Goal: Task Accomplishment & Management: Use online tool/utility

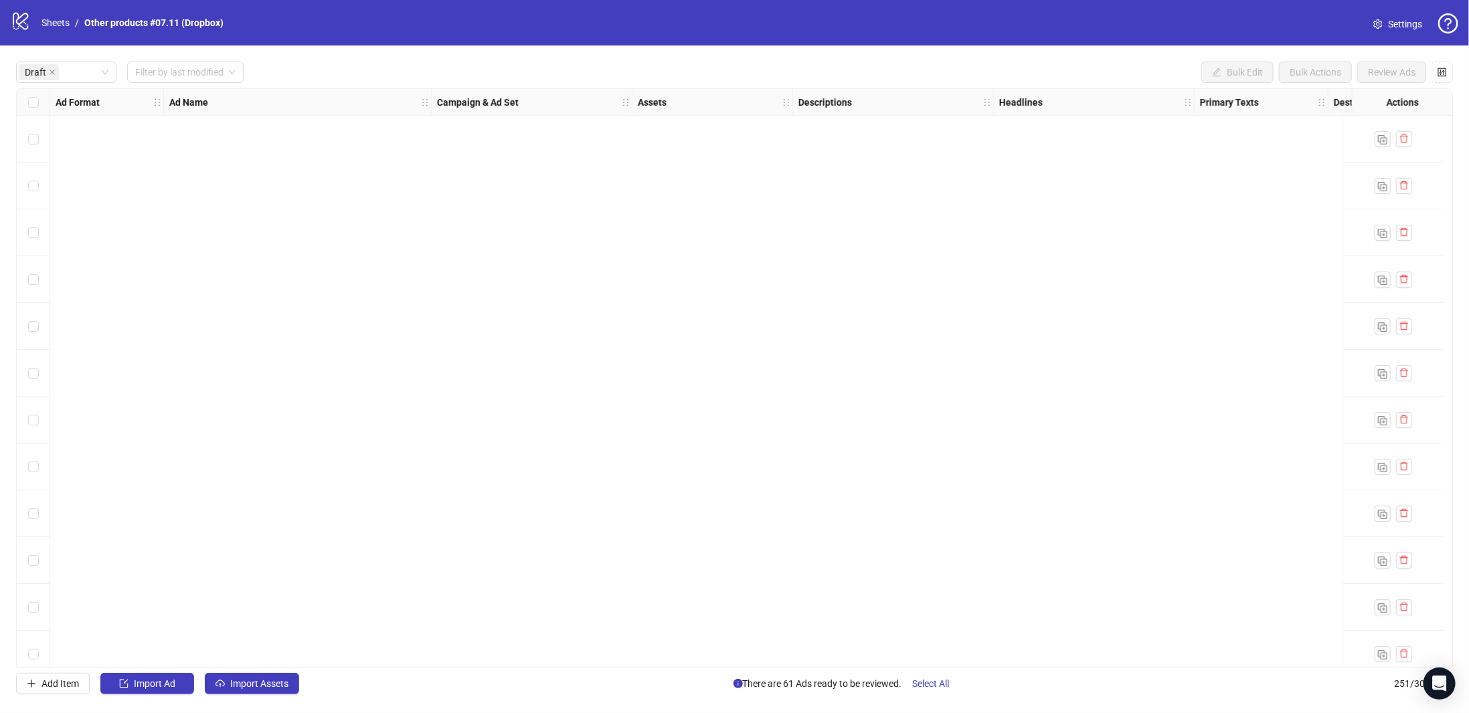
scroll to position [2311, 762]
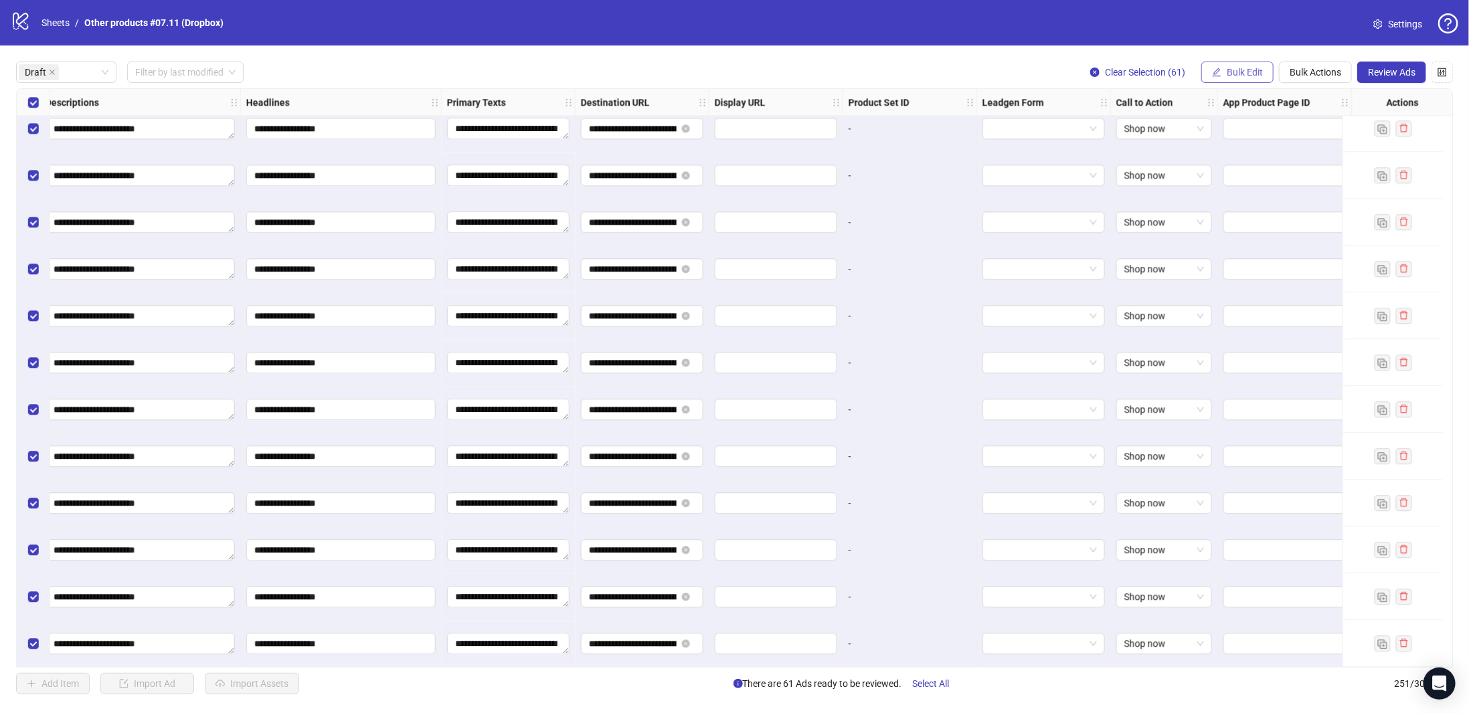
click at [1239, 72] on span "Bulk Edit" at bounding box center [1245, 72] width 36 height 11
click at [1323, 71] on span "Bulk Actions" at bounding box center [1316, 72] width 52 height 11
click at [1312, 102] on span "Delete" at bounding box center [1336, 99] width 92 height 15
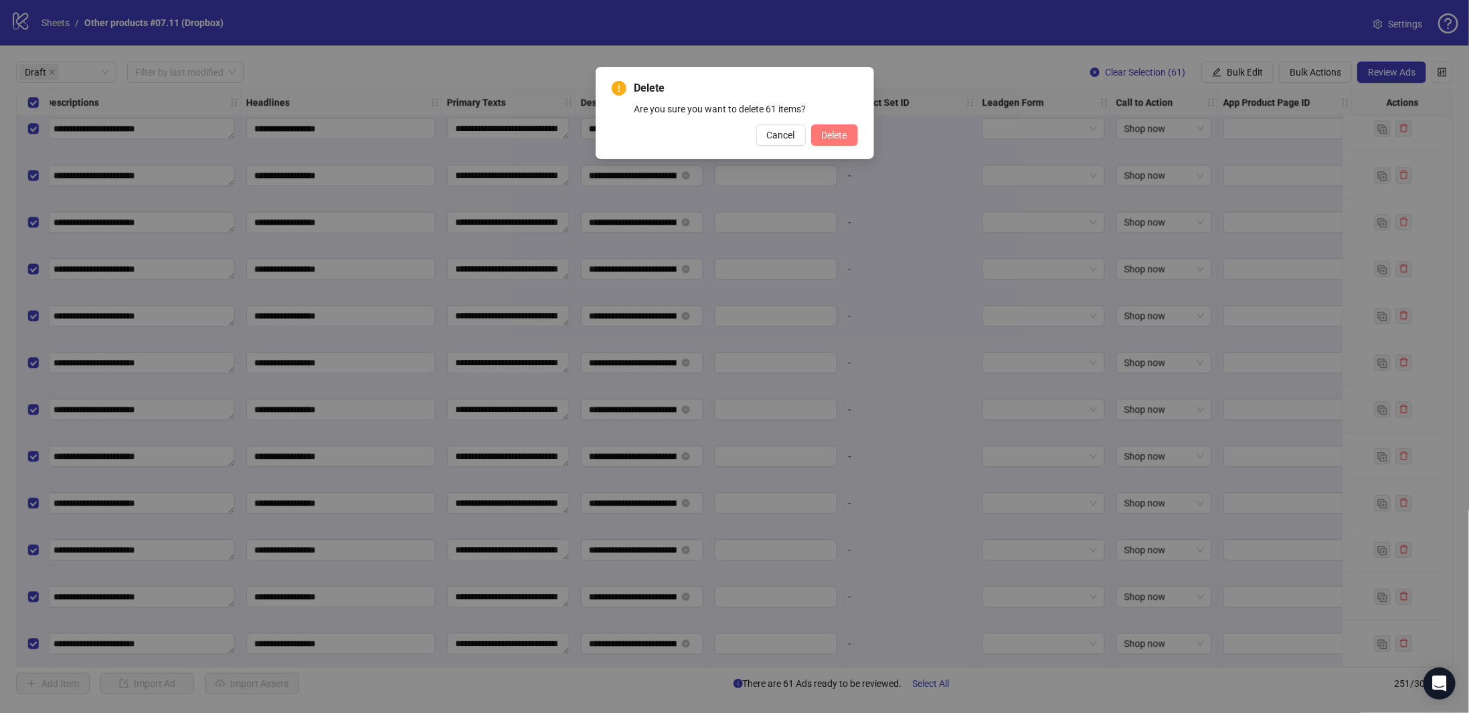
click at [824, 135] on span "Delete" at bounding box center [834, 135] width 25 height 11
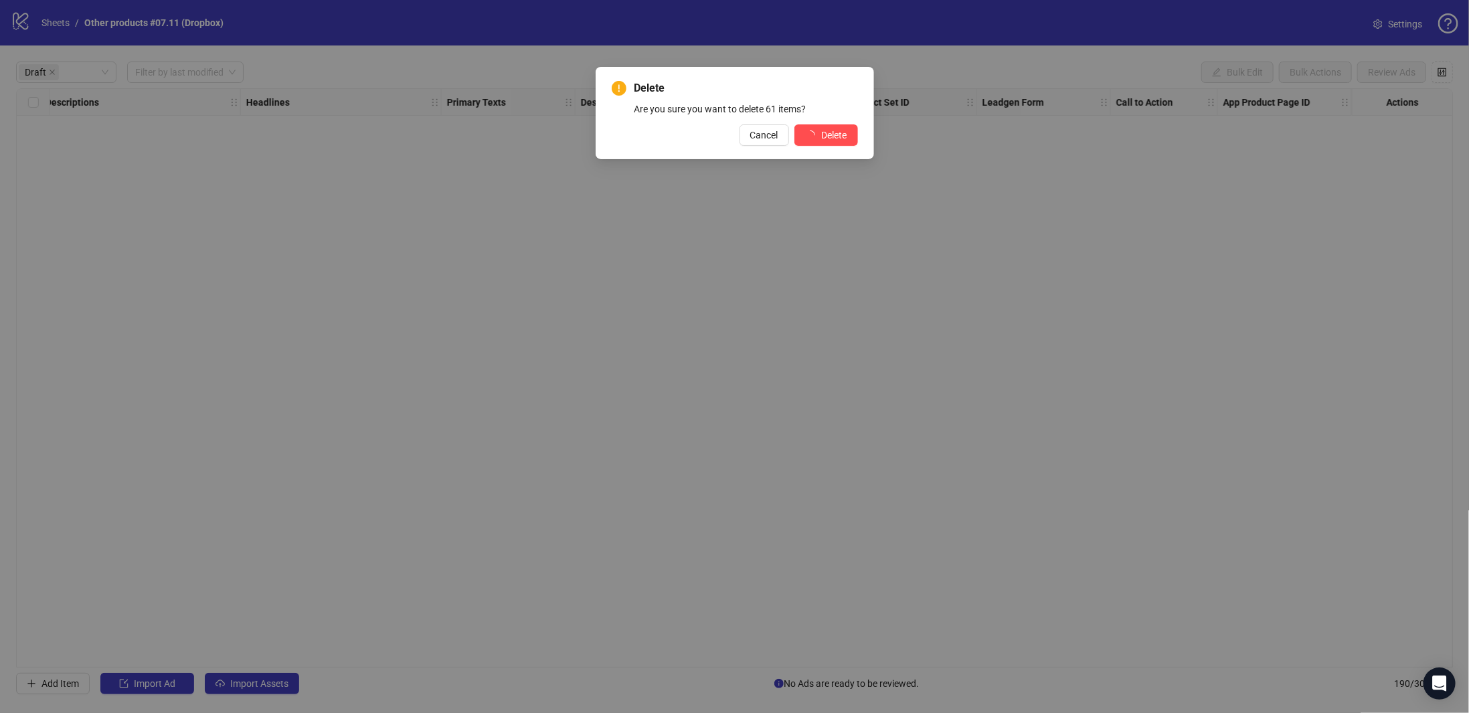
scroll to position [0, 752]
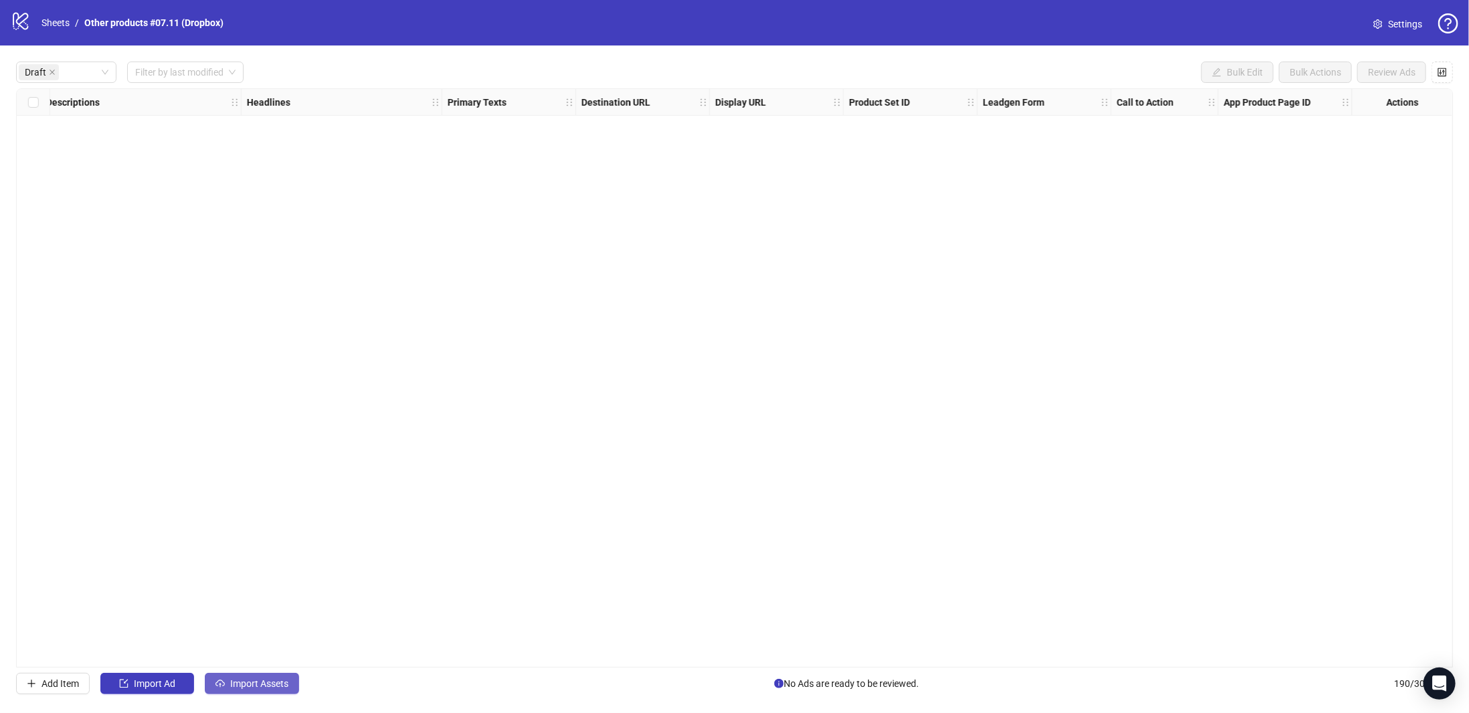
click at [273, 682] on span "Import Assets" at bounding box center [259, 684] width 58 height 11
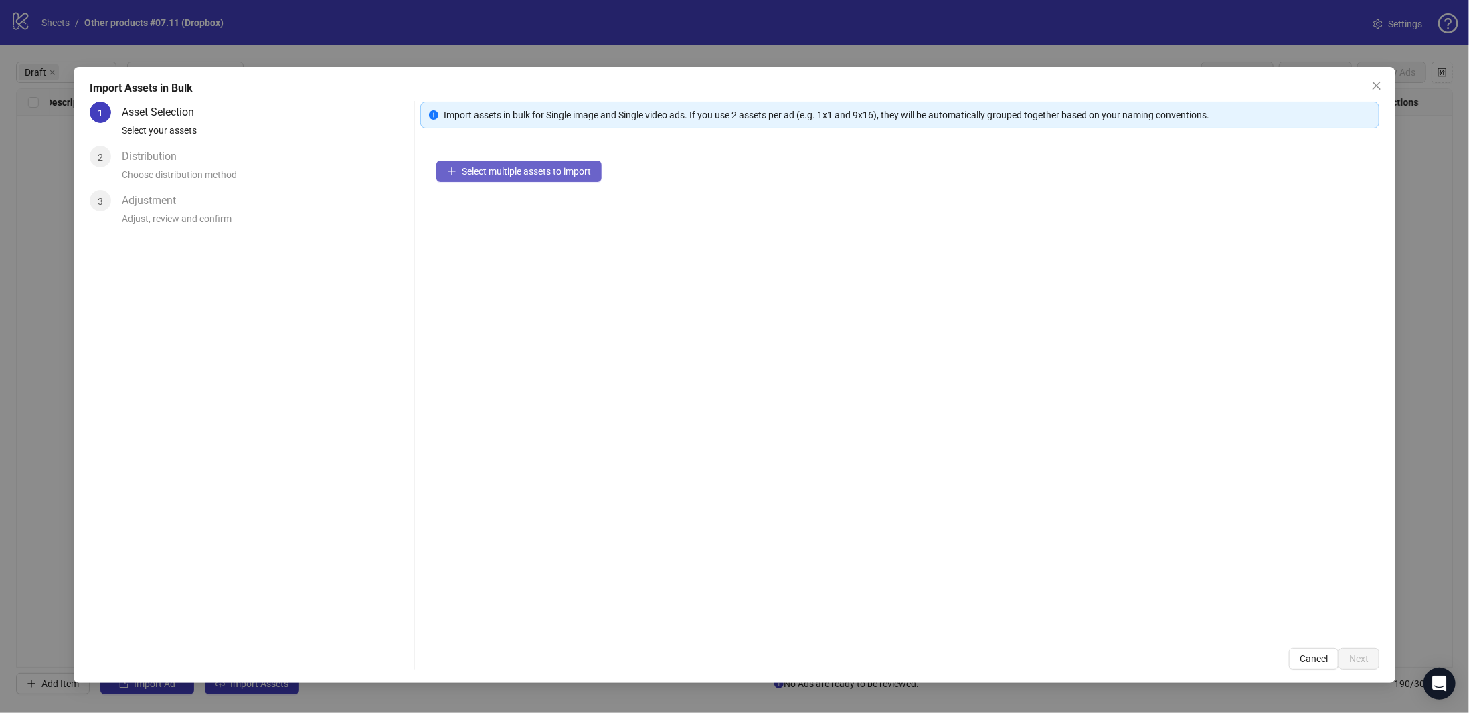
click at [515, 179] on button "Select multiple assets to import" at bounding box center [518, 171] width 165 height 21
click at [1355, 659] on span "Next" at bounding box center [1358, 659] width 19 height 11
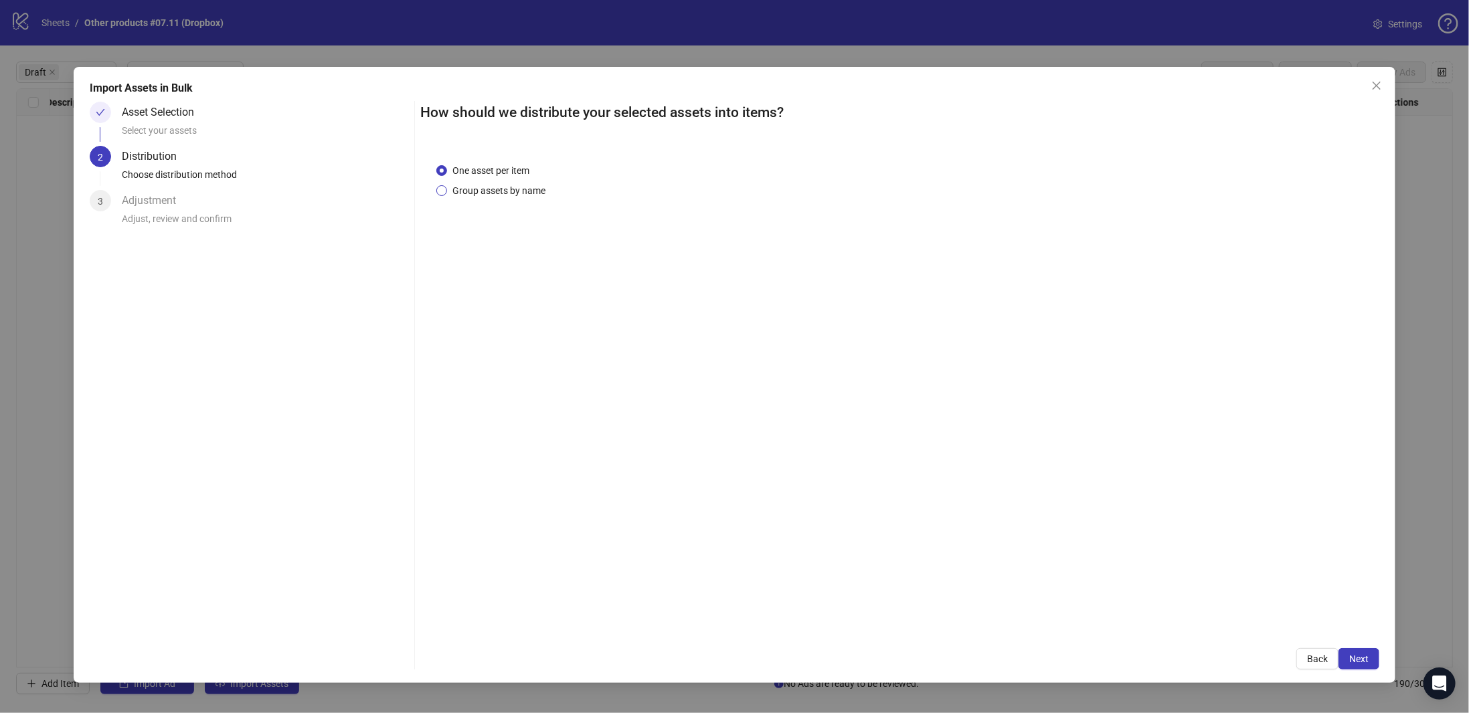
click at [468, 196] on span "Group assets by name" at bounding box center [499, 190] width 104 height 15
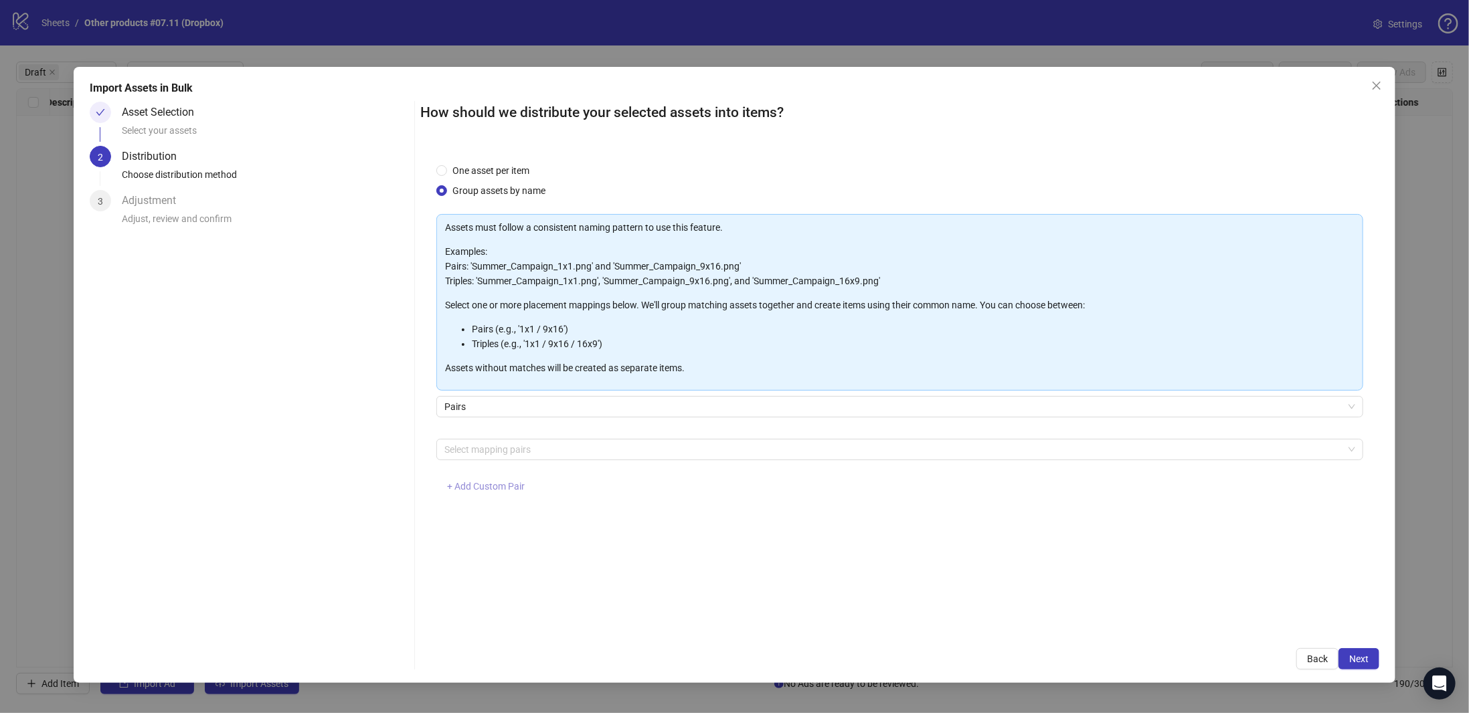
click at [504, 487] on span "+ Add Custom Pair" at bounding box center [486, 486] width 78 height 11
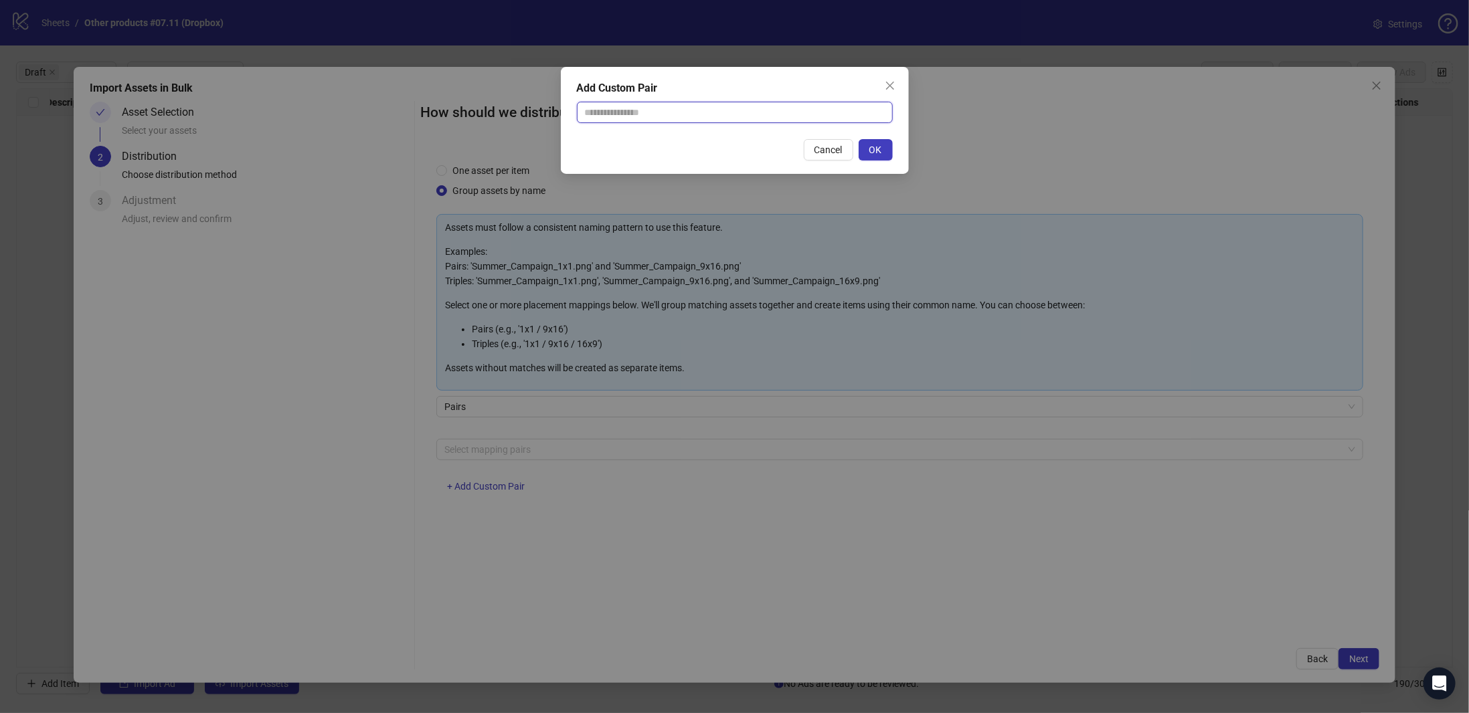
click at [680, 120] on input "text" at bounding box center [735, 112] width 316 height 21
type input "**********"
click at [869, 151] on button "OK" at bounding box center [876, 149] width 34 height 21
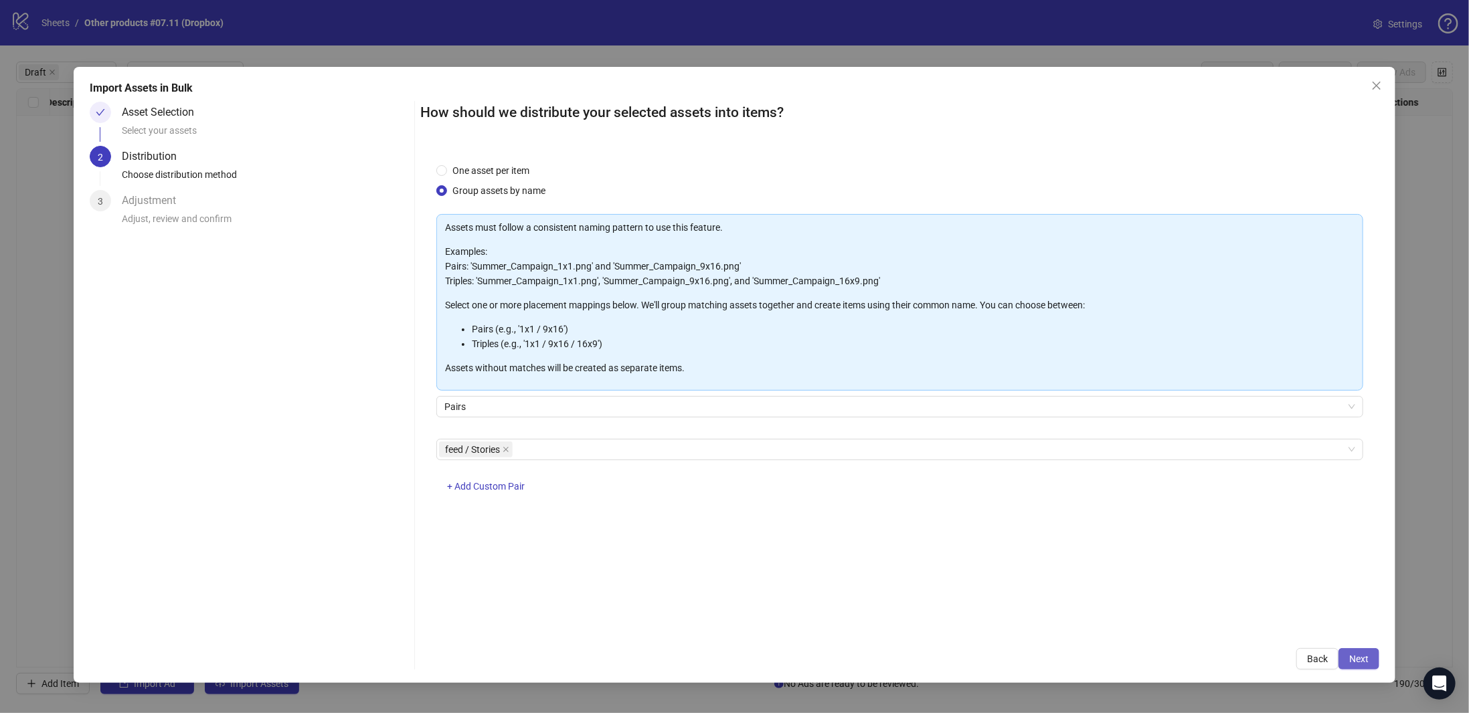
click at [1361, 659] on span "Next" at bounding box center [1358, 659] width 19 height 11
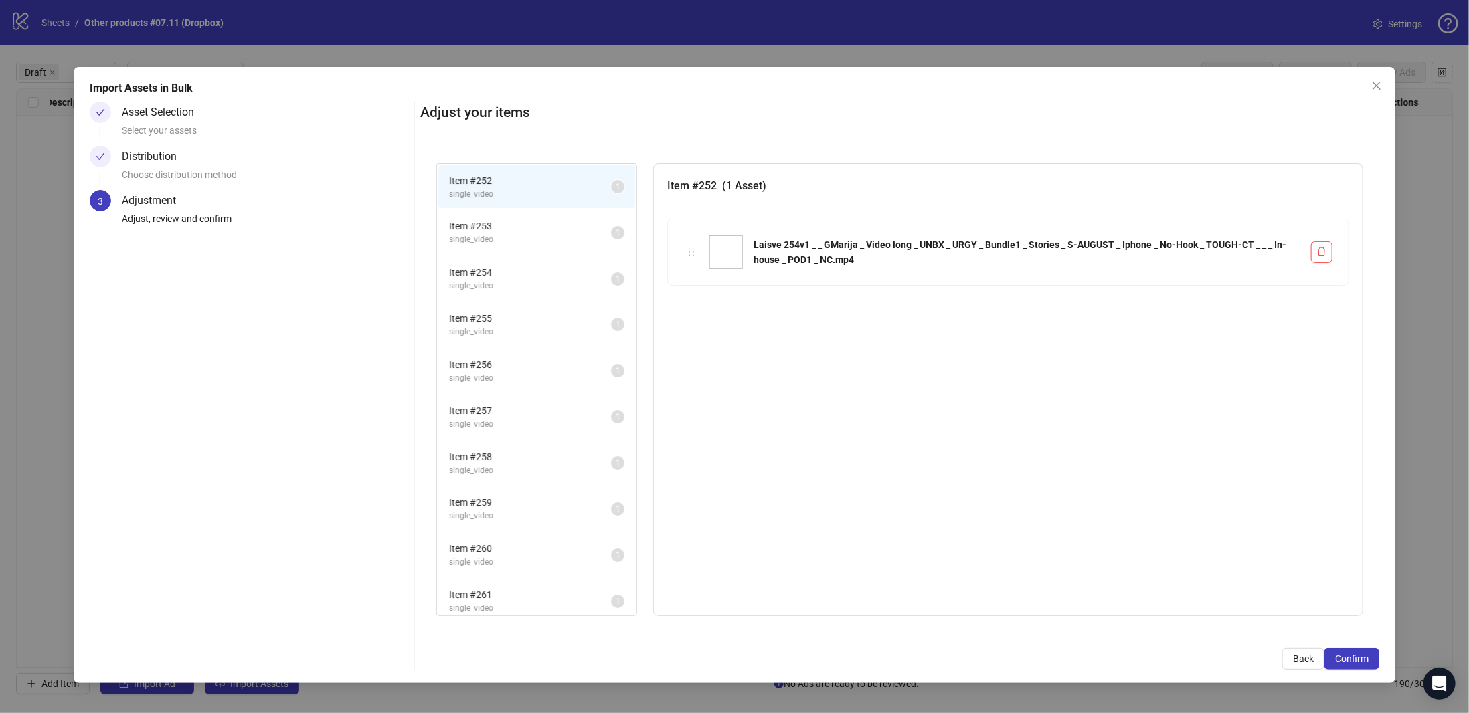
scroll to position [415, 0]
click at [1358, 661] on span "Confirm" at bounding box center [1351, 659] width 33 height 11
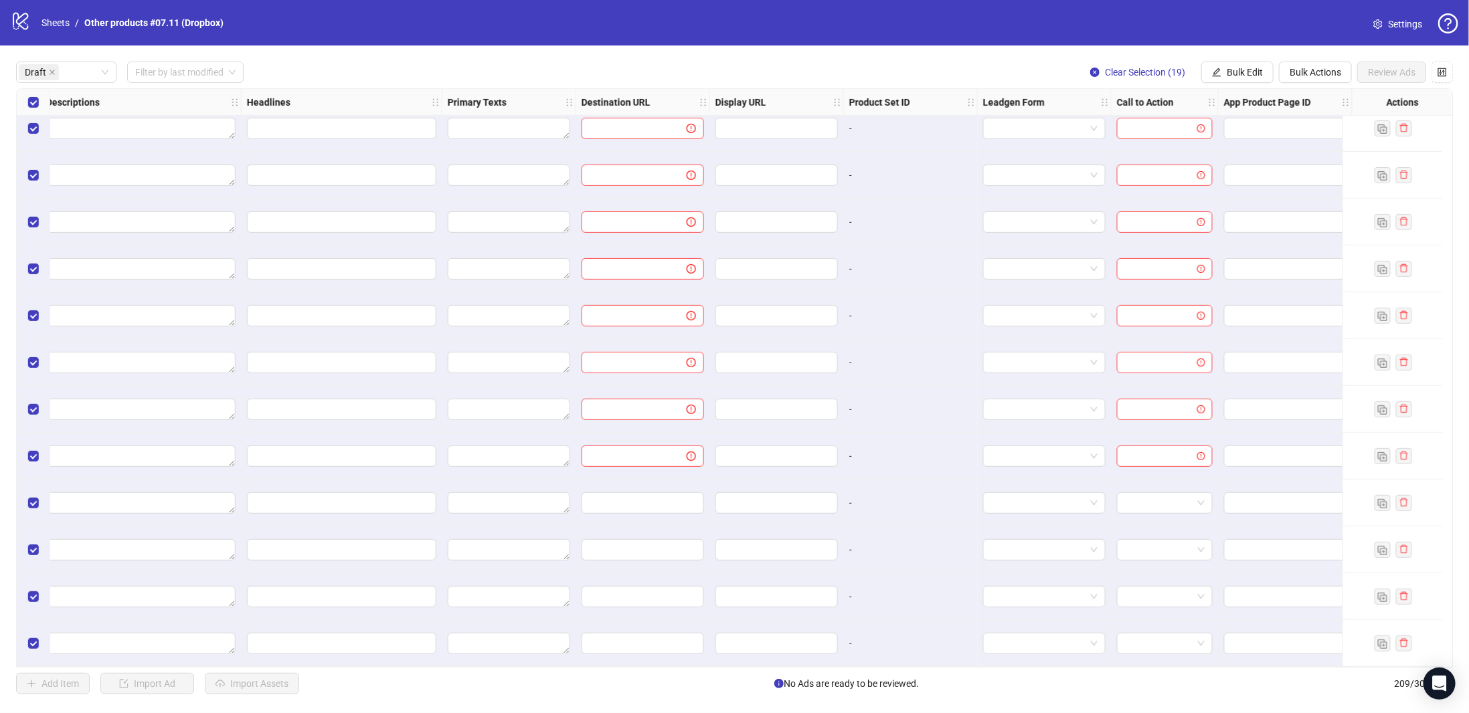
scroll to position [343, 752]
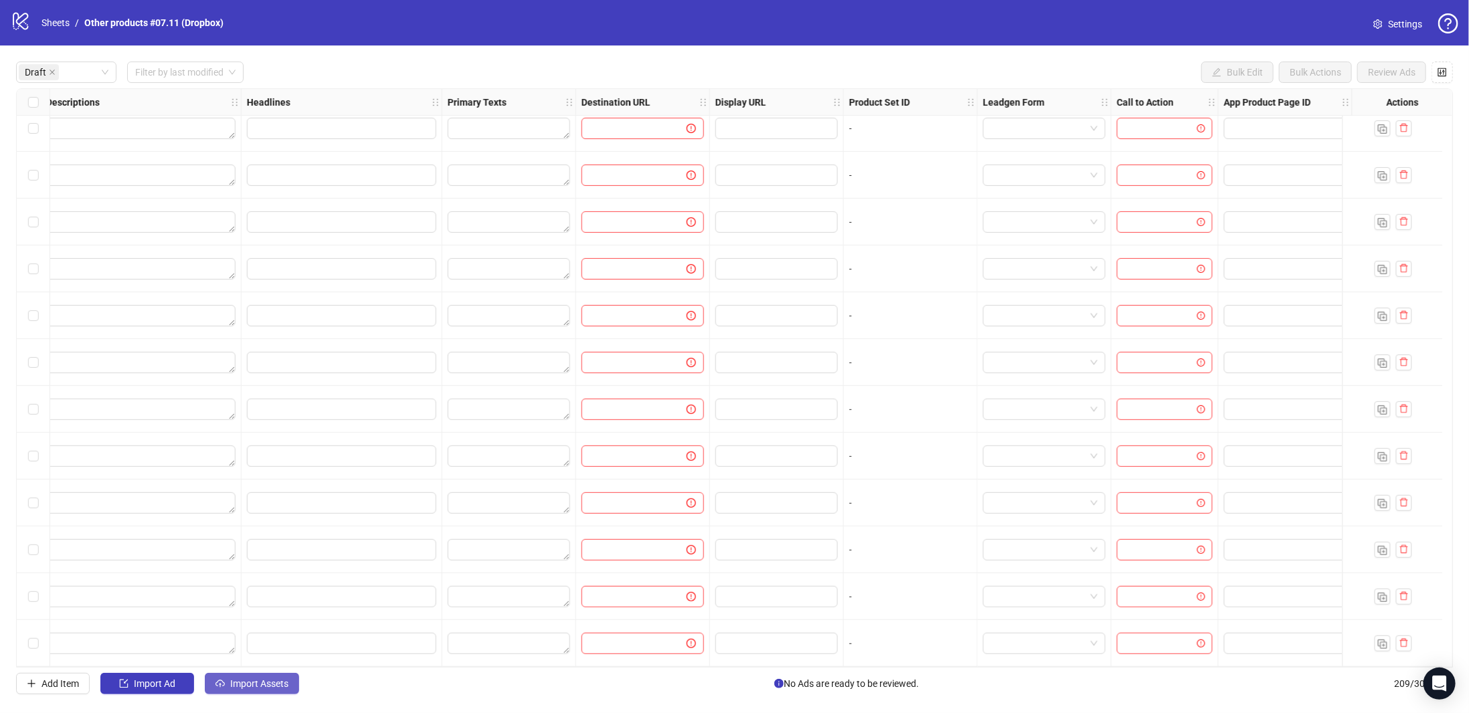
click at [266, 683] on span "Import Assets" at bounding box center [259, 684] width 58 height 11
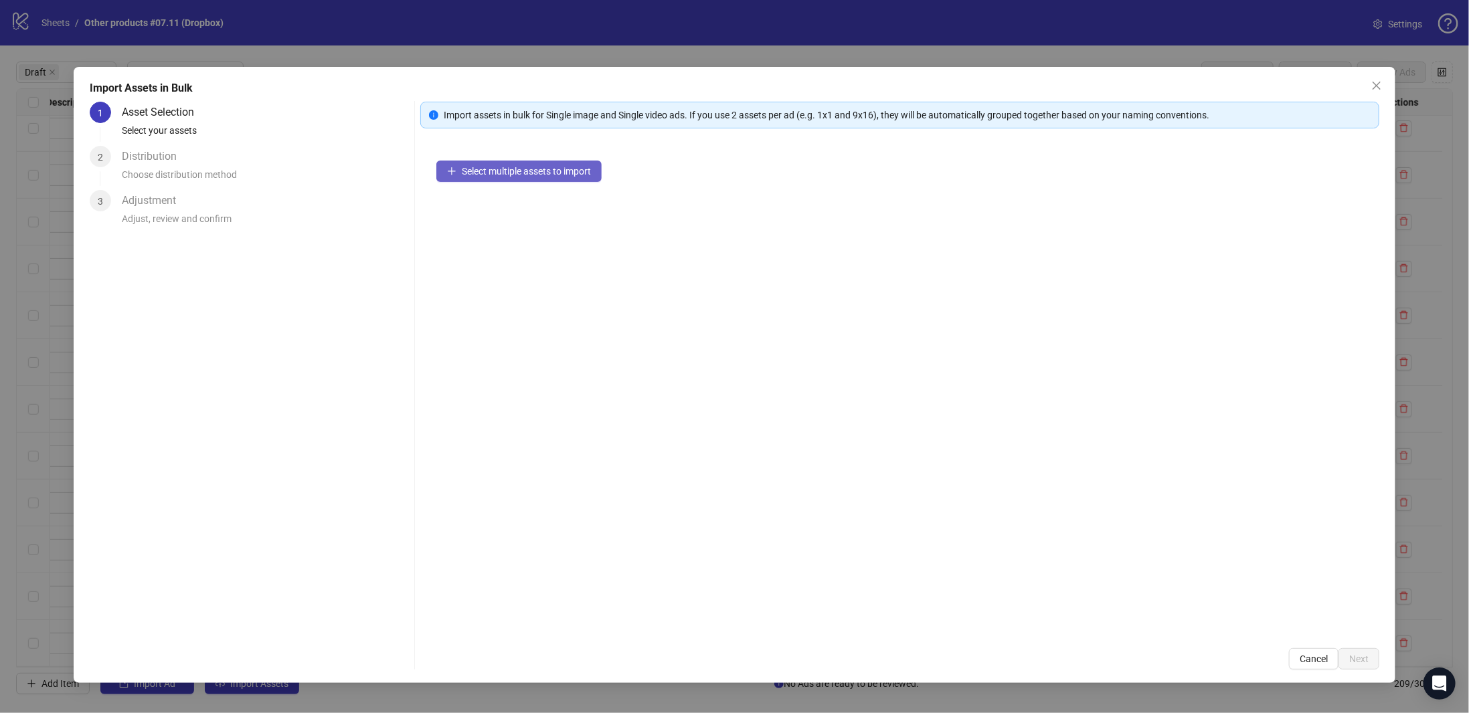
click at [475, 167] on span "Select multiple assets to import" at bounding box center [526, 171] width 129 height 11
click at [1365, 657] on span "Next" at bounding box center [1358, 659] width 19 height 11
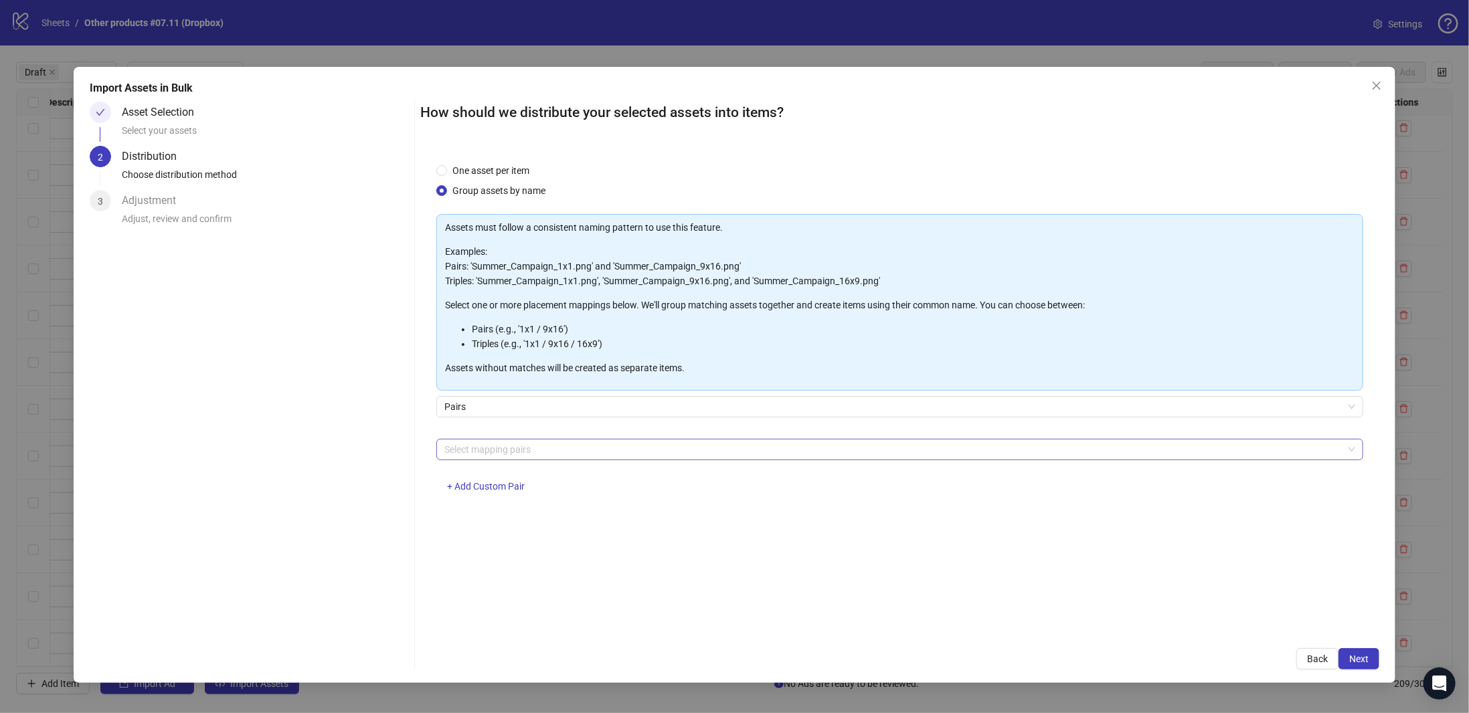
click at [515, 448] on div at bounding box center [892, 449] width 907 height 19
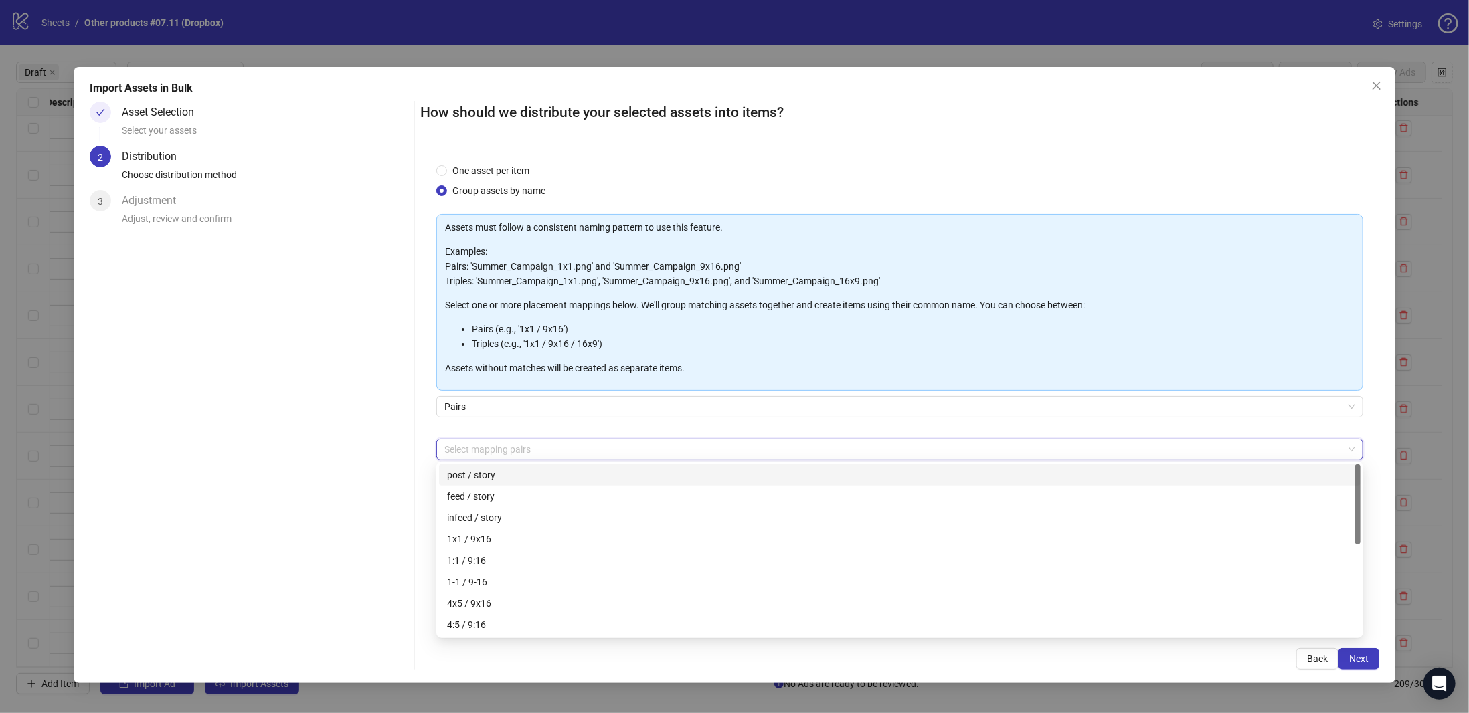
click at [406, 456] on div "Asset Selection Select your assets 2 Distribution Choose distribution method 3 …" at bounding box center [250, 386] width 320 height 568
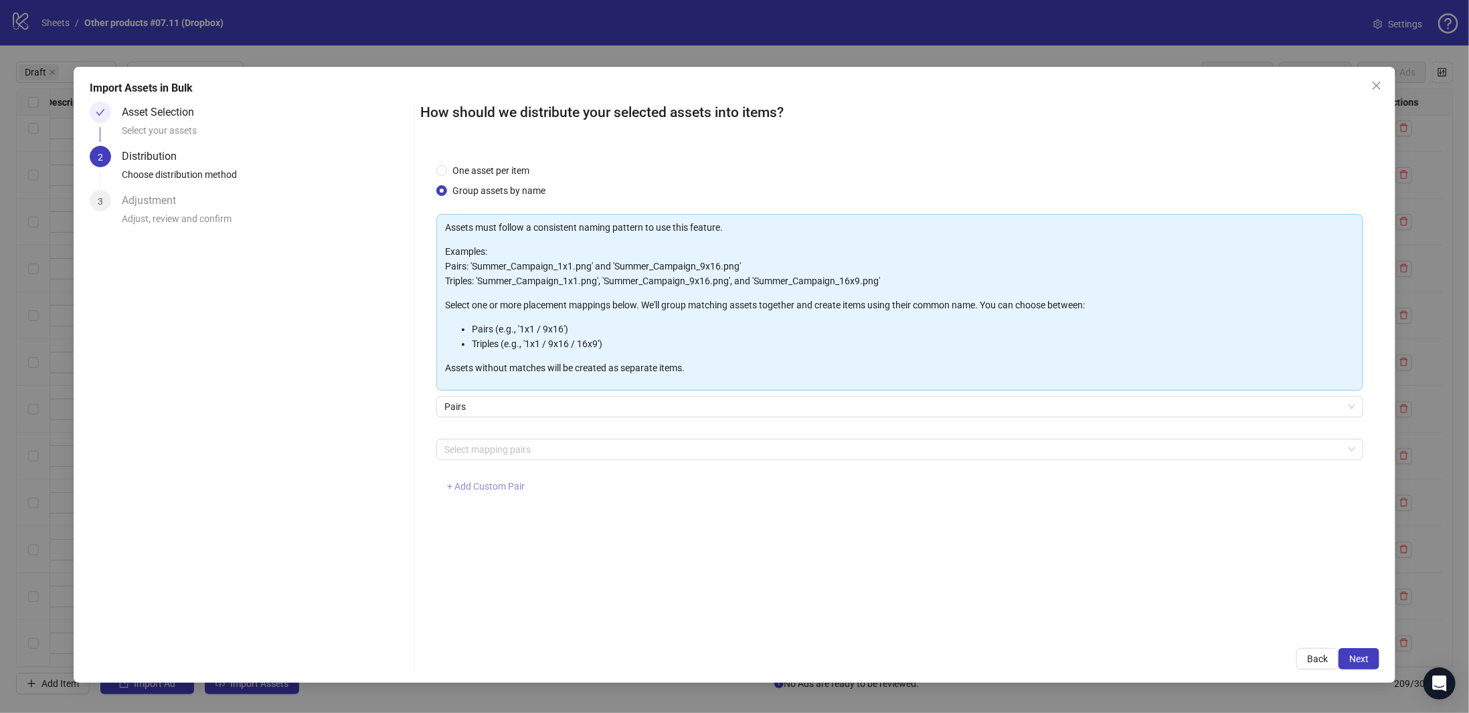
click at [488, 489] on span "+ Add Custom Pair" at bounding box center [486, 486] width 78 height 11
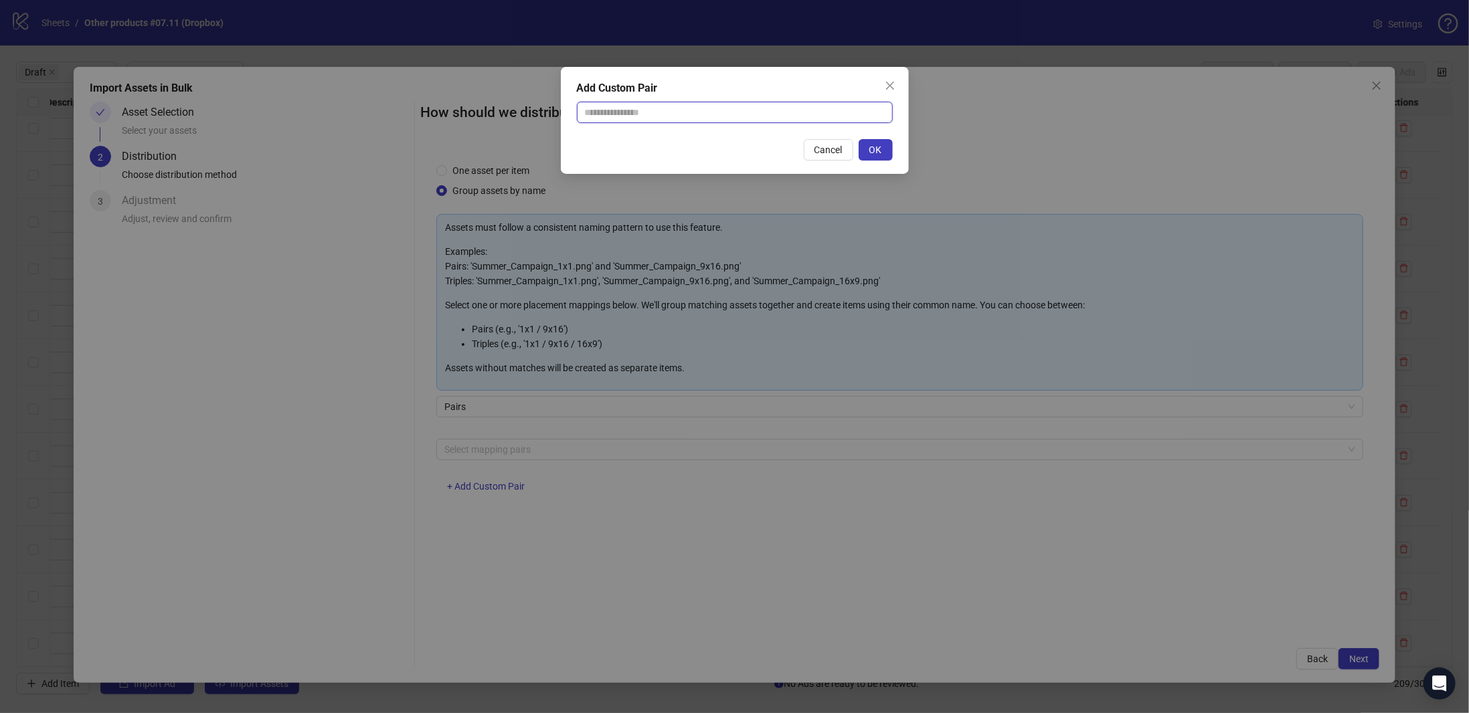
click at [628, 117] on input "text" at bounding box center [735, 112] width 316 height 21
type input "**********"
click at [868, 148] on button "OK" at bounding box center [876, 149] width 34 height 21
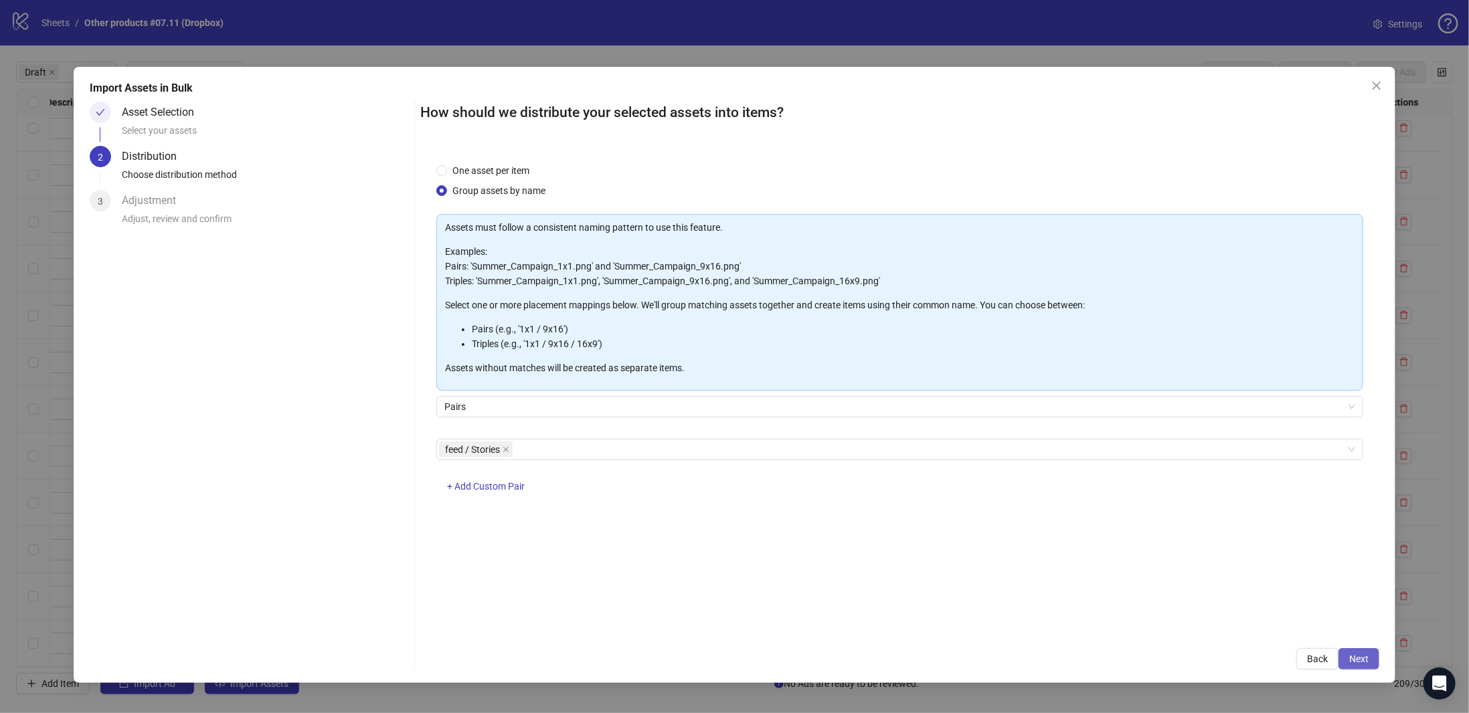
click at [1355, 657] on span "Next" at bounding box center [1358, 659] width 19 height 11
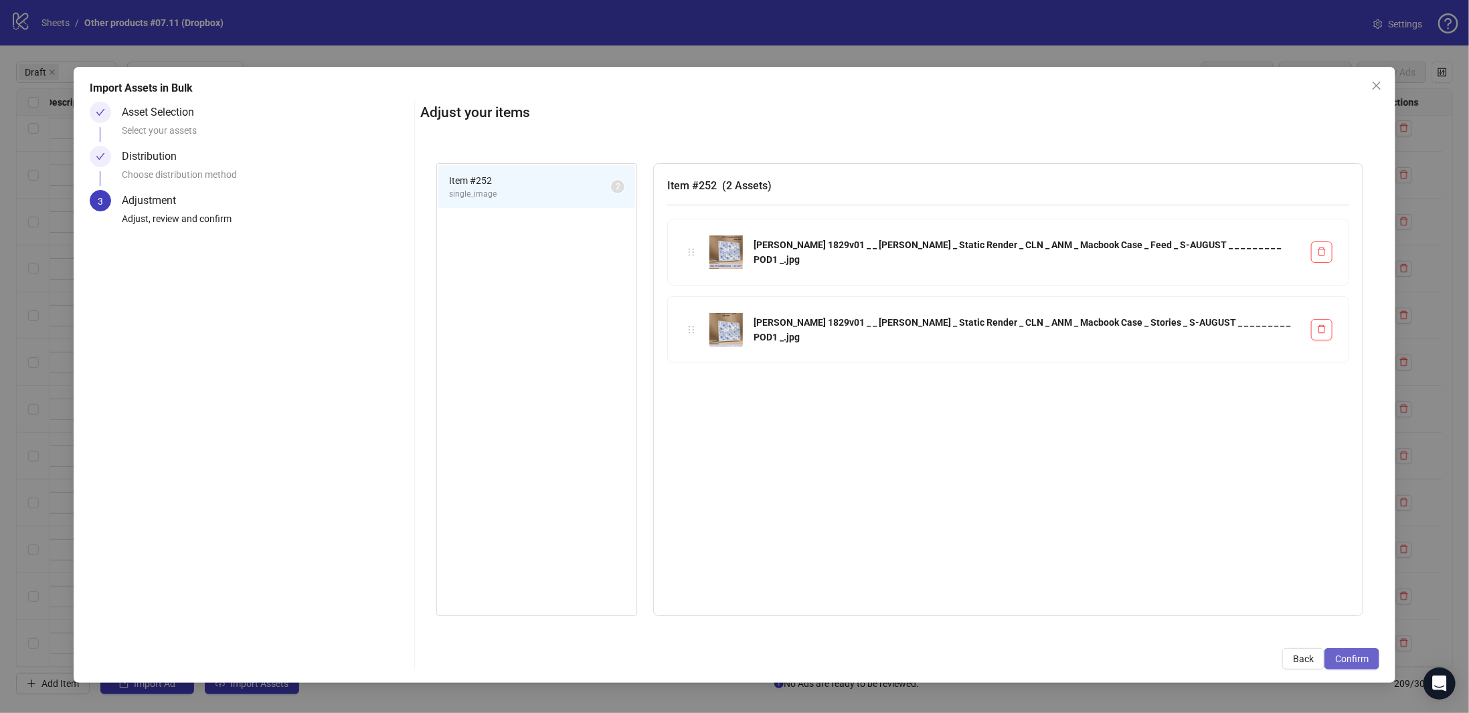
click at [1348, 659] on span "Confirm" at bounding box center [1351, 659] width 33 height 11
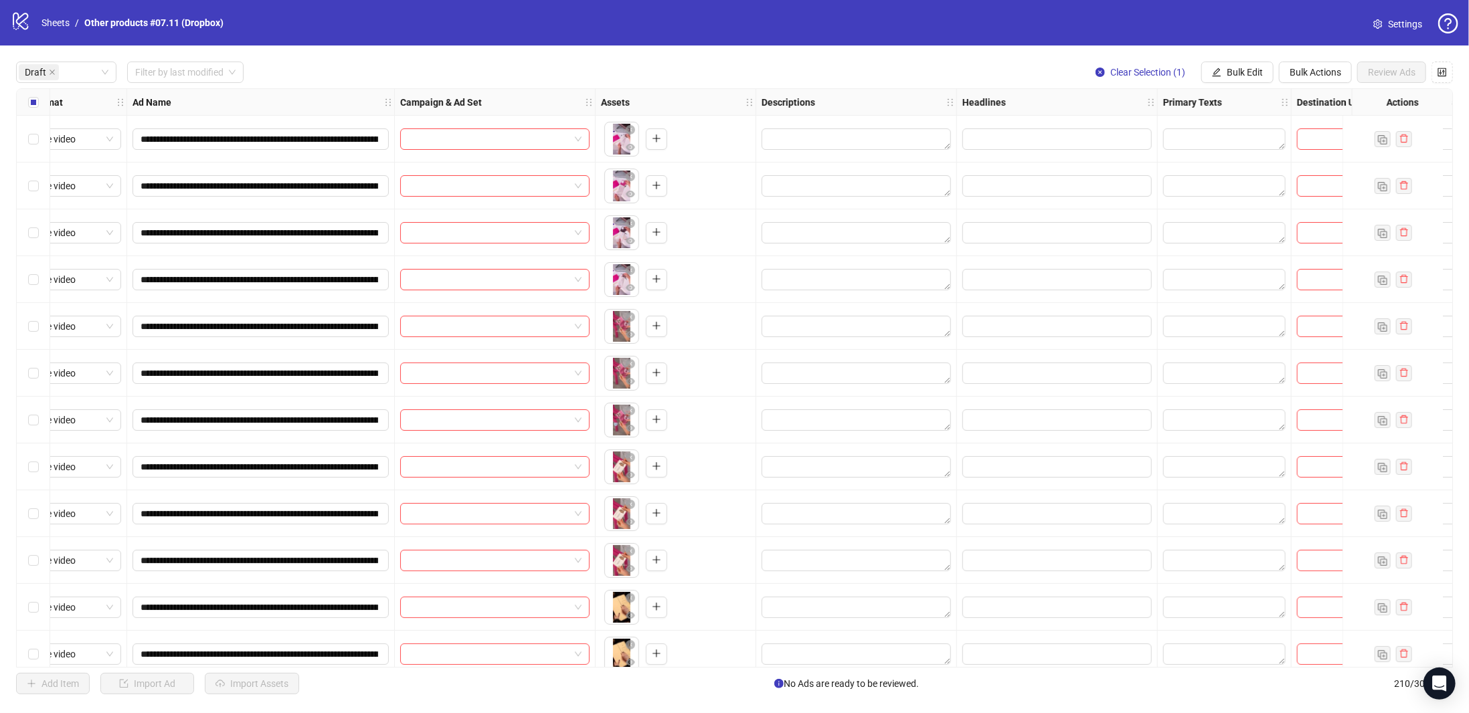
scroll to position [0, 0]
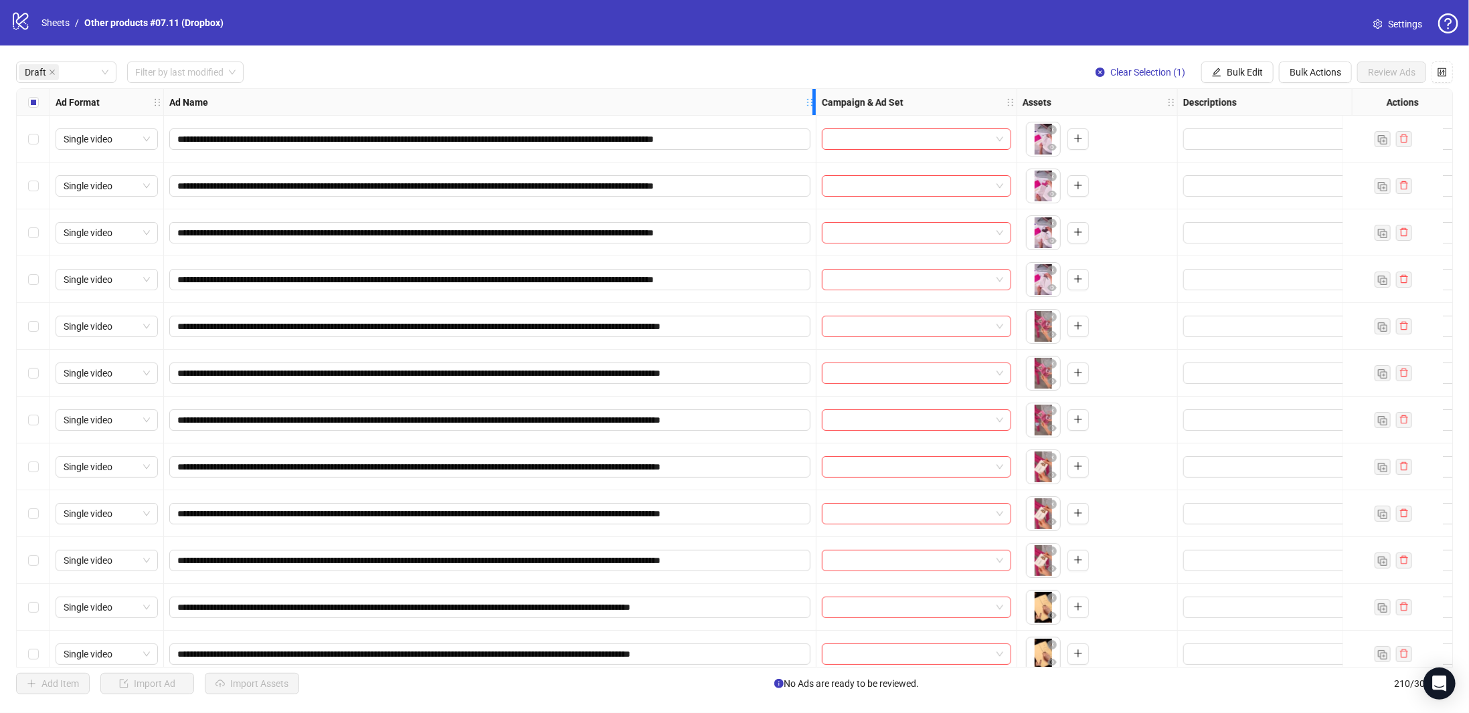
drag, startPoint x: 429, startPoint y: 95, endPoint x: 804, endPoint y: 83, distance: 375.0
click at [813, 81] on div "**********" at bounding box center [734, 378] width 1469 height 665
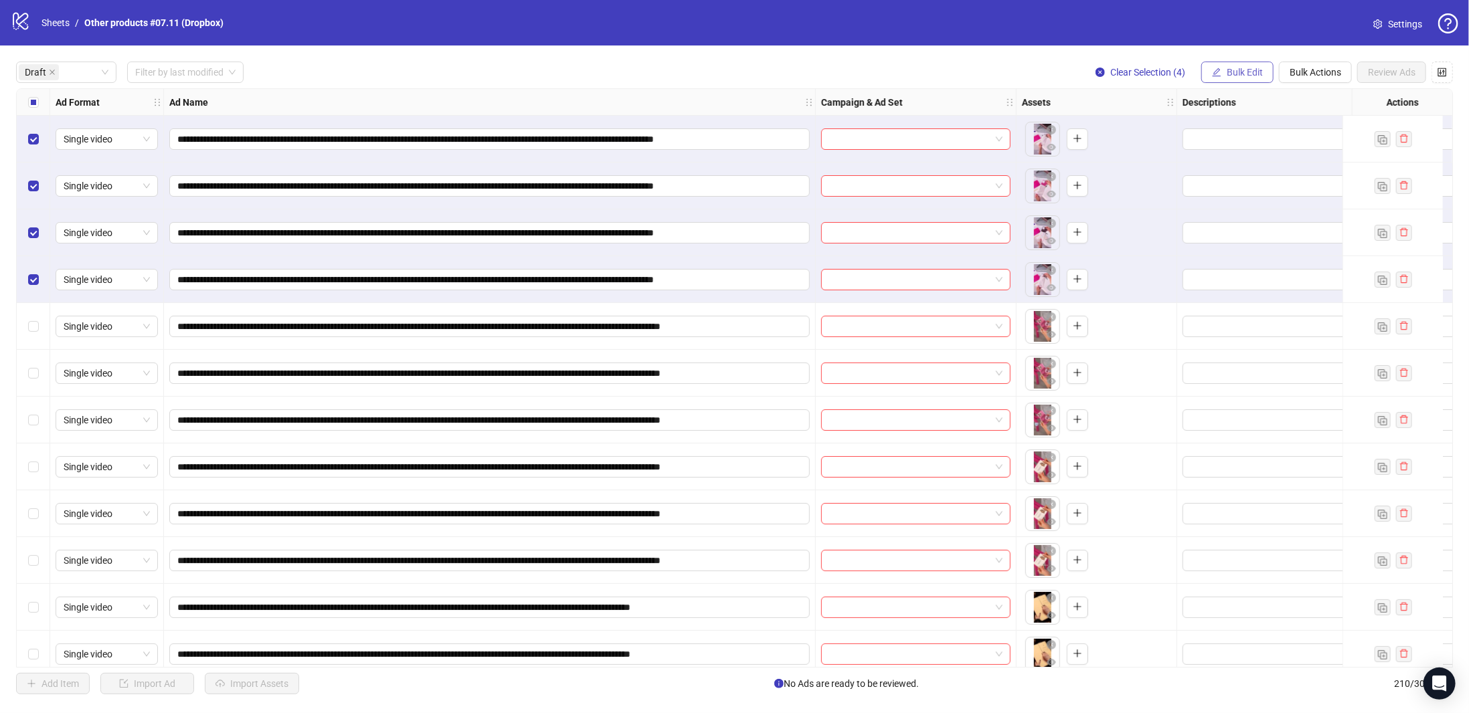
click at [1250, 72] on span "Bulk Edit" at bounding box center [1245, 72] width 36 height 11
click at [1257, 145] on span "Campaign & Ad Set" at bounding box center [1253, 142] width 80 height 15
click at [1211, 122] on input "search" at bounding box center [1196, 130] width 173 height 20
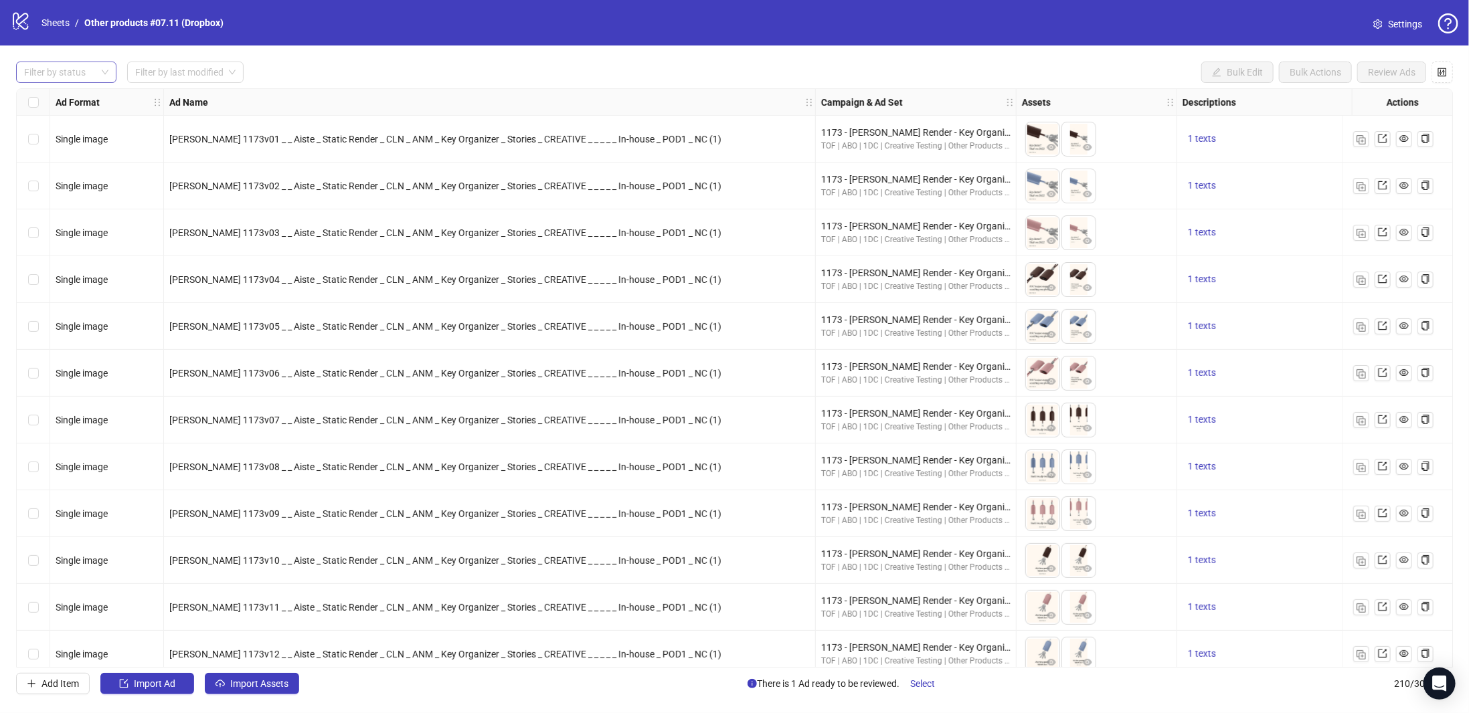
click at [67, 76] on div at bounding box center [59, 72] width 81 height 19
click at [60, 104] on div "Draft" at bounding box center [66, 99] width 79 height 15
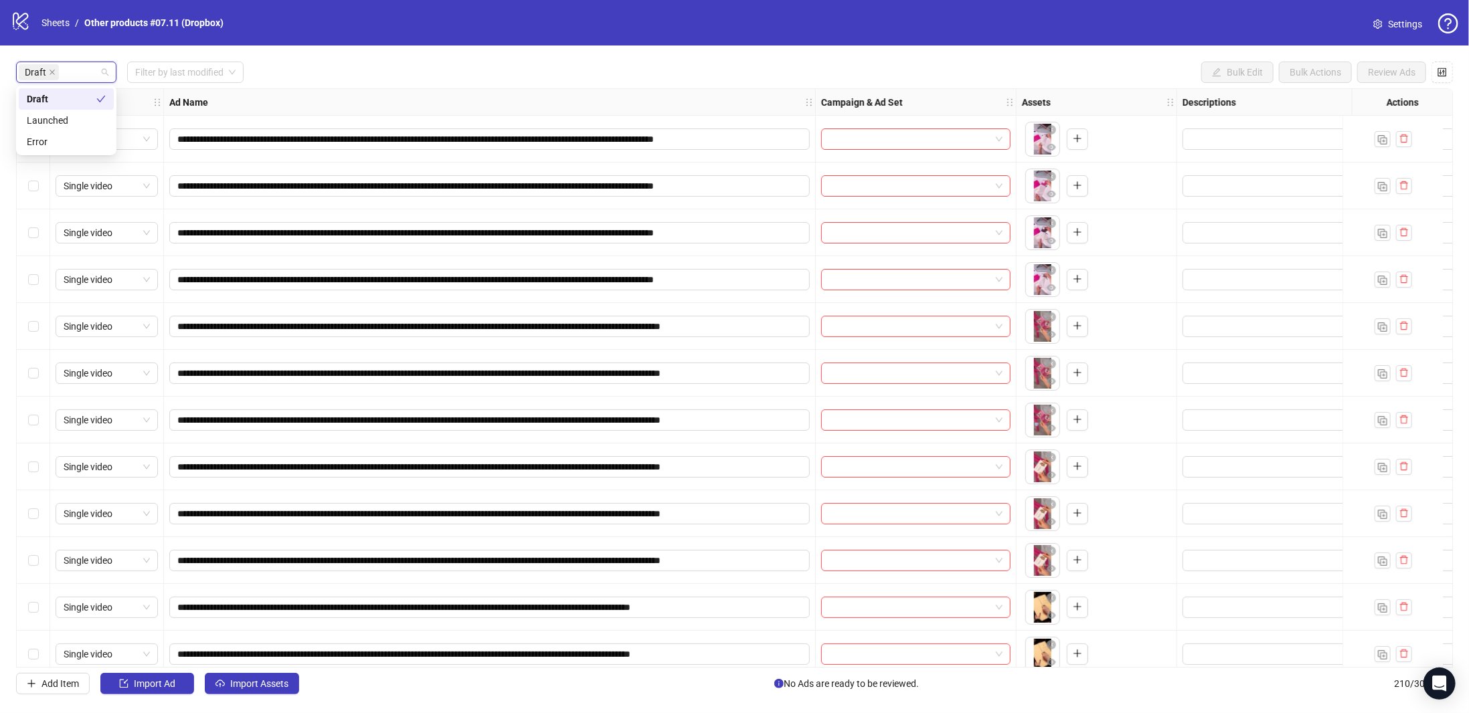
click at [347, 86] on div "**********" at bounding box center [734, 378] width 1469 height 665
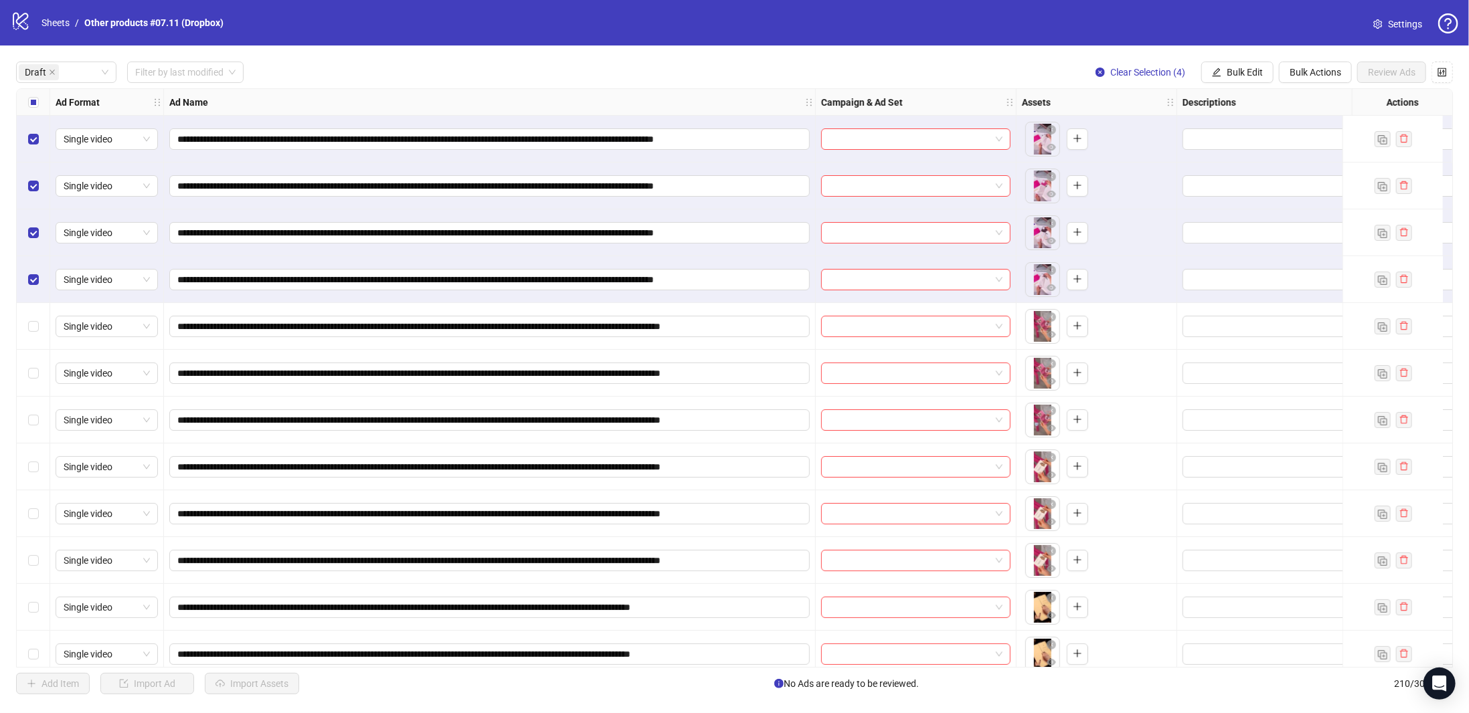
click at [1255, 76] on span "Bulk Edit" at bounding box center [1245, 72] width 36 height 11
click at [1246, 145] on span "Campaign & Ad Set" at bounding box center [1253, 142] width 80 height 15
click at [1169, 133] on input "search" at bounding box center [1196, 130] width 173 height 20
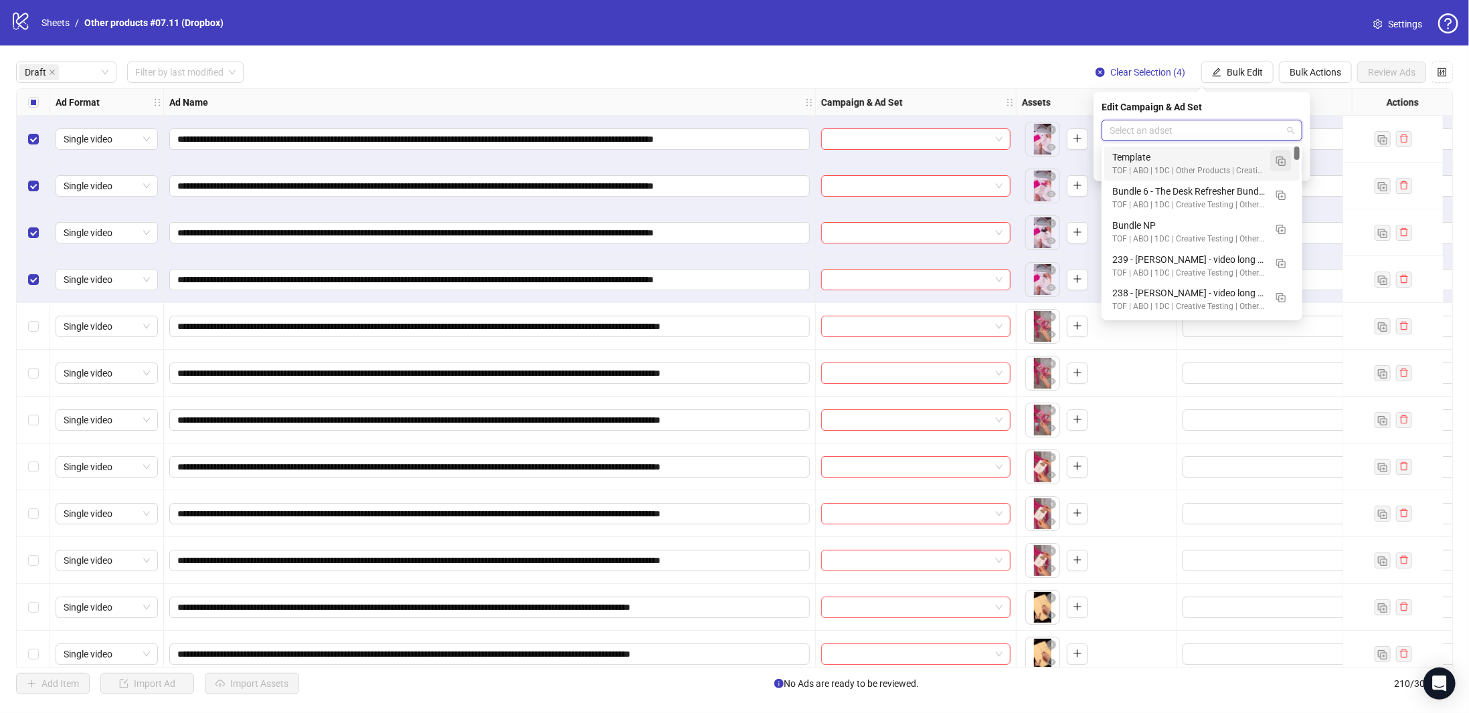
click at [1279, 159] on img "button" at bounding box center [1280, 161] width 9 height 9
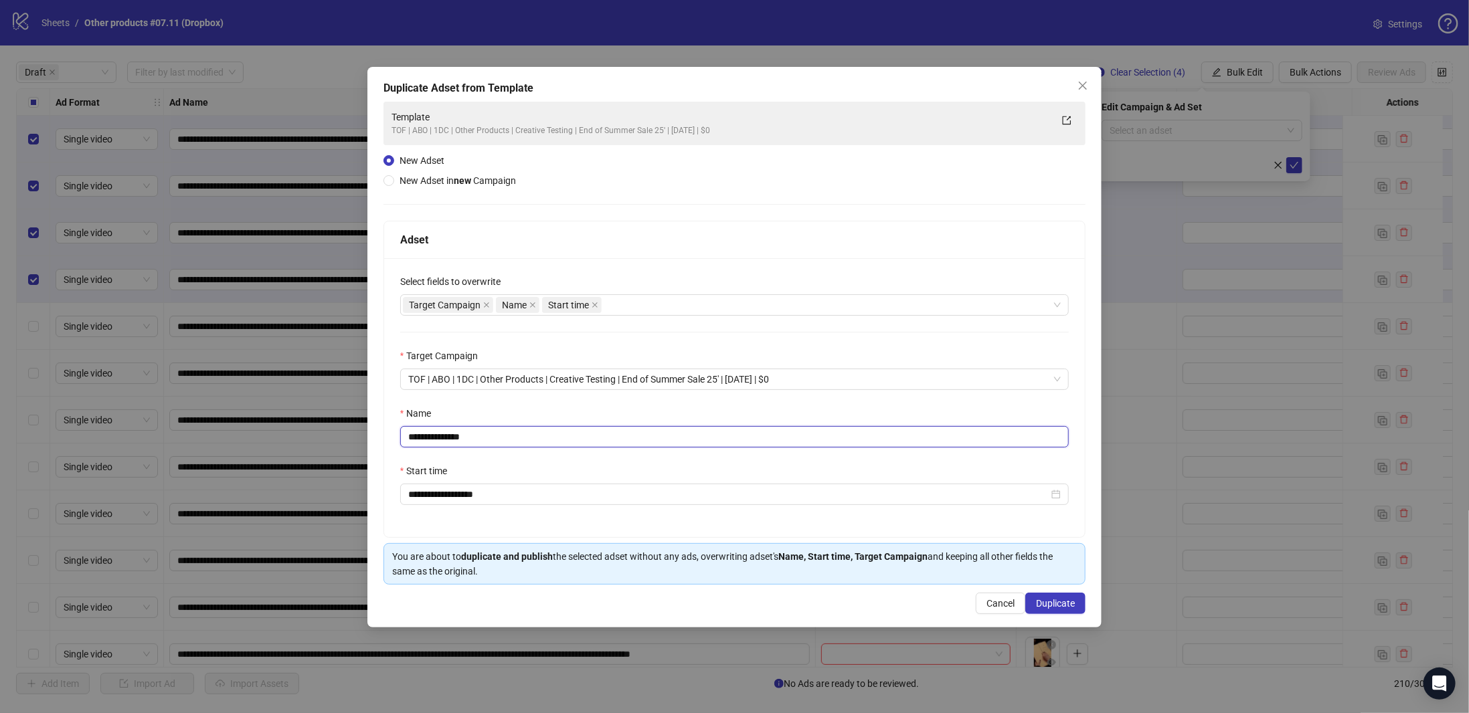
drag, startPoint x: 521, startPoint y: 439, endPoint x: 301, endPoint y: 434, distance: 219.6
click at [278, 435] on div "**********" at bounding box center [734, 356] width 1469 height 713
paste input "**********"
click at [681, 300] on div "Target Campaign Name Start time" at bounding box center [728, 305] width 650 height 19
type input "**********"
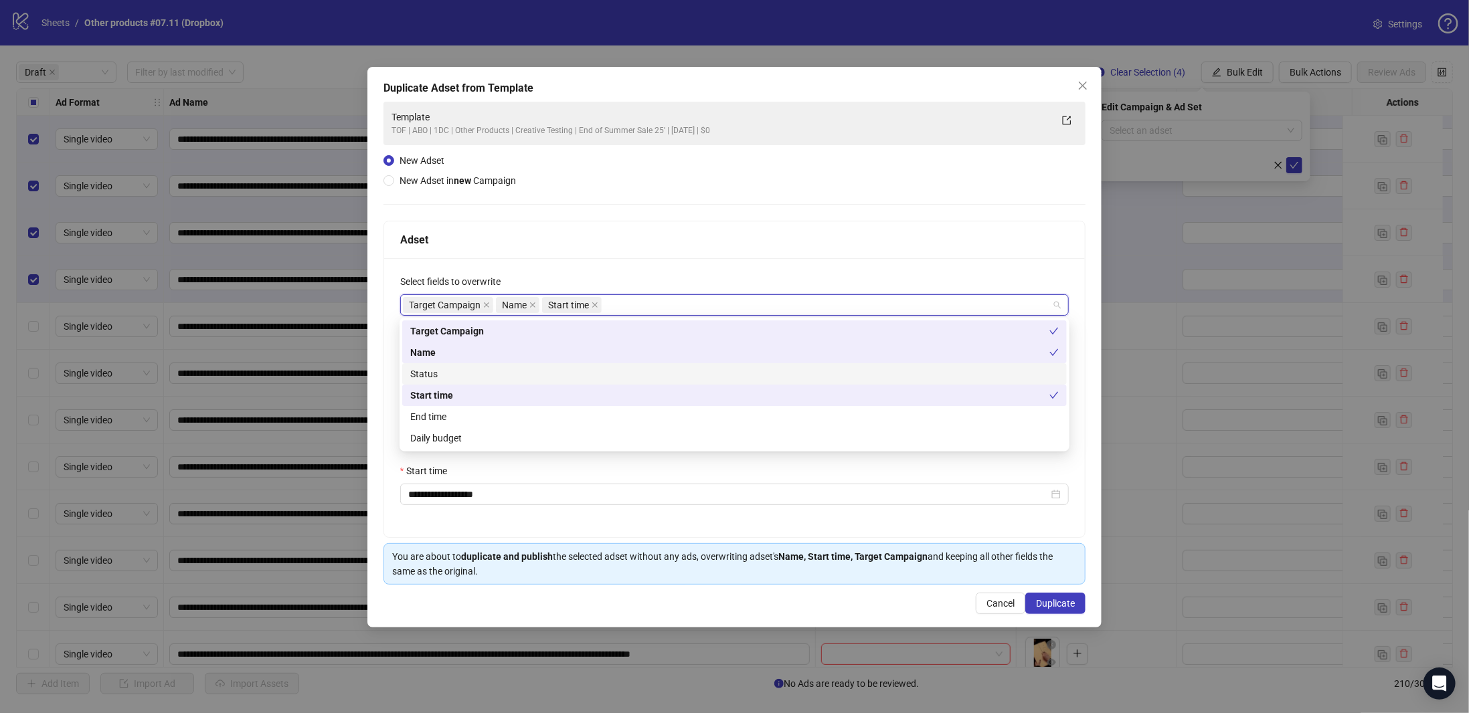
click at [499, 377] on div "Status" at bounding box center [734, 374] width 648 height 15
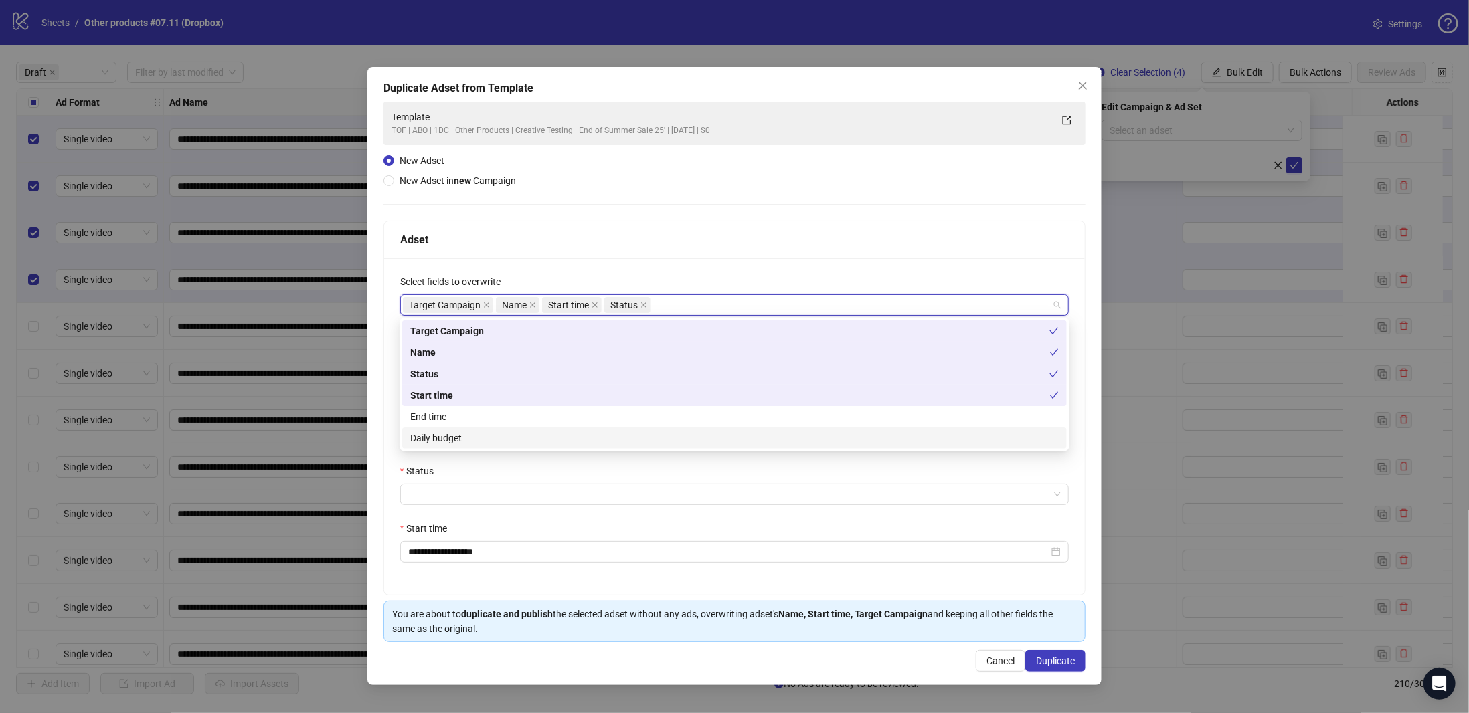
click at [480, 438] on div "Daily budget" at bounding box center [734, 438] width 648 height 15
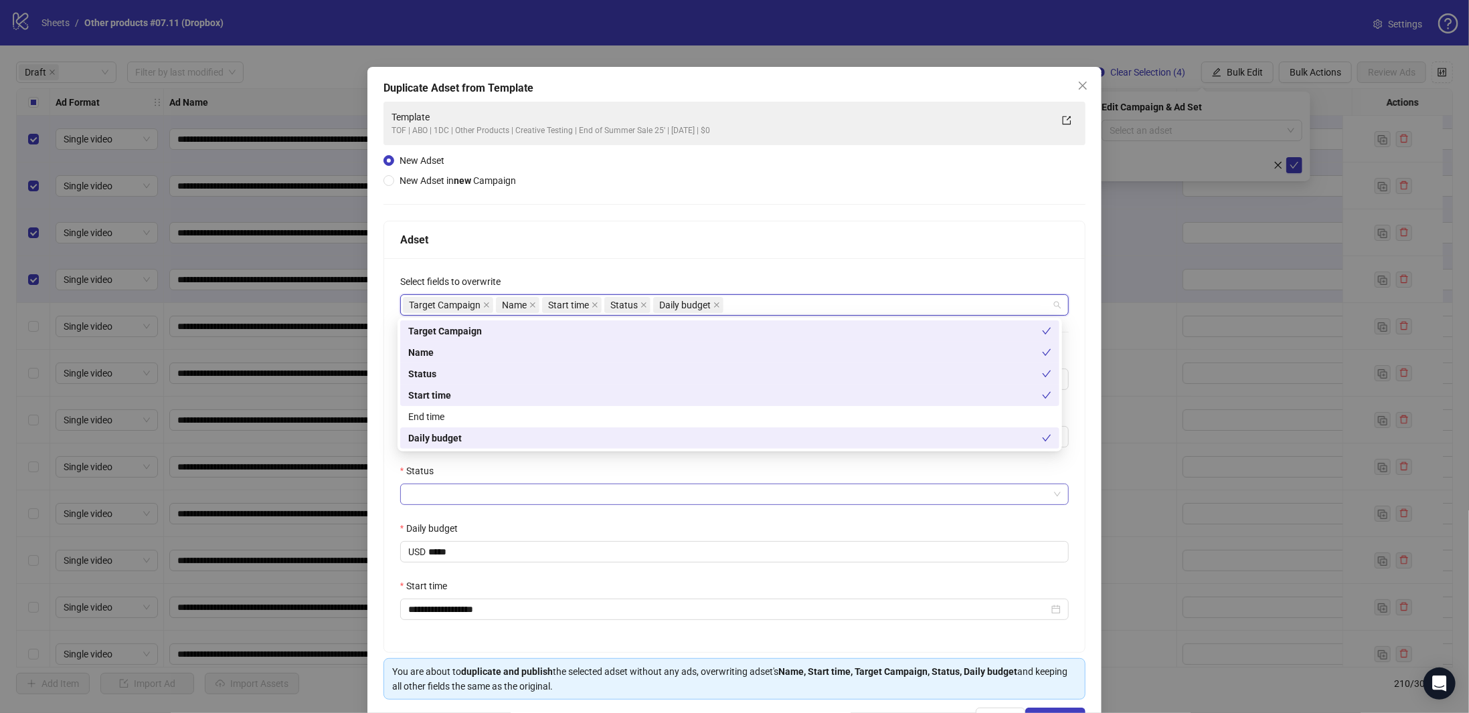
click at [440, 496] on input "Status" at bounding box center [728, 495] width 641 height 20
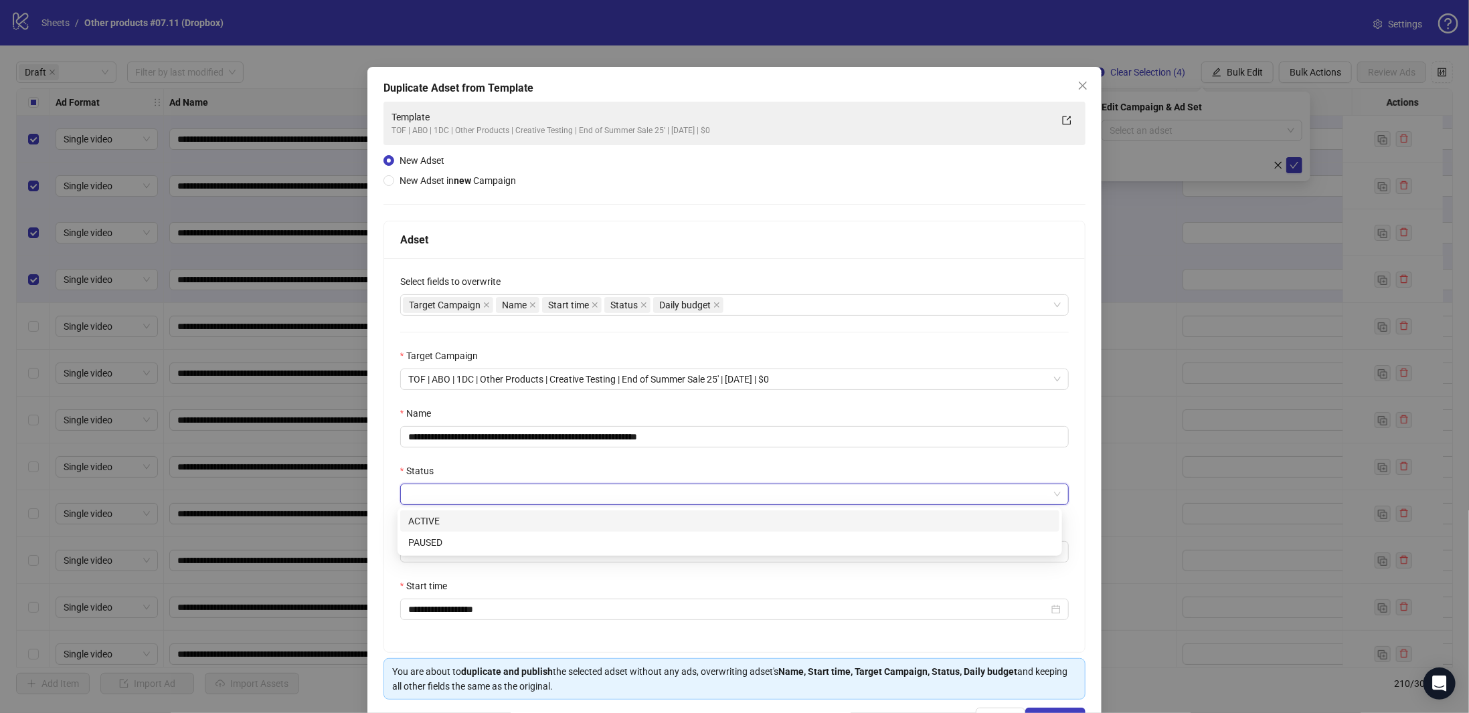
click at [438, 522] on div "ACTIVE" at bounding box center [729, 521] width 643 height 15
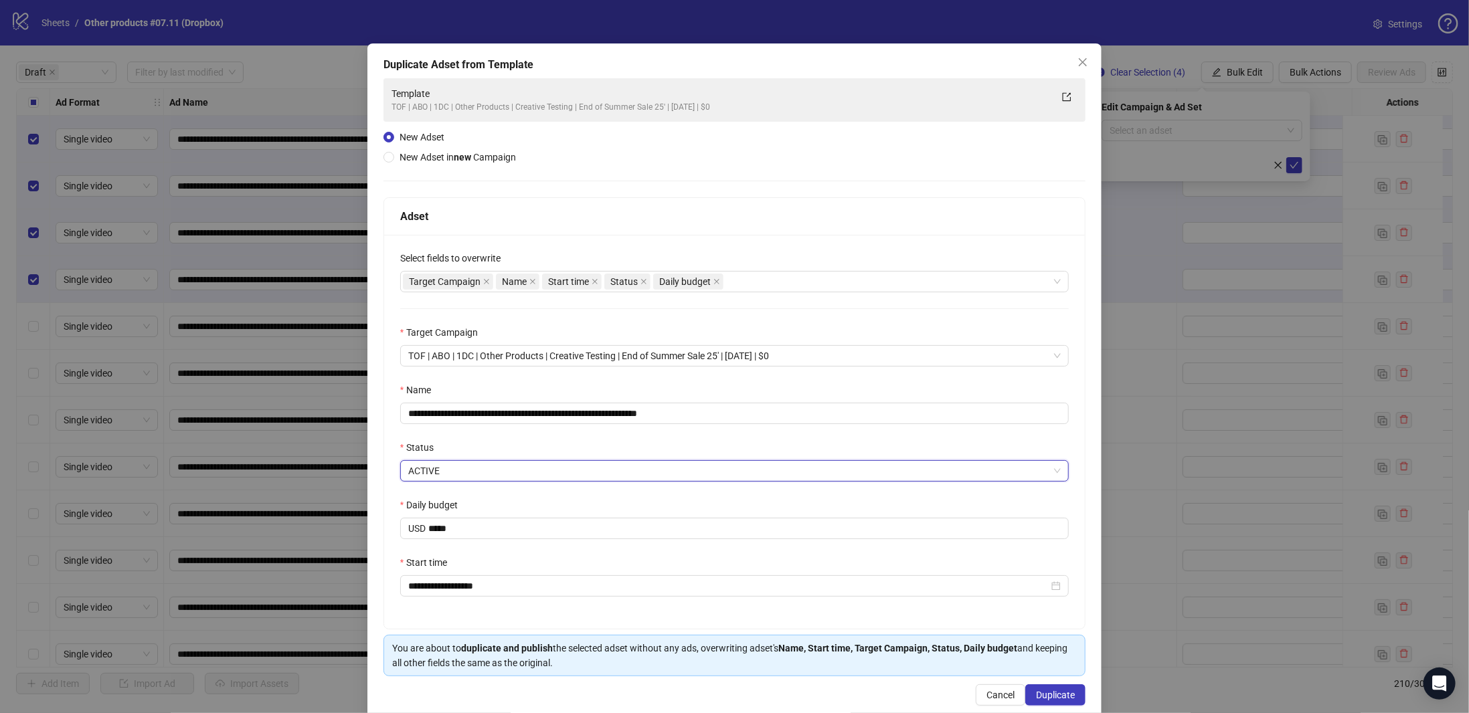
scroll to position [46, 0]
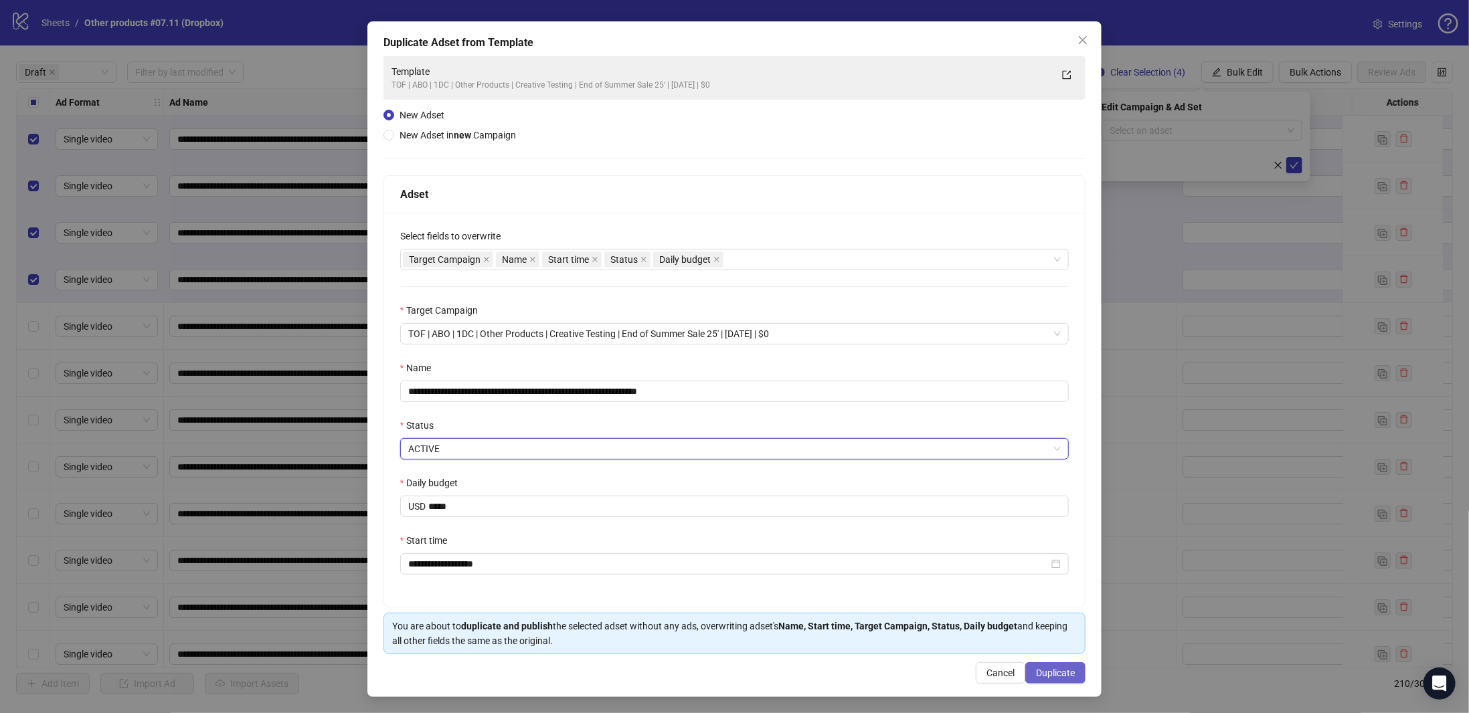
click at [1053, 675] on span "Duplicate" at bounding box center [1055, 673] width 39 height 11
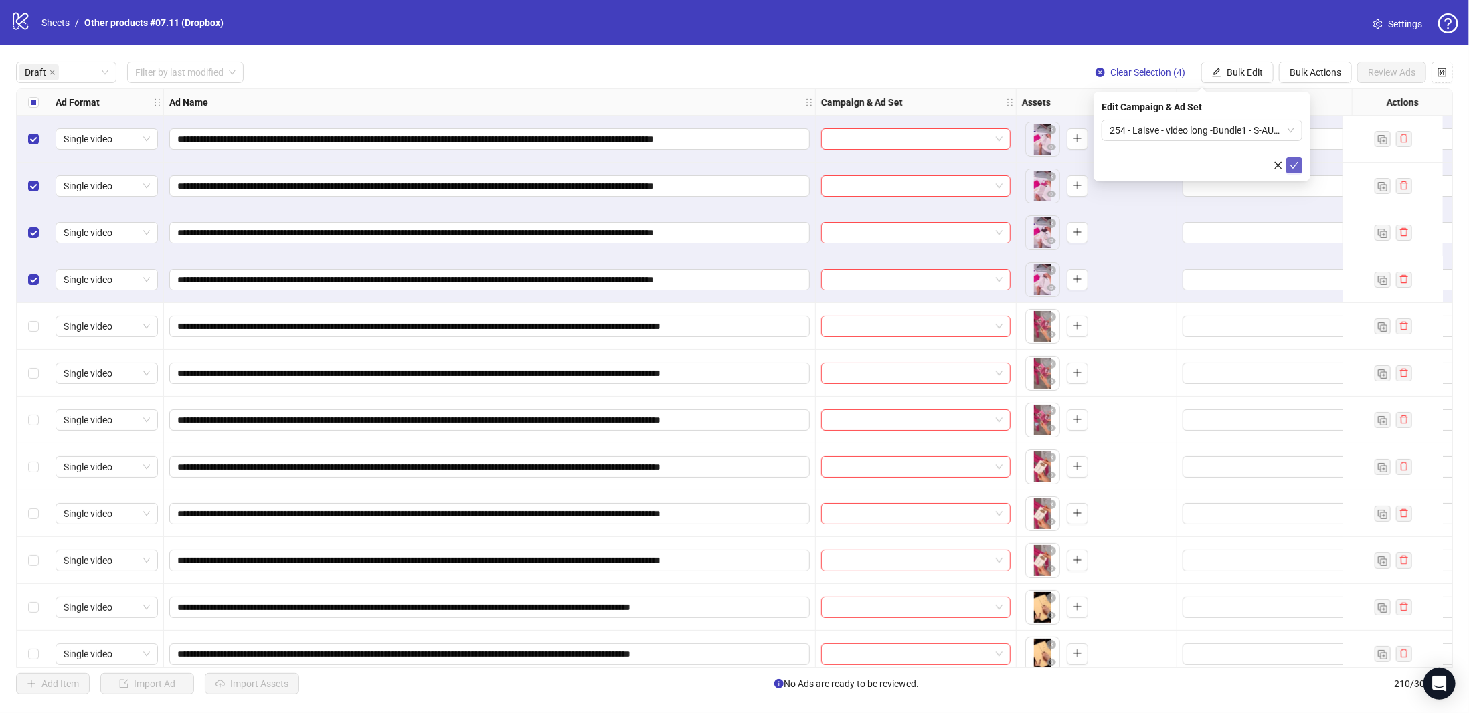
click at [1290, 163] on icon "check" at bounding box center [1294, 165] width 9 height 9
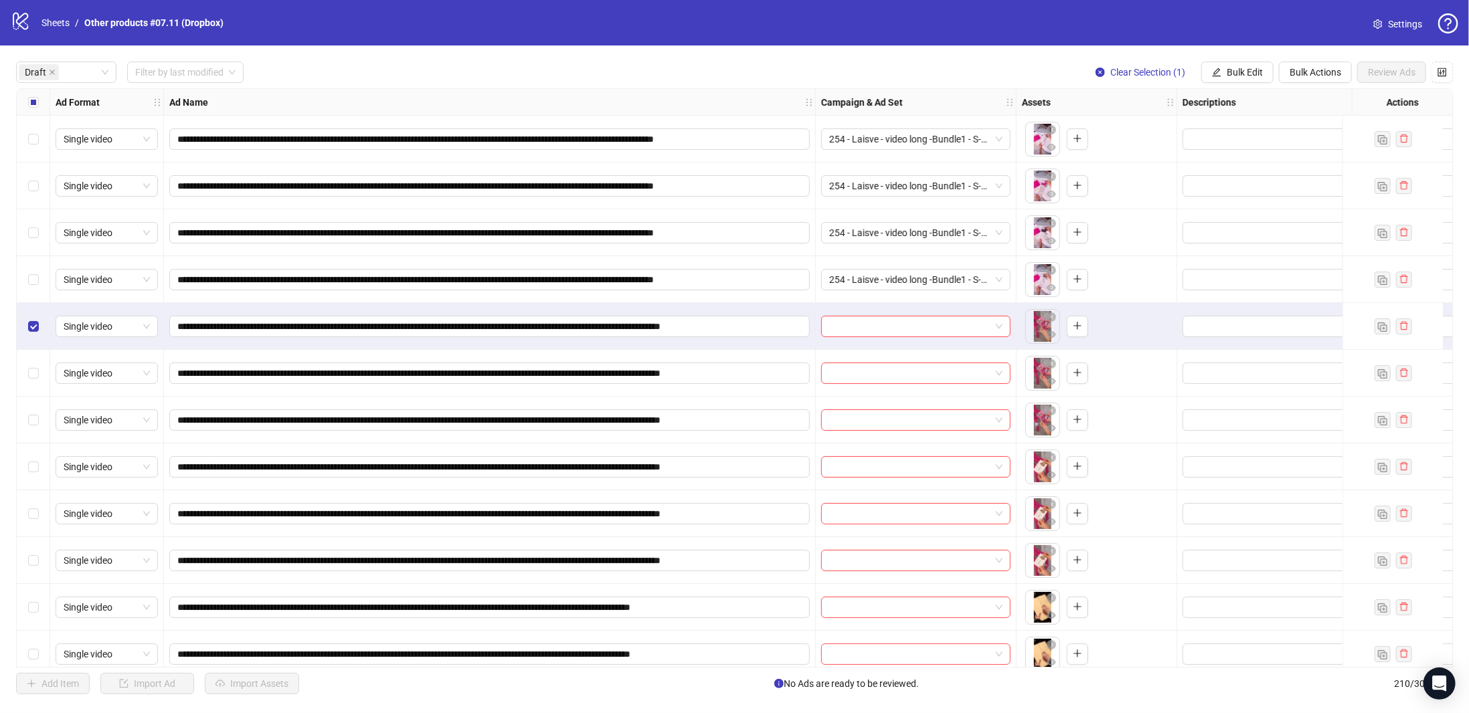
scroll to position [67, 0]
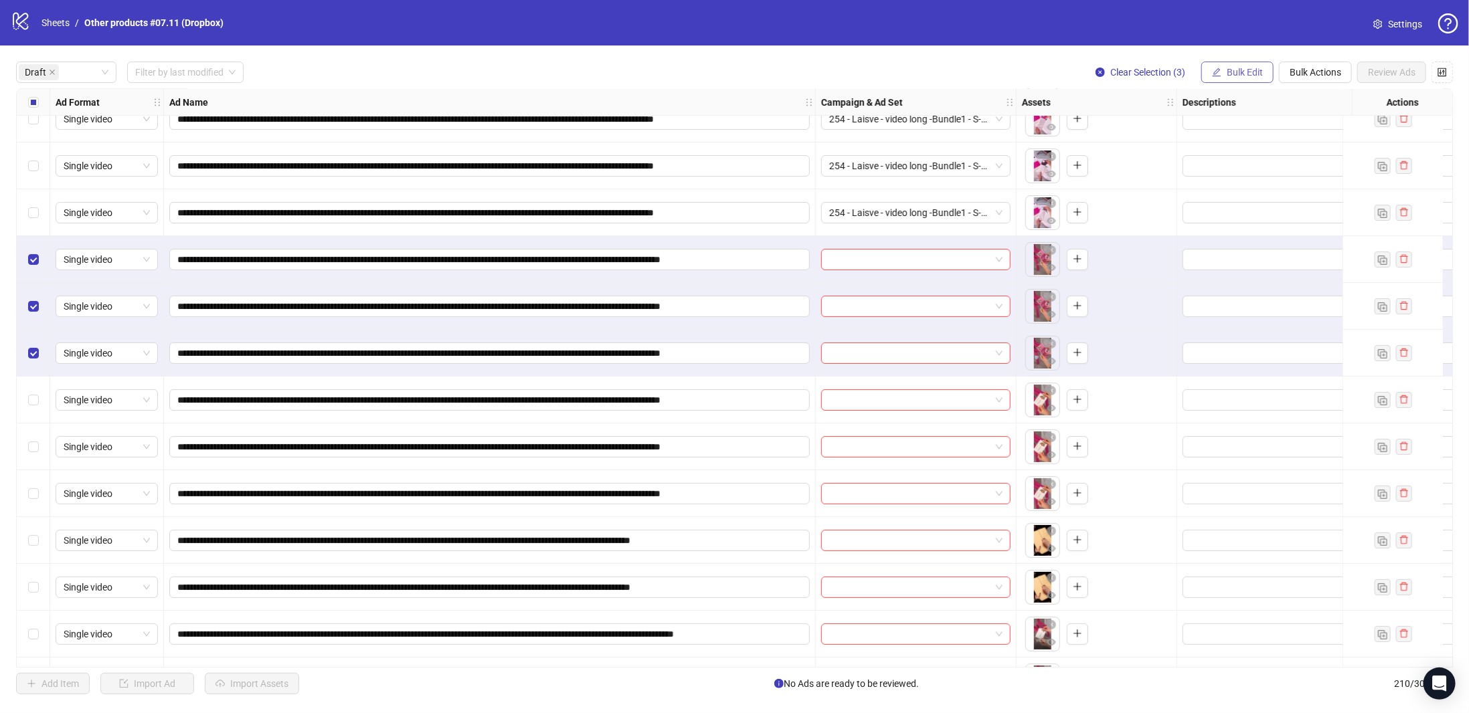
click at [1237, 75] on span "Bulk Edit" at bounding box center [1245, 72] width 36 height 11
click at [1264, 139] on span "Campaign & Ad Set" at bounding box center [1253, 142] width 80 height 15
click at [1179, 133] on input "search" at bounding box center [1196, 130] width 173 height 20
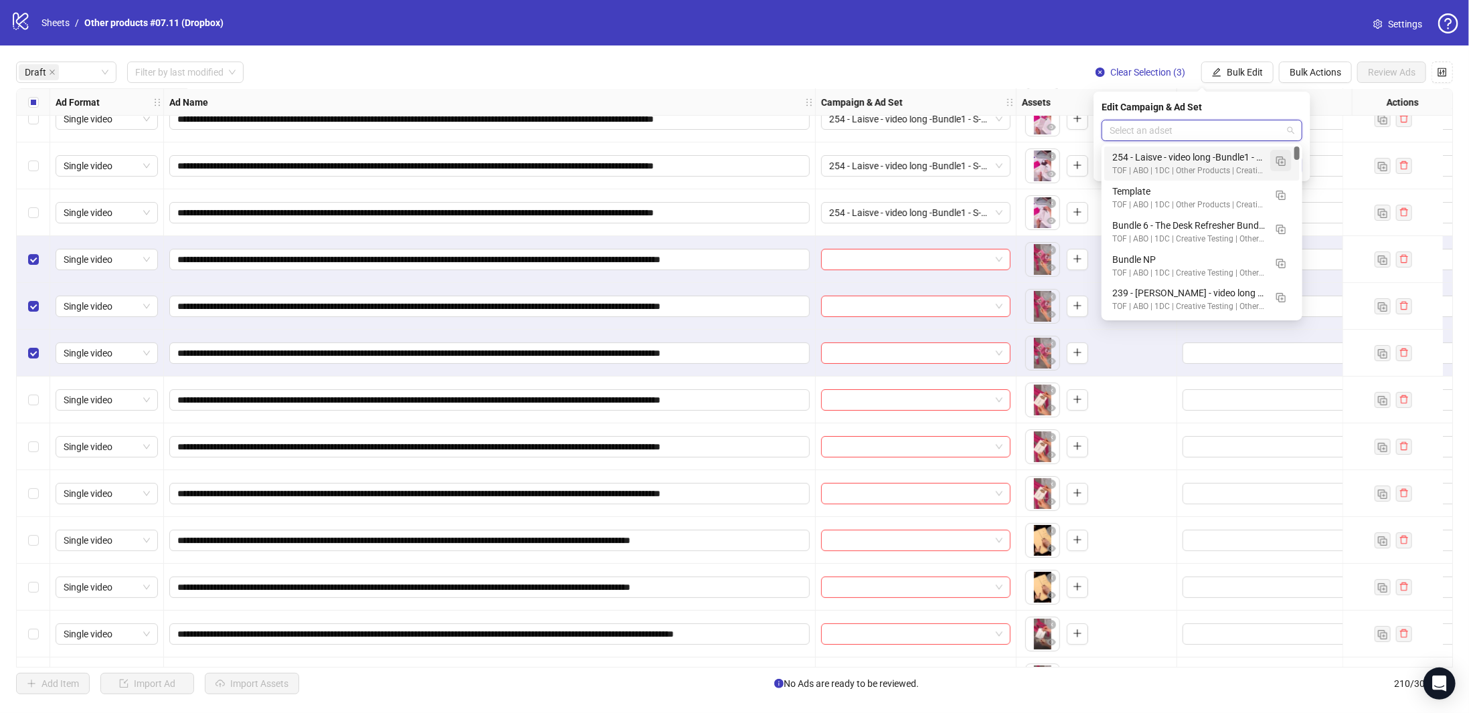
click at [1279, 157] on img "button" at bounding box center [1280, 161] width 9 height 9
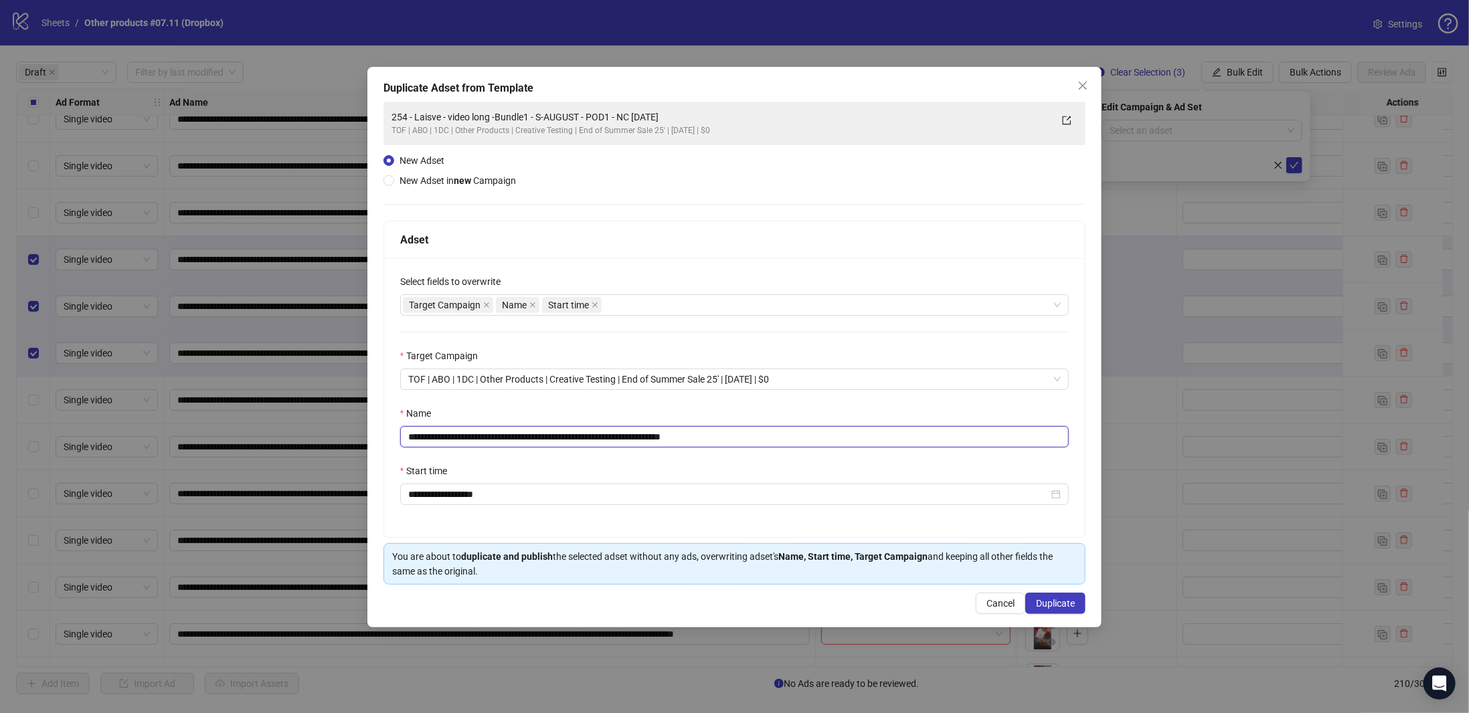
drag, startPoint x: 646, startPoint y: 437, endPoint x: 324, endPoint y: 432, distance: 322.6
click at [282, 426] on div "**********" at bounding box center [734, 356] width 1469 height 713
paste input "**"
drag, startPoint x: 703, startPoint y: 431, endPoint x: 819, endPoint y: 421, distance: 116.9
click at [804, 424] on div "**********" at bounding box center [734, 426] width 669 height 41
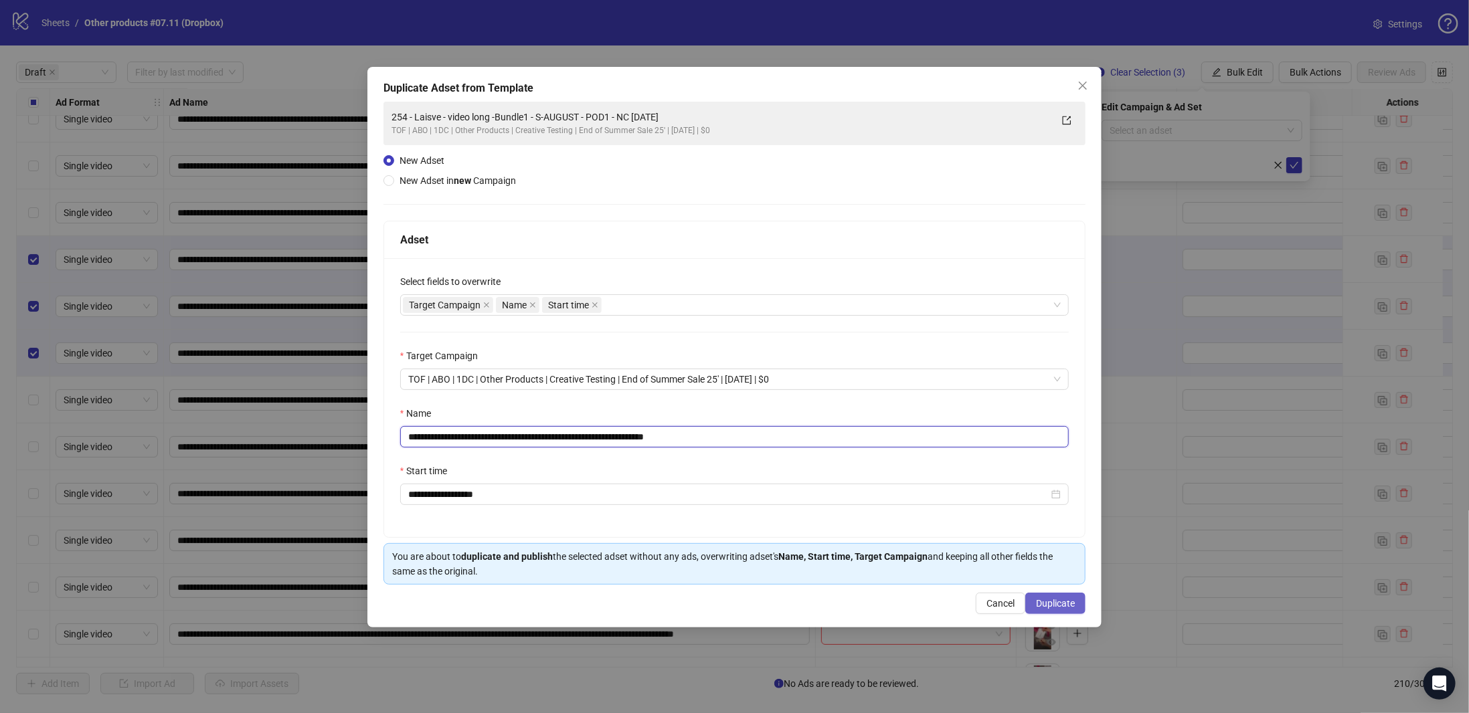
type input "**********"
click at [1049, 606] on span "Duplicate" at bounding box center [1055, 603] width 39 height 11
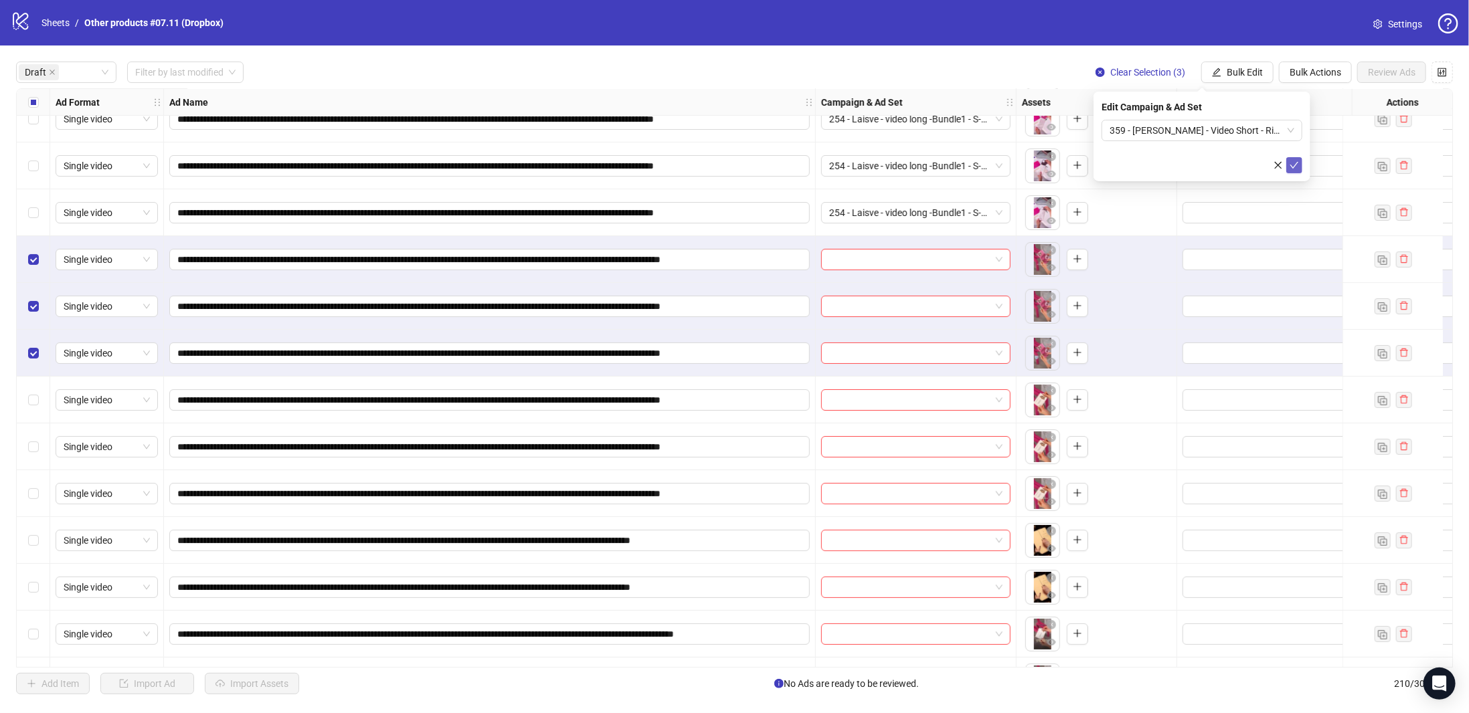
click at [1291, 158] on button "submit" at bounding box center [1294, 165] width 16 height 16
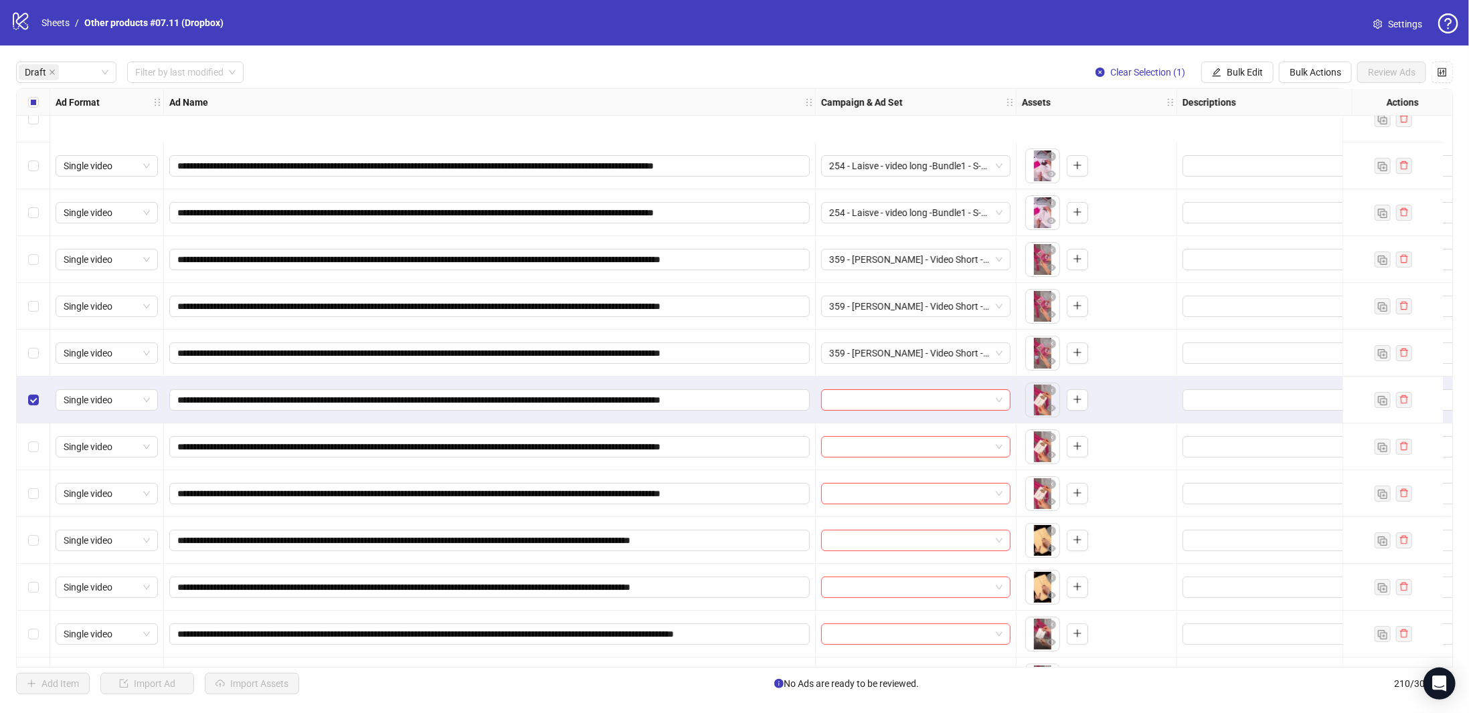
scroll to position [201, 0]
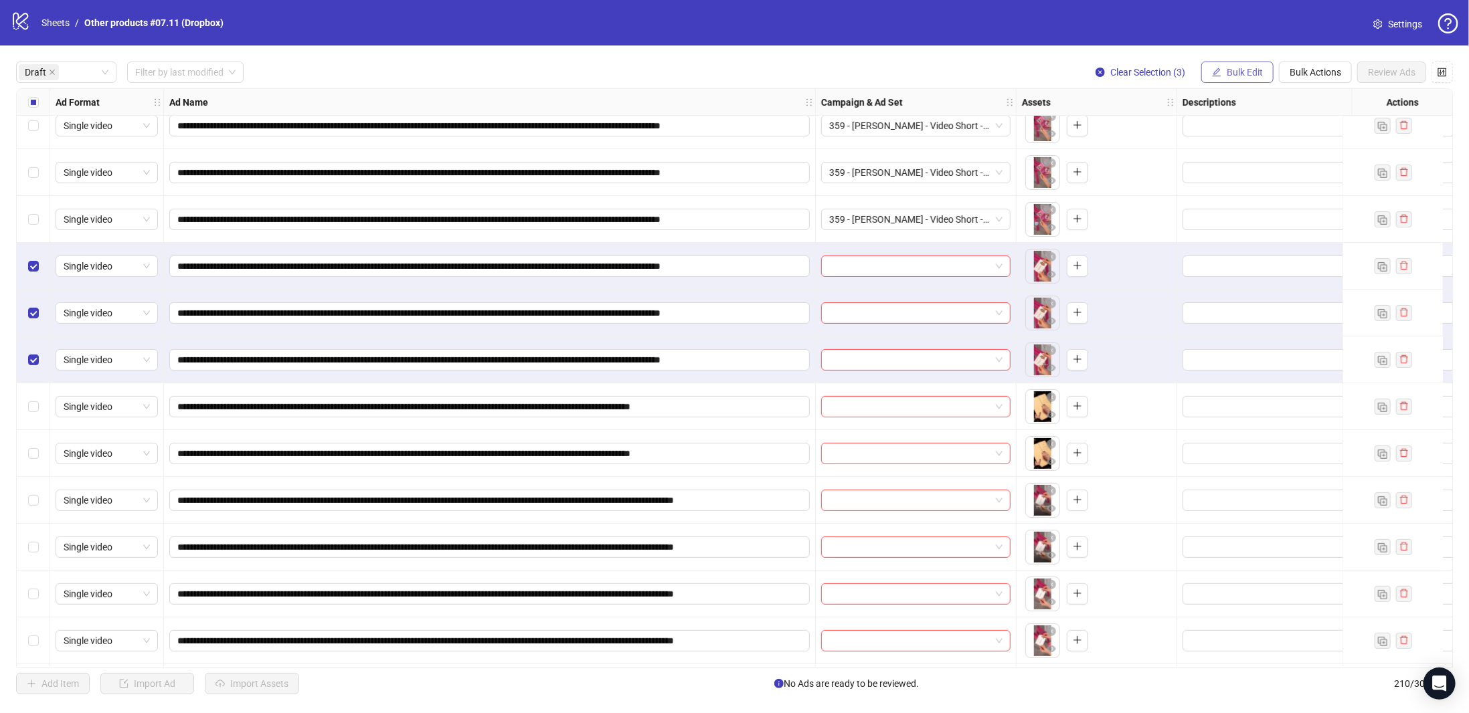
click at [1251, 73] on span "Bulk Edit" at bounding box center [1245, 72] width 36 height 11
click at [1239, 143] on span "Campaign & Ad Set" at bounding box center [1253, 142] width 80 height 15
drag, startPoint x: 1201, startPoint y: 133, endPoint x: 1205, endPoint y: 142, distance: 9.3
click at [1201, 133] on input "search" at bounding box center [1196, 130] width 173 height 20
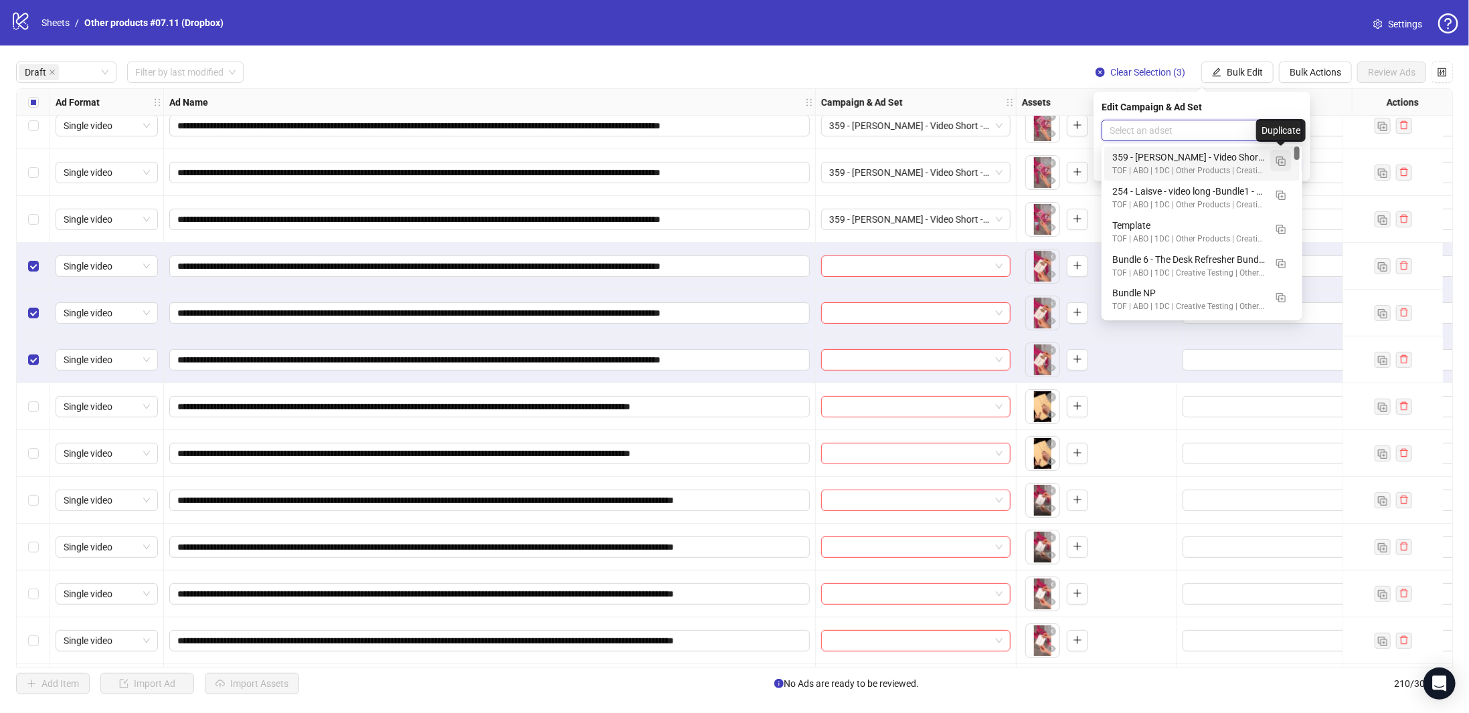
click at [1281, 163] on img "button" at bounding box center [1280, 161] width 9 height 9
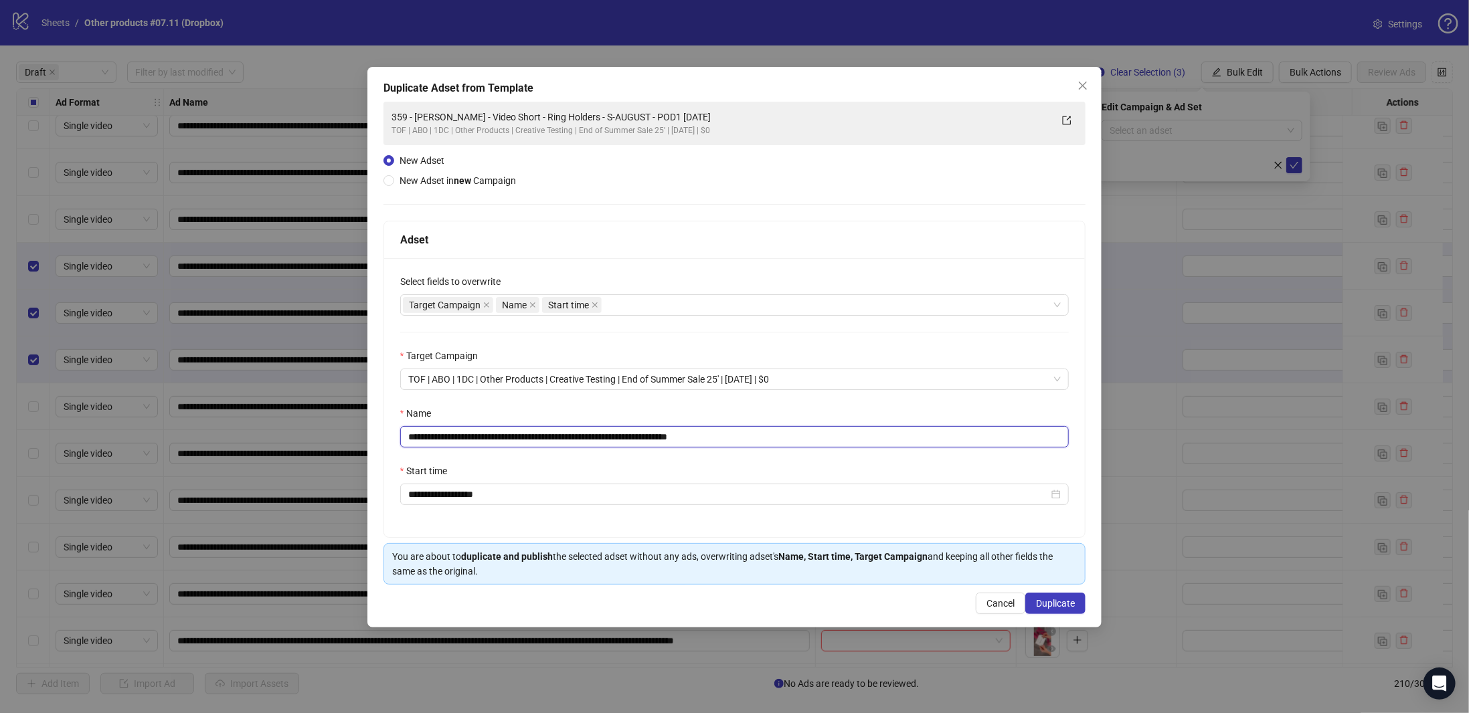
drag, startPoint x: 652, startPoint y: 436, endPoint x: 316, endPoint y: 436, distance: 336.6
click at [273, 434] on div "**********" at bounding box center [734, 356] width 1469 height 713
paste input "text"
drag, startPoint x: 703, startPoint y: 436, endPoint x: 896, endPoint y: 430, distance: 193.5
click at [896, 430] on input "**********" at bounding box center [734, 436] width 669 height 21
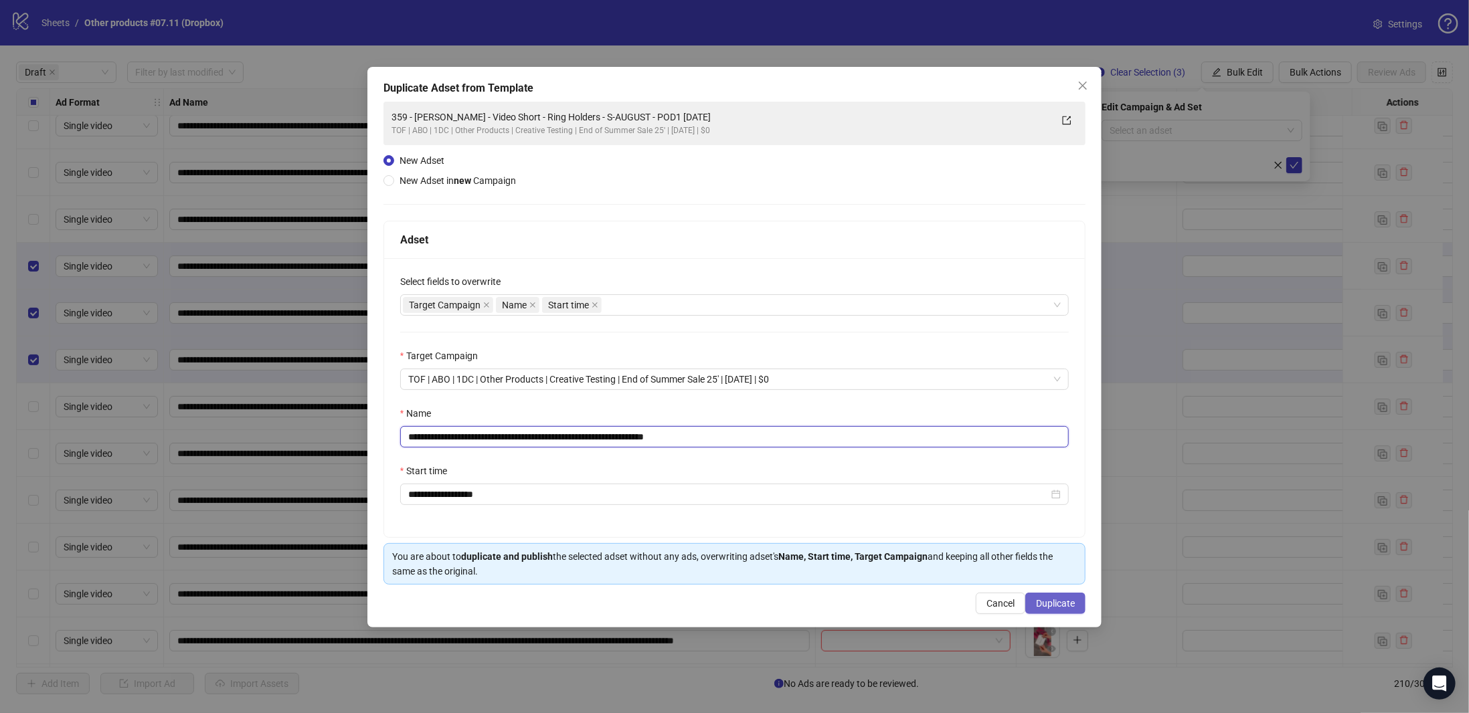
type input "**********"
click at [1066, 595] on button "Duplicate" at bounding box center [1055, 603] width 60 height 21
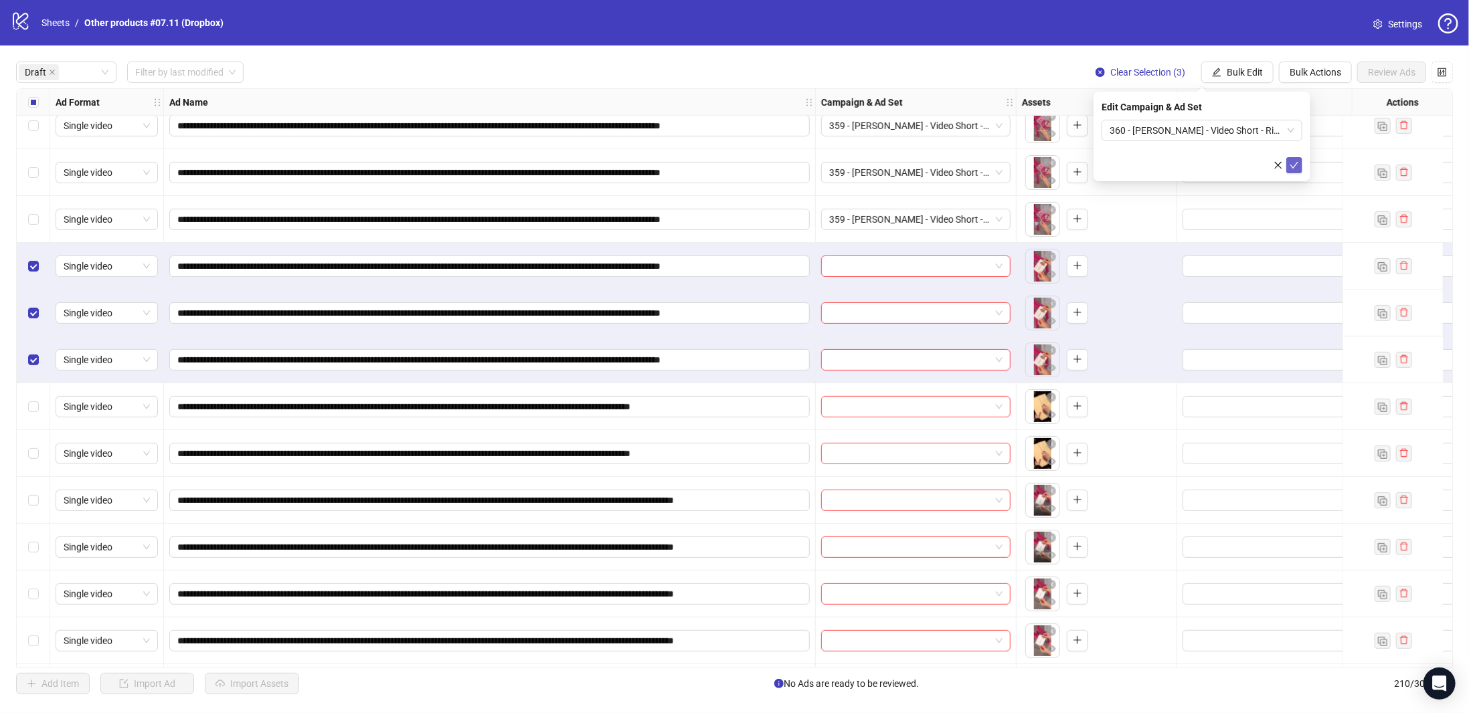
click at [1298, 168] on icon "check" at bounding box center [1294, 165] width 9 height 9
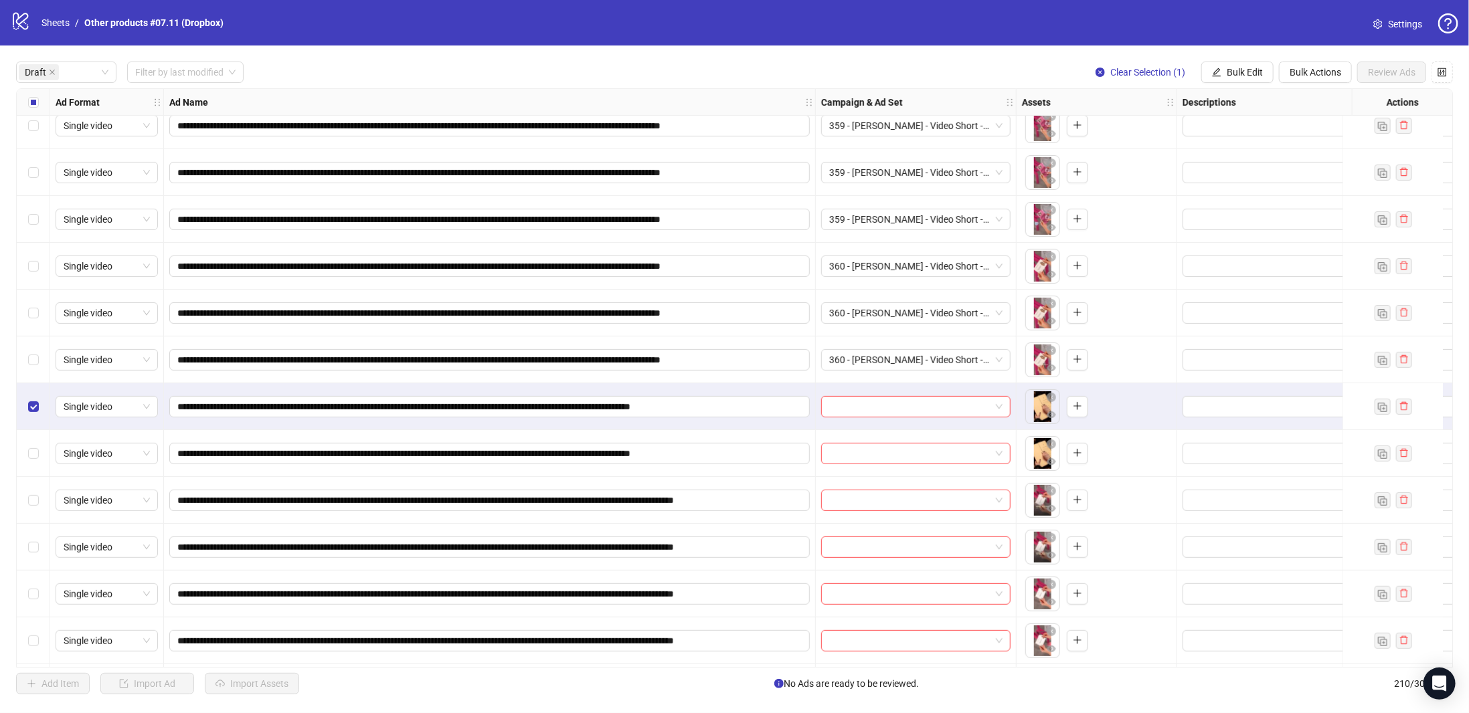
scroll to position [268, 0]
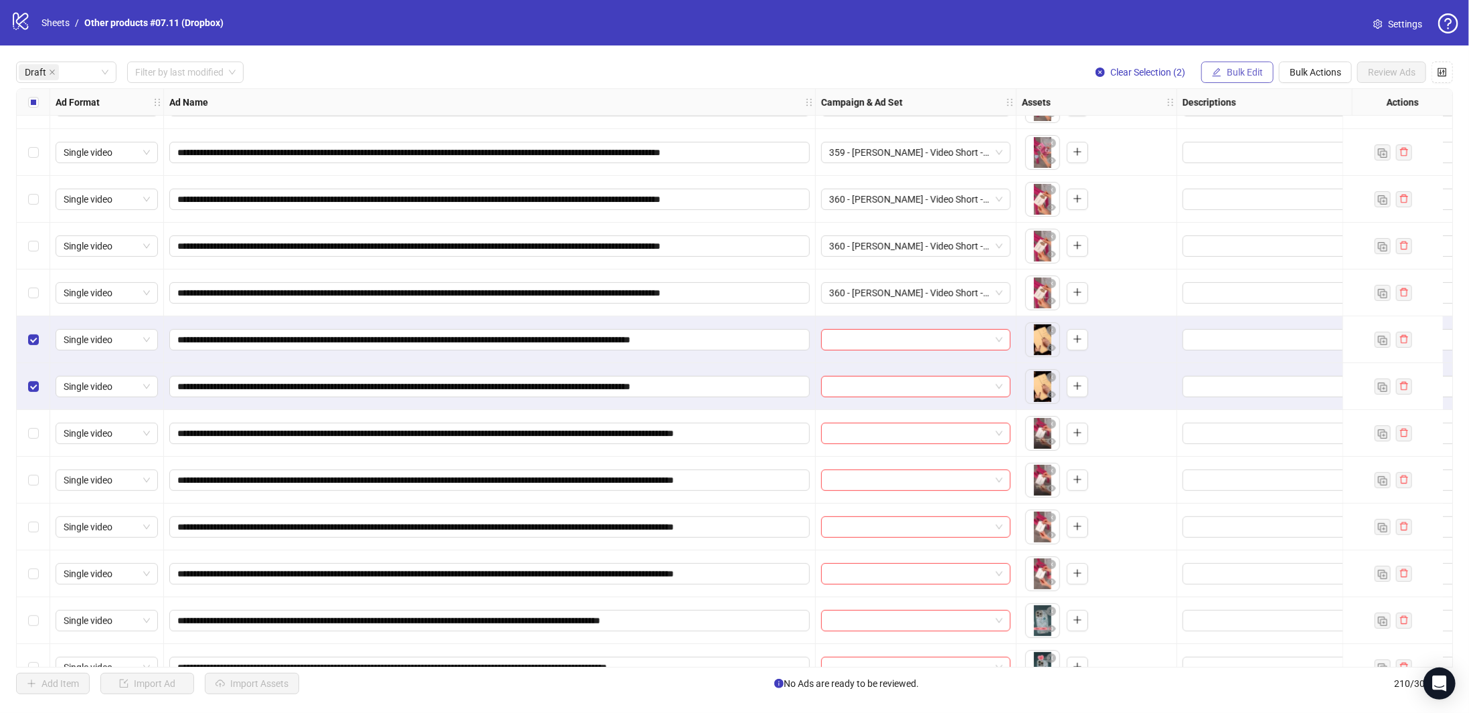
click at [1258, 72] on span "Bulk Edit" at bounding box center [1245, 72] width 36 height 11
click at [1261, 143] on span "Campaign & Ad Set" at bounding box center [1253, 142] width 80 height 15
click at [1216, 131] on input "search" at bounding box center [1196, 130] width 173 height 20
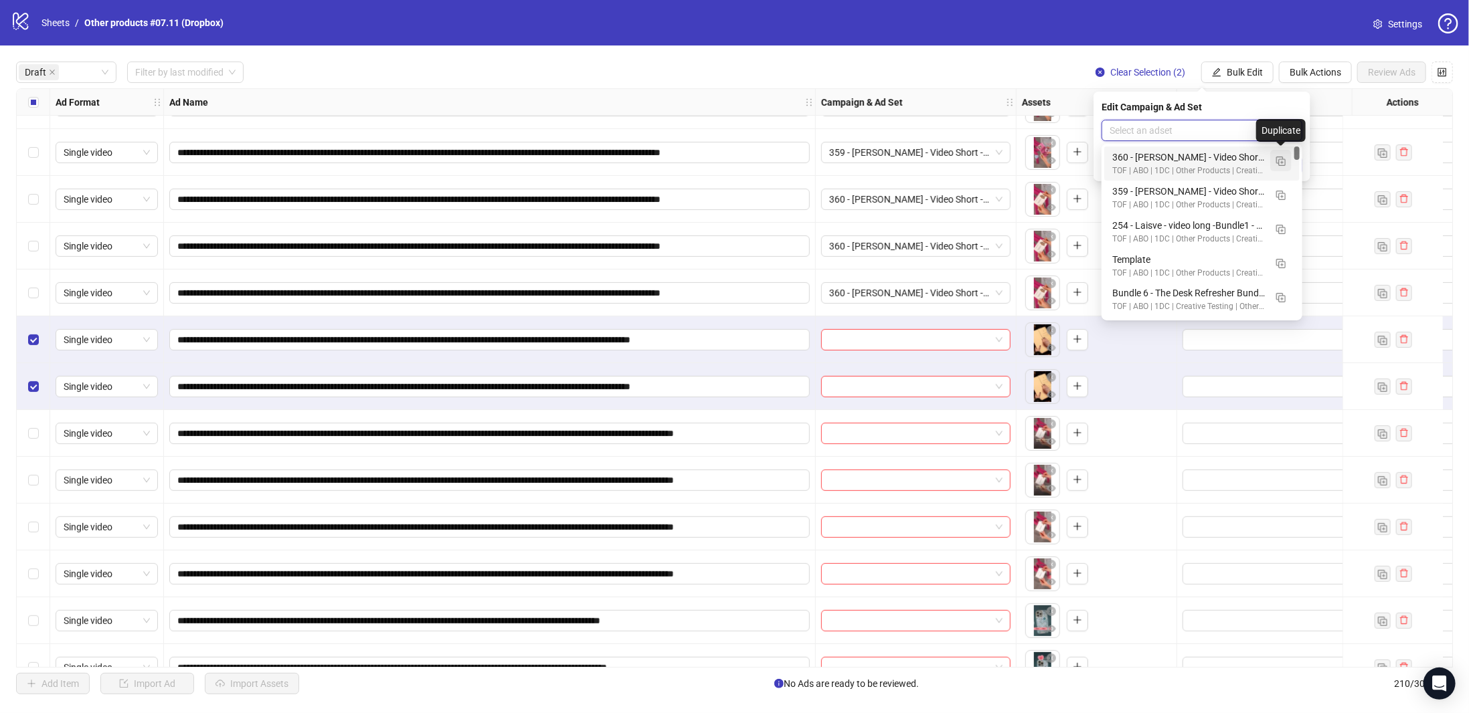
click at [1281, 159] on img "button" at bounding box center [1280, 161] width 9 height 9
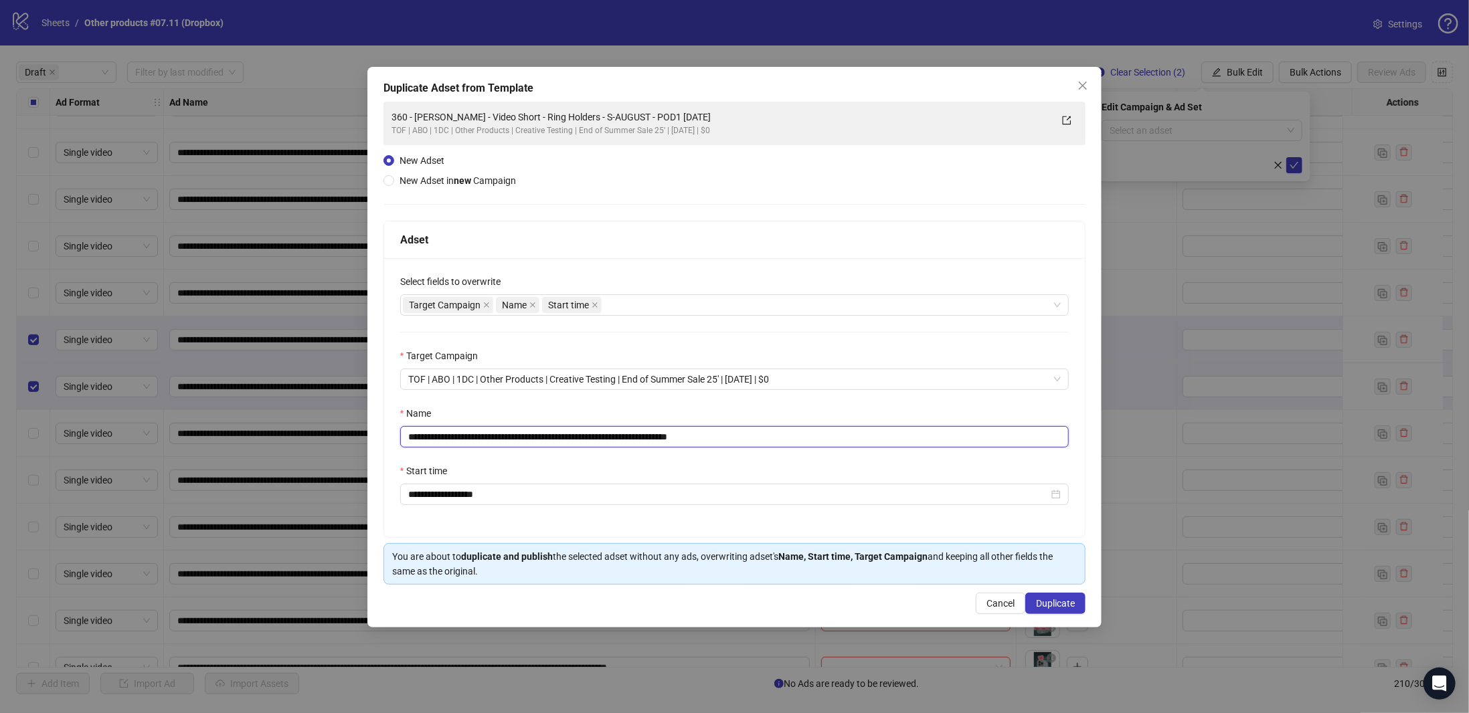
drag, startPoint x: 653, startPoint y: 436, endPoint x: 301, endPoint y: 420, distance: 352.4
click at [300, 420] on div "**********" at bounding box center [734, 356] width 1469 height 713
paste input "*"
click at [714, 435] on input "**********" at bounding box center [734, 436] width 669 height 21
click at [715, 435] on input "**********" at bounding box center [734, 436] width 669 height 21
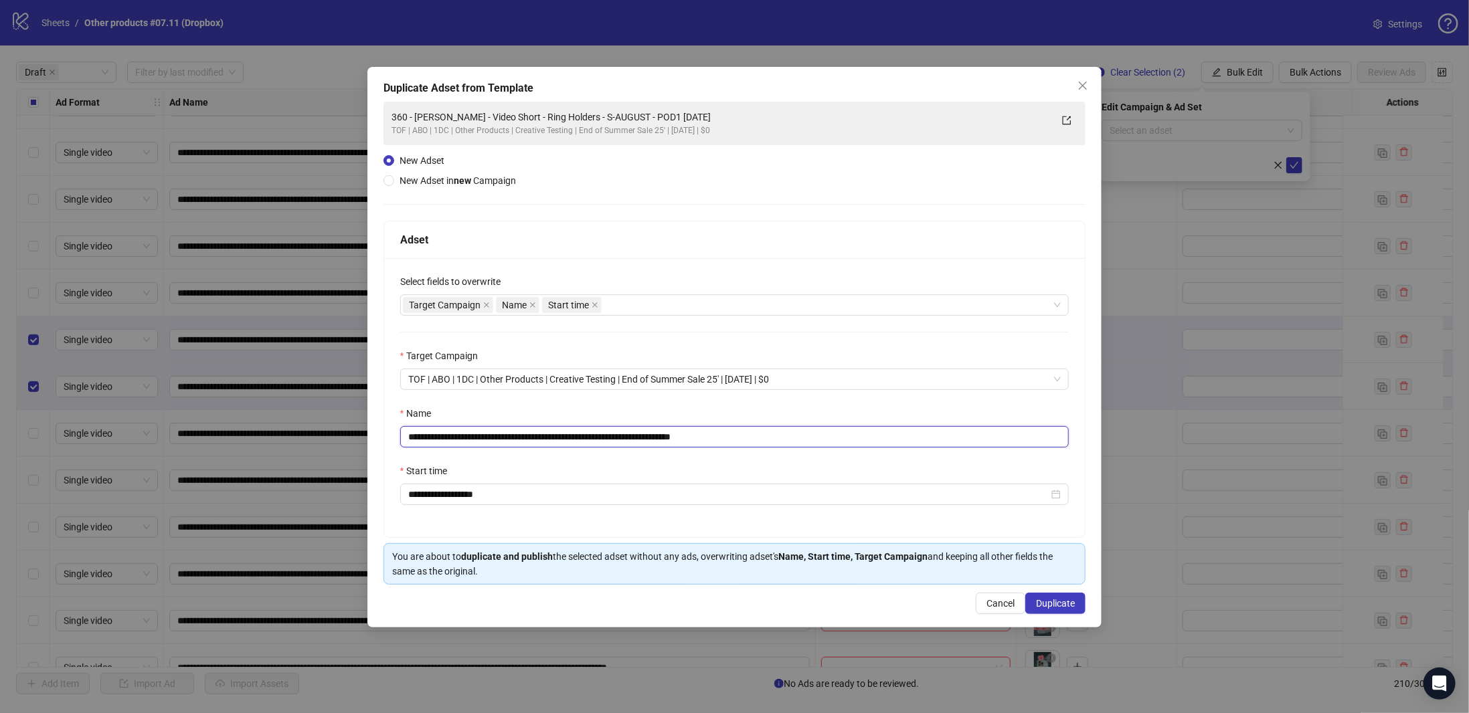
drag, startPoint x: 715, startPoint y: 435, endPoint x: 922, endPoint y: 413, distance: 208.0
click at [922, 413] on div "**********" at bounding box center [734, 426] width 669 height 41
type input "**********"
click at [1055, 605] on span "Duplicate" at bounding box center [1055, 603] width 39 height 11
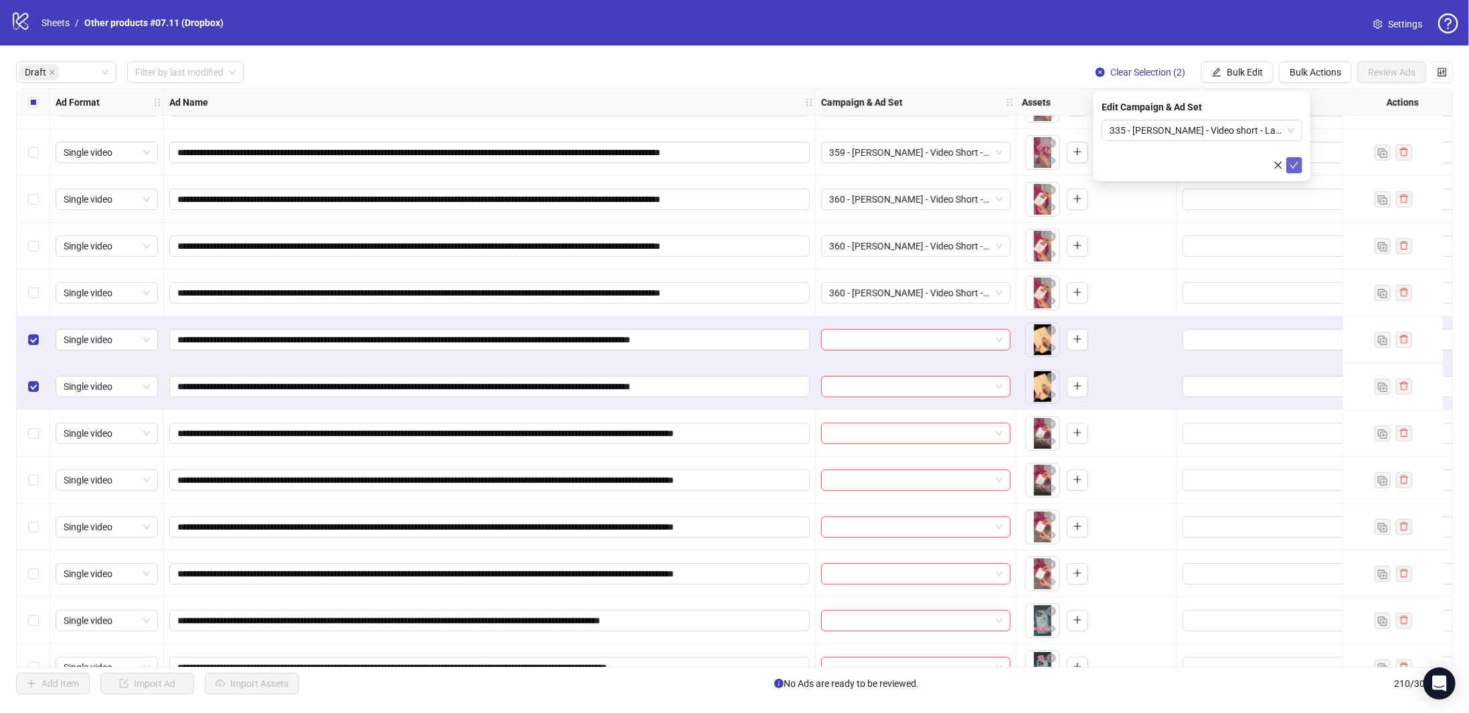
click at [1292, 164] on icon "check" at bounding box center [1294, 165] width 9 height 9
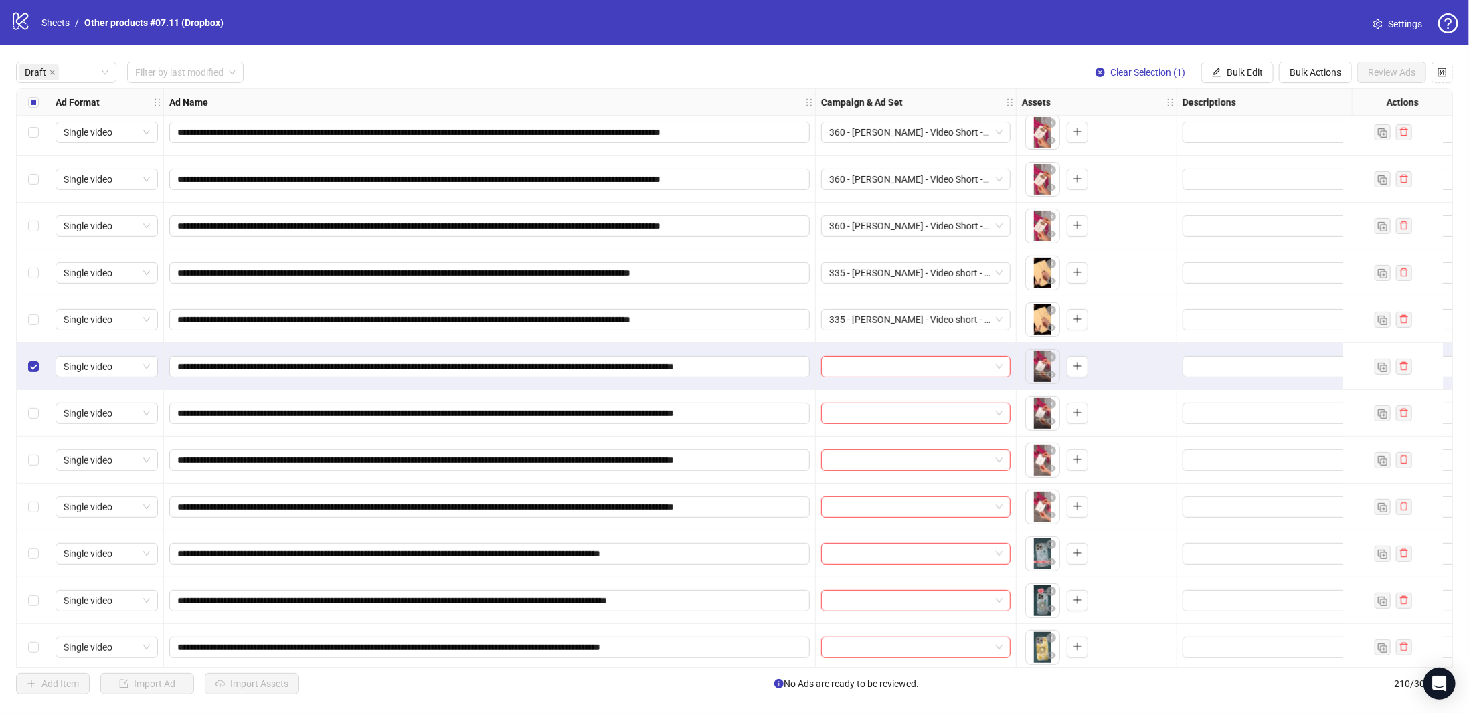
scroll to position [389, 0]
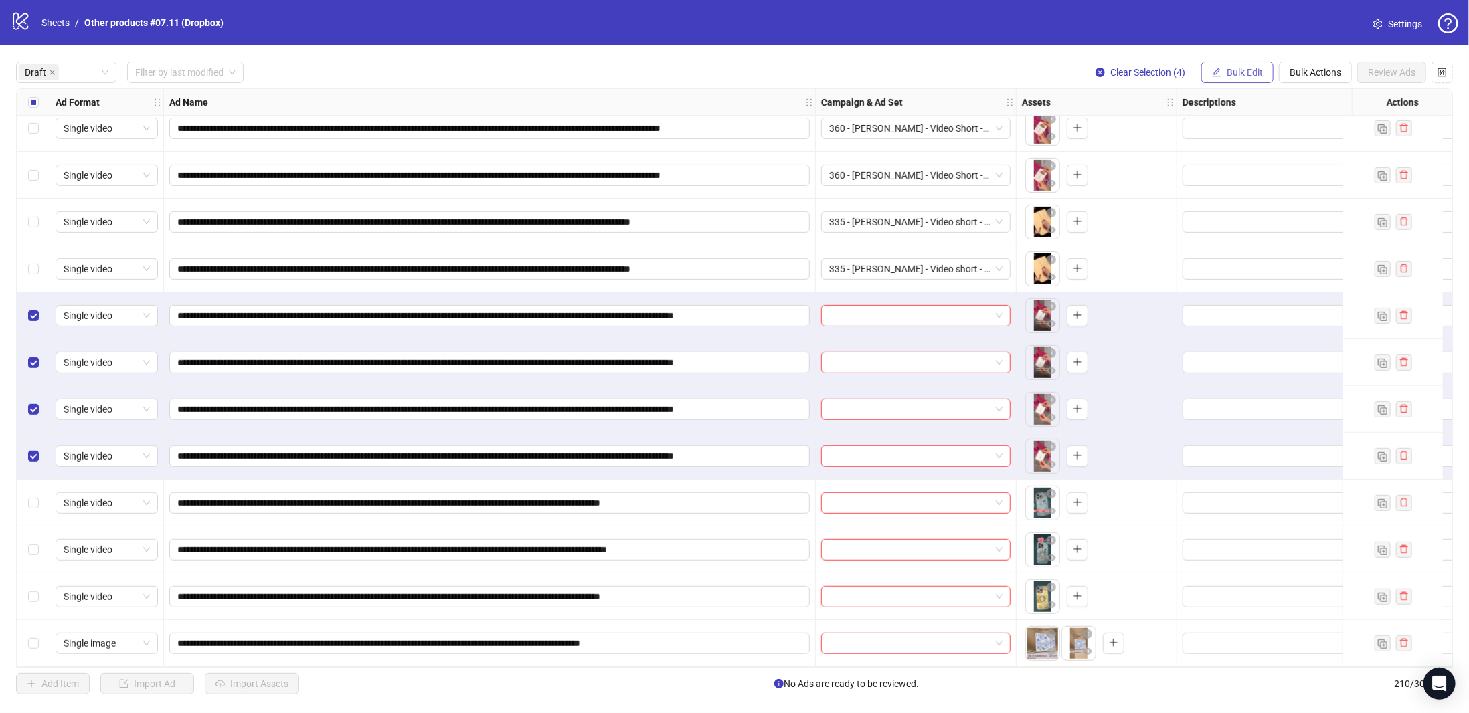
click at [1257, 72] on span "Bulk Edit" at bounding box center [1245, 72] width 36 height 11
click at [1269, 140] on span "Campaign & Ad Set" at bounding box center [1253, 142] width 80 height 15
click at [1157, 127] on input "search" at bounding box center [1196, 130] width 173 height 20
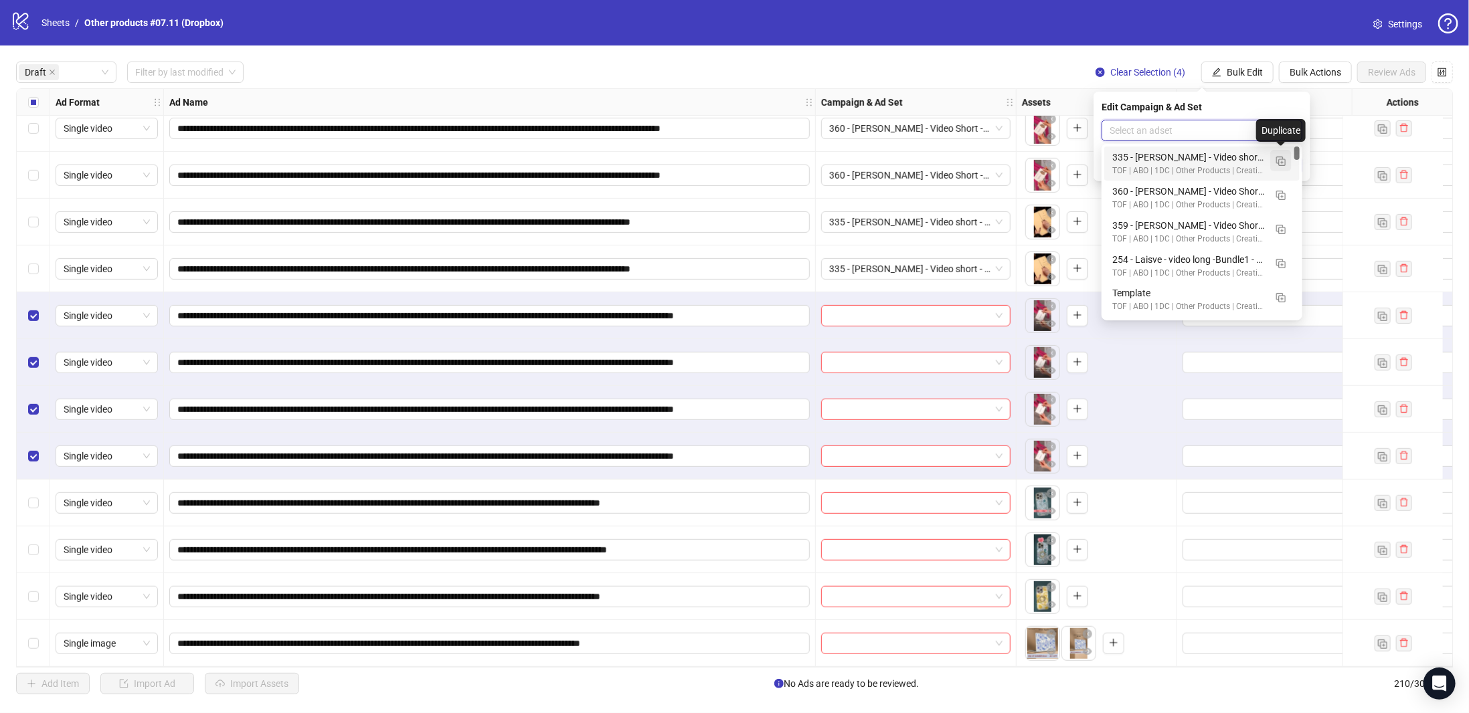
click at [1279, 159] on img "button" at bounding box center [1280, 161] width 9 height 9
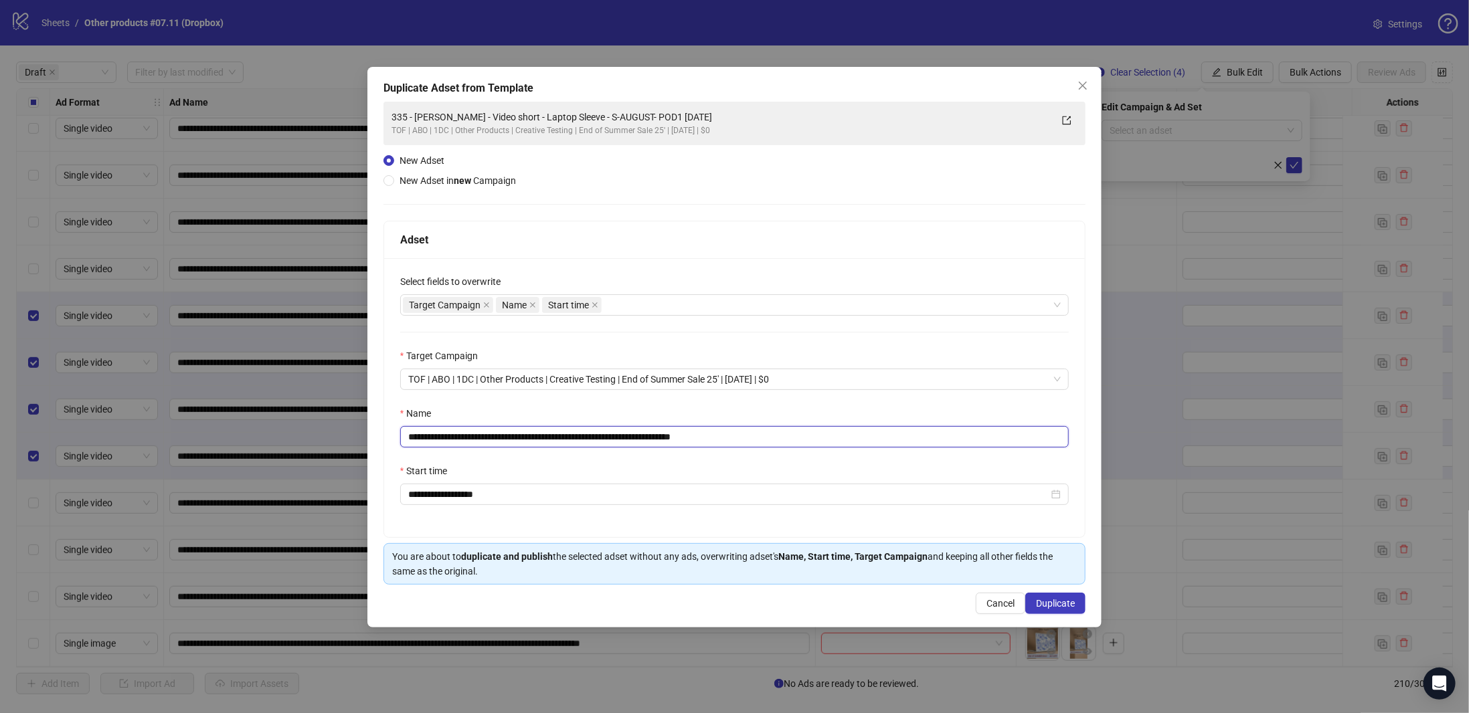
drag, startPoint x: 665, startPoint y: 433, endPoint x: 331, endPoint y: 417, distance: 335.0
click at [331, 417] on div "**********" at bounding box center [734, 356] width 1469 height 713
paste input "*"
drag, startPoint x: 731, startPoint y: 436, endPoint x: 911, endPoint y: 423, distance: 180.5
click at [904, 424] on div "**********" at bounding box center [734, 426] width 669 height 41
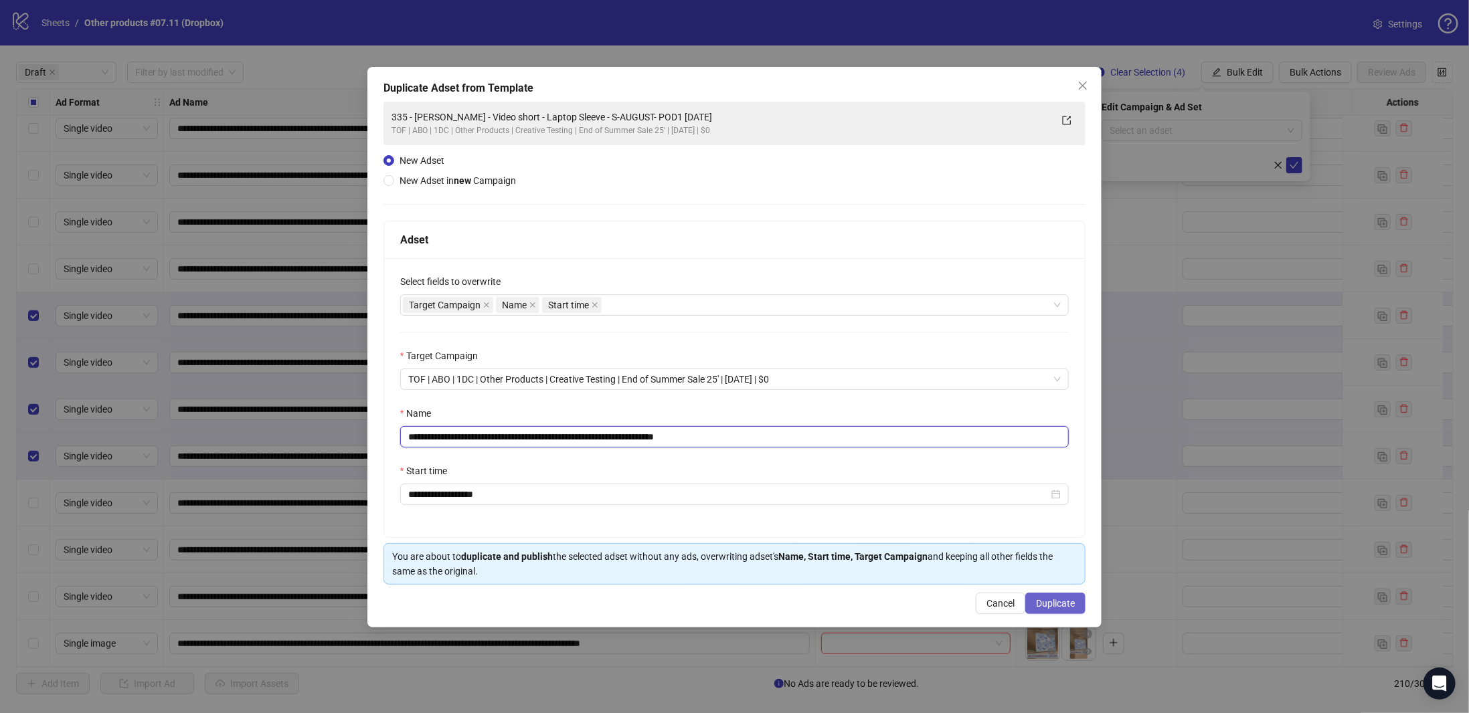
type input "**********"
click at [1070, 602] on span "Duplicate" at bounding box center [1055, 603] width 39 height 11
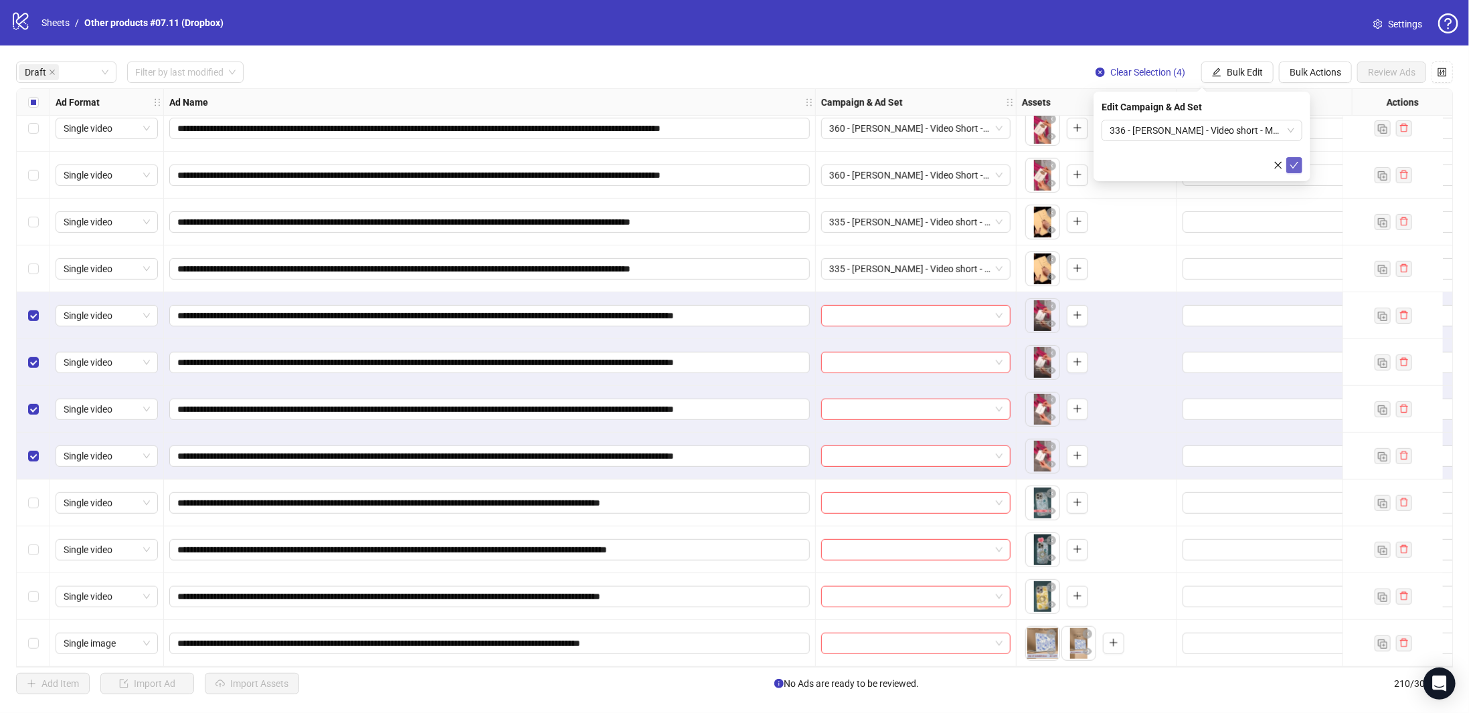
click at [1293, 160] on span "submit" at bounding box center [1294, 165] width 9 height 11
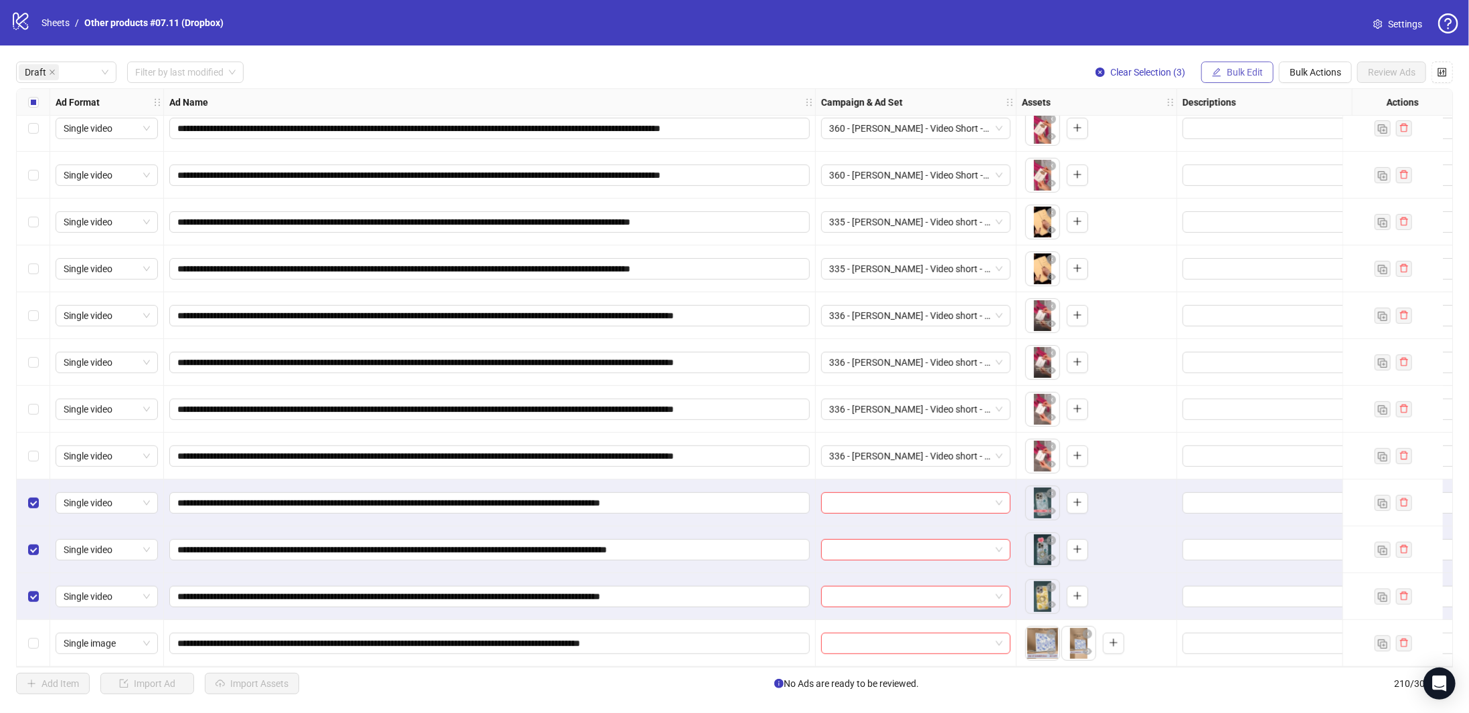
click at [1239, 68] on span "Bulk Edit" at bounding box center [1245, 72] width 36 height 11
click at [1259, 145] on span "Campaign & Ad Set" at bounding box center [1253, 142] width 80 height 15
click at [1154, 126] on input "search" at bounding box center [1196, 130] width 173 height 20
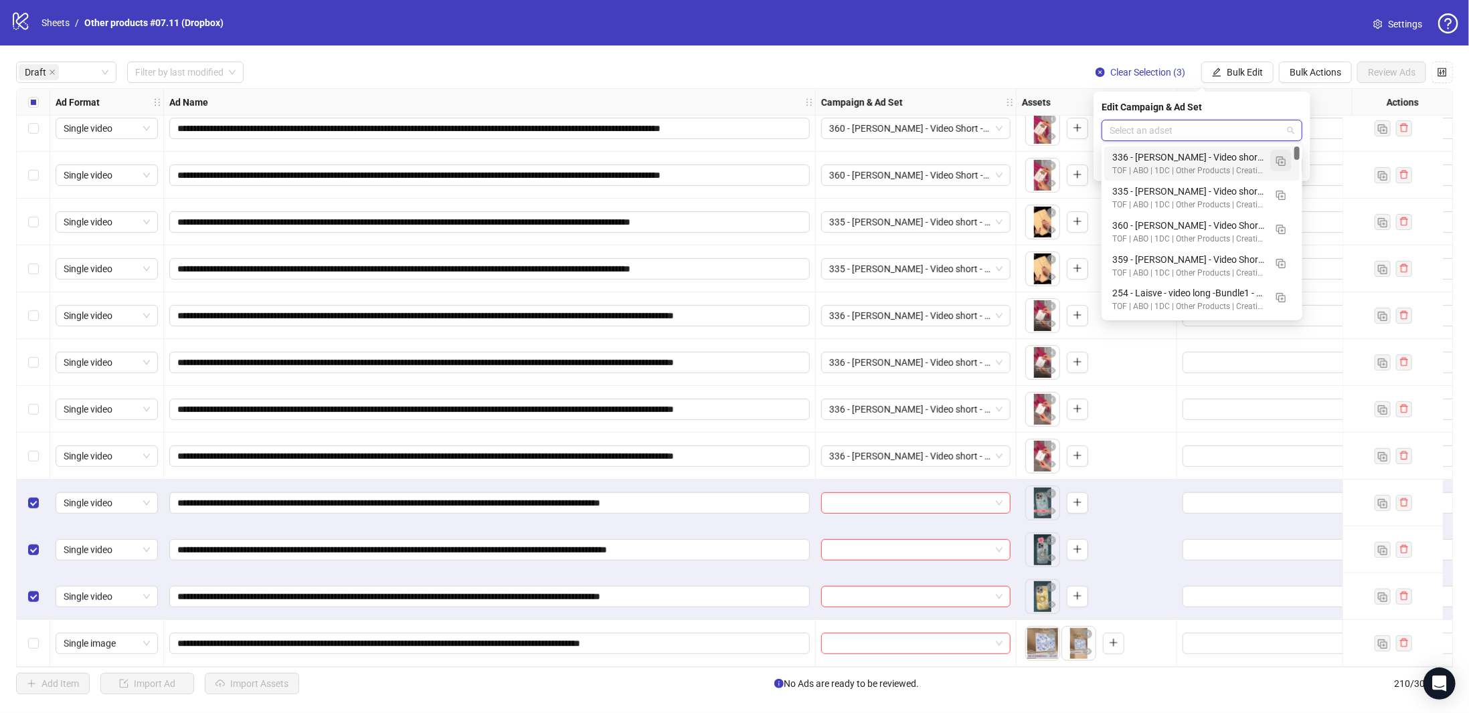
click at [1278, 164] on img "button" at bounding box center [1280, 161] width 9 height 9
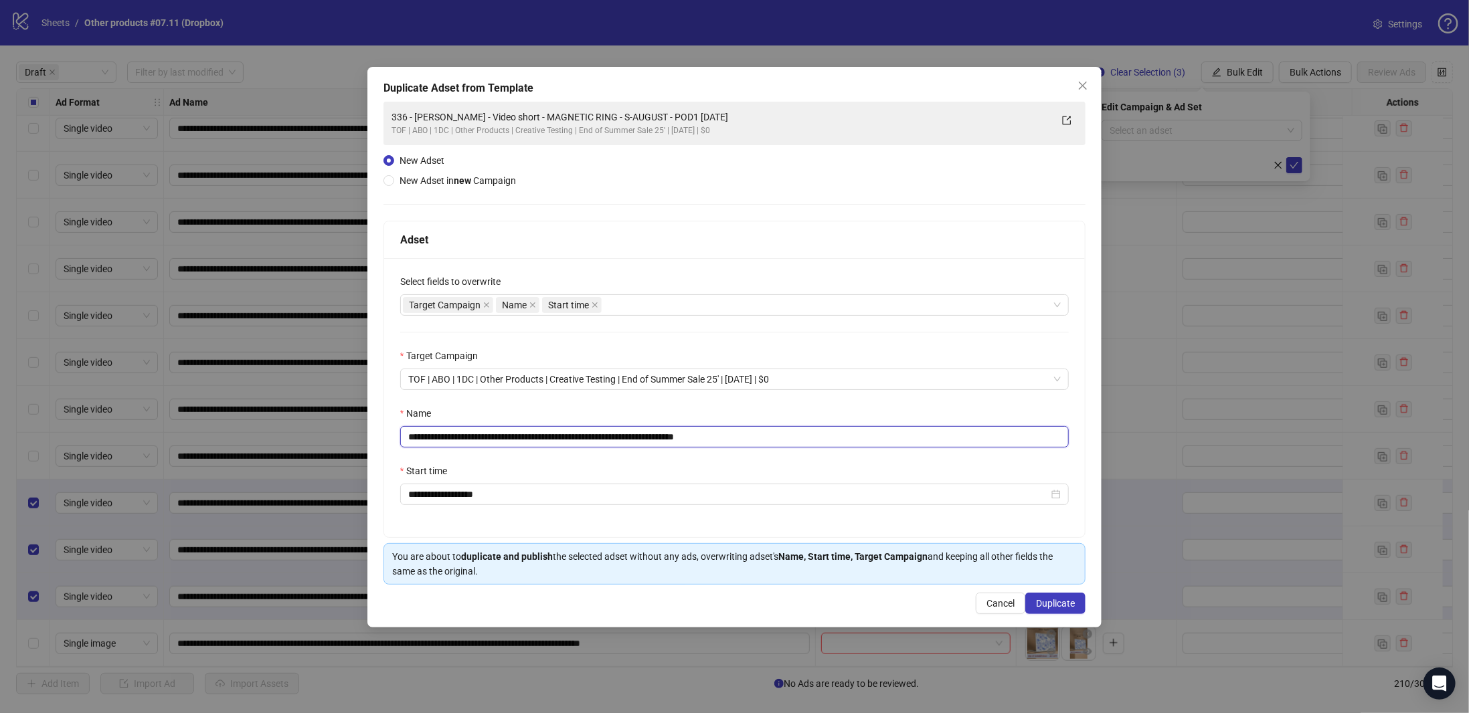
drag, startPoint x: 635, startPoint y: 437, endPoint x: 623, endPoint y: 416, distance: 24.6
click at [302, 418] on div "**********" at bounding box center [734, 356] width 1469 height 713
paste input "text"
drag, startPoint x: 671, startPoint y: 436, endPoint x: 857, endPoint y: 418, distance: 187.6
click at [839, 428] on input "**********" at bounding box center [734, 436] width 669 height 21
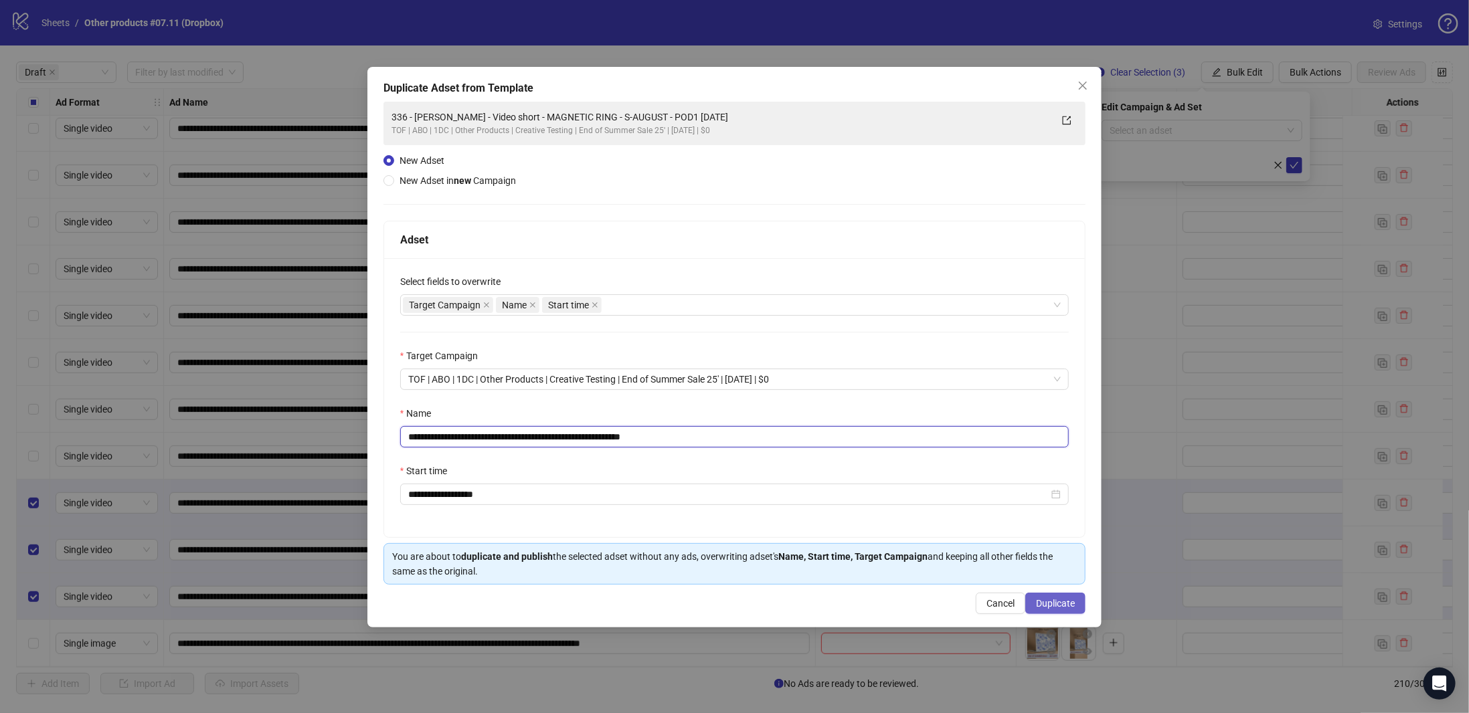
type input "**********"
click at [1060, 601] on span "Duplicate" at bounding box center [1055, 603] width 39 height 11
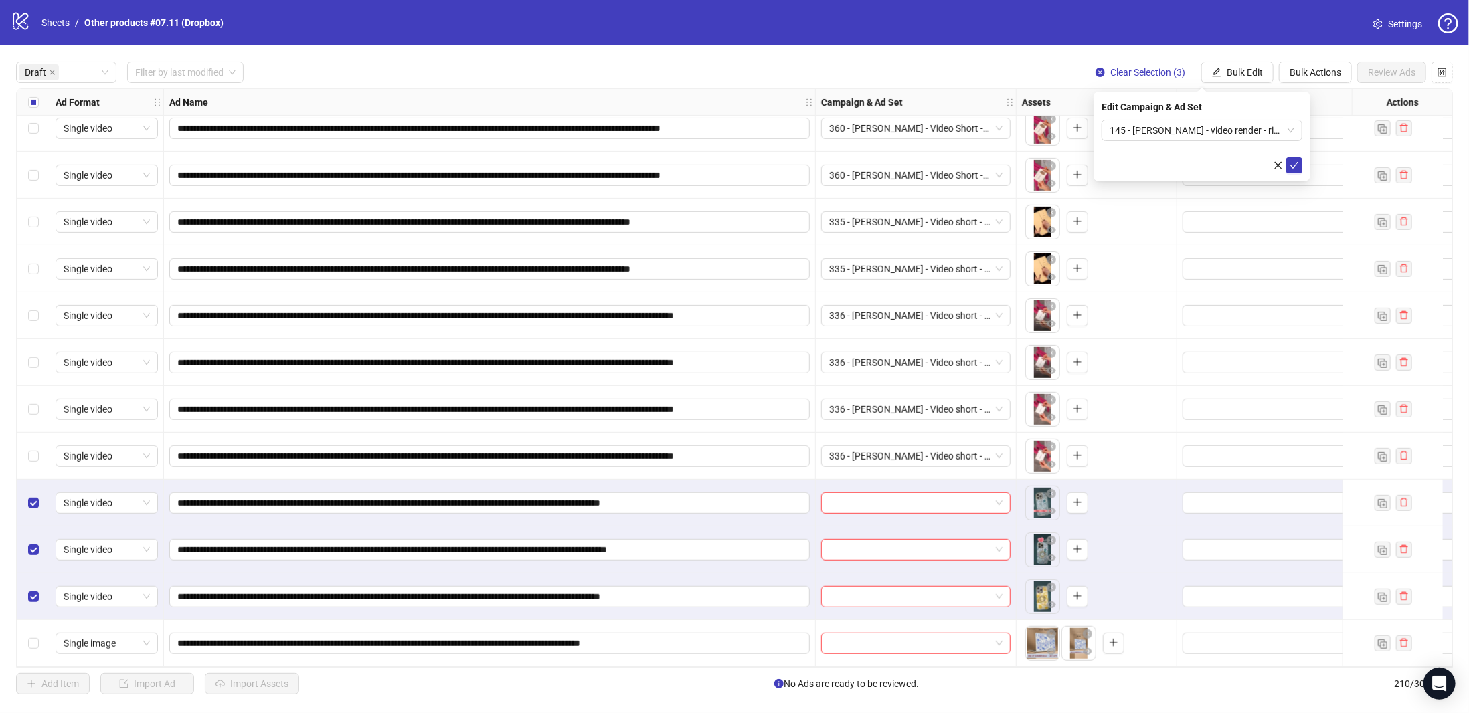
click at [1292, 166] on icon "check" at bounding box center [1294, 165] width 9 height 7
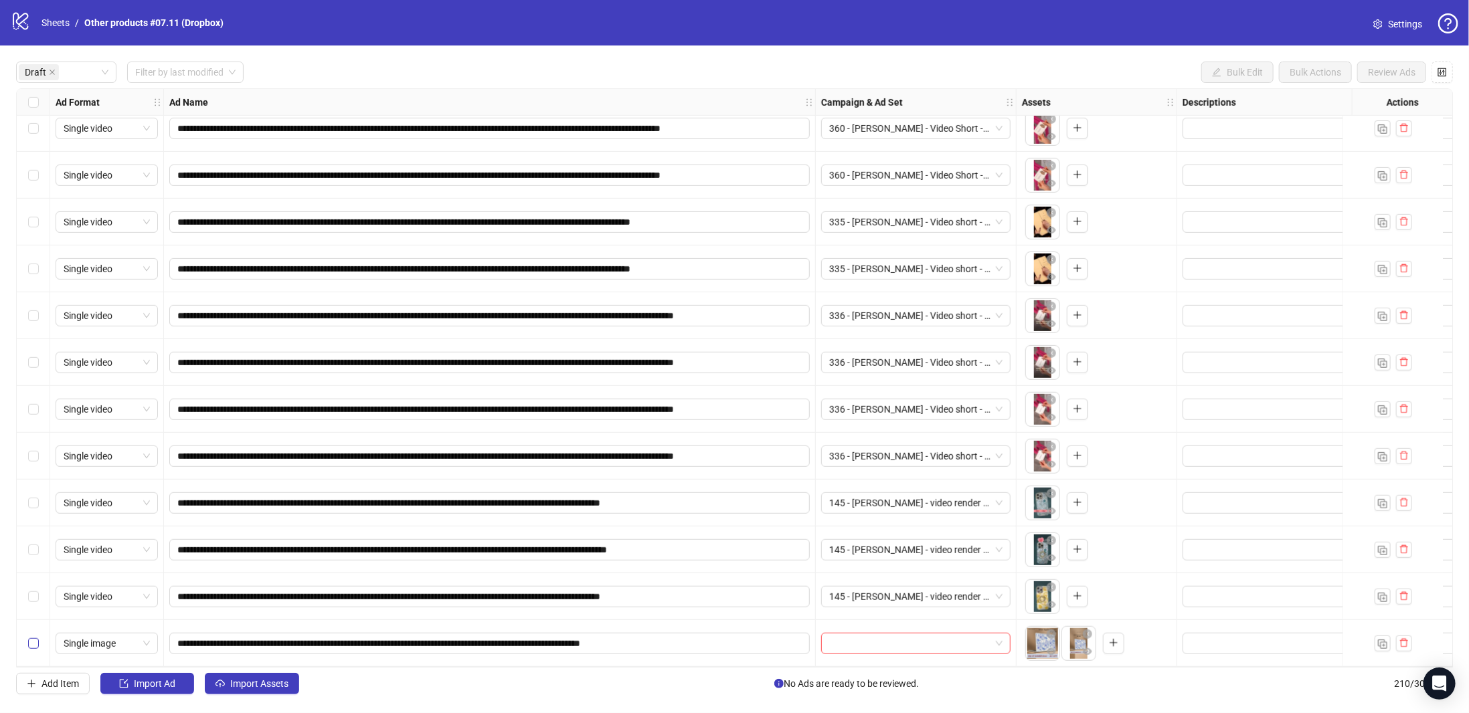
click at [28, 644] on label "Select row 20" at bounding box center [33, 643] width 11 height 15
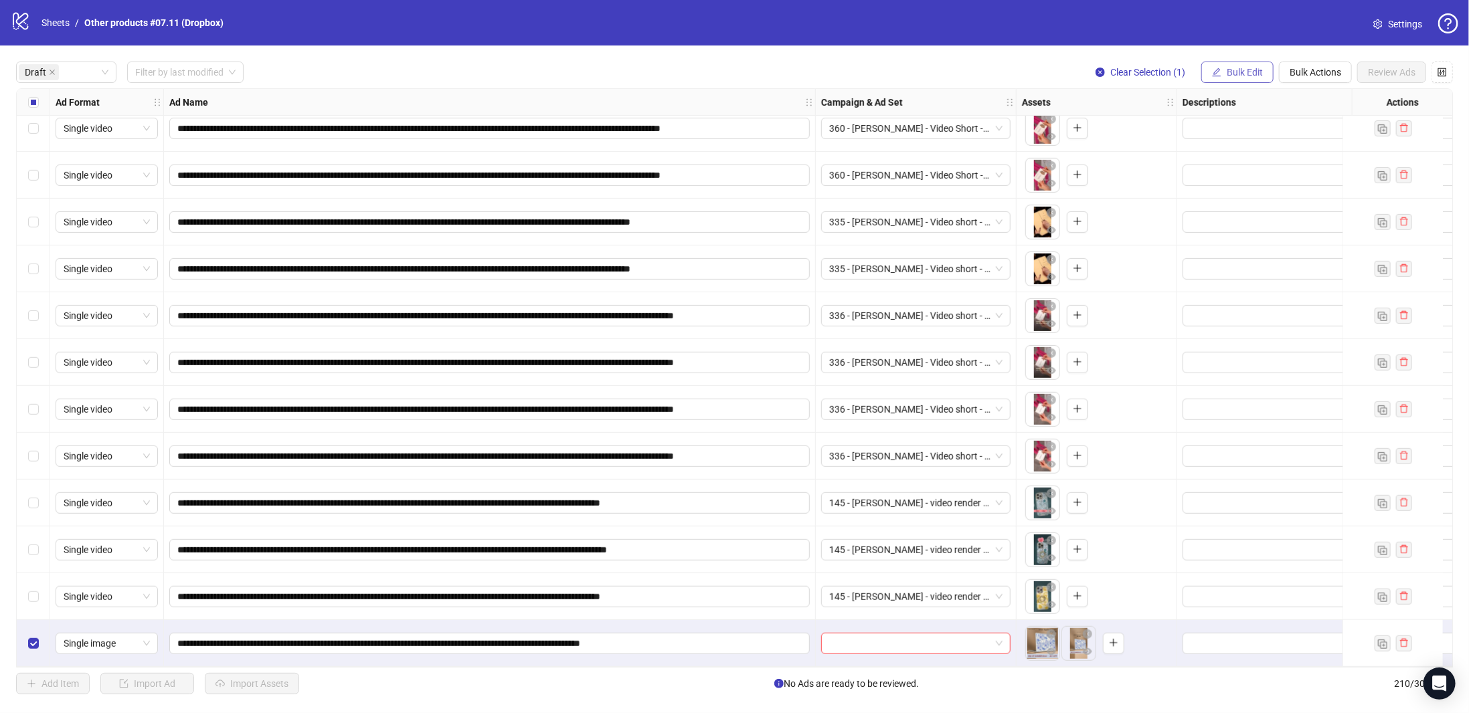
click at [1245, 68] on span "Bulk Edit" at bounding box center [1245, 72] width 36 height 11
click at [1282, 145] on span "Campaign & Ad Set" at bounding box center [1253, 142] width 80 height 15
click at [1281, 132] on input "search" at bounding box center [1196, 130] width 173 height 20
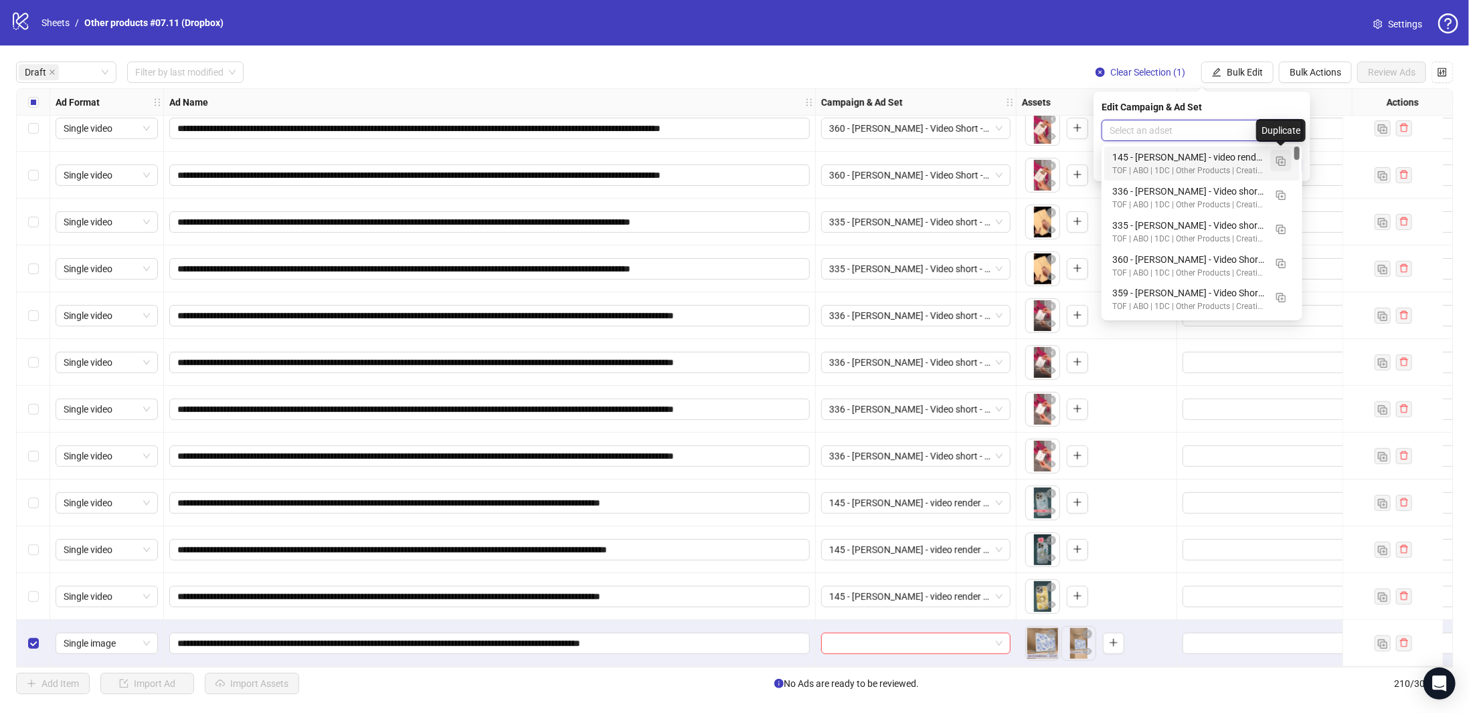
click at [1280, 163] on img "button" at bounding box center [1280, 161] width 9 height 9
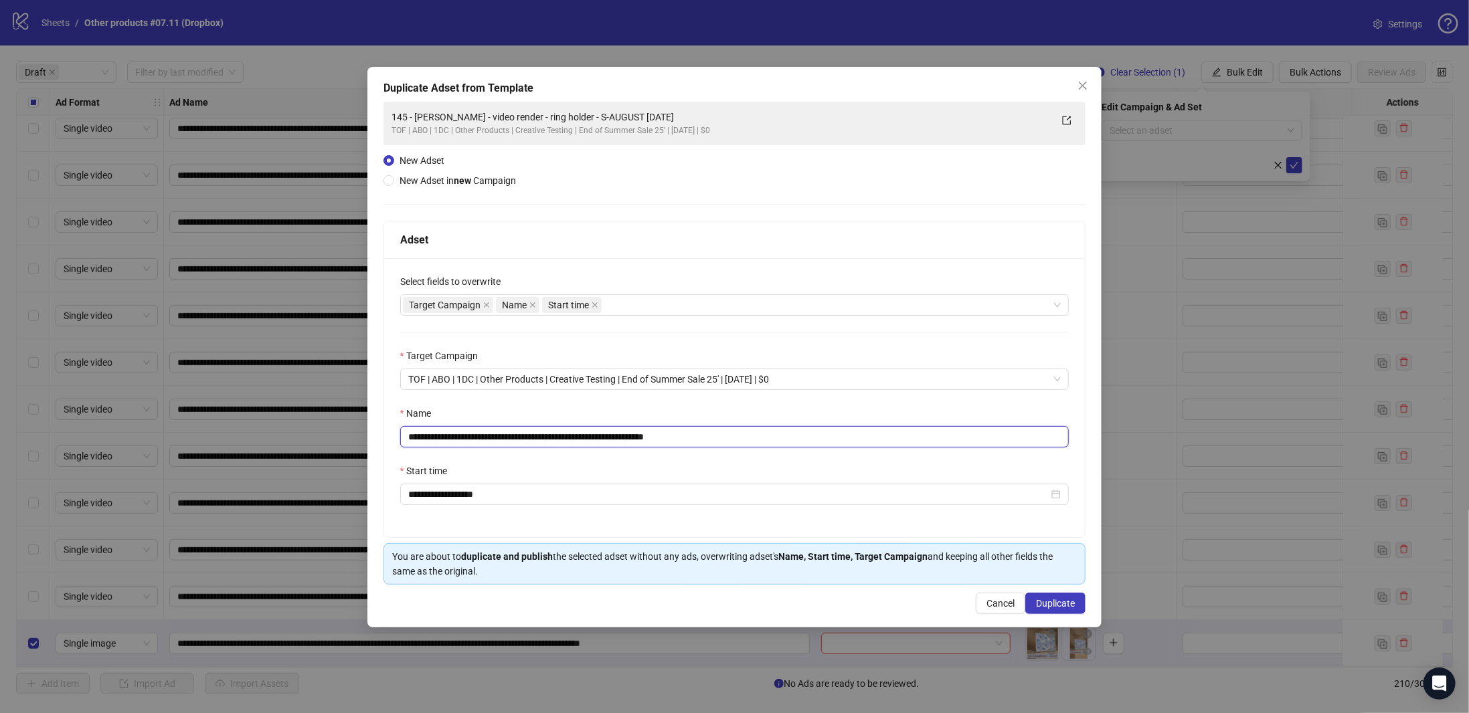
drag, startPoint x: 622, startPoint y: 432, endPoint x: 414, endPoint y: 436, distance: 208.2
click at [296, 425] on div "**********" at bounding box center [734, 356] width 1469 height 713
paste input "text"
drag, startPoint x: 657, startPoint y: 434, endPoint x: 784, endPoint y: 437, distance: 126.5
click at [784, 437] on input "**********" at bounding box center [734, 436] width 669 height 21
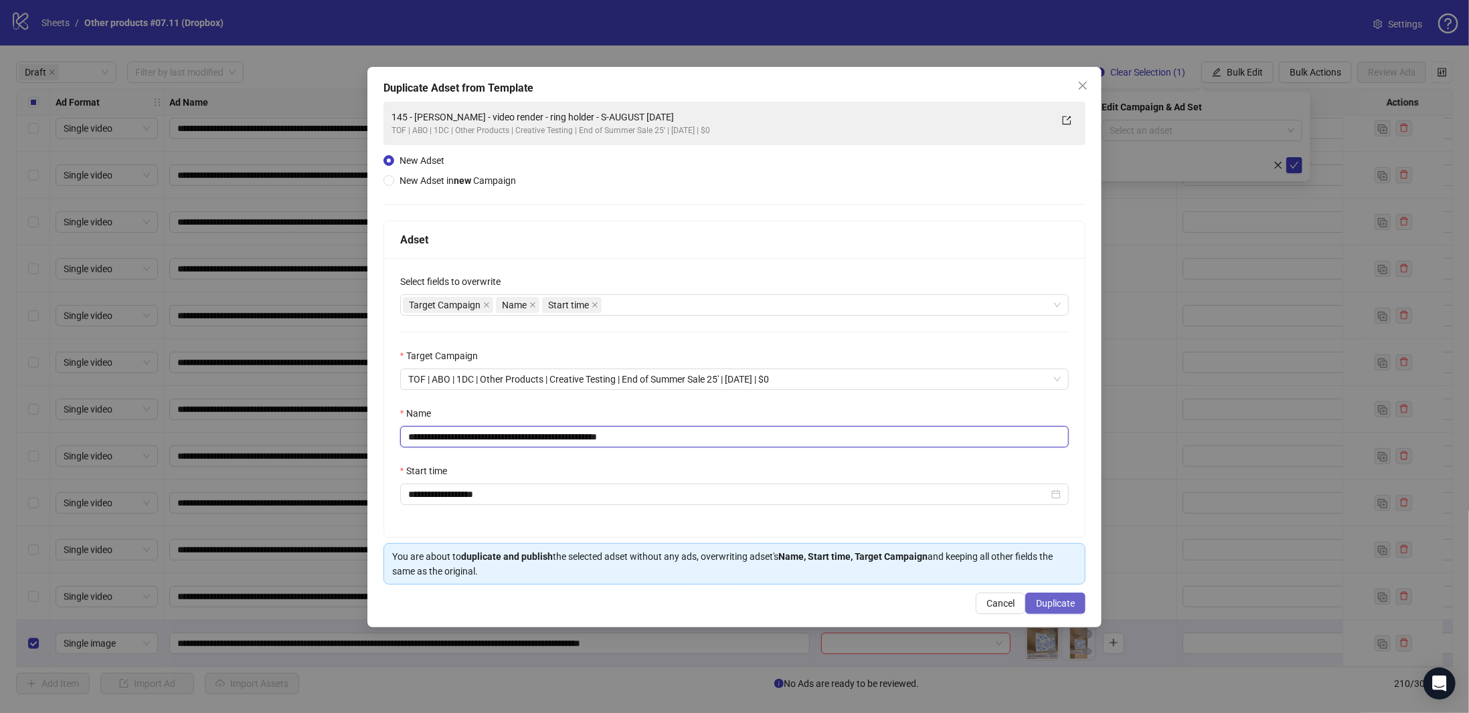
type input "**********"
click at [1059, 598] on span "Duplicate" at bounding box center [1055, 603] width 39 height 11
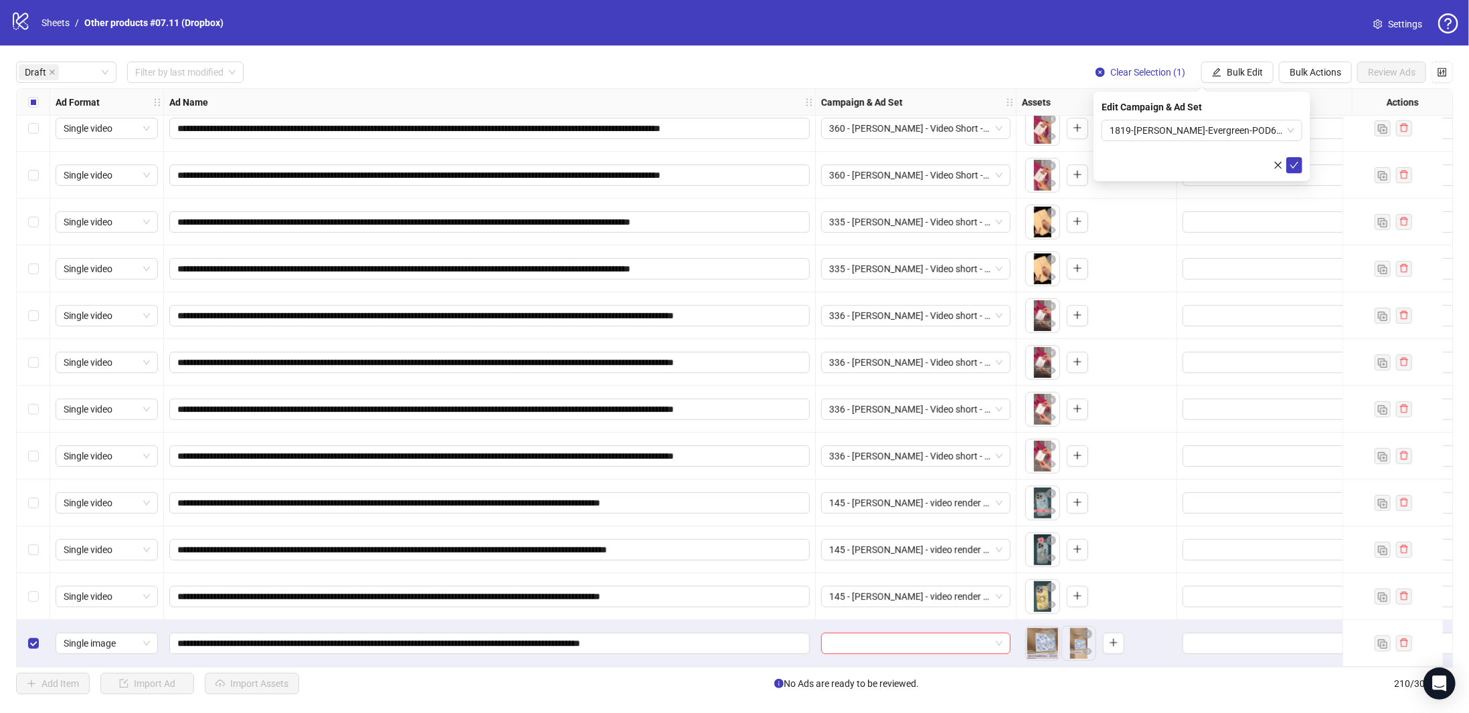
click at [1296, 166] on icon "check" at bounding box center [1294, 165] width 9 height 9
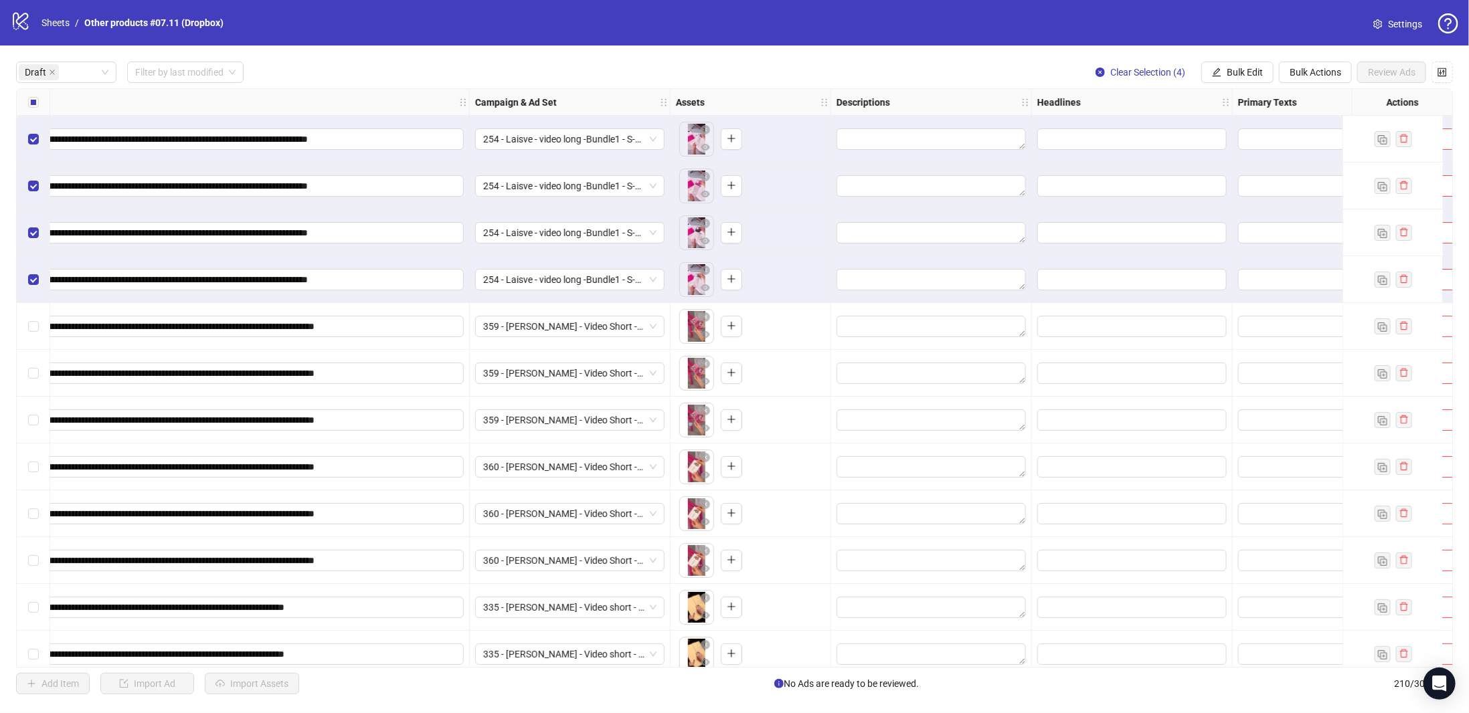
scroll to position [0, 347]
click at [1257, 76] on span "Bulk Edit" at bounding box center [1245, 72] width 36 height 11
click at [1253, 228] on span "Destination URL" at bounding box center [1253, 228] width 80 height 15
click at [1168, 131] on input "text" at bounding box center [1197, 130] width 174 height 15
paste input "**********"
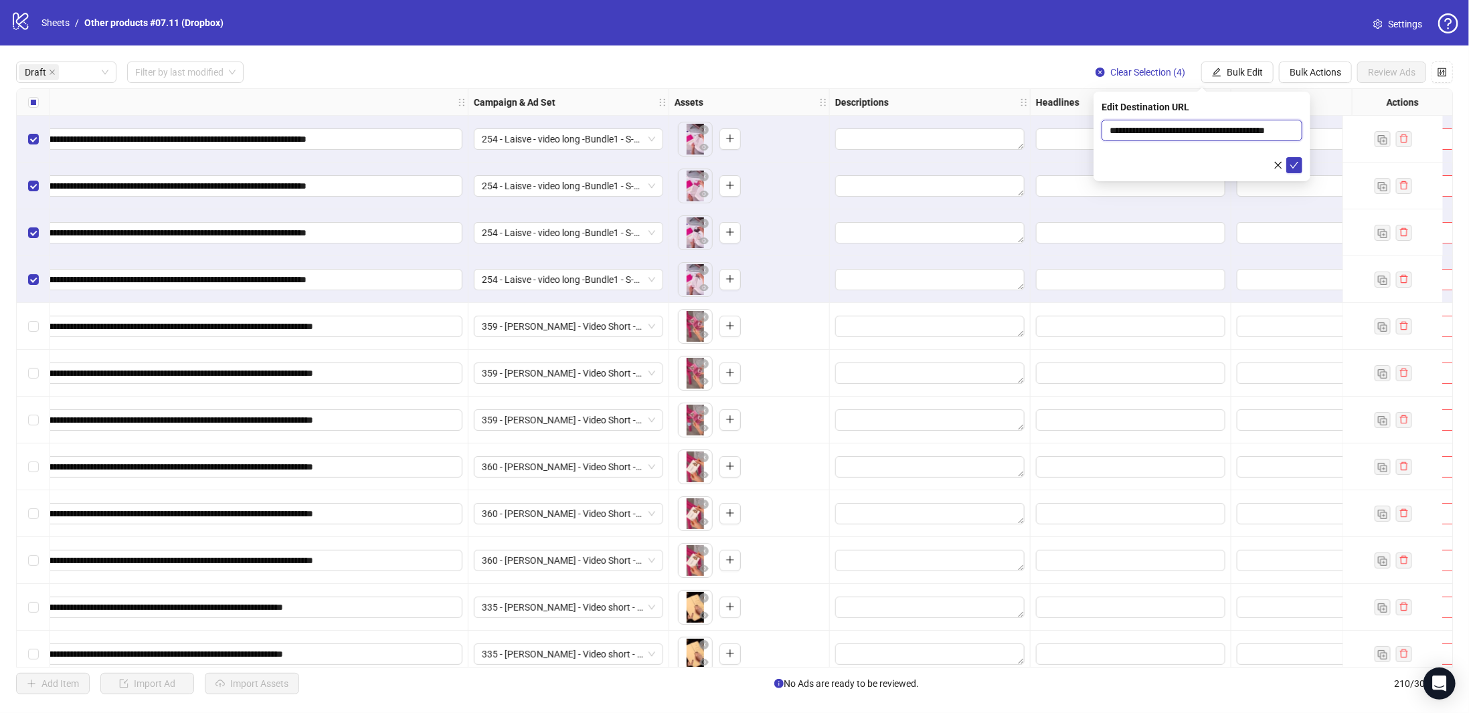
scroll to position [0, 30]
type input "**********"
click at [1295, 161] on icon "check" at bounding box center [1294, 165] width 9 height 9
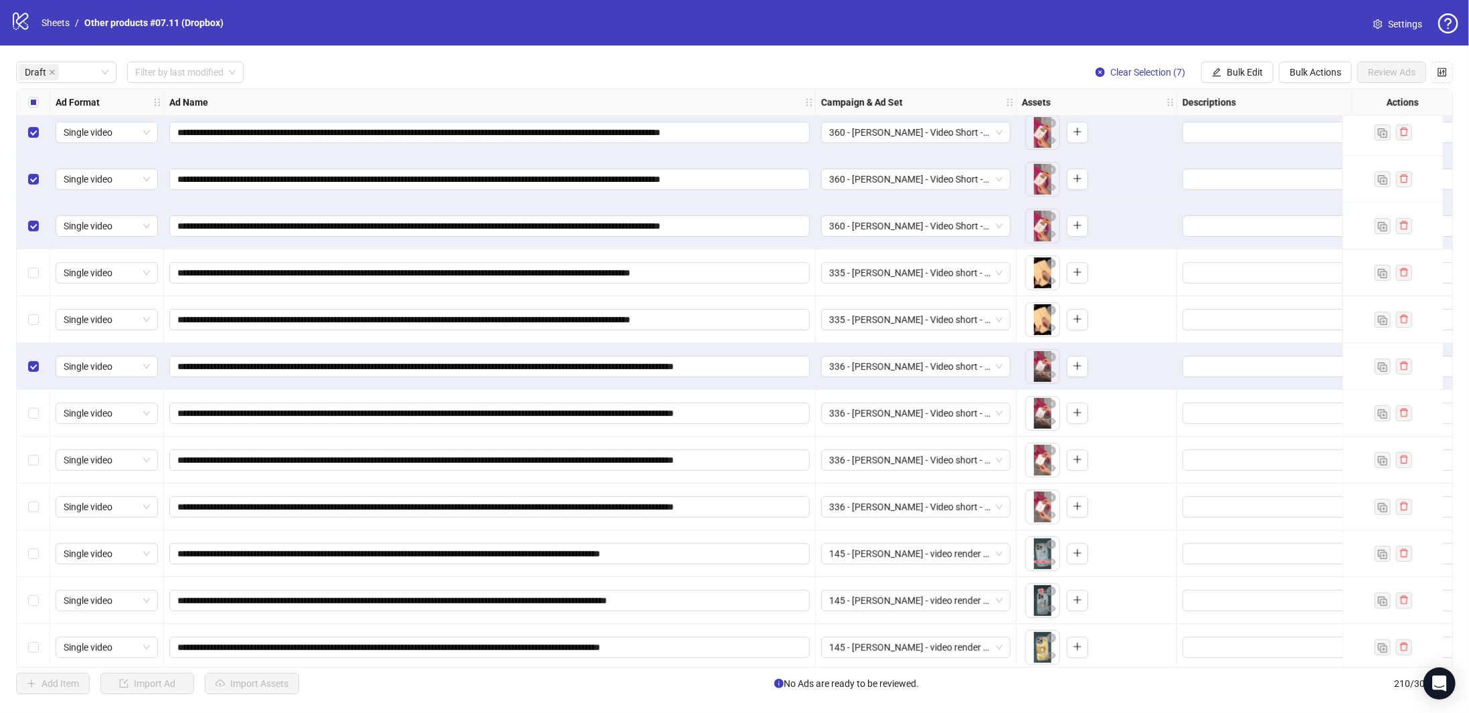
scroll to position [389, 0]
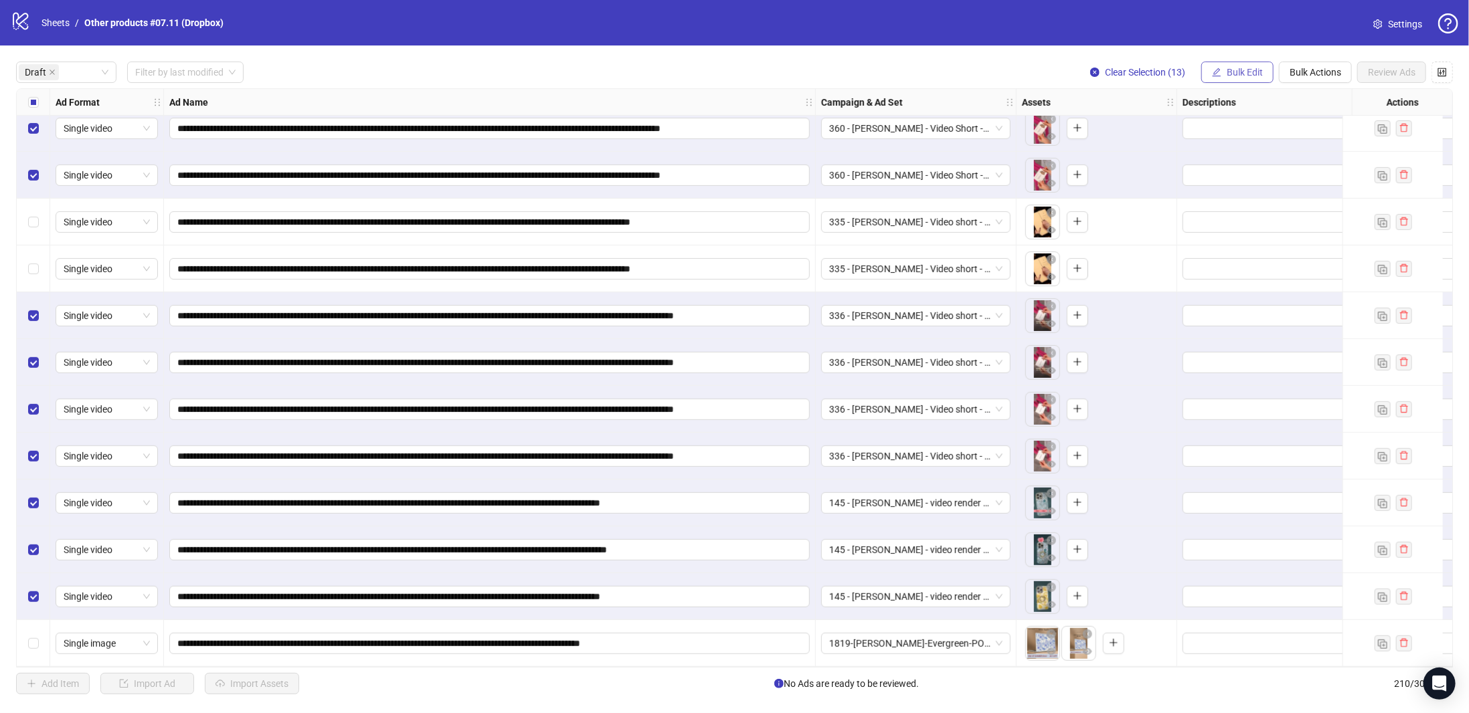
click at [1265, 71] on button "Bulk Edit" at bounding box center [1237, 72] width 72 height 21
click at [1259, 141] on span "Campaign & Ad Set" at bounding box center [1253, 142] width 80 height 15
click at [1259, 70] on span "Bulk Edit" at bounding box center [1245, 72] width 36 height 11
click at [1260, 229] on span "Destination URL" at bounding box center [1253, 228] width 80 height 15
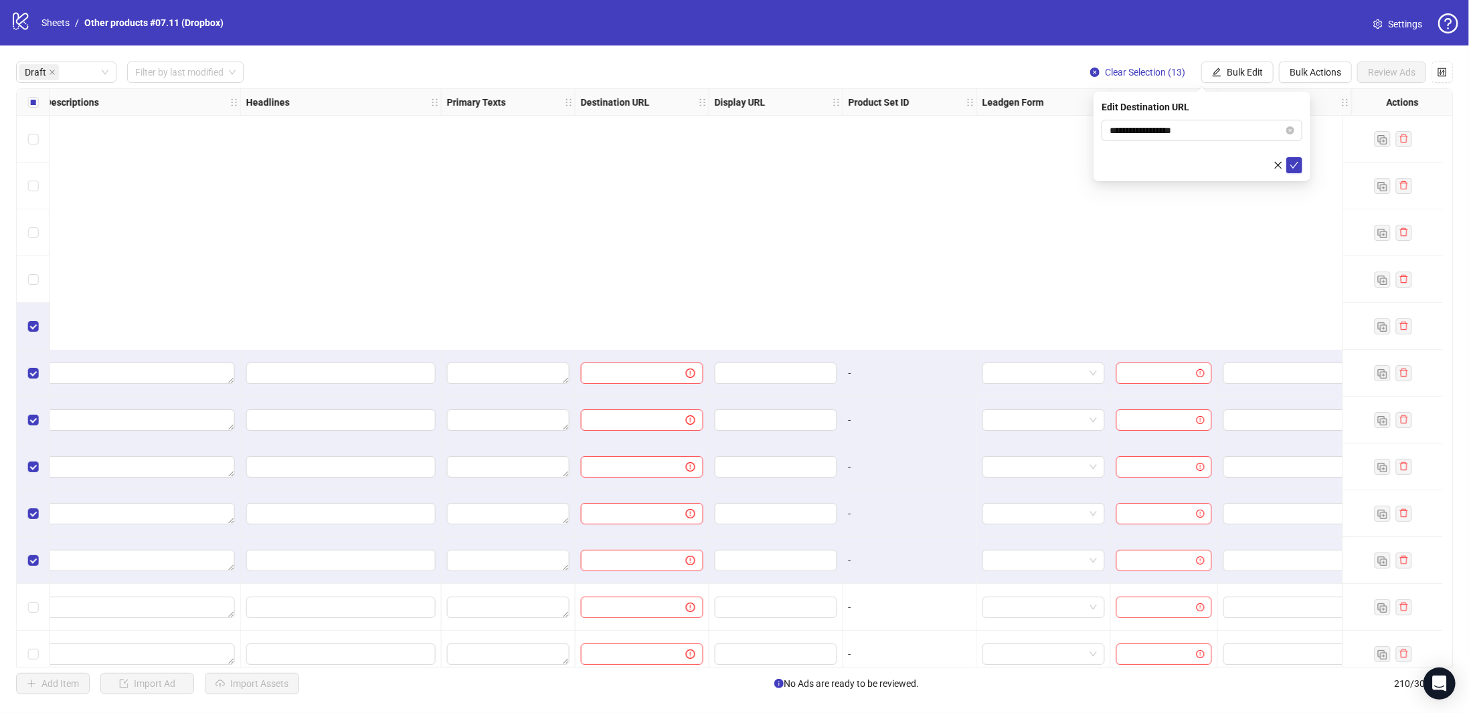
scroll to position [389, 1146]
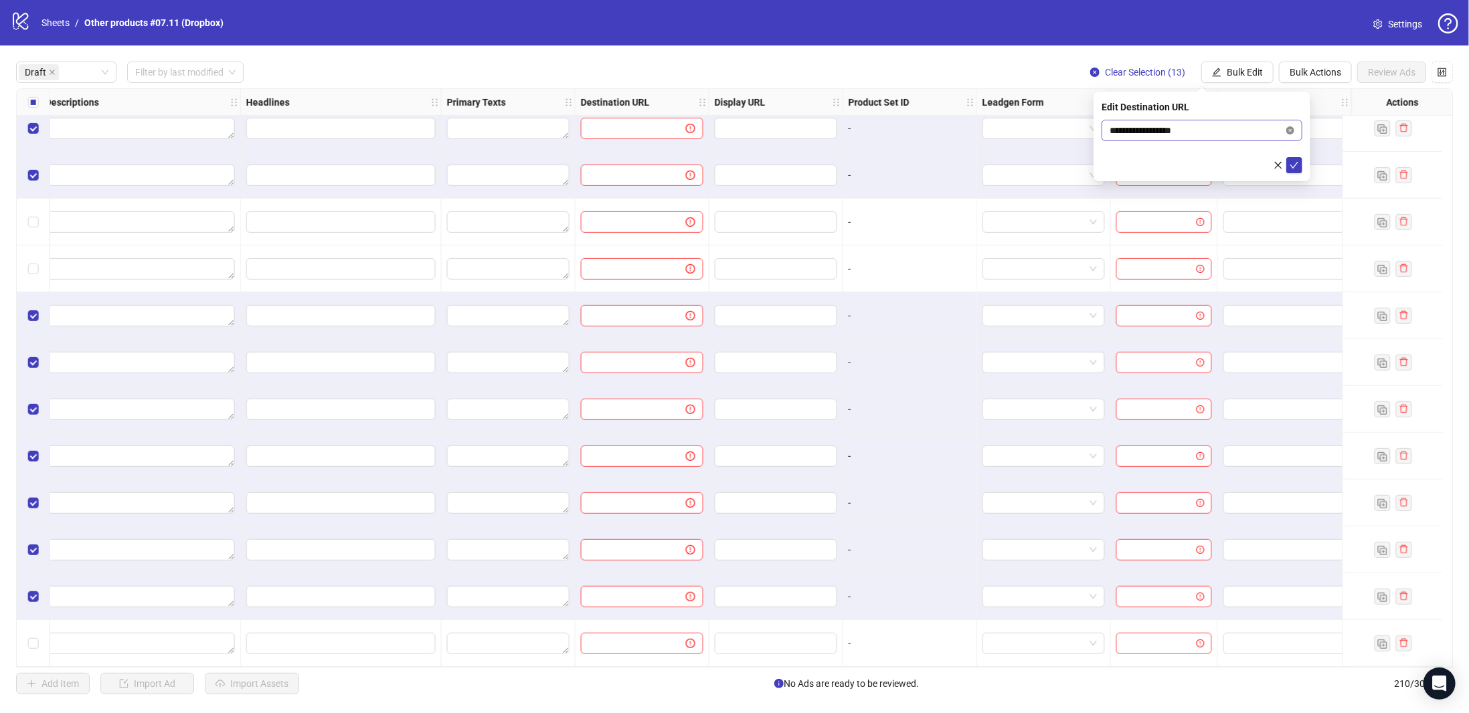
click at [1290, 130] on icon "close-circle" at bounding box center [1290, 130] width 8 height 8
click at [1244, 128] on input "text" at bounding box center [1197, 130] width 174 height 15
paste input "**********"
type input "**********"
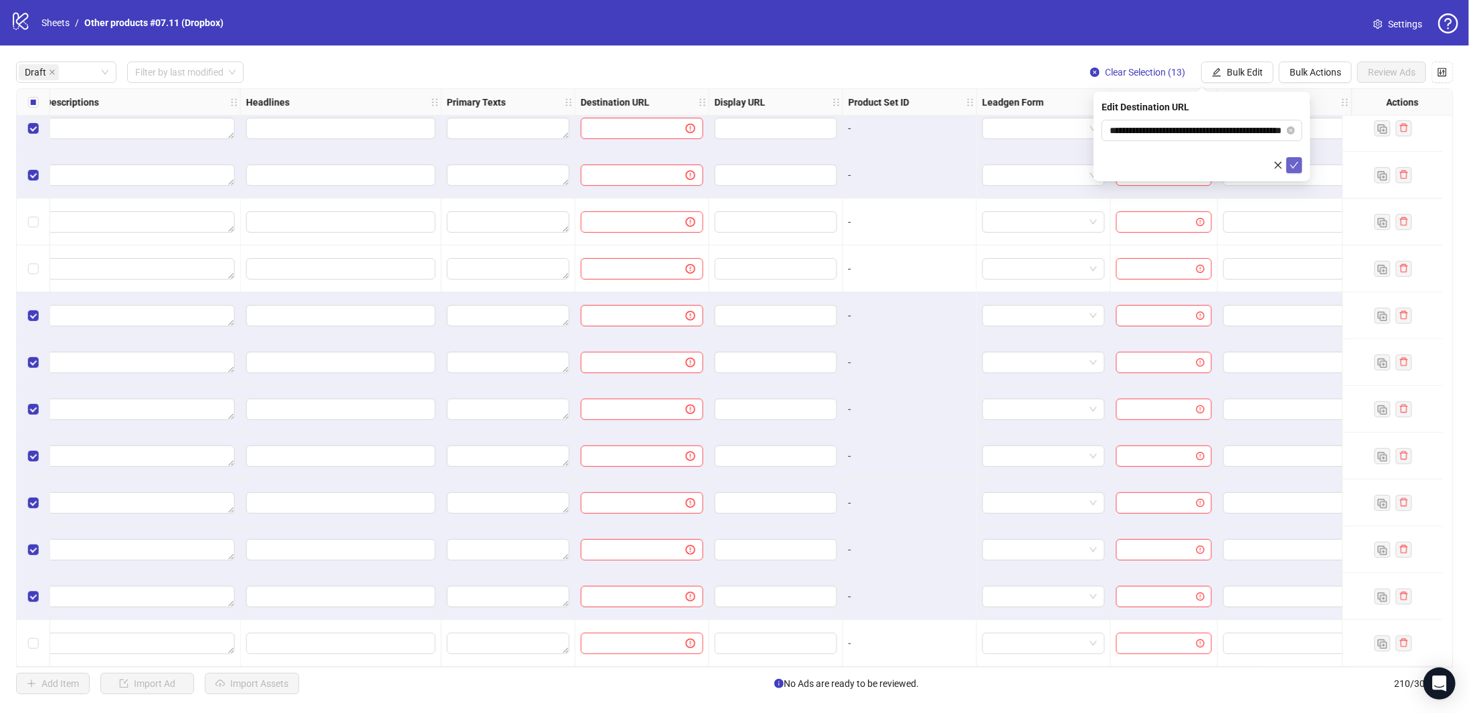
click at [1294, 163] on icon "check" at bounding box center [1294, 165] width 9 height 9
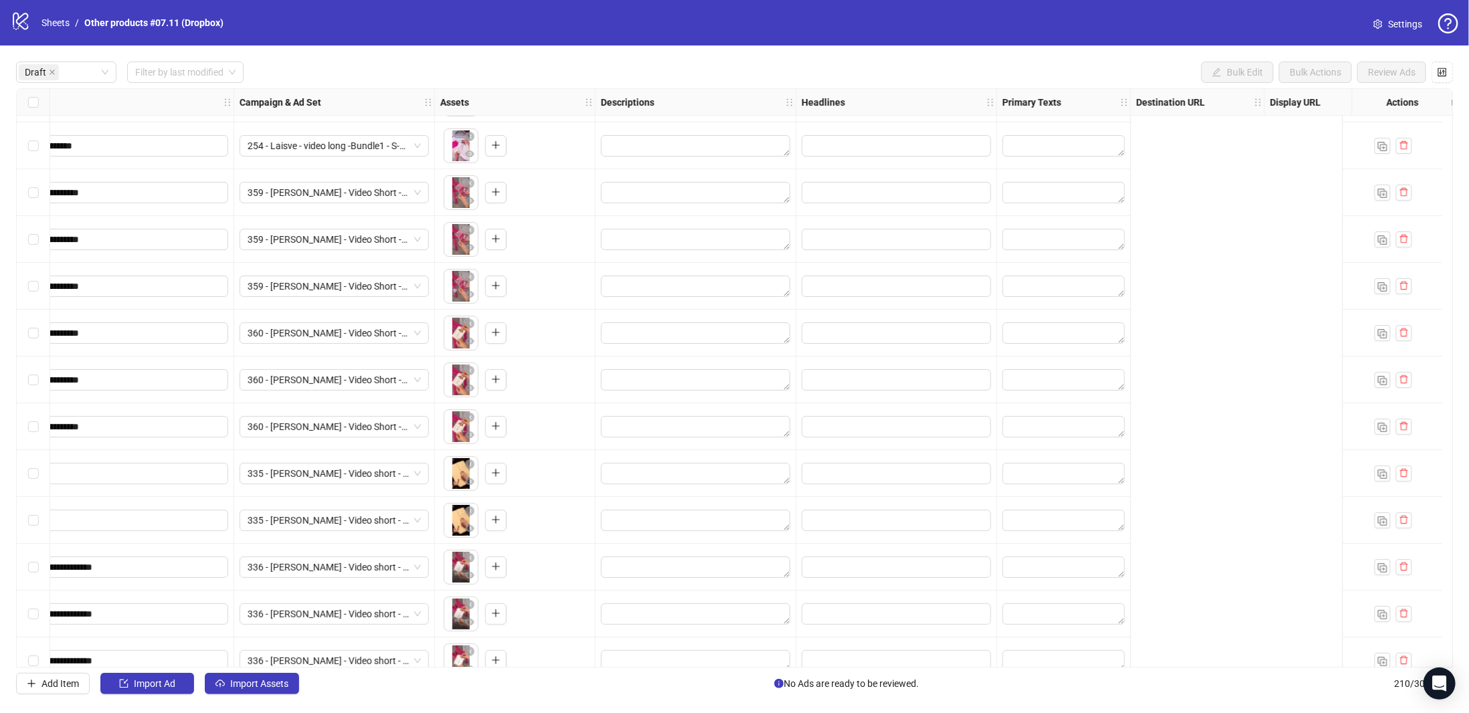
scroll to position [134, 0]
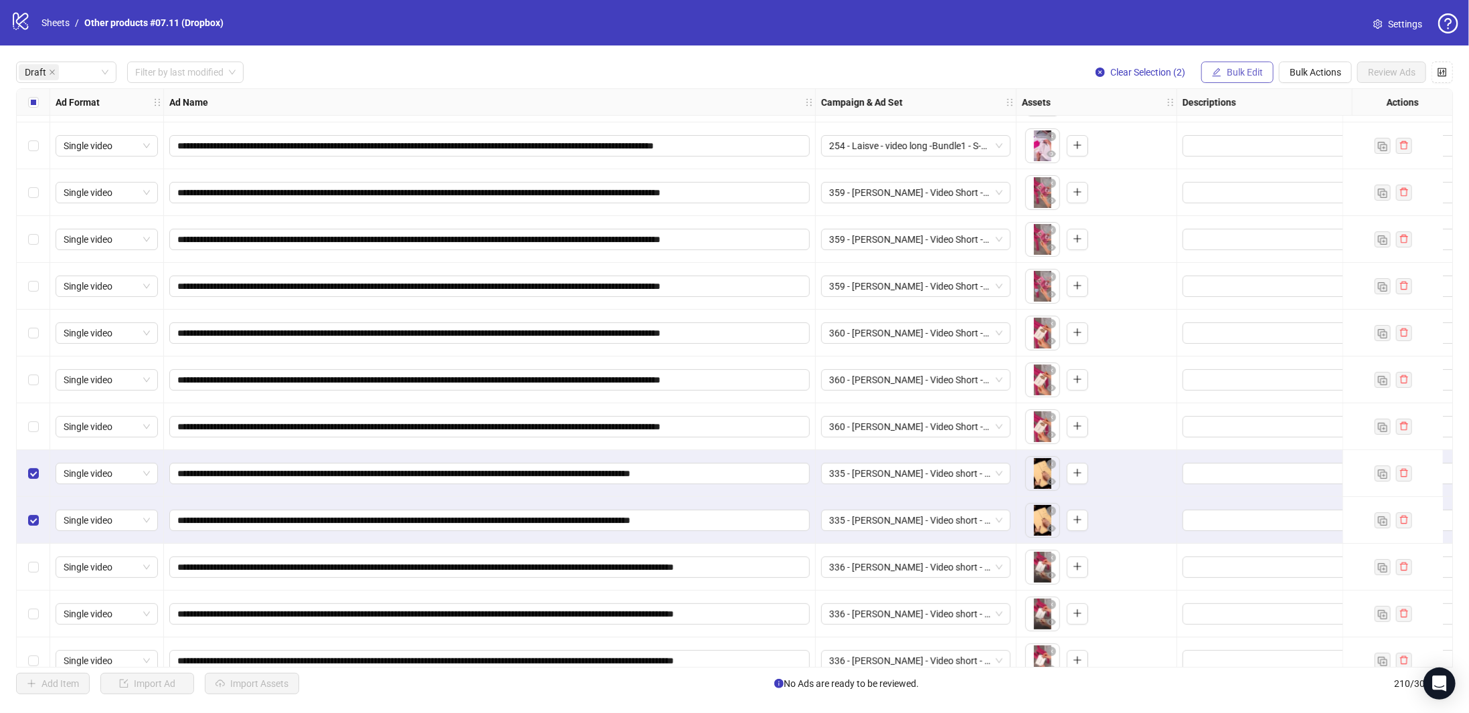
click at [1232, 70] on span "Bulk Edit" at bounding box center [1245, 72] width 36 height 11
click at [1268, 224] on span "Destination URL" at bounding box center [1253, 228] width 80 height 15
click at [1223, 132] on input "text" at bounding box center [1197, 130] width 174 height 15
paste input "**********"
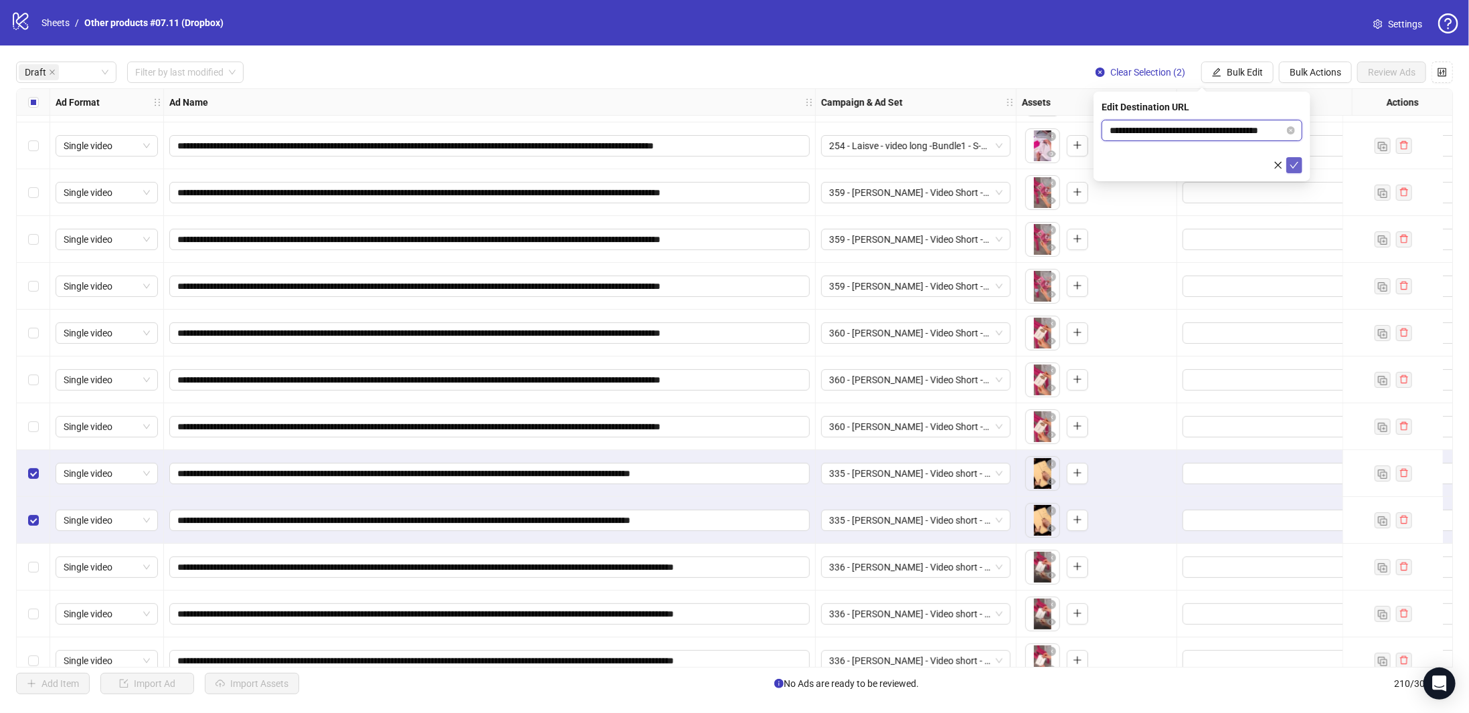
type input "**********"
click at [1298, 165] on icon "check" at bounding box center [1294, 165] width 9 height 9
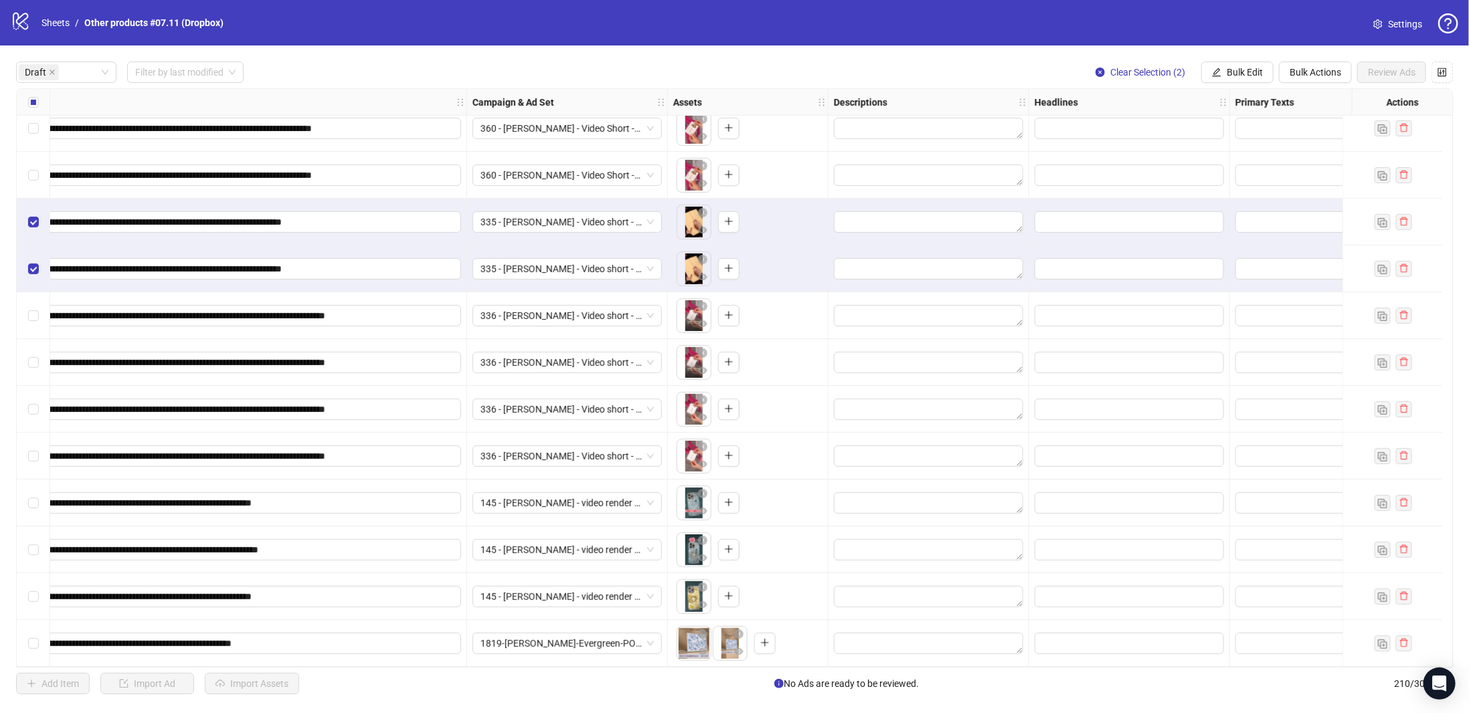
scroll to position [389, 0]
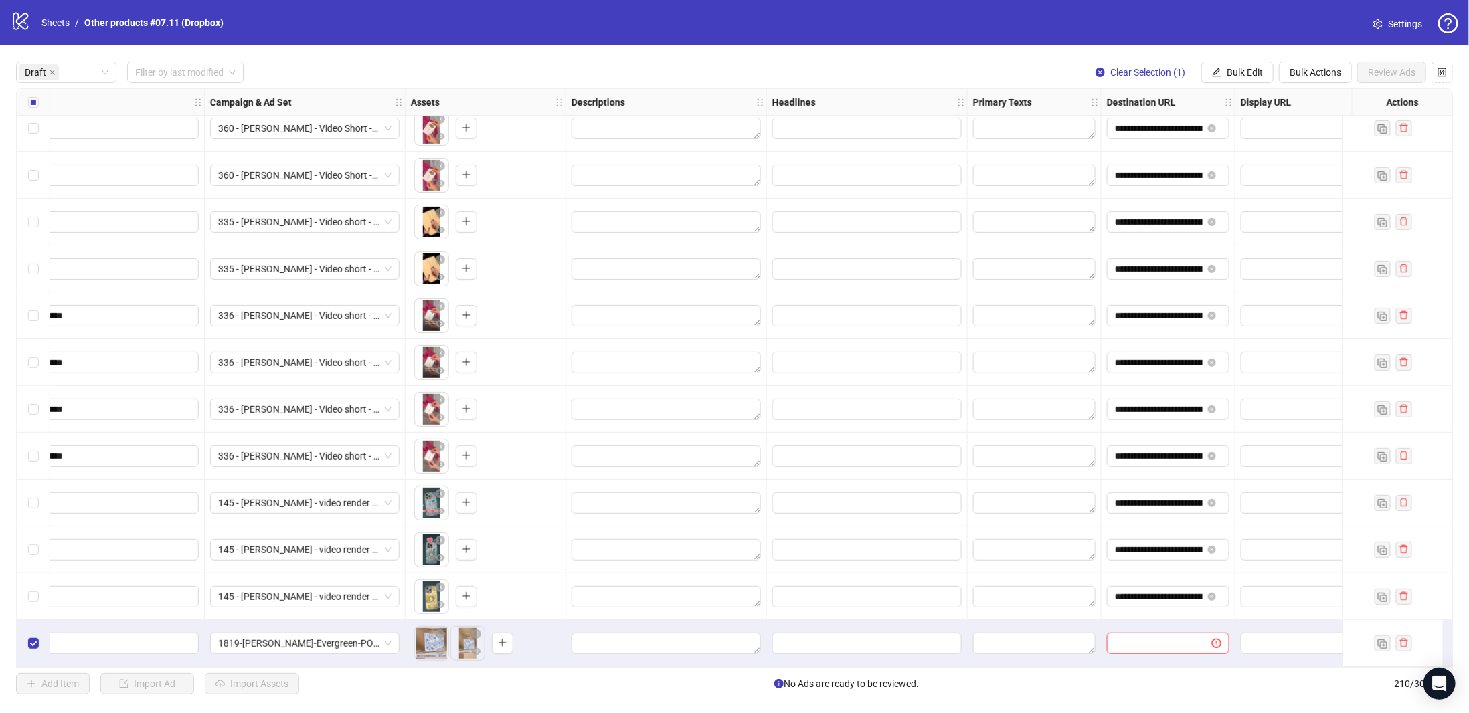
click at [1157, 638] on div "**********" at bounding box center [734, 378] width 1437 height 580
click at [1243, 69] on span "Bulk Edit" at bounding box center [1245, 72] width 36 height 11
click at [1261, 227] on span "Destination URL" at bounding box center [1253, 228] width 80 height 15
click at [1189, 126] on input "text" at bounding box center [1197, 130] width 174 height 15
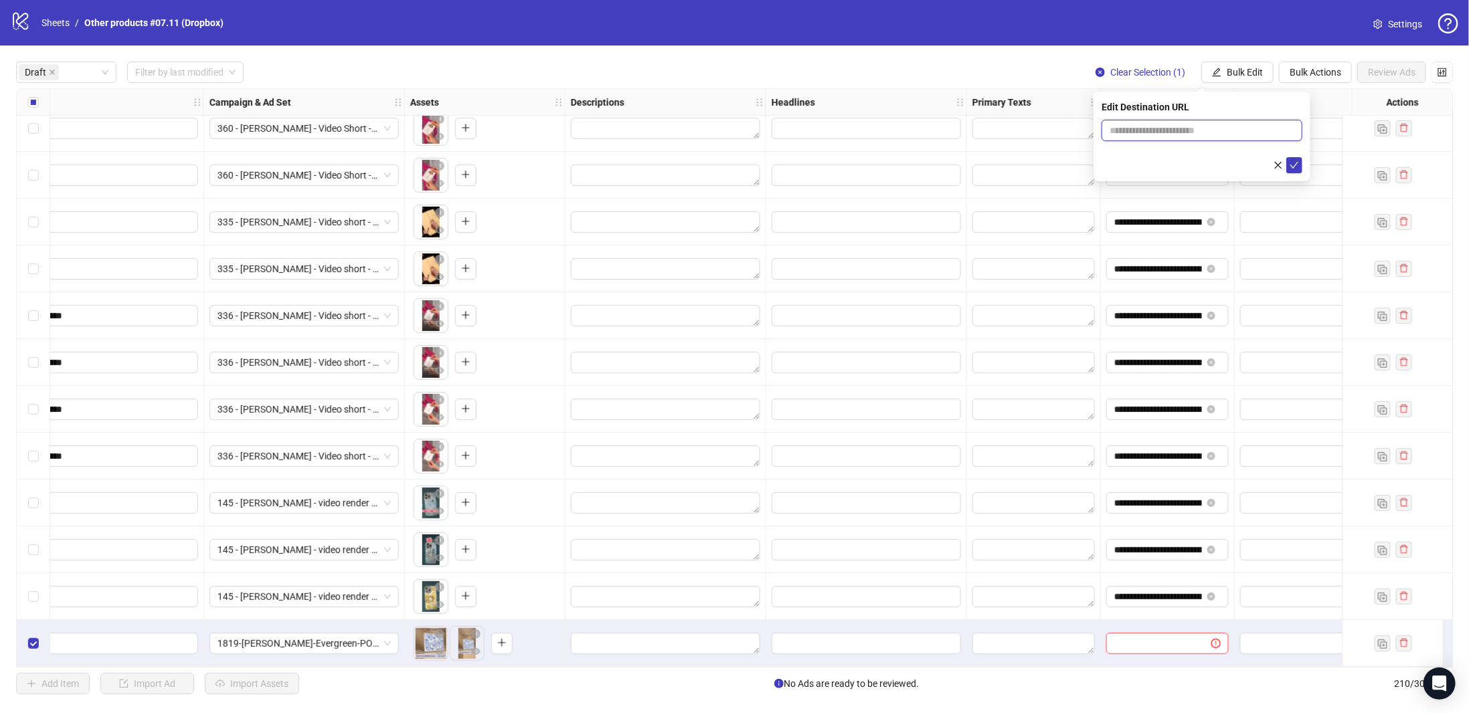
paste input "**********"
type input "**********"
click at [1299, 162] on button "submit" at bounding box center [1294, 165] width 16 height 16
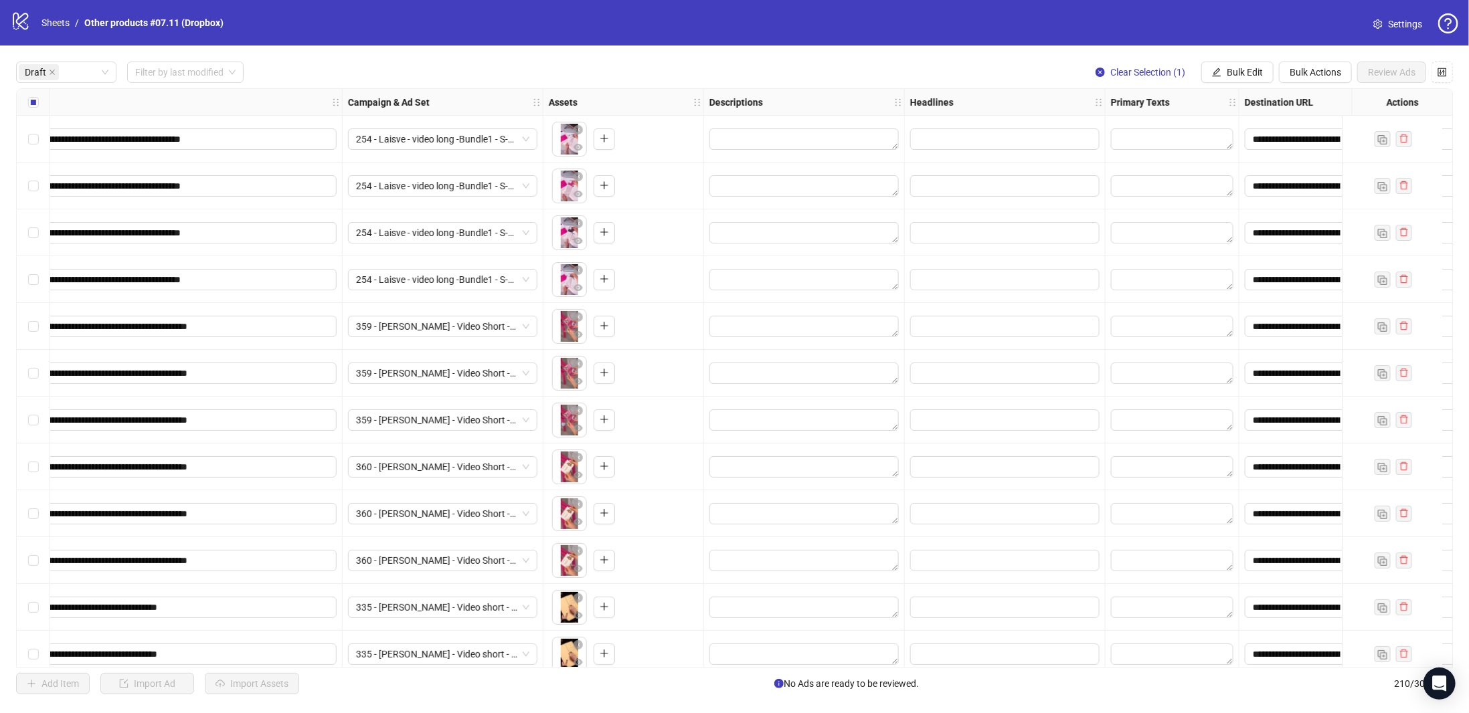
scroll to position [0, 474]
click at [1261, 73] on span "Bulk Edit" at bounding box center [1245, 72] width 36 height 11
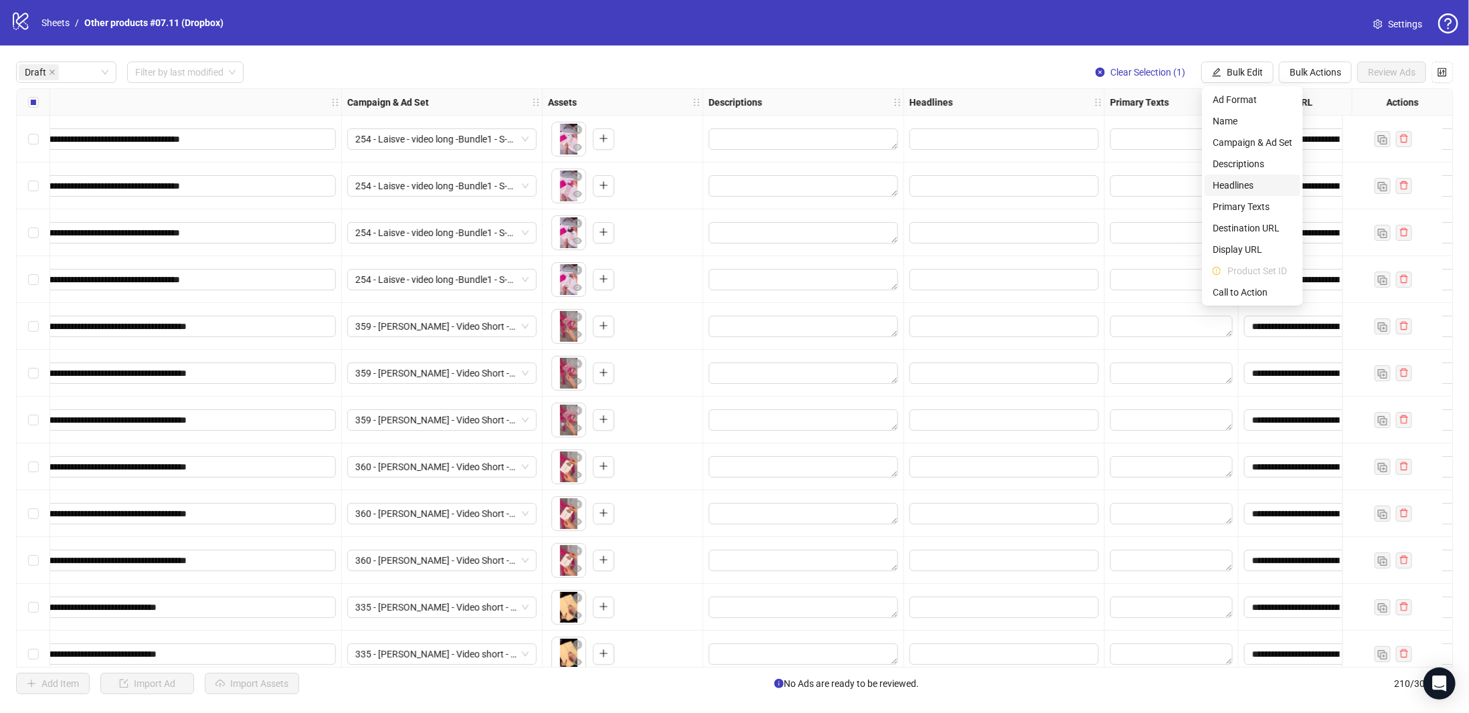
click at [1242, 190] on span "Headlines" at bounding box center [1253, 185] width 80 height 15
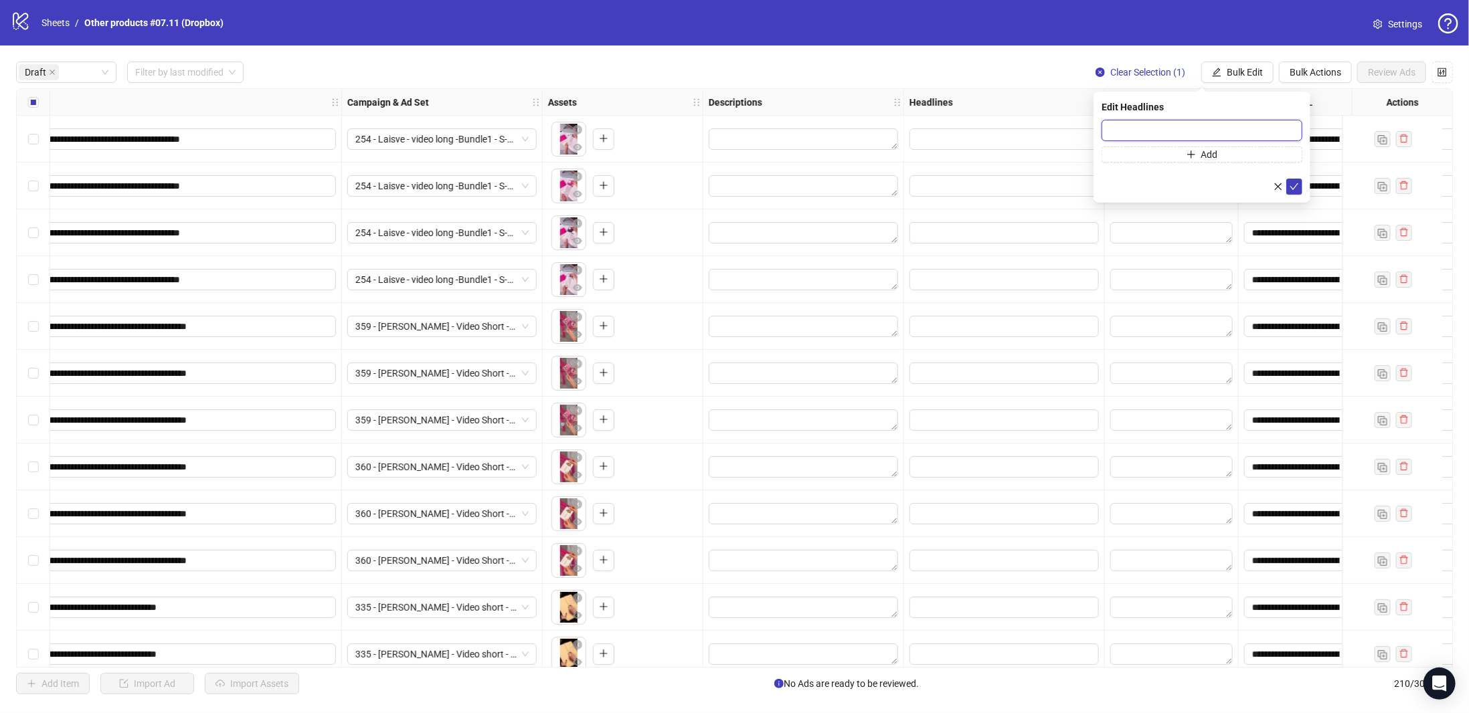
click at [1132, 126] on input "text" at bounding box center [1202, 130] width 201 height 21
paste input "**********"
type input "**********"
click at [1296, 186] on icon "check" at bounding box center [1294, 186] width 9 height 9
click at [1251, 74] on span "Bulk Edit" at bounding box center [1245, 72] width 36 height 11
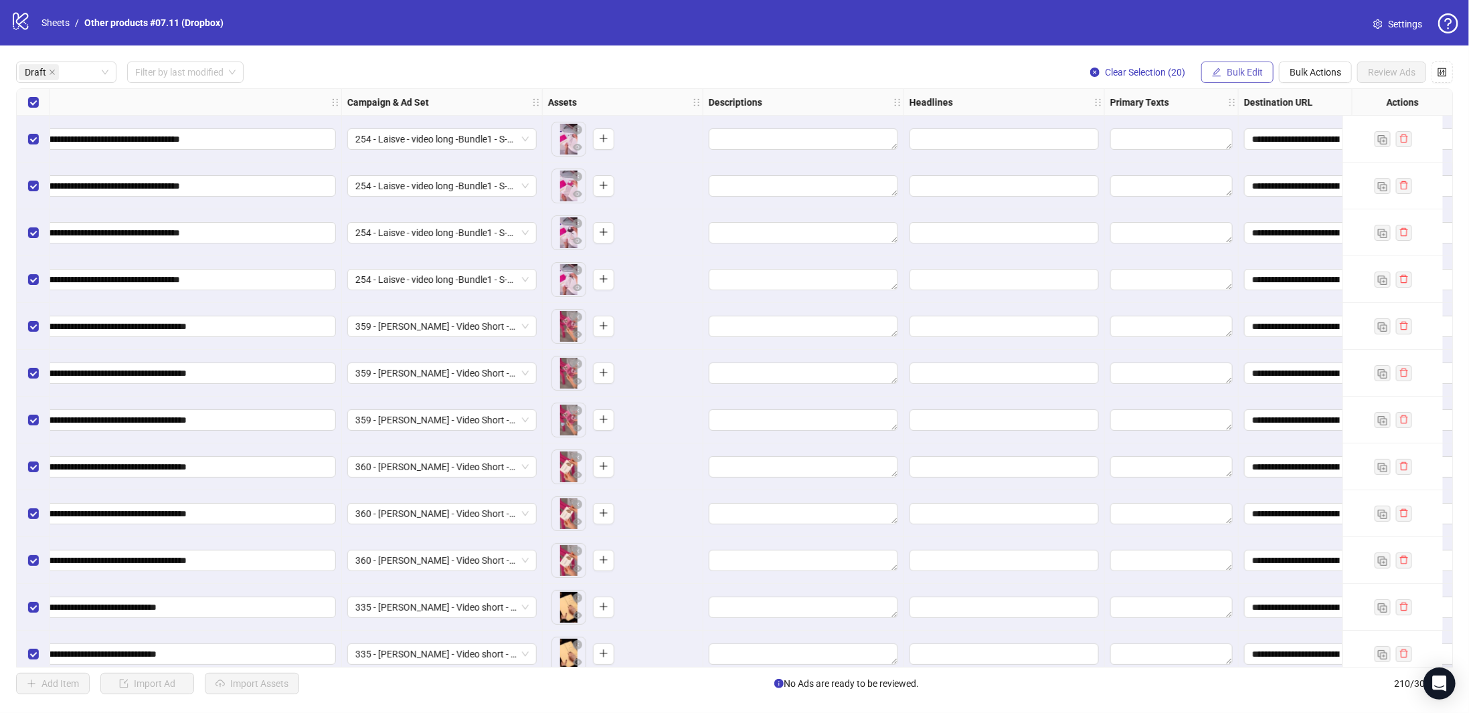
click at [1239, 74] on span "Bulk Edit" at bounding box center [1245, 72] width 36 height 11
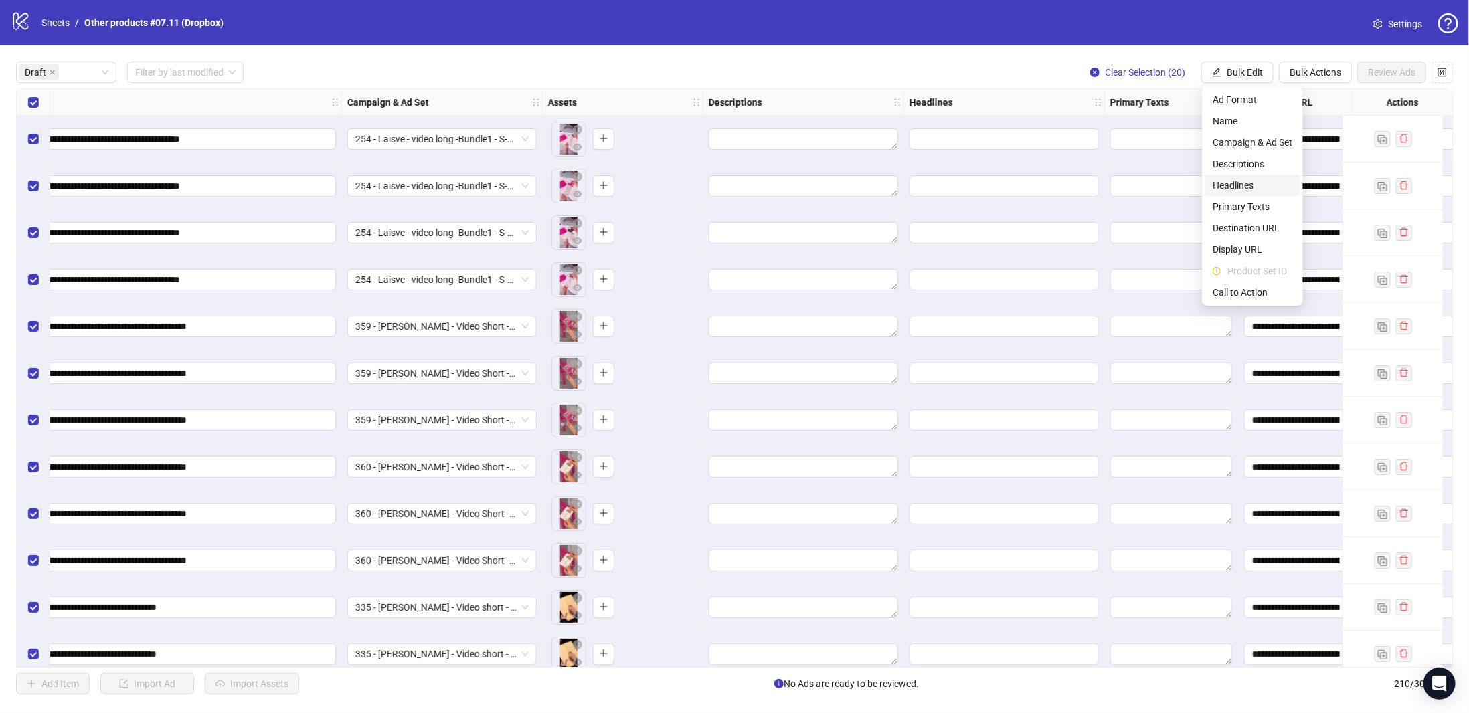
click at [1251, 187] on span "Headlines" at bounding box center [1253, 185] width 80 height 15
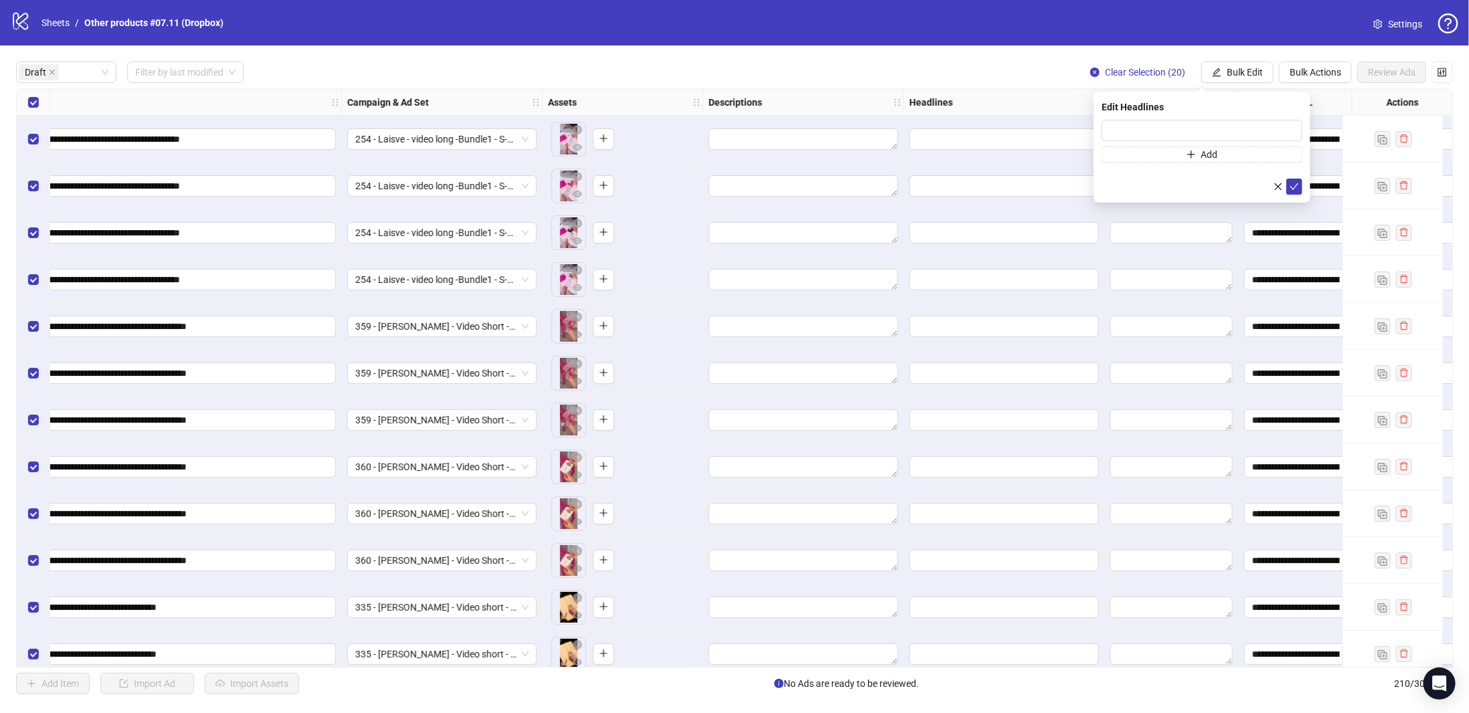
click at [1189, 115] on div "Edit Headlines Add" at bounding box center [1202, 147] width 217 height 111
click at [1188, 126] on input "text" at bounding box center [1202, 130] width 201 height 21
paste input "**********"
type input "**********"
click at [1295, 187] on icon "check" at bounding box center [1294, 186] width 9 height 9
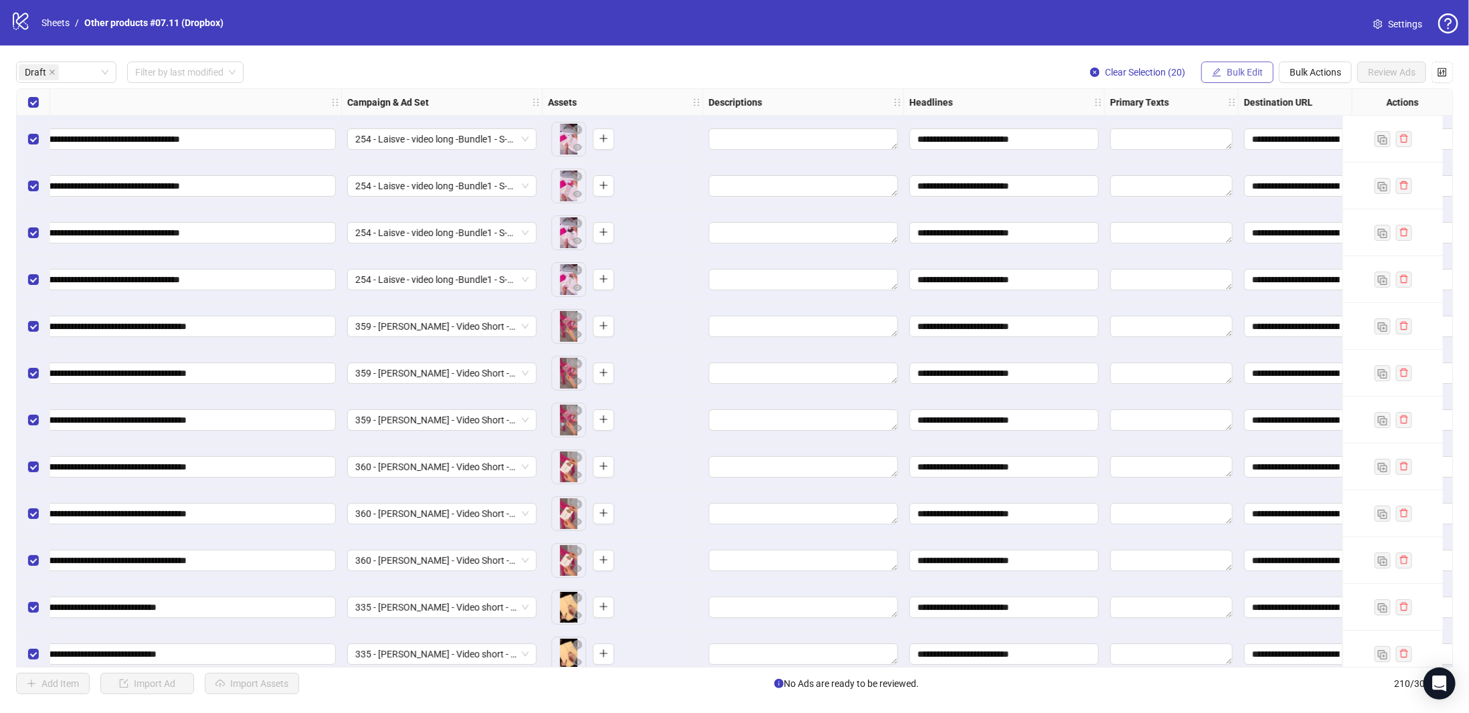
click at [1235, 73] on span "Bulk Edit" at bounding box center [1245, 72] width 36 height 11
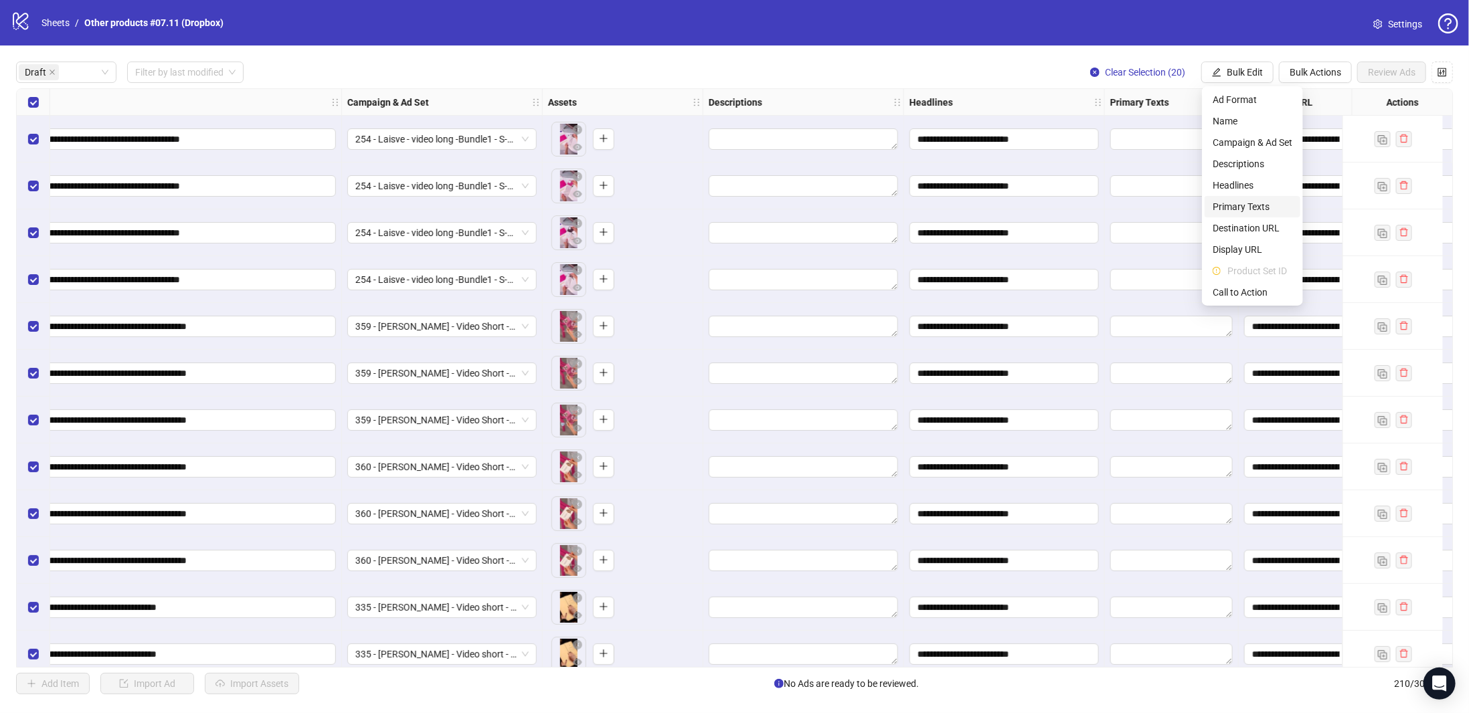
click at [1246, 209] on span "Primary Texts" at bounding box center [1253, 206] width 80 height 15
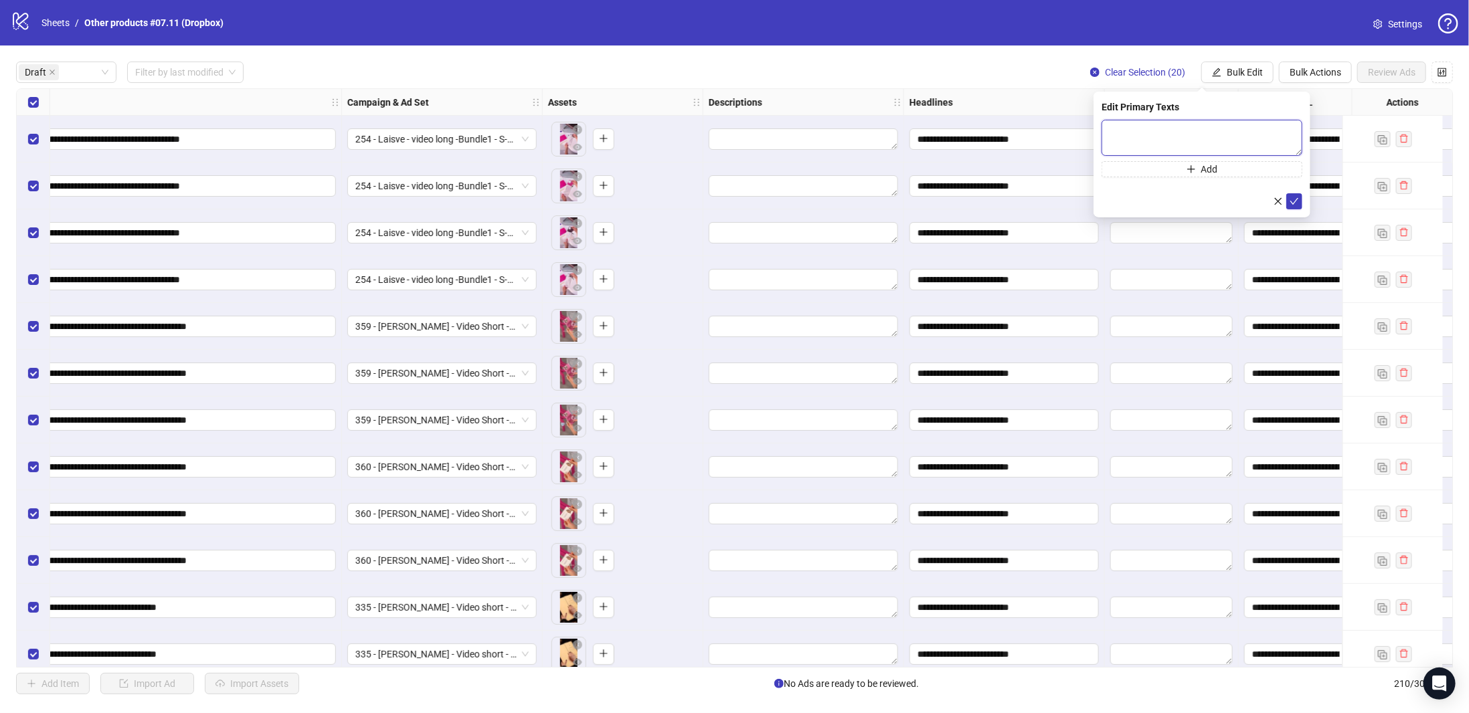
click at [1160, 137] on textarea at bounding box center [1202, 138] width 201 height 36
paste textarea "**********"
type textarea "**********"
click at [1296, 199] on icon "check" at bounding box center [1294, 200] width 9 height 9
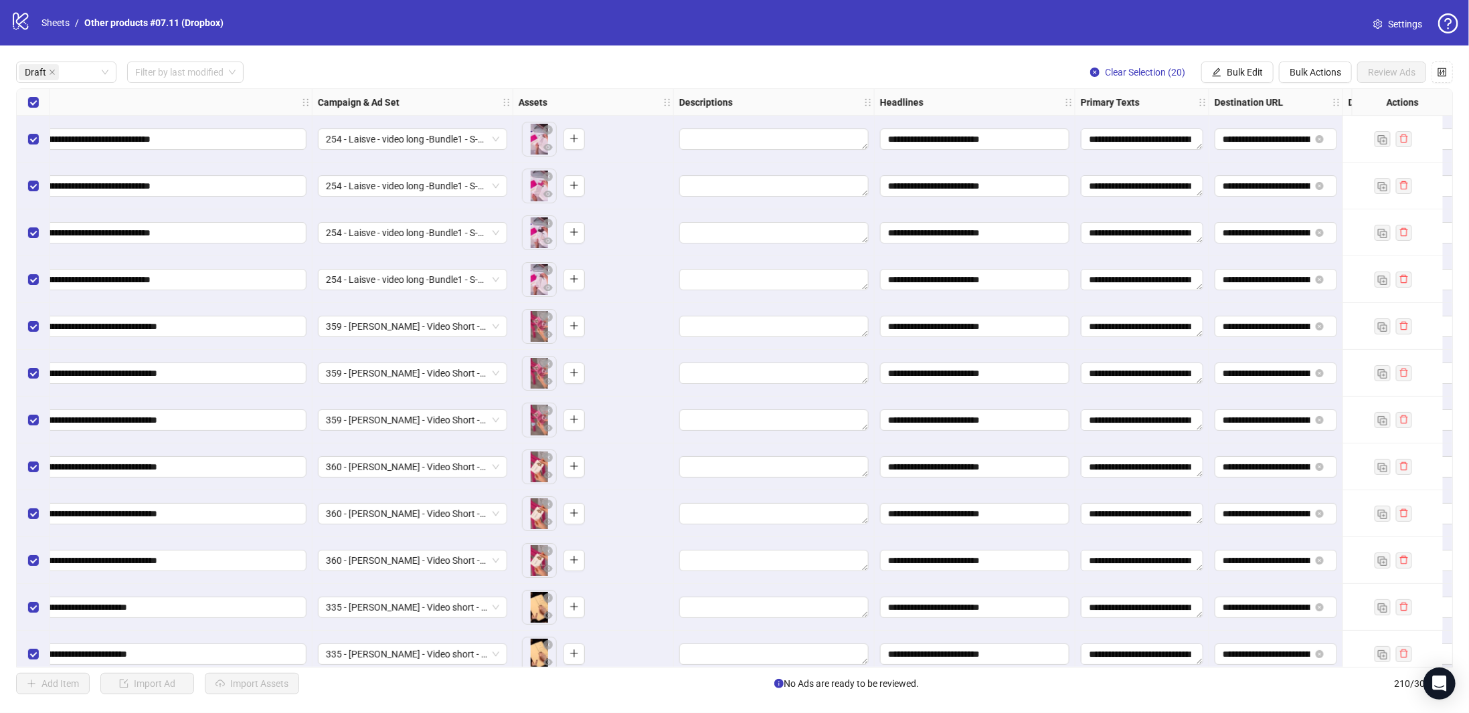
scroll to position [0, 503]
click at [1229, 77] on span "Bulk Edit" at bounding box center [1245, 72] width 36 height 11
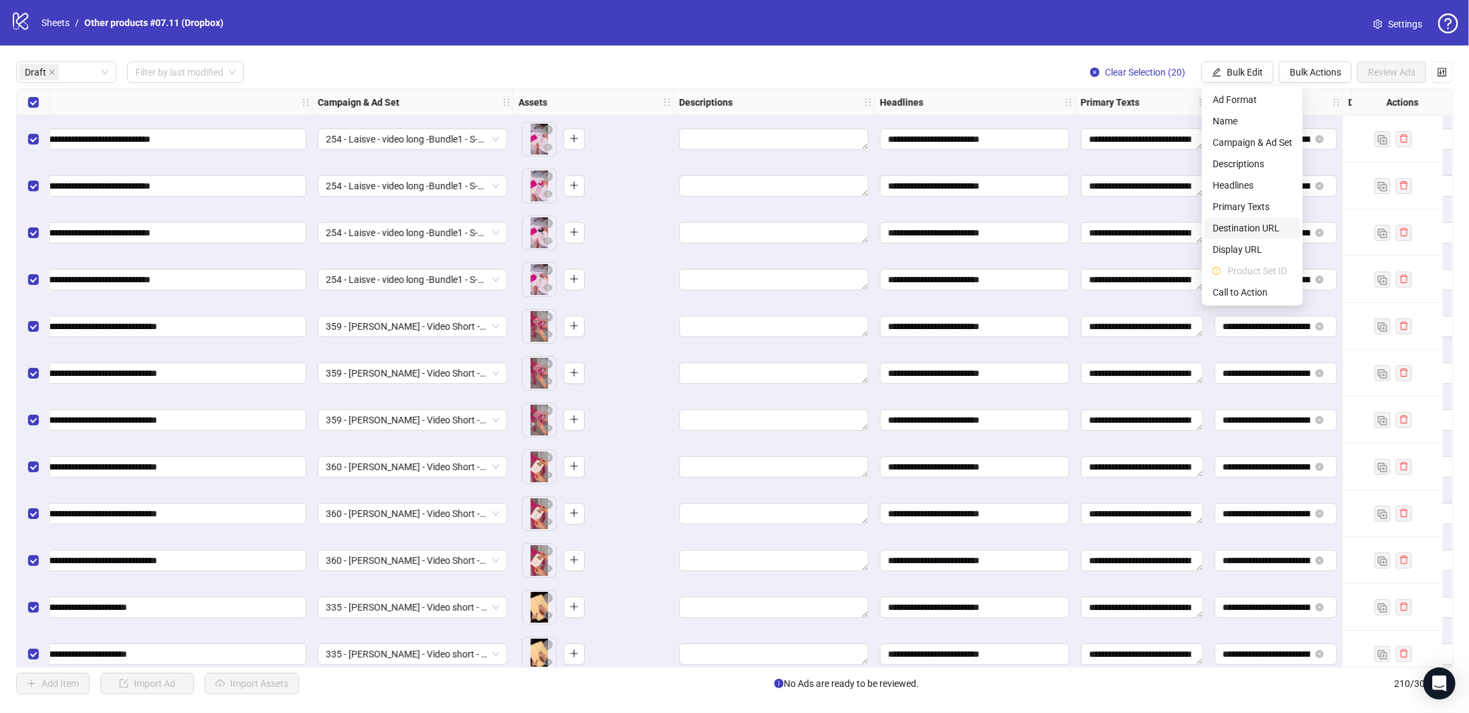
click at [1255, 230] on span "Destination URL" at bounding box center [1253, 228] width 80 height 15
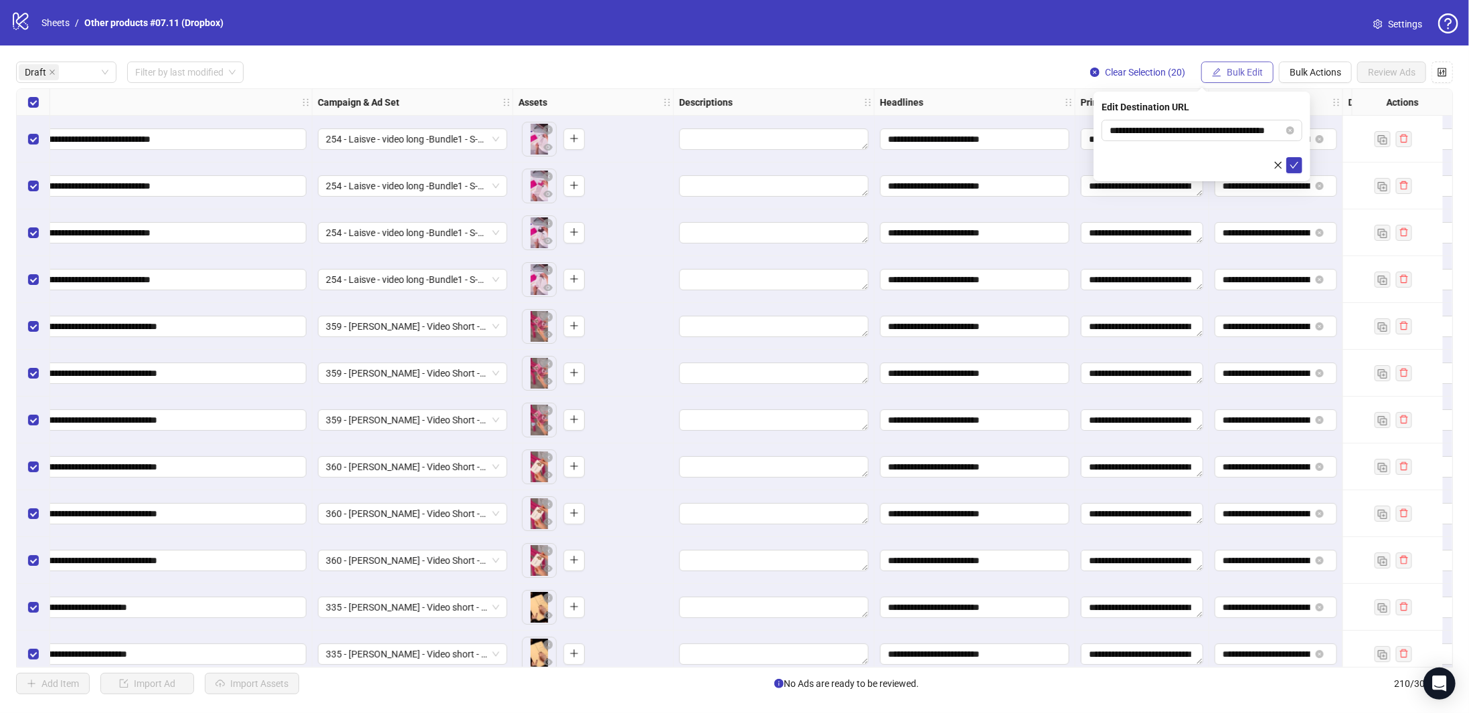
click at [1245, 72] on span "Bulk Edit" at bounding box center [1245, 72] width 36 height 11
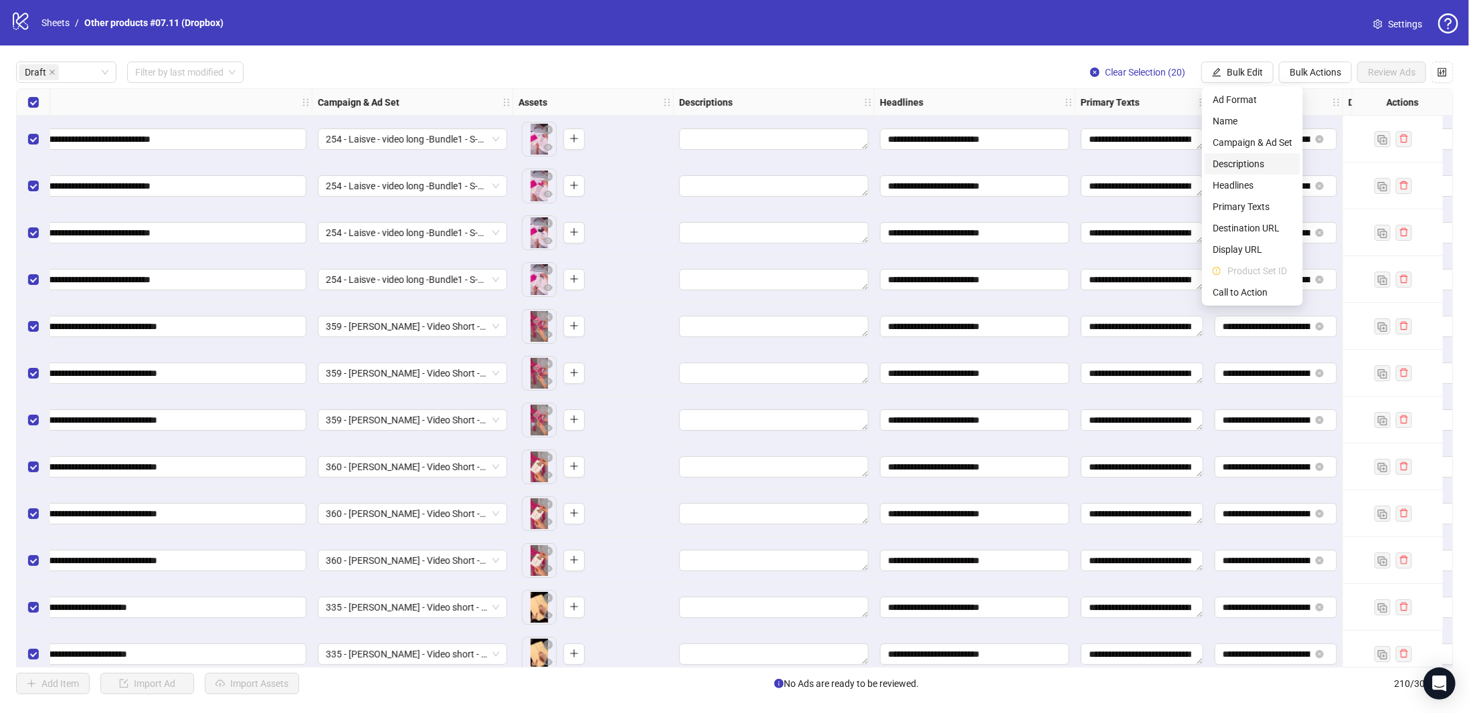
click at [1251, 166] on span "Descriptions" at bounding box center [1253, 164] width 80 height 15
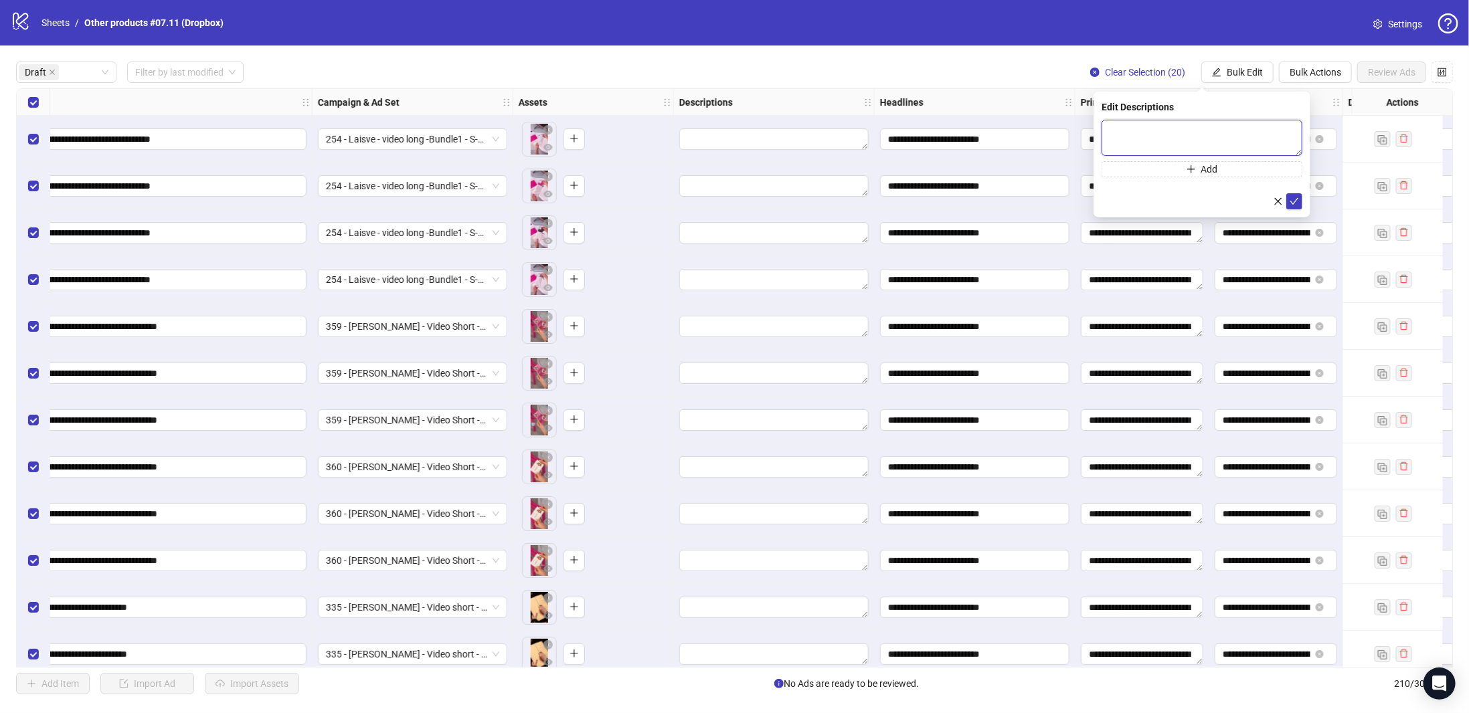
drag, startPoint x: 1138, startPoint y: 130, endPoint x: 1227, endPoint y: 145, distance: 91.0
click at [1138, 130] on textarea at bounding box center [1202, 138] width 201 height 36
paste textarea "**********"
type textarea "**********"
click at [1294, 199] on icon "check" at bounding box center [1294, 200] width 9 height 9
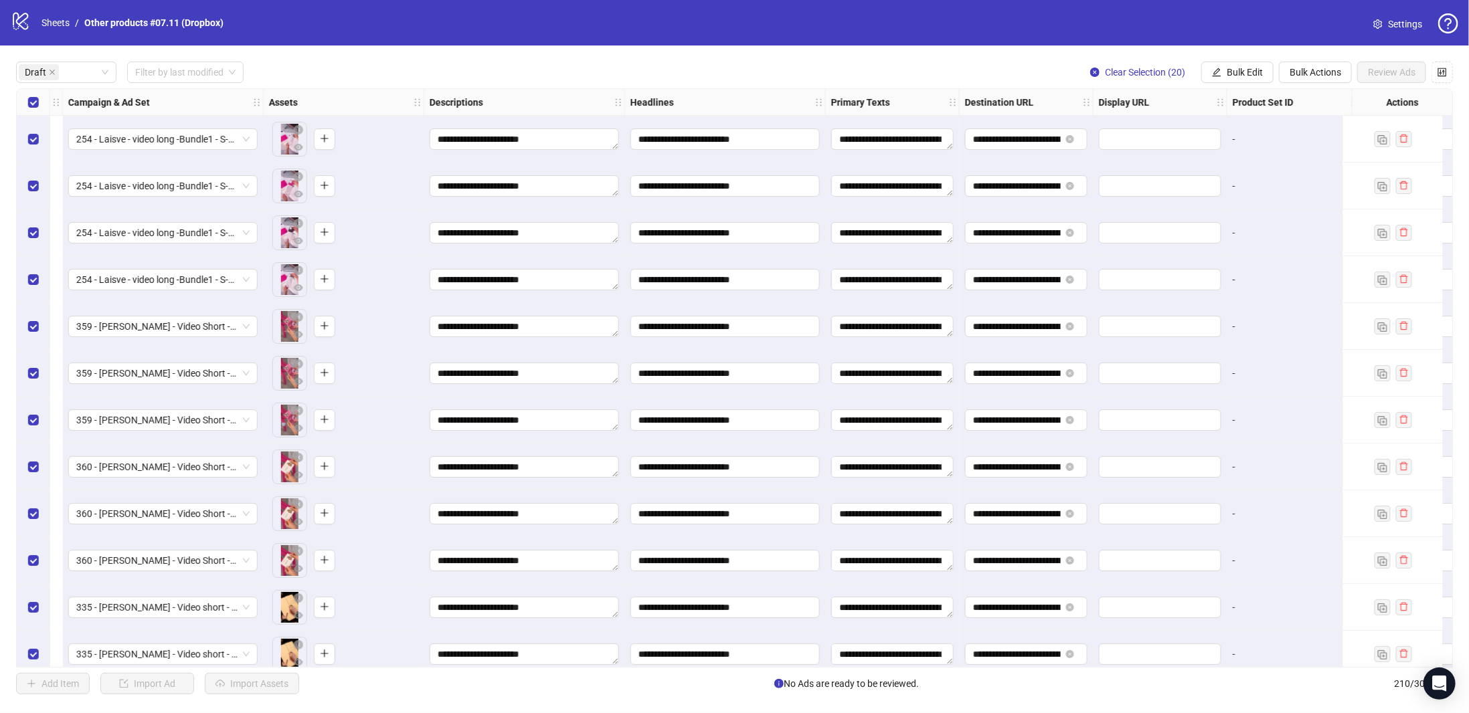
scroll to position [0, 1146]
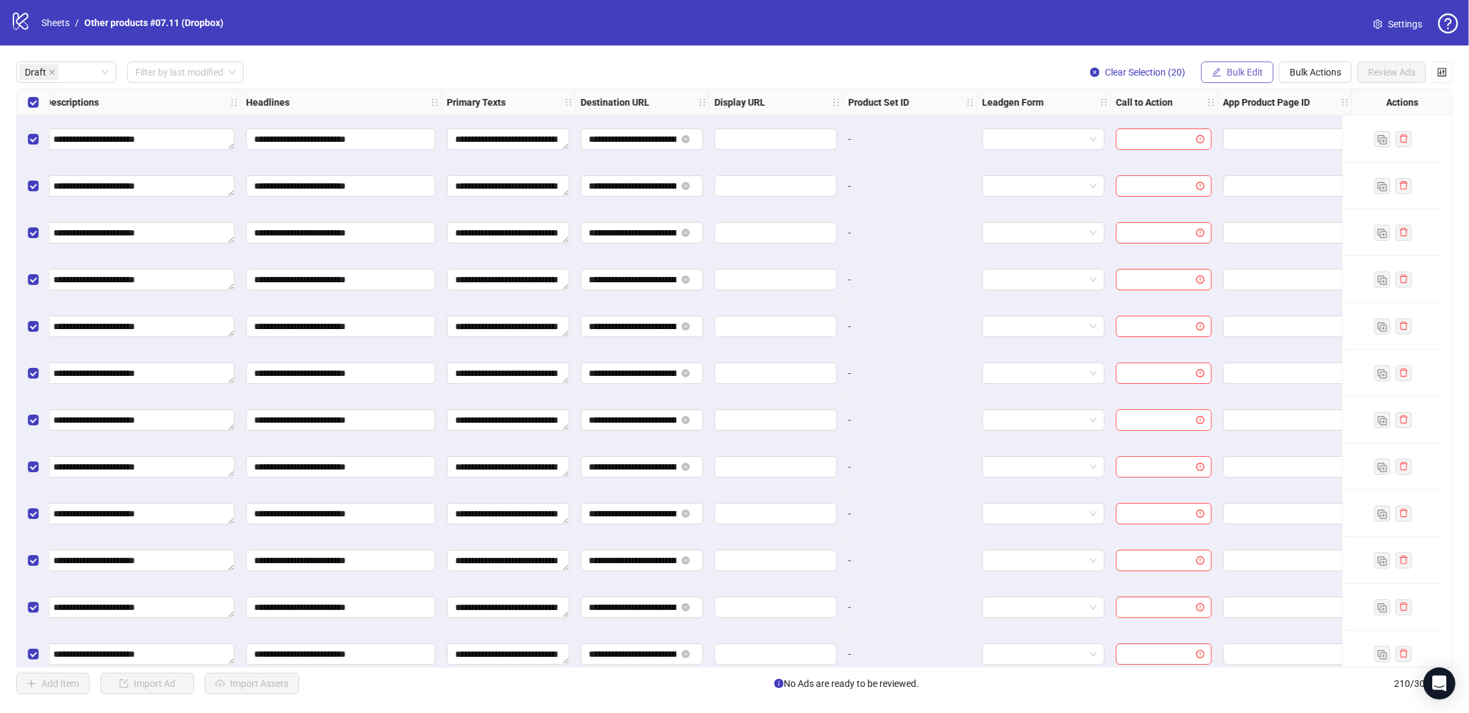
click at [1253, 71] on span "Bulk Edit" at bounding box center [1245, 72] width 36 height 11
click at [1245, 290] on span "Call to Action" at bounding box center [1253, 292] width 80 height 15
click at [1214, 126] on input "search" at bounding box center [1196, 130] width 173 height 20
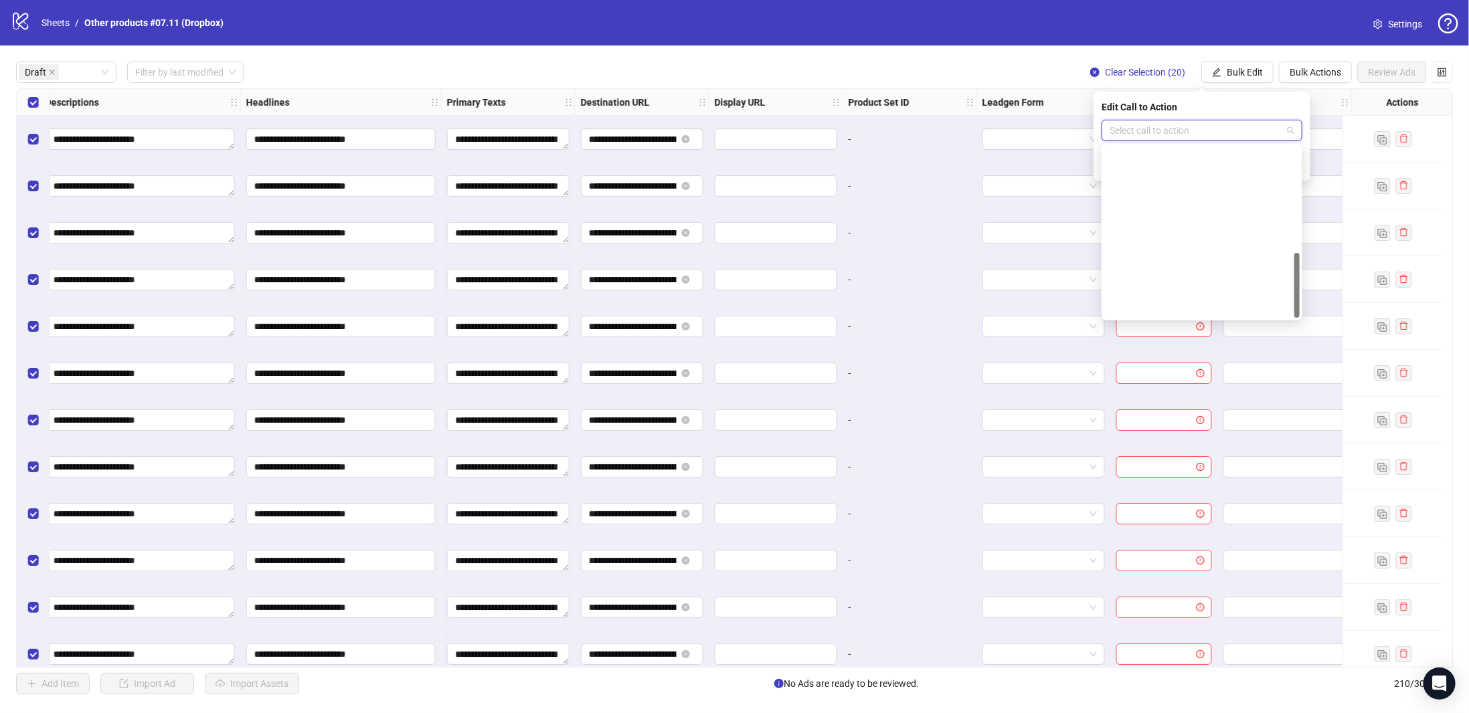
scroll to position [278, 0]
click at [1162, 196] on div "Shop now" at bounding box center [1201, 200] width 179 height 15
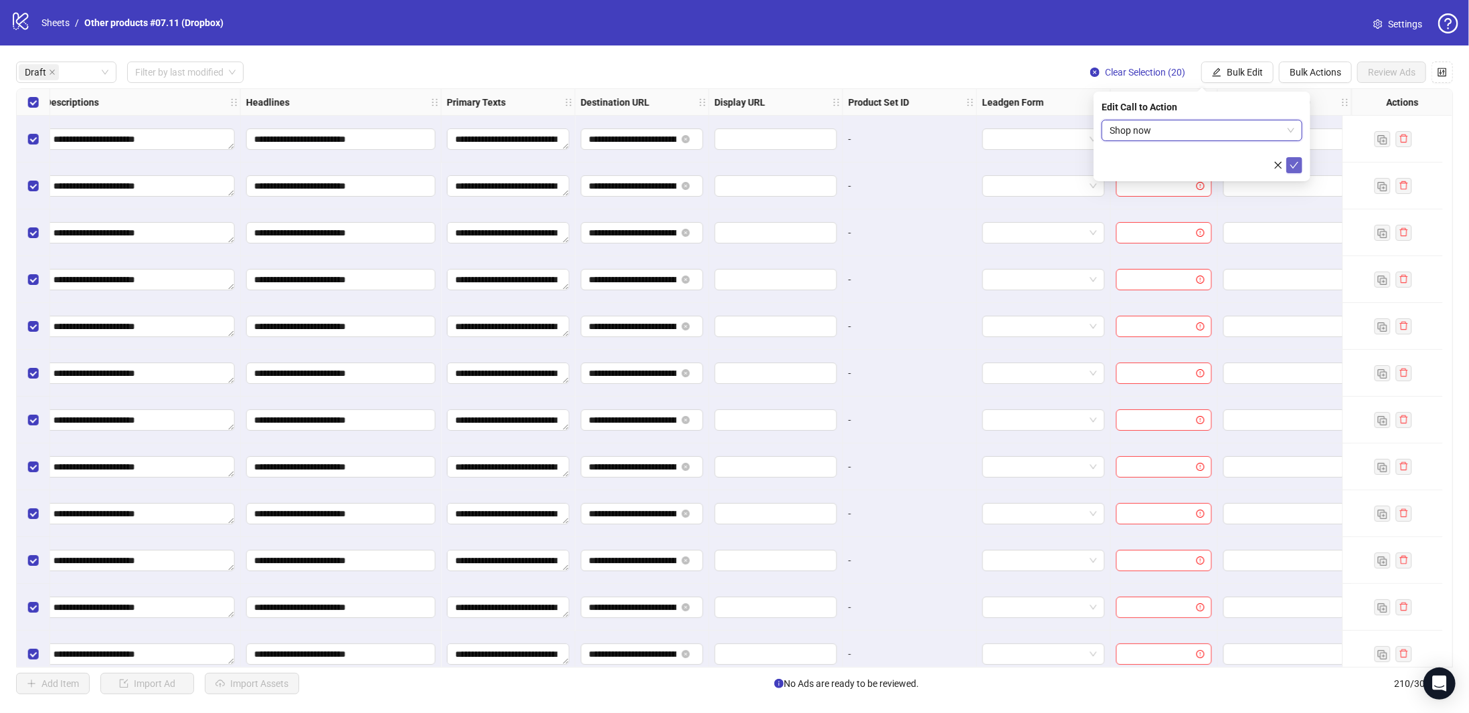
click at [1294, 157] on button "submit" at bounding box center [1294, 165] width 16 height 16
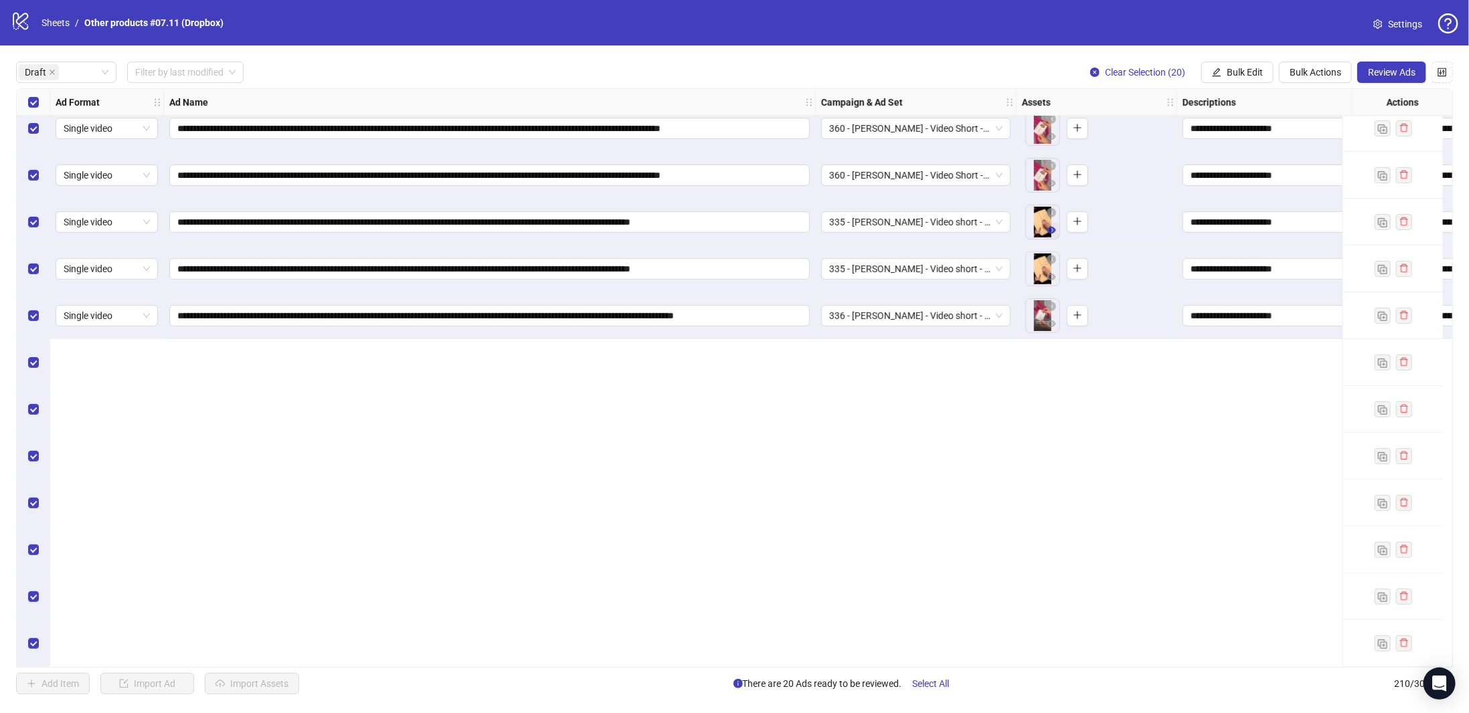
scroll to position [0, 0]
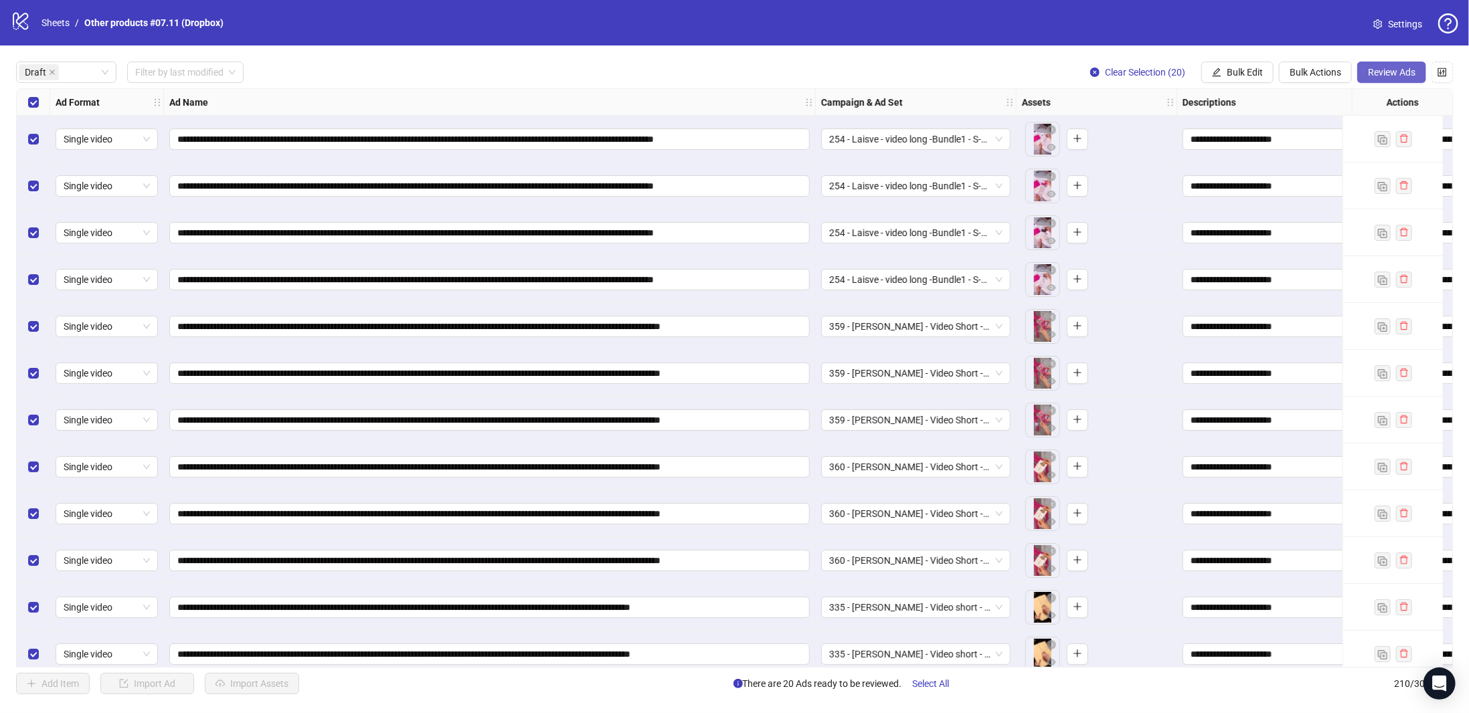
click at [1389, 74] on span "Review Ads" at bounding box center [1392, 72] width 48 height 11
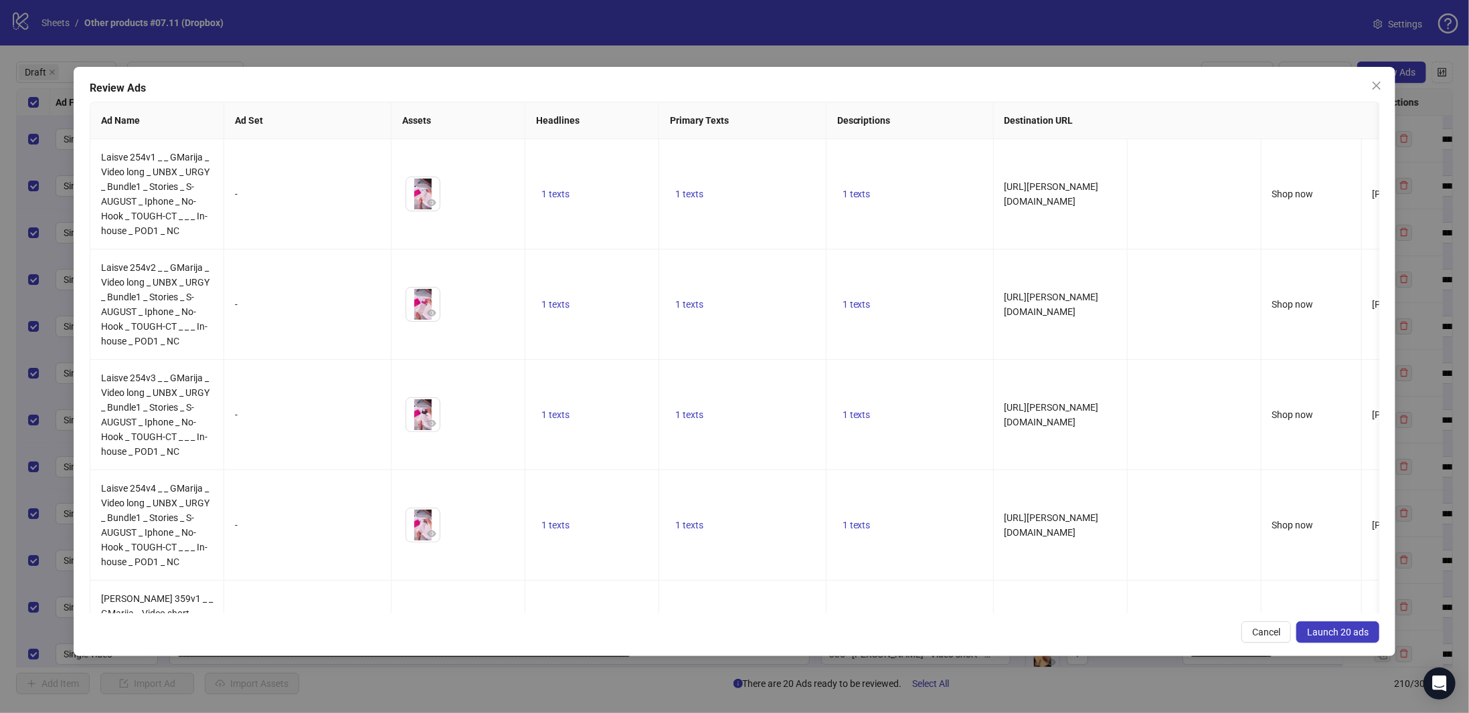
click at [1314, 634] on span "Launch 20 ads" at bounding box center [1338, 632] width 62 height 11
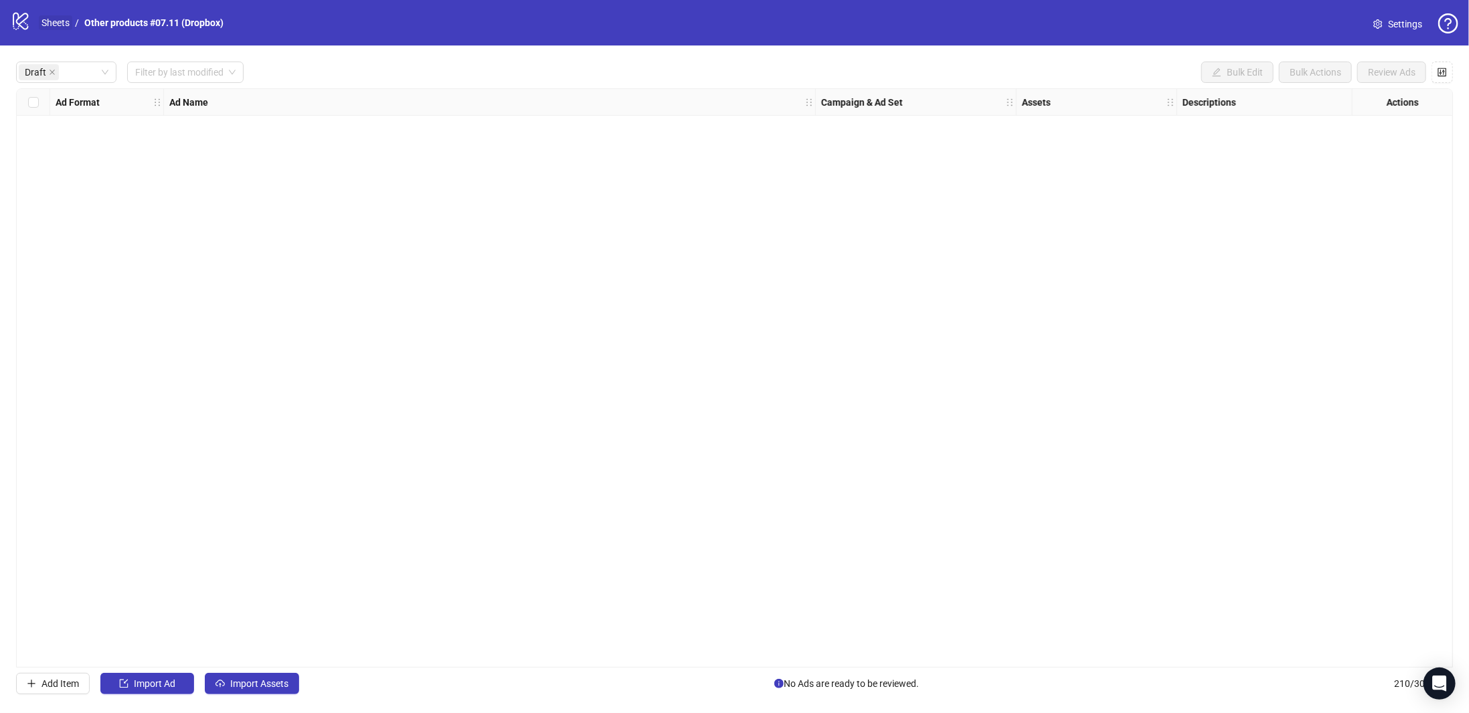
click at [45, 18] on link "Sheets" at bounding box center [55, 22] width 33 height 15
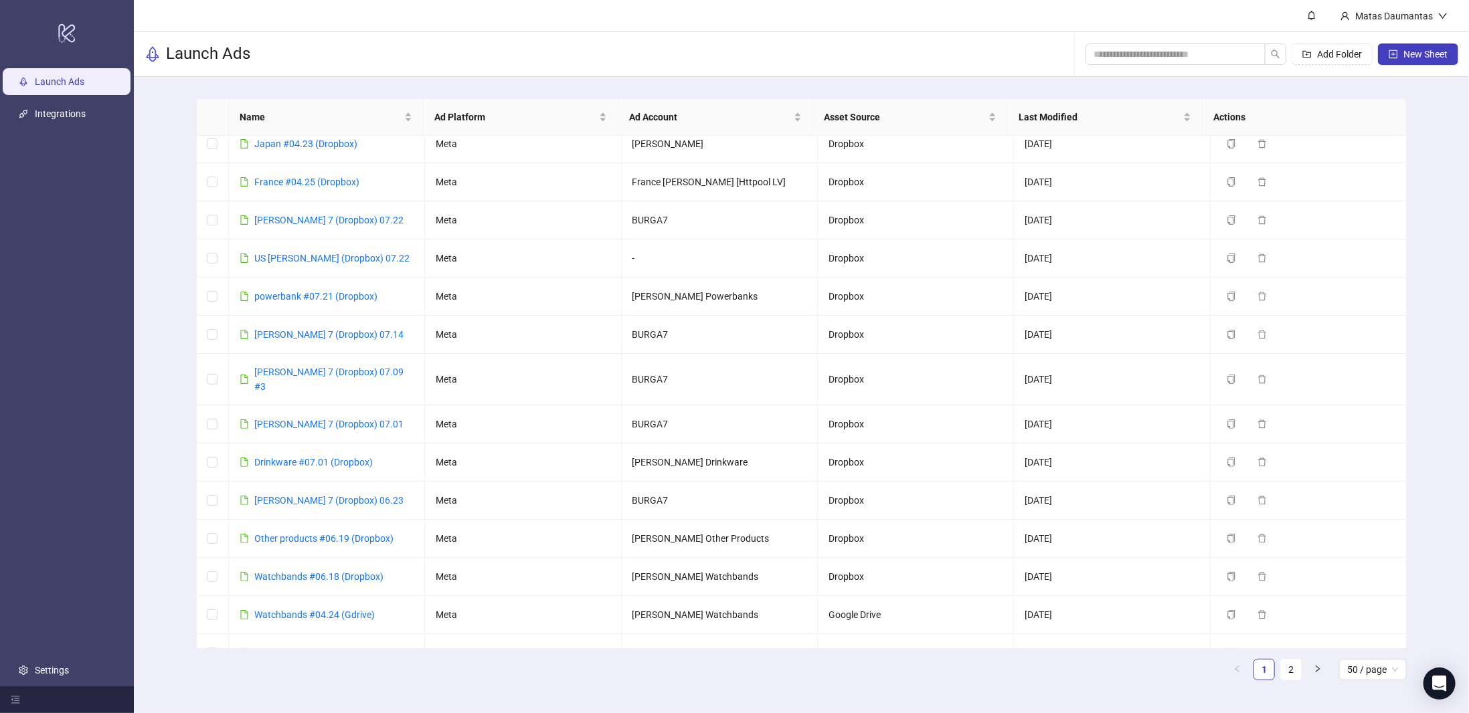
scroll to position [535, 0]
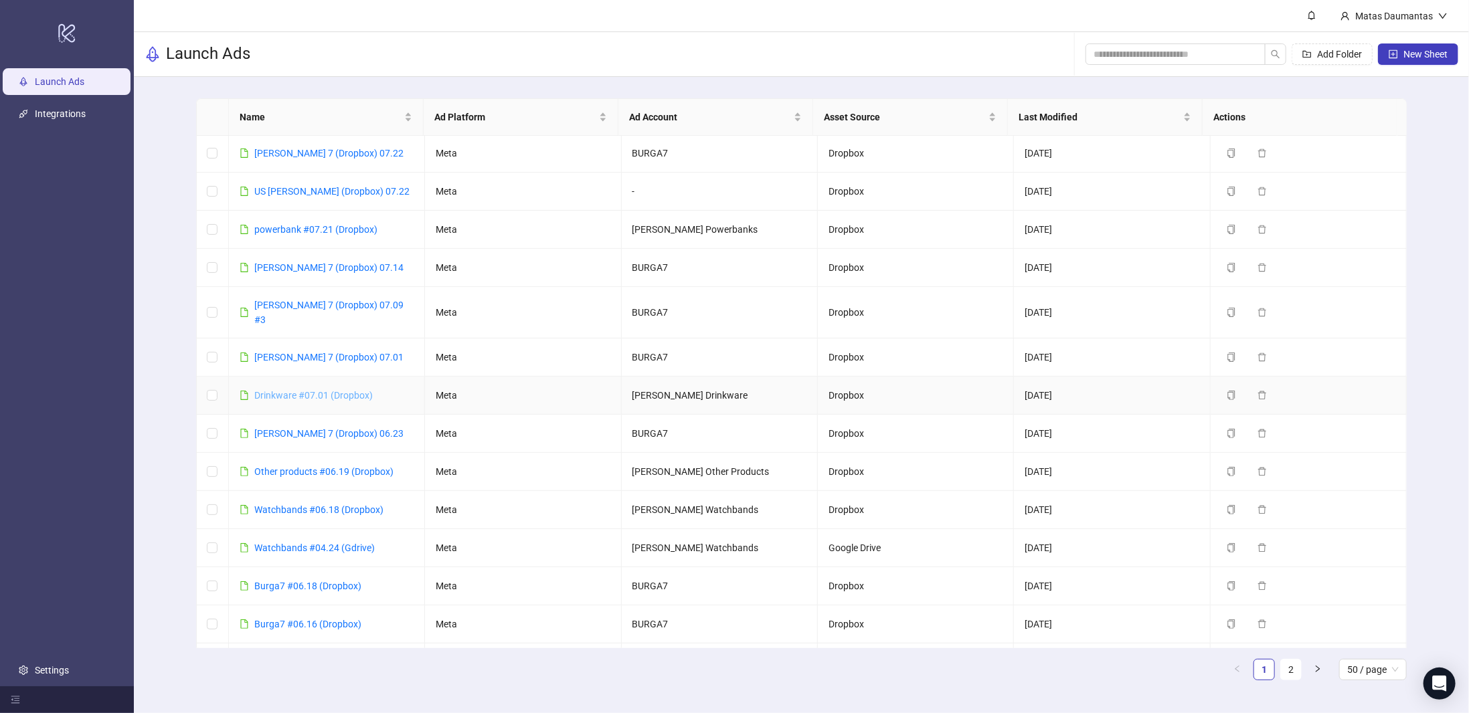
click at [319, 390] on link "Drinkware #07.01 (Dropbox)" at bounding box center [313, 395] width 118 height 11
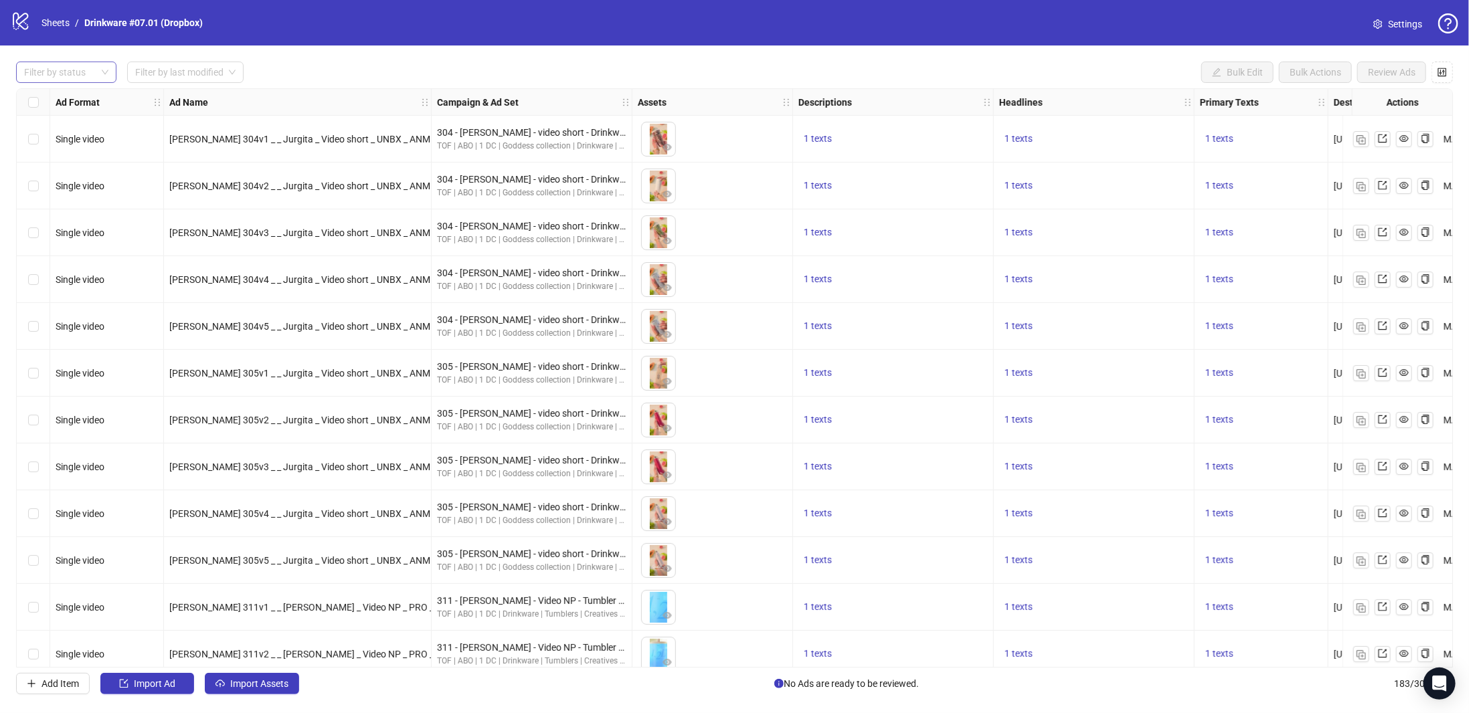
click at [92, 70] on div at bounding box center [59, 72] width 81 height 19
click at [82, 101] on div "Draft" at bounding box center [66, 99] width 79 height 15
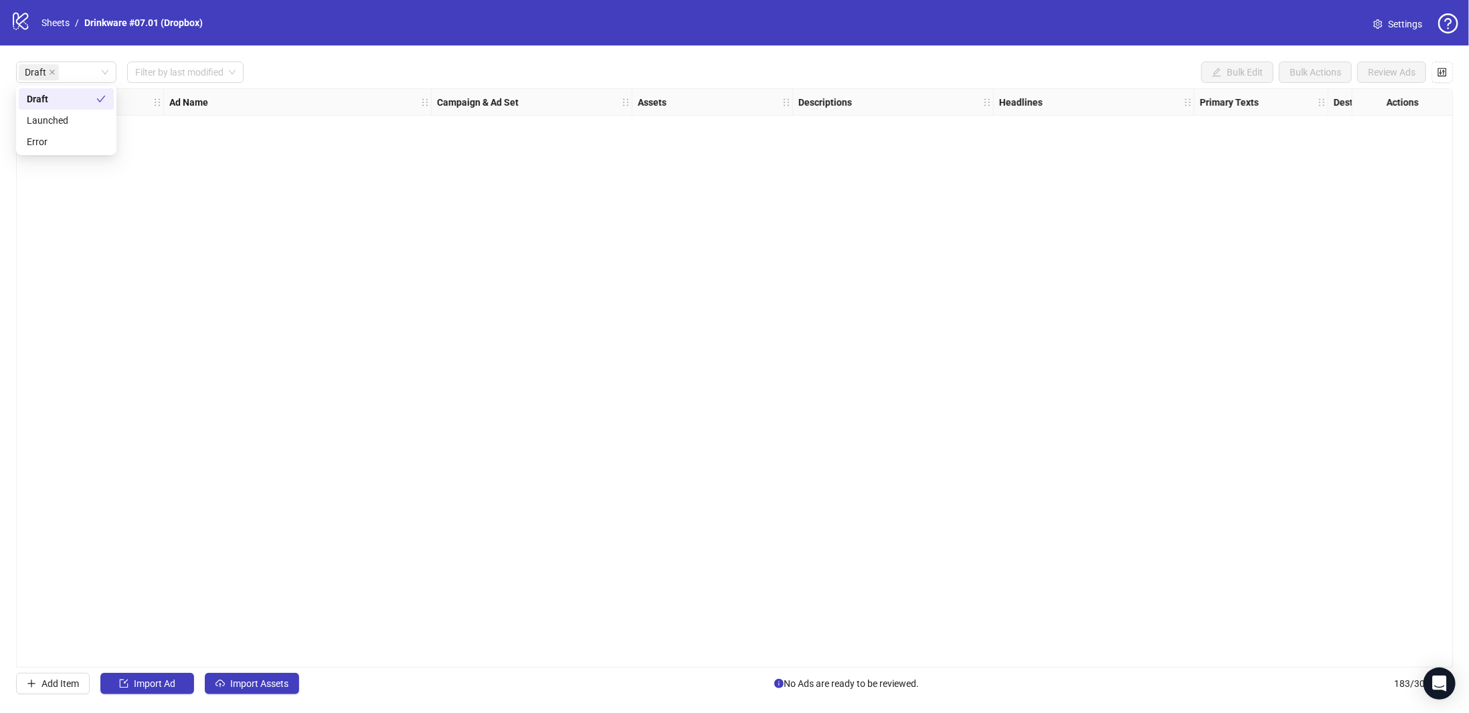
click at [474, 74] on div "Draft Filter by last modified Bulk Edit Bulk Actions Review Ads" at bounding box center [734, 72] width 1437 height 21
click at [266, 679] on span "Import Assets" at bounding box center [259, 684] width 58 height 11
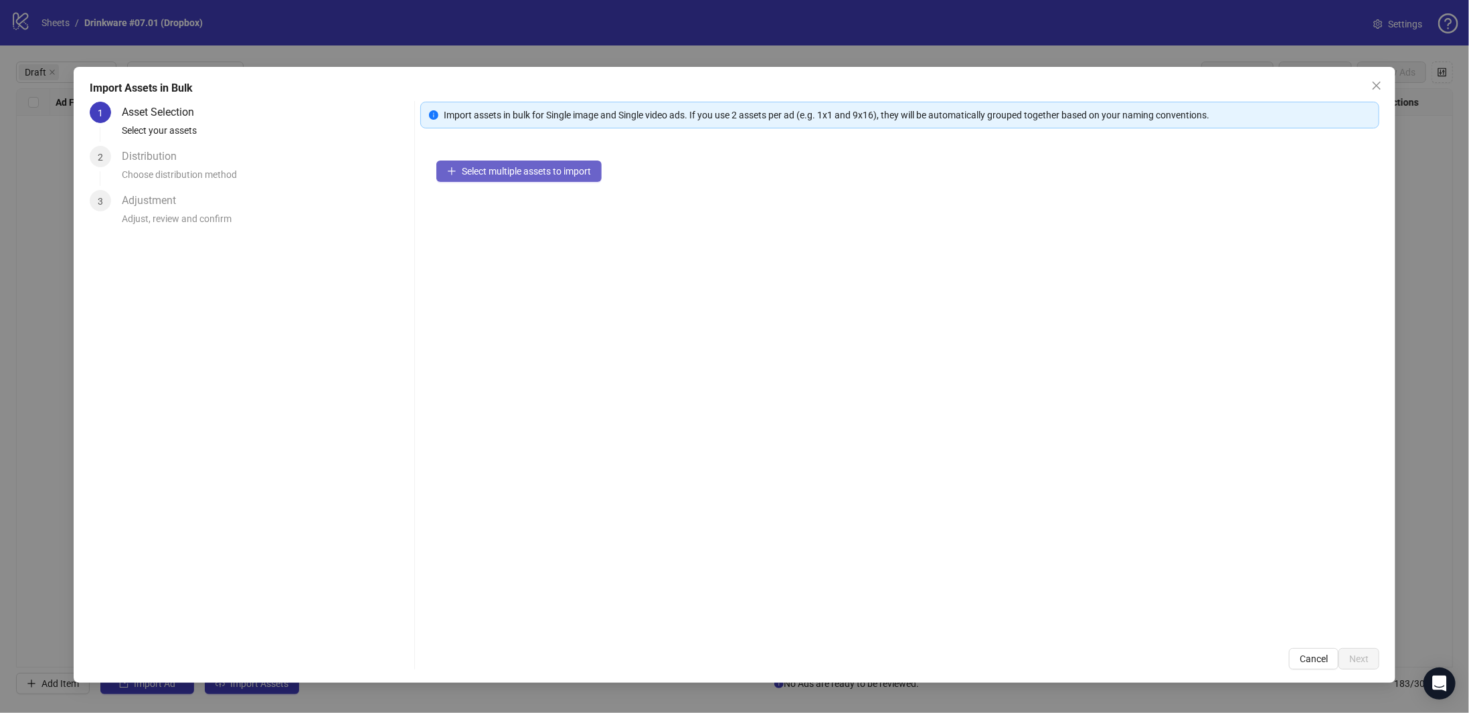
click at [491, 172] on span "Select multiple assets to import" at bounding box center [526, 171] width 129 height 11
click at [1366, 657] on span "Next" at bounding box center [1358, 659] width 19 height 11
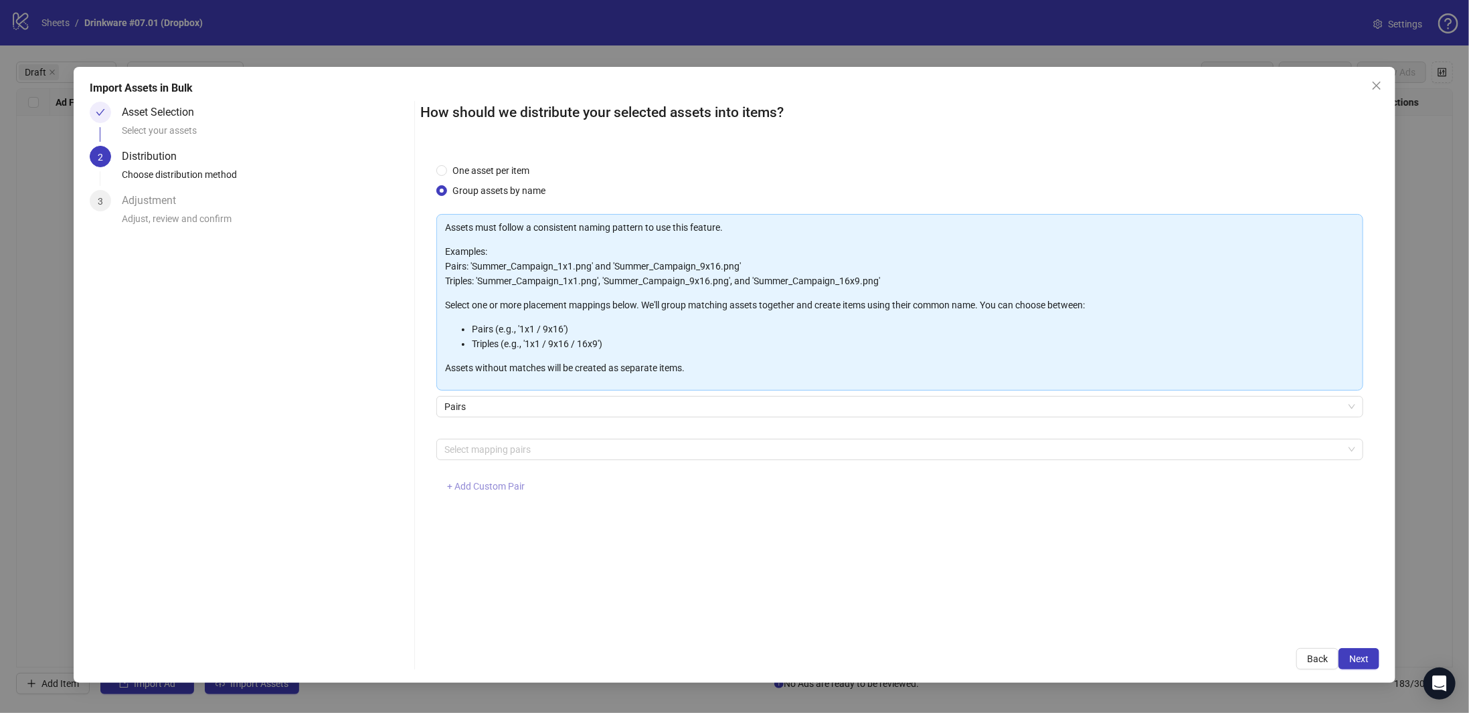
click at [479, 491] on span "+ Add Custom Pair" at bounding box center [486, 486] width 78 height 11
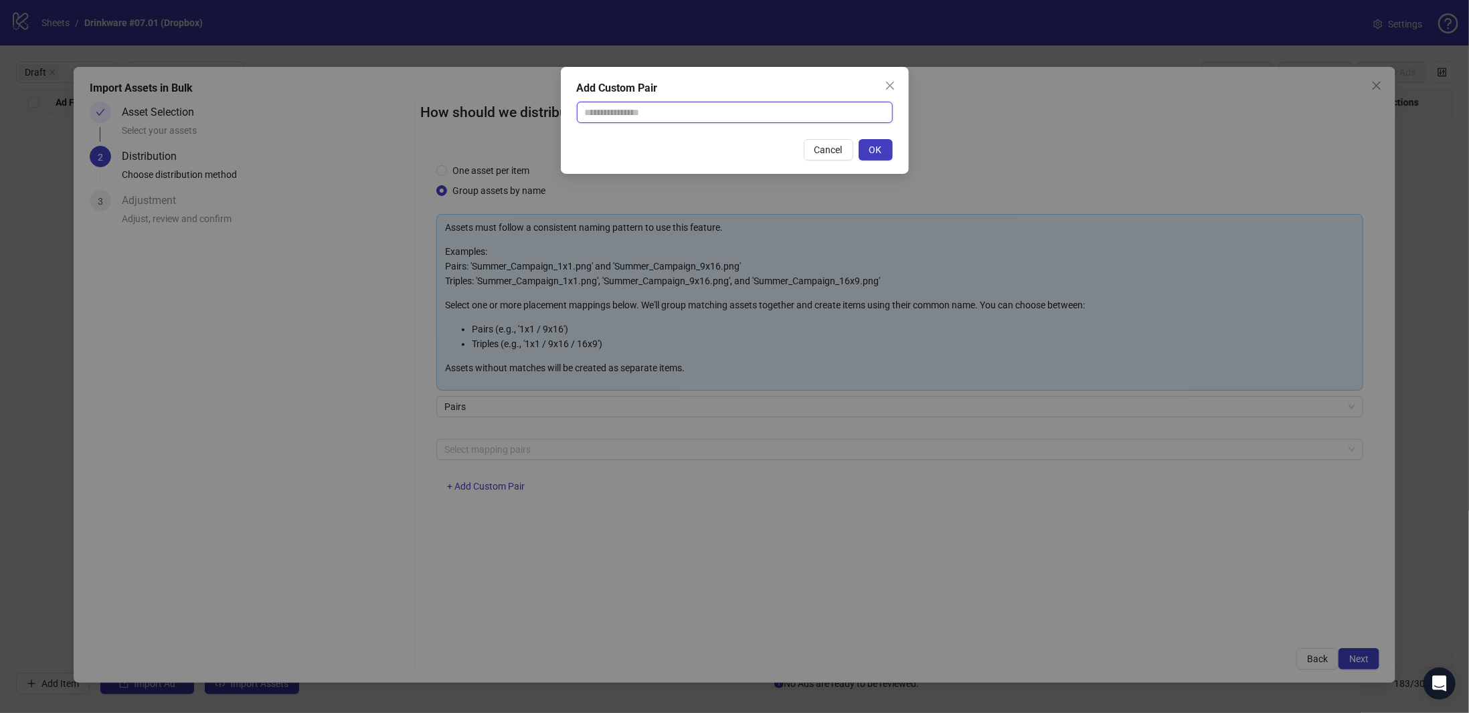
click at [665, 118] on input "text" at bounding box center [735, 112] width 316 height 21
type input "**********"
click at [883, 151] on button "OK" at bounding box center [876, 149] width 34 height 21
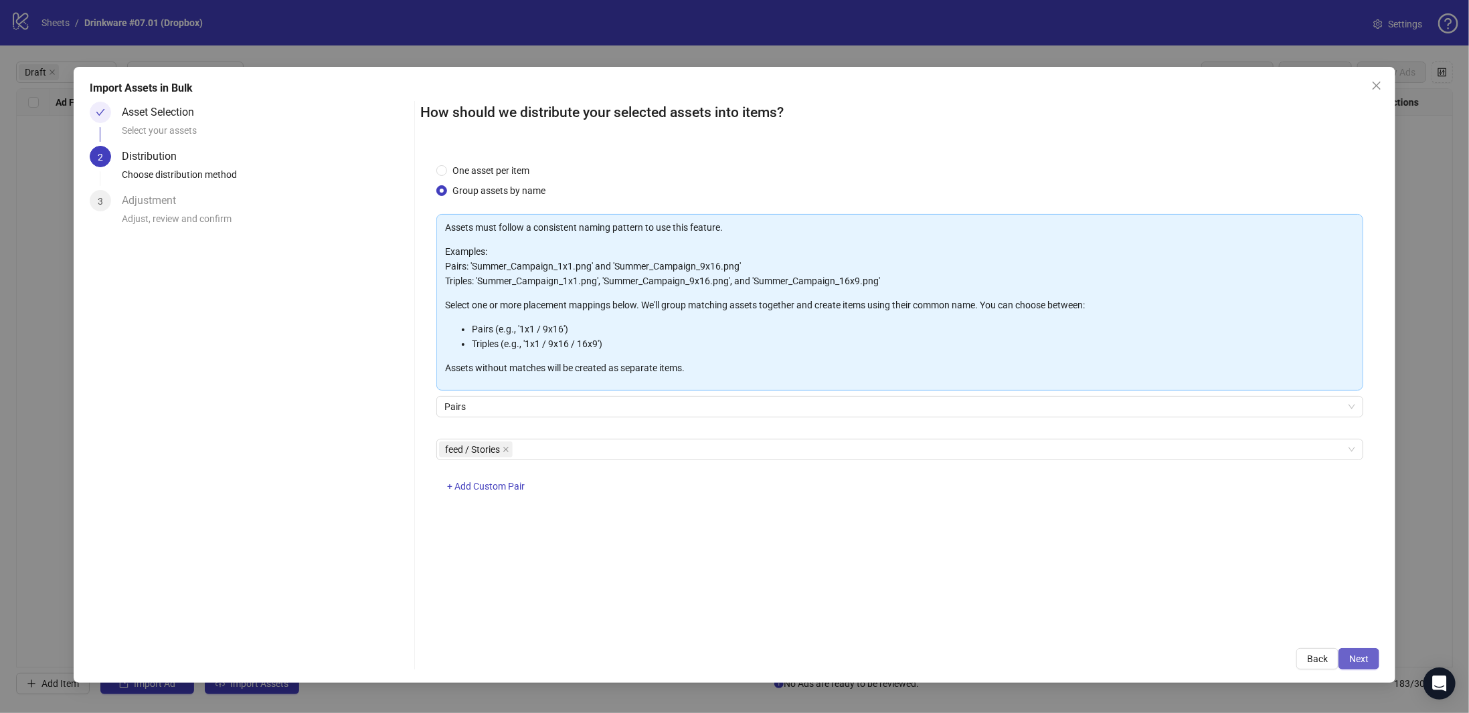
click at [1359, 657] on span "Next" at bounding box center [1358, 659] width 19 height 11
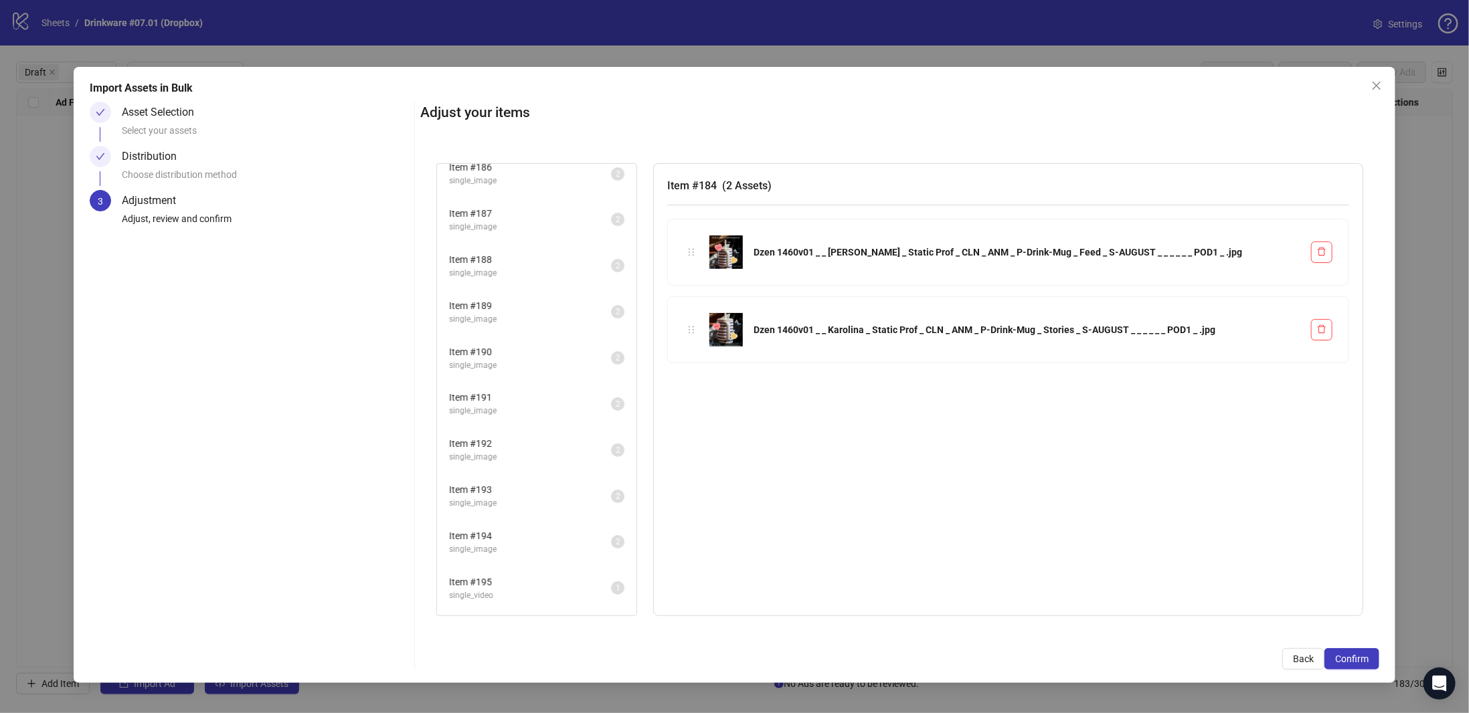
scroll to position [141, 0]
click at [1367, 667] on button "Confirm" at bounding box center [1351, 658] width 55 height 21
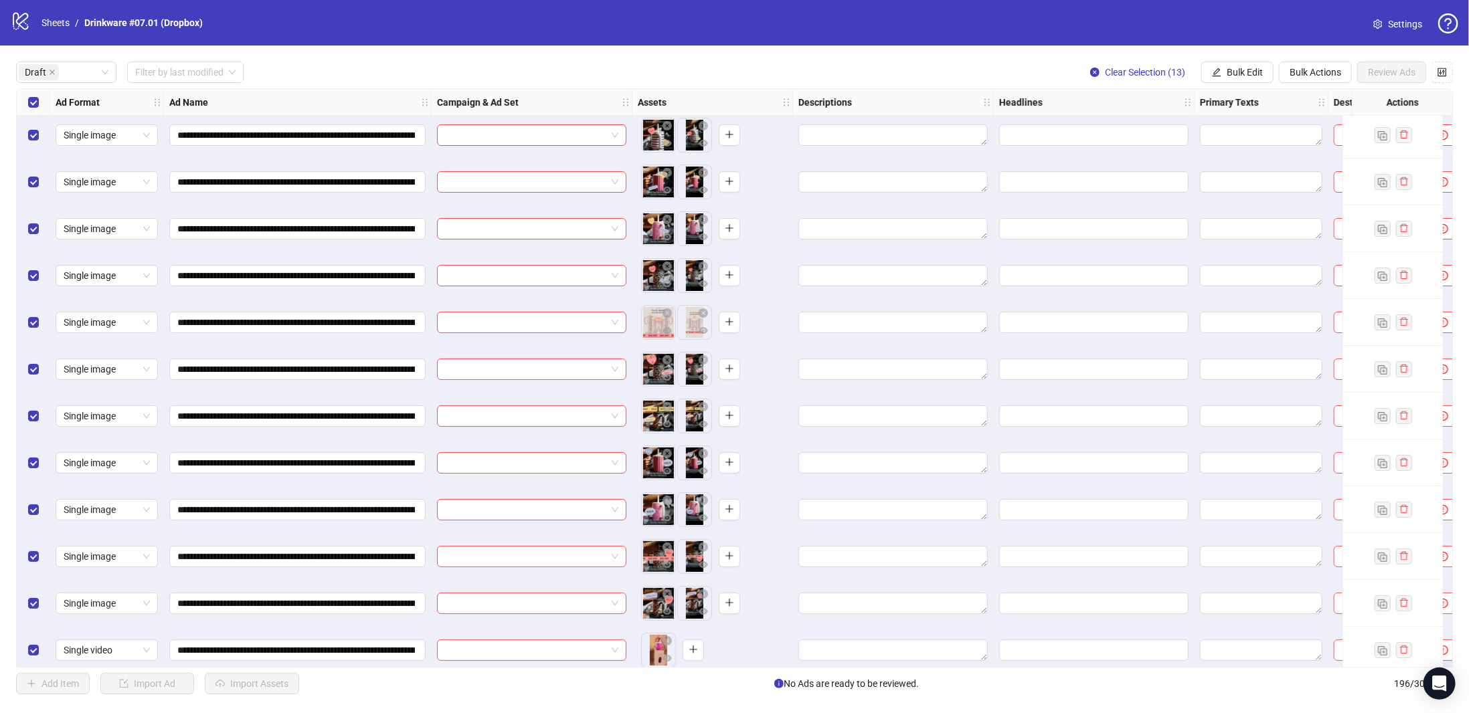
scroll to position [0, 0]
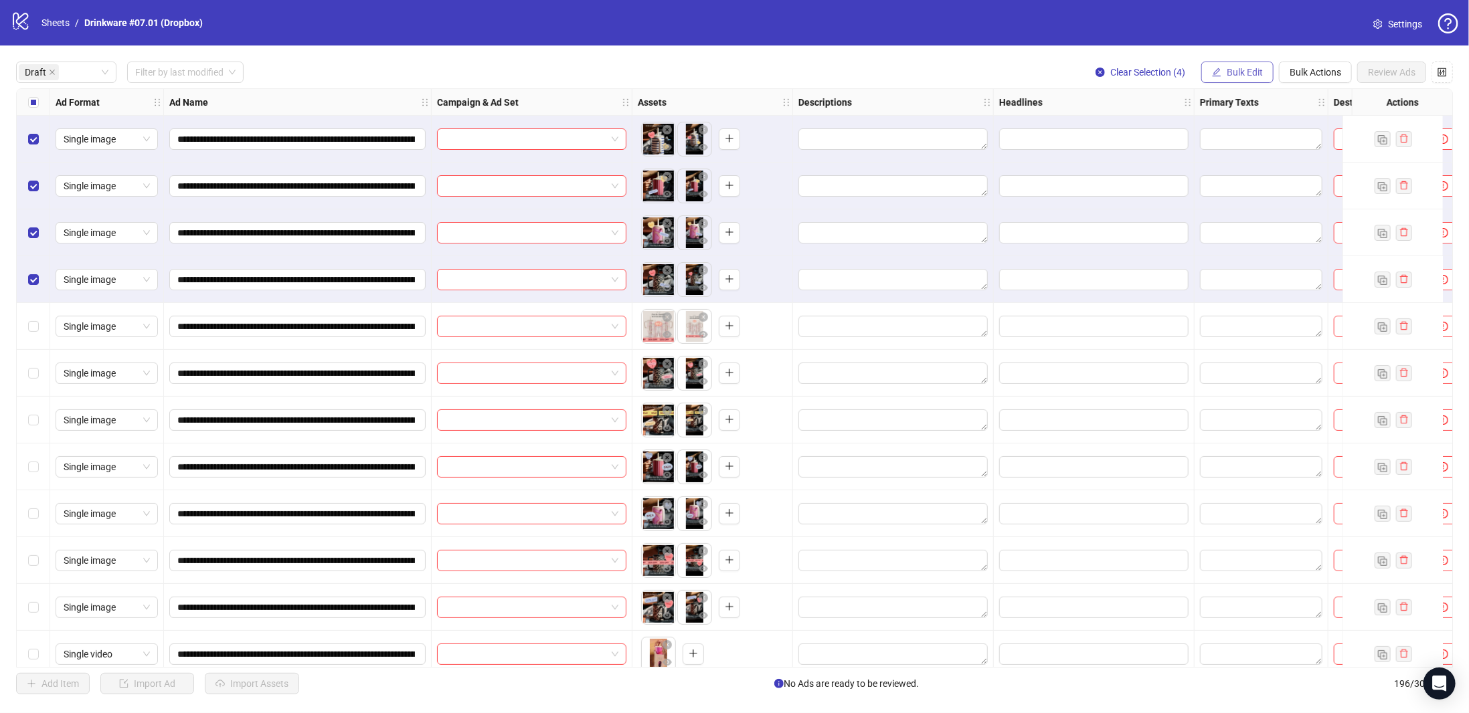
click at [1247, 76] on span "Bulk Edit" at bounding box center [1245, 72] width 36 height 11
click at [1264, 139] on span "Campaign & Ad Set" at bounding box center [1253, 142] width 80 height 15
click at [1210, 124] on input "search" at bounding box center [1196, 130] width 173 height 20
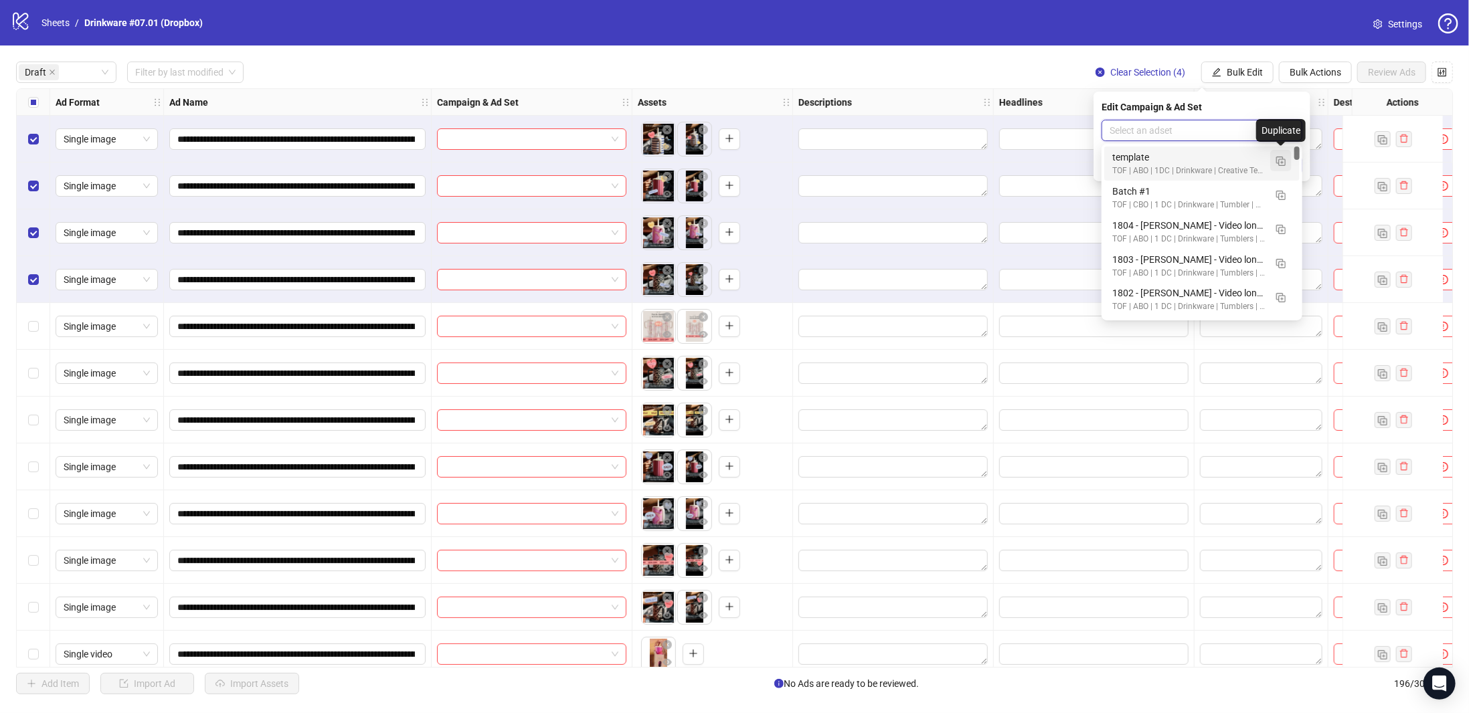
click at [1283, 160] on img "button" at bounding box center [1280, 161] width 9 height 9
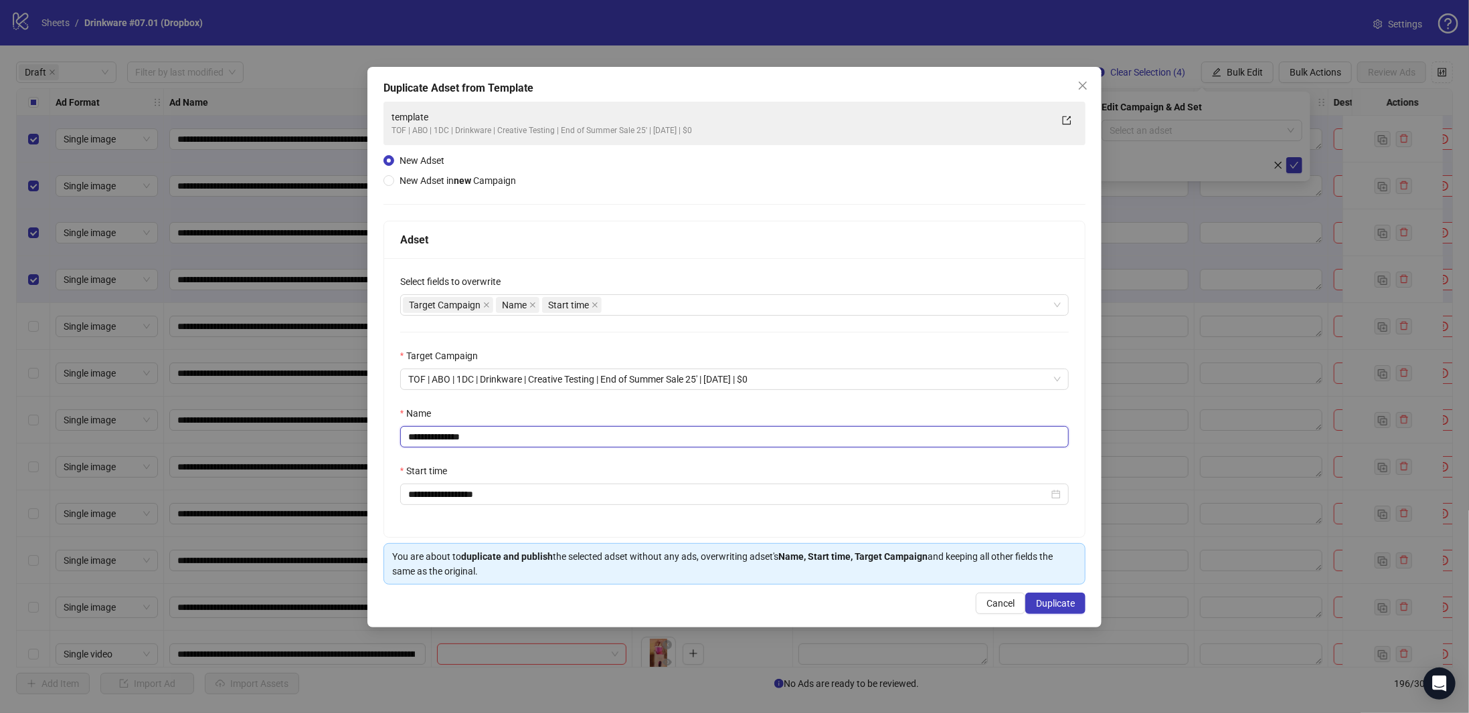
drag, startPoint x: 491, startPoint y: 433, endPoint x: 296, endPoint y: 436, distance: 194.8
click at [296, 436] on div "**********" at bounding box center [734, 356] width 1469 height 713
paste input "**********"
click at [680, 302] on div "Target Campaign Name Start time" at bounding box center [728, 305] width 650 height 19
type input "**********"
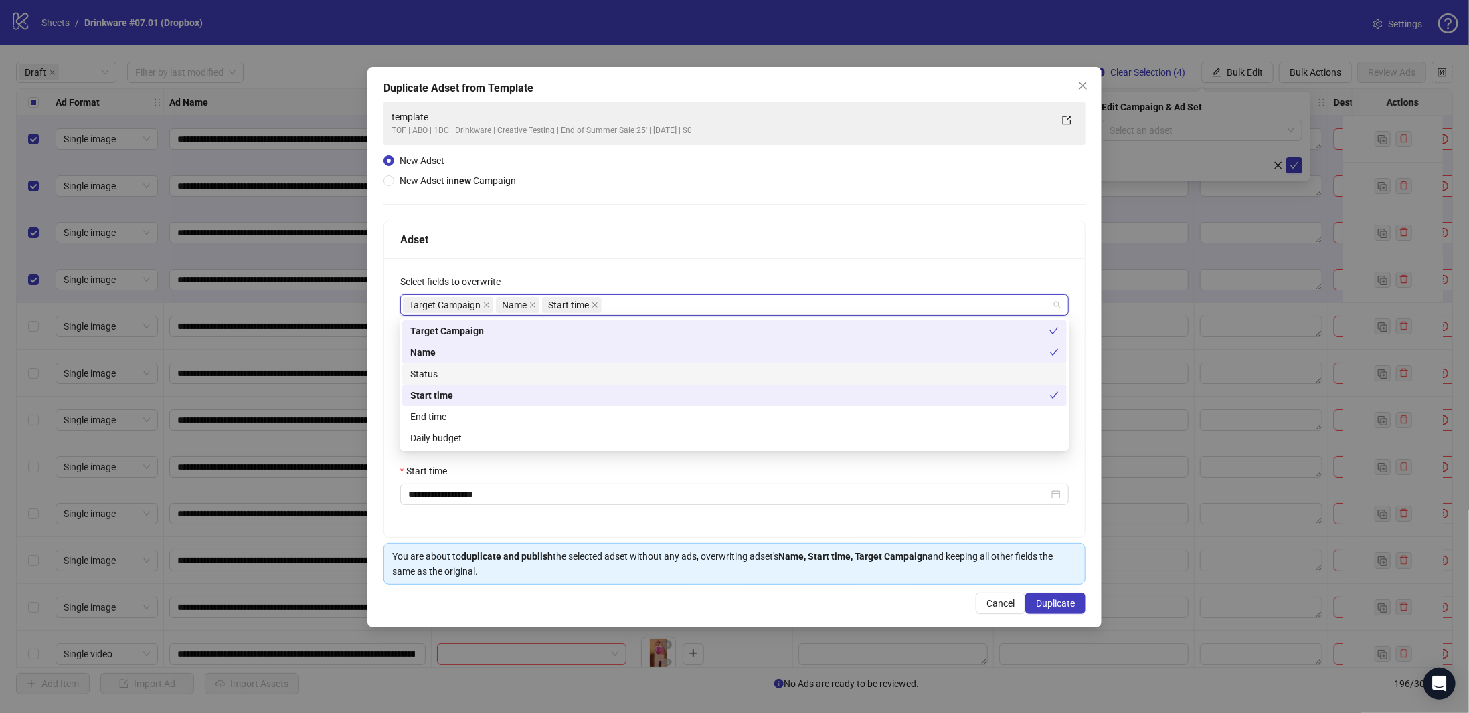
click at [511, 371] on div "Status" at bounding box center [734, 374] width 648 height 15
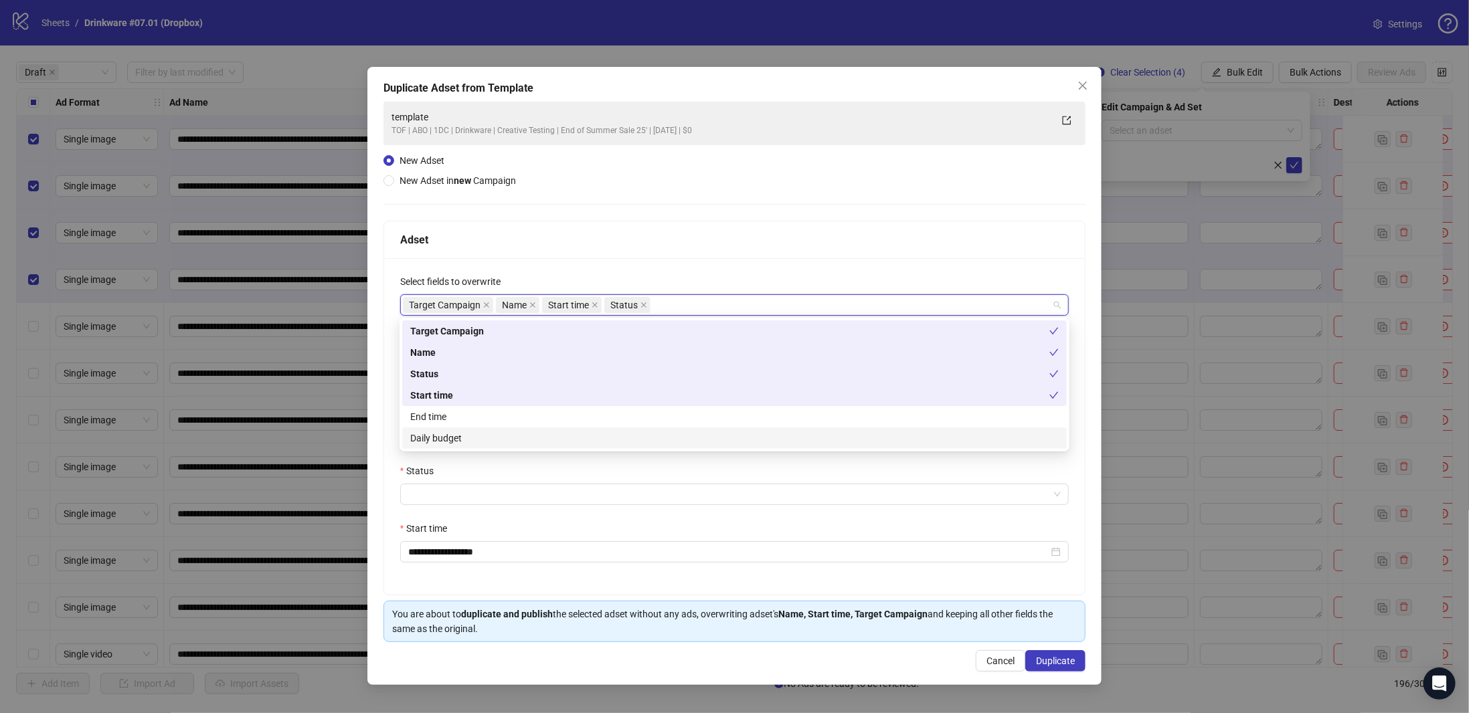
click at [481, 434] on div "Daily budget" at bounding box center [734, 438] width 648 height 15
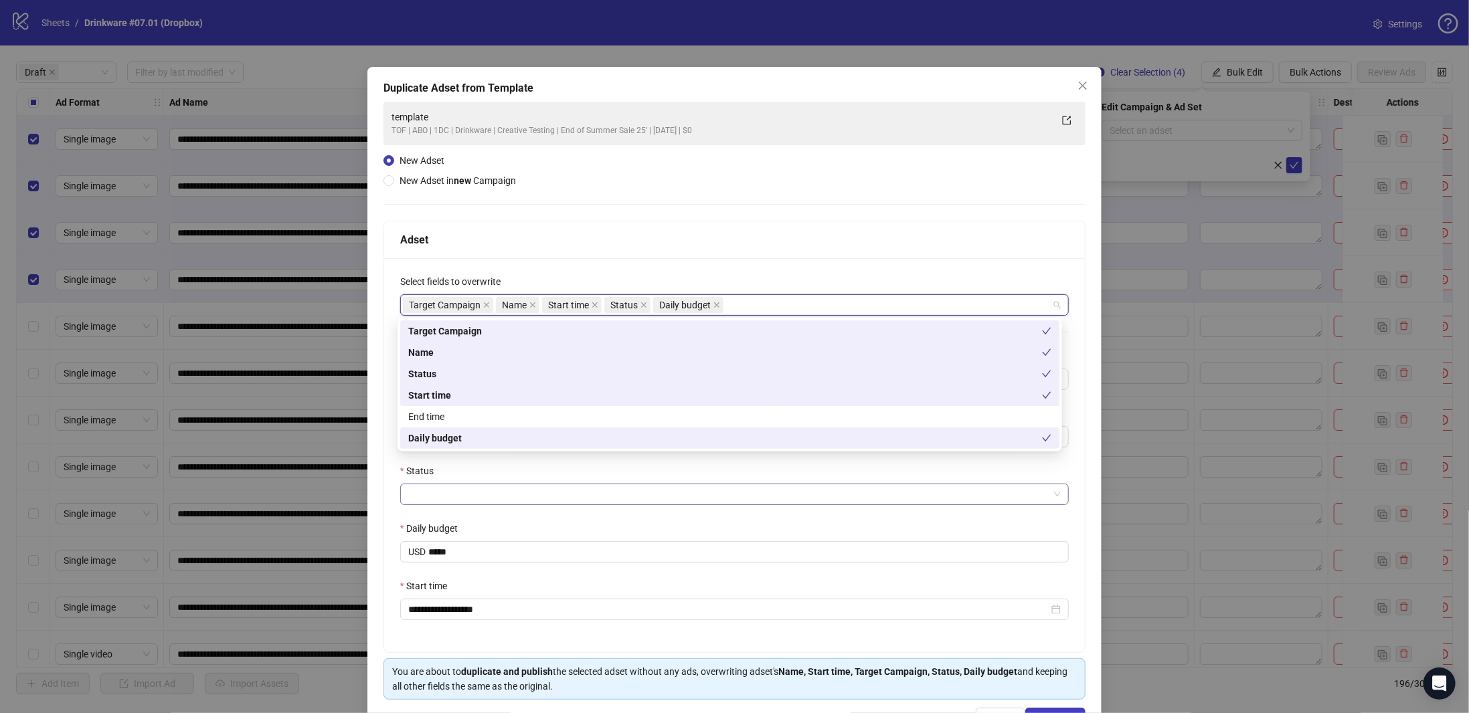
click at [489, 499] on input "Status" at bounding box center [728, 495] width 641 height 20
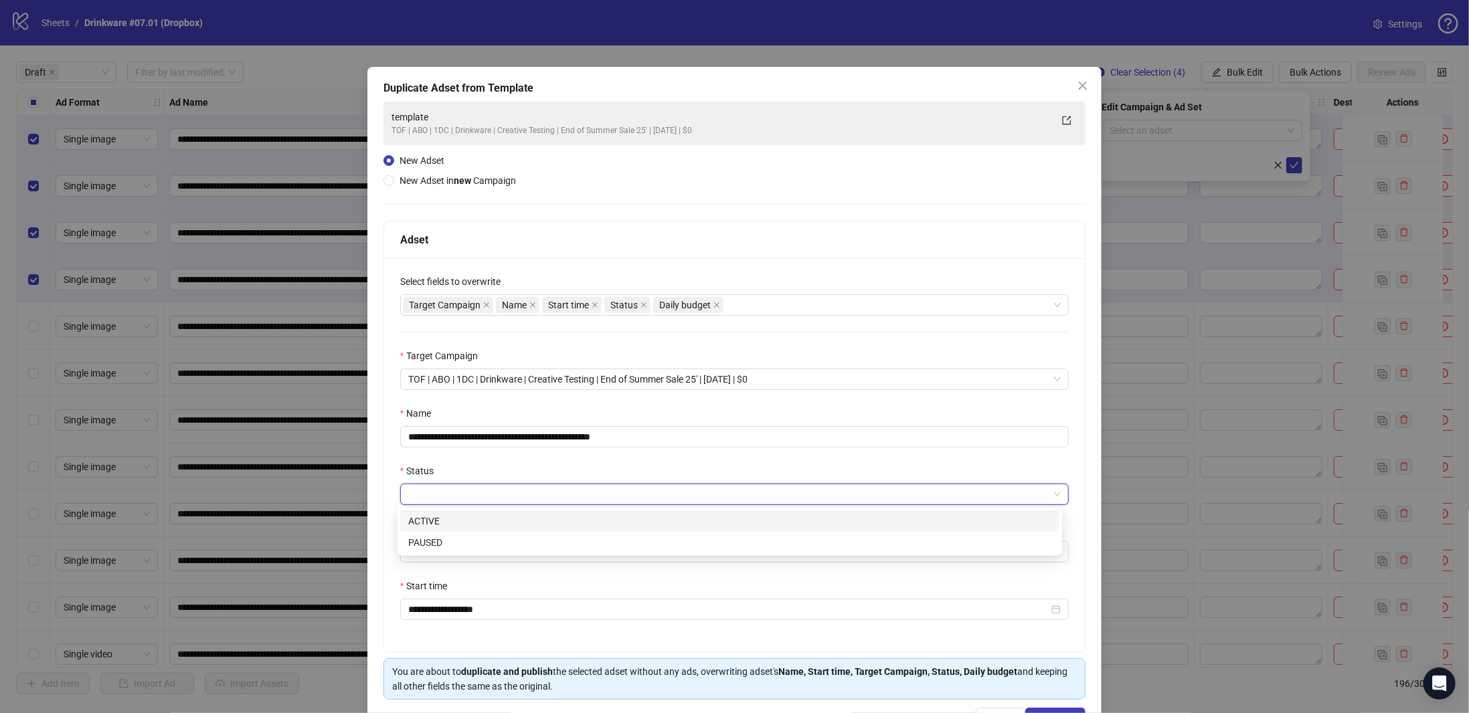
click at [469, 522] on div "ACTIVE" at bounding box center [729, 521] width 643 height 15
click at [559, 635] on div "**********" at bounding box center [734, 455] width 701 height 394
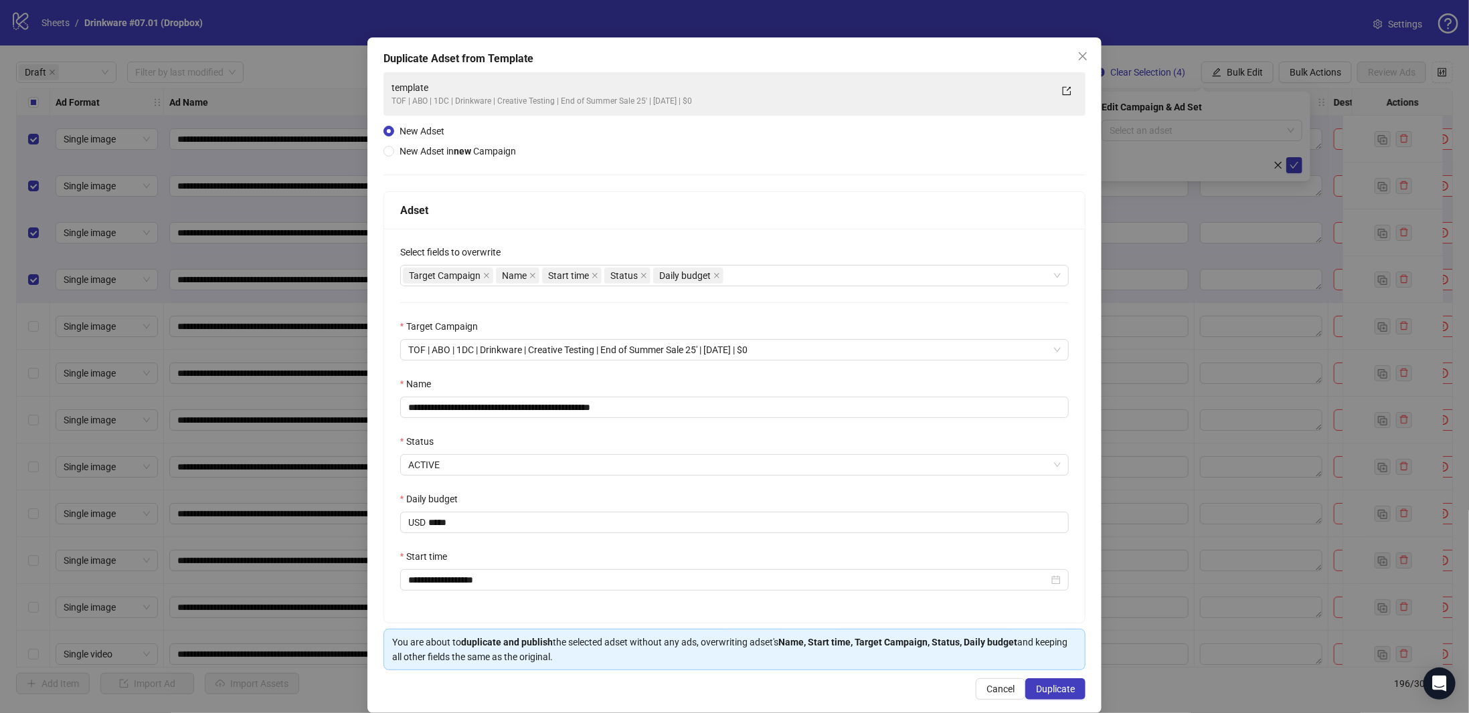
scroll to position [46, 0]
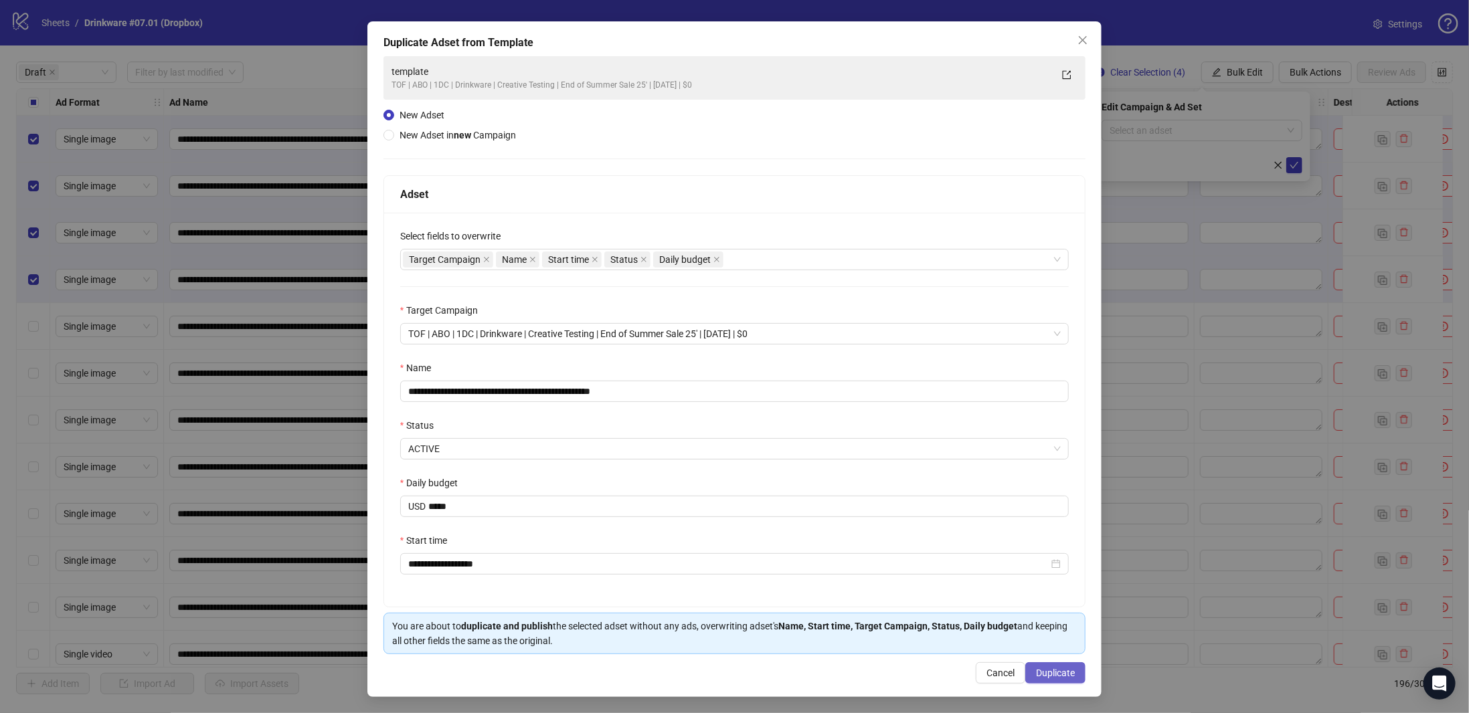
click at [1063, 674] on span "Duplicate" at bounding box center [1055, 673] width 39 height 11
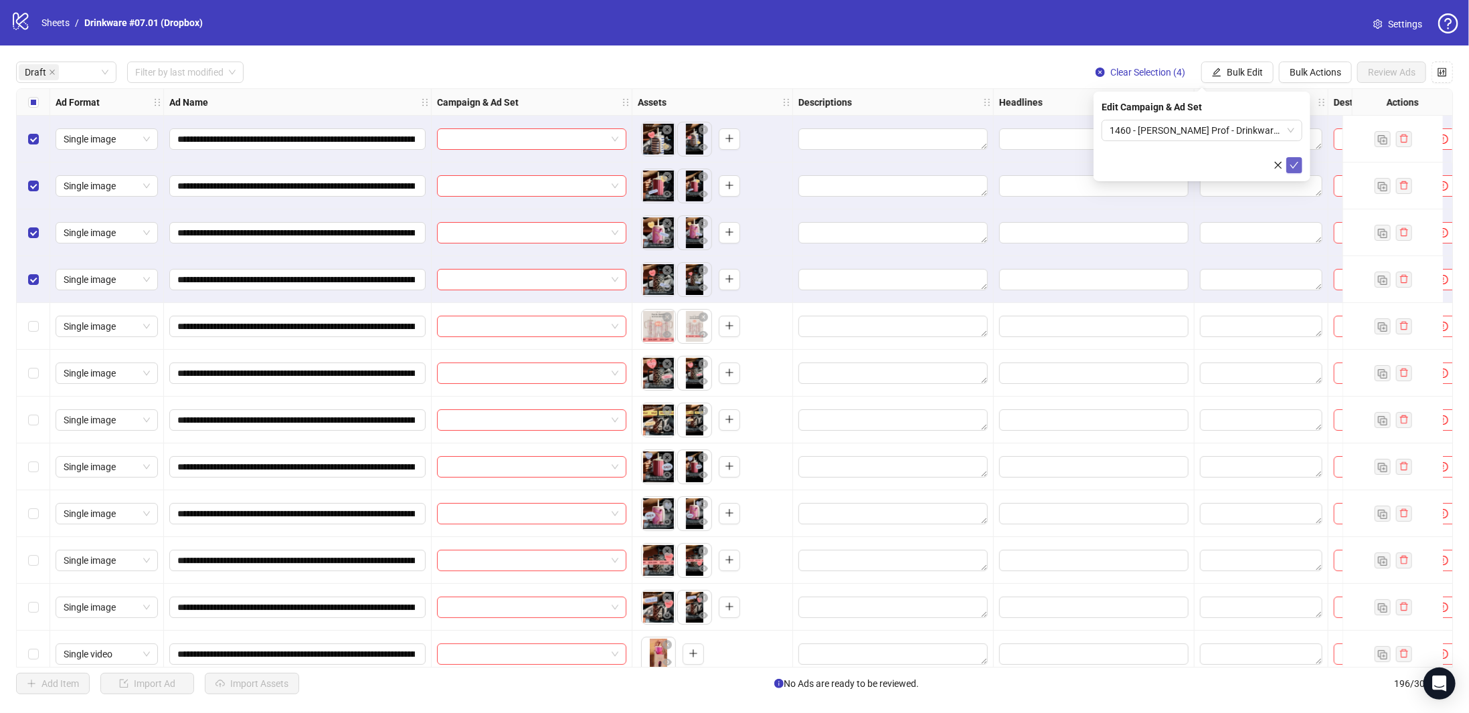
click at [1296, 167] on icon "check" at bounding box center [1294, 165] width 9 height 9
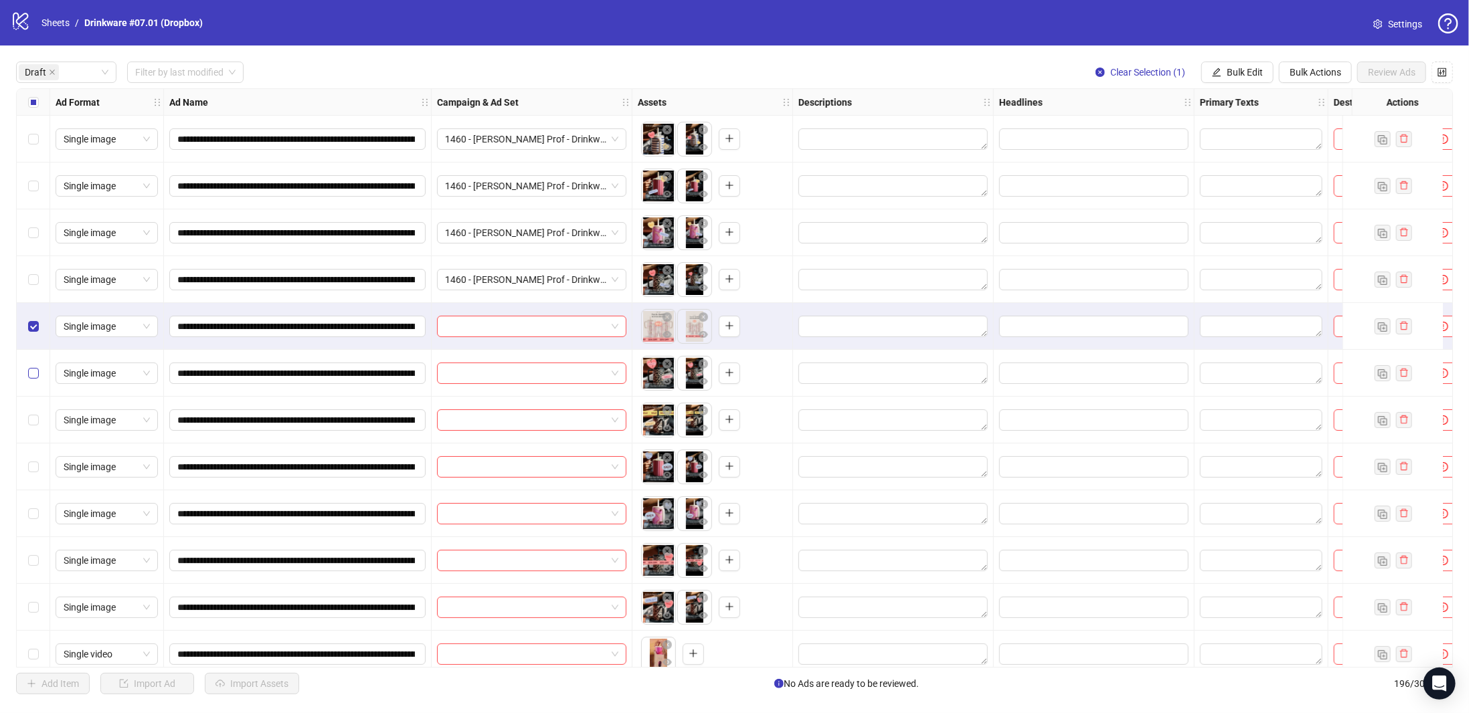
scroll to position [62, 0]
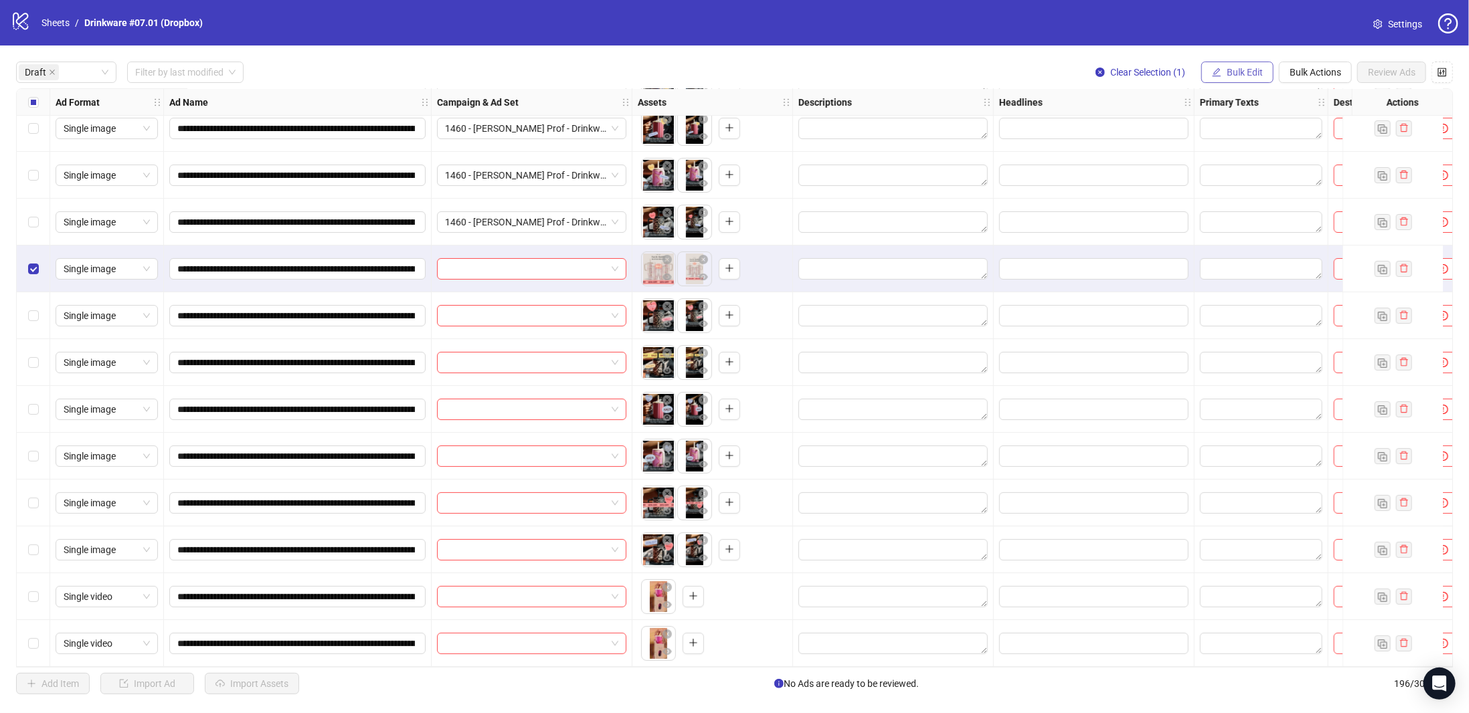
click at [1237, 74] on span "Bulk Edit" at bounding box center [1245, 72] width 36 height 11
click at [1256, 145] on span "Campaign & Ad Set" at bounding box center [1253, 142] width 80 height 15
click at [1257, 132] on input "search" at bounding box center [1196, 130] width 173 height 20
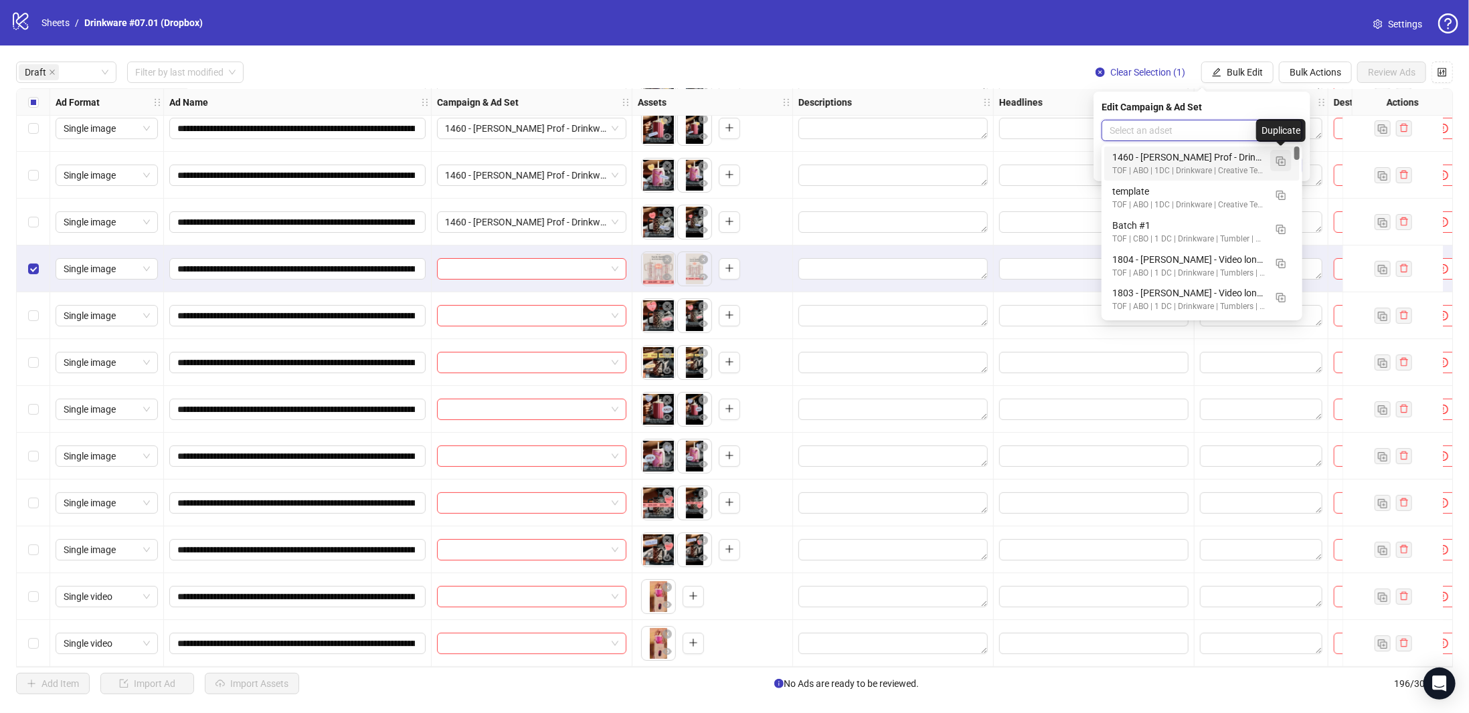
click at [1278, 159] on img "button" at bounding box center [1280, 161] width 9 height 9
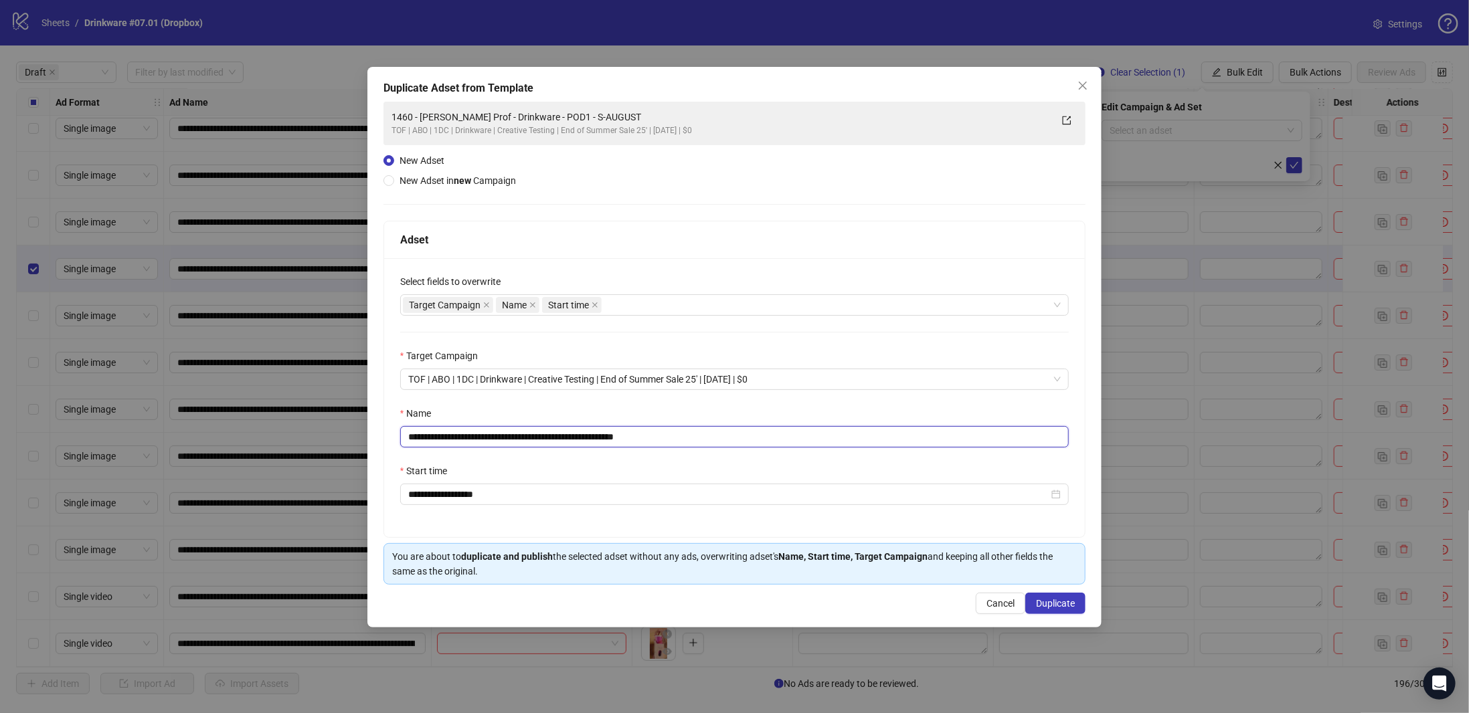
drag, startPoint x: 670, startPoint y: 436, endPoint x: 160, endPoint y: 438, distance: 510.0
click at [157, 438] on div "**********" at bounding box center [734, 356] width 1469 height 713
paste input "text"
type input "**********"
click at [1065, 606] on span "Duplicate" at bounding box center [1055, 603] width 39 height 11
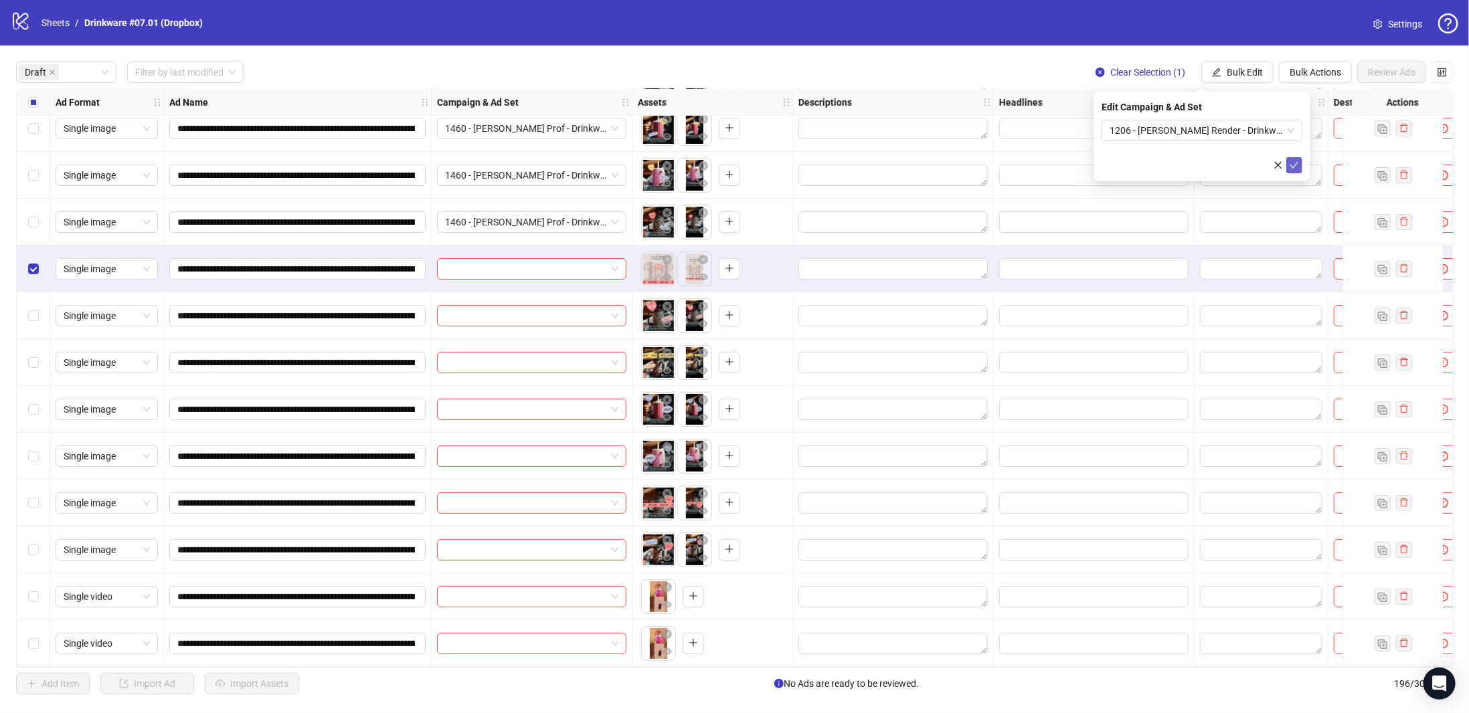
click at [1291, 167] on icon "check" at bounding box center [1294, 165] width 9 height 9
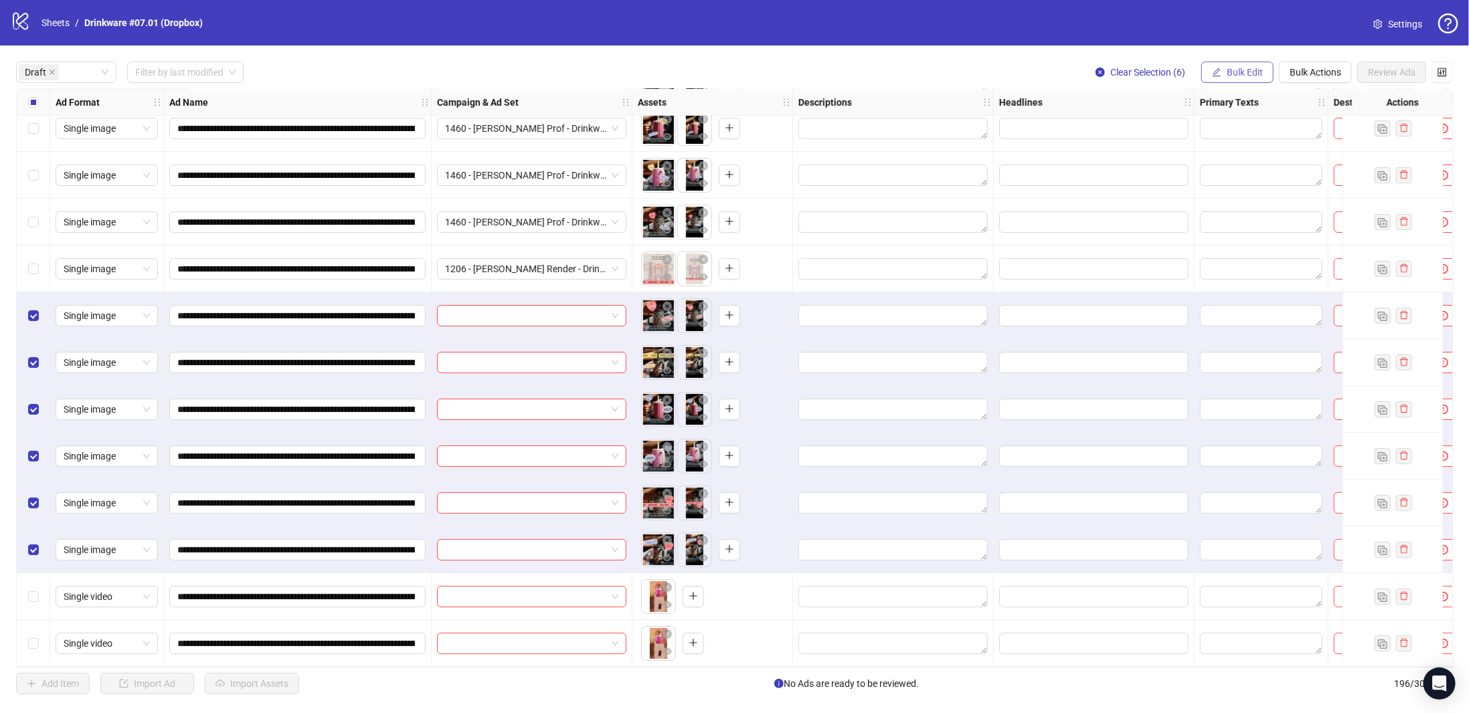
click at [1220, 77] on span "button" at bounding box center [1216, 72] width 9 height 11
click at [1243, 138] on span "Campaign & Ad Set" at bounding box center [1253, 142] width 80 height 15
click at [1185, 136] on input "search" at bounding box center [1196, 130] width 173 height 20
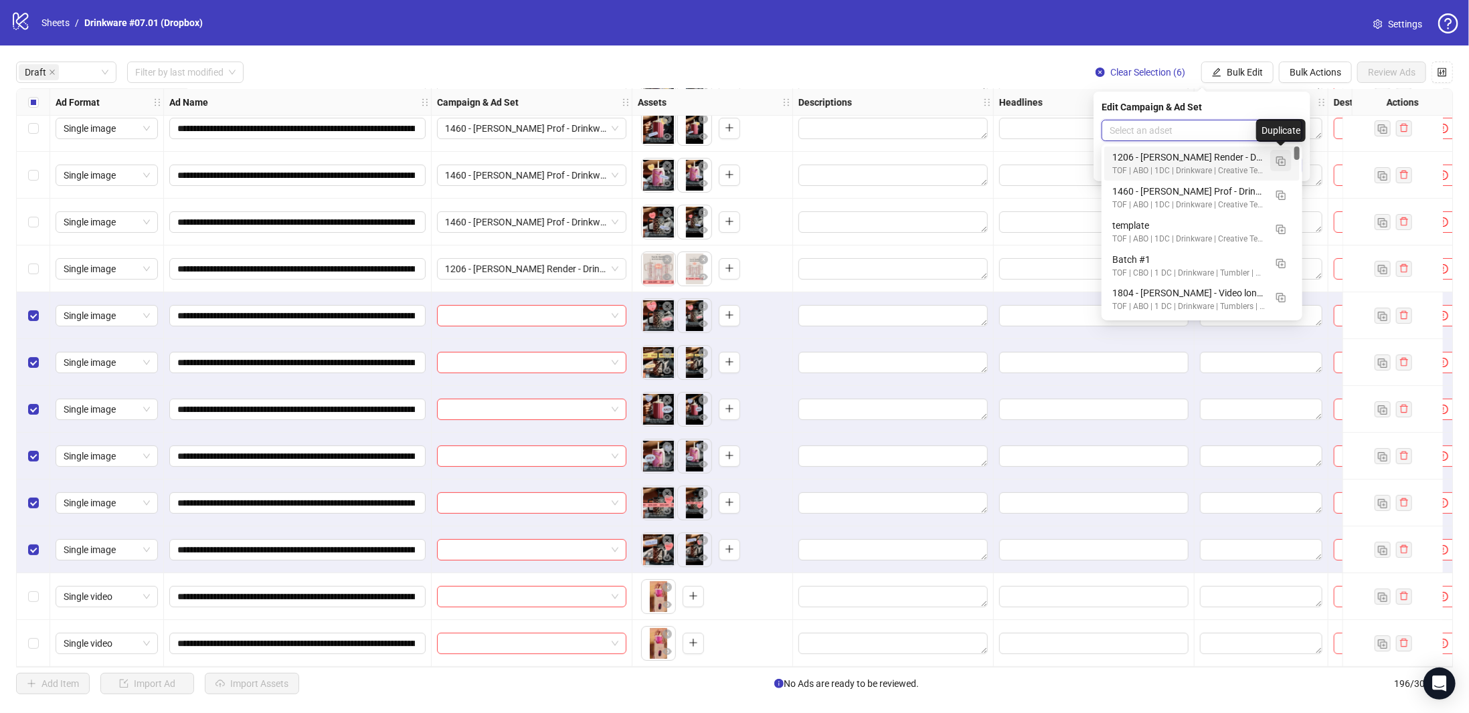
click at [1278, 165] on img "button" at bounding box center [1280, 161] width 9 height 9
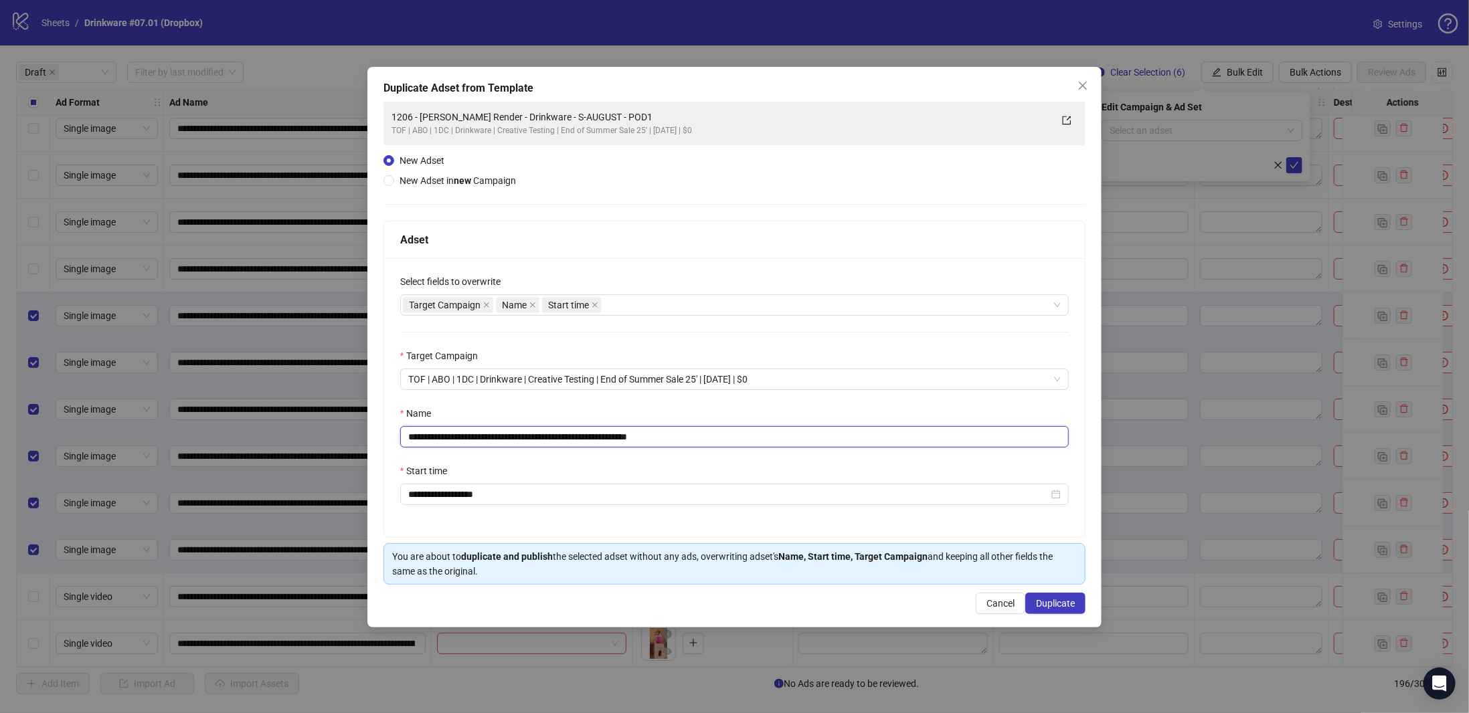
drag, startPoint x: 692, startPoint y: 438, endPoint x: 286, endPoint y: 467, distance: 406.6
click at [285, 467] on div "**********" at bounding box center [734, 356] width 1469 height 713
paste input "text"
type input "**********"
click at [1075, 602] on span "Duplicate" at bounding box center [1055, 603] width 39 height 11
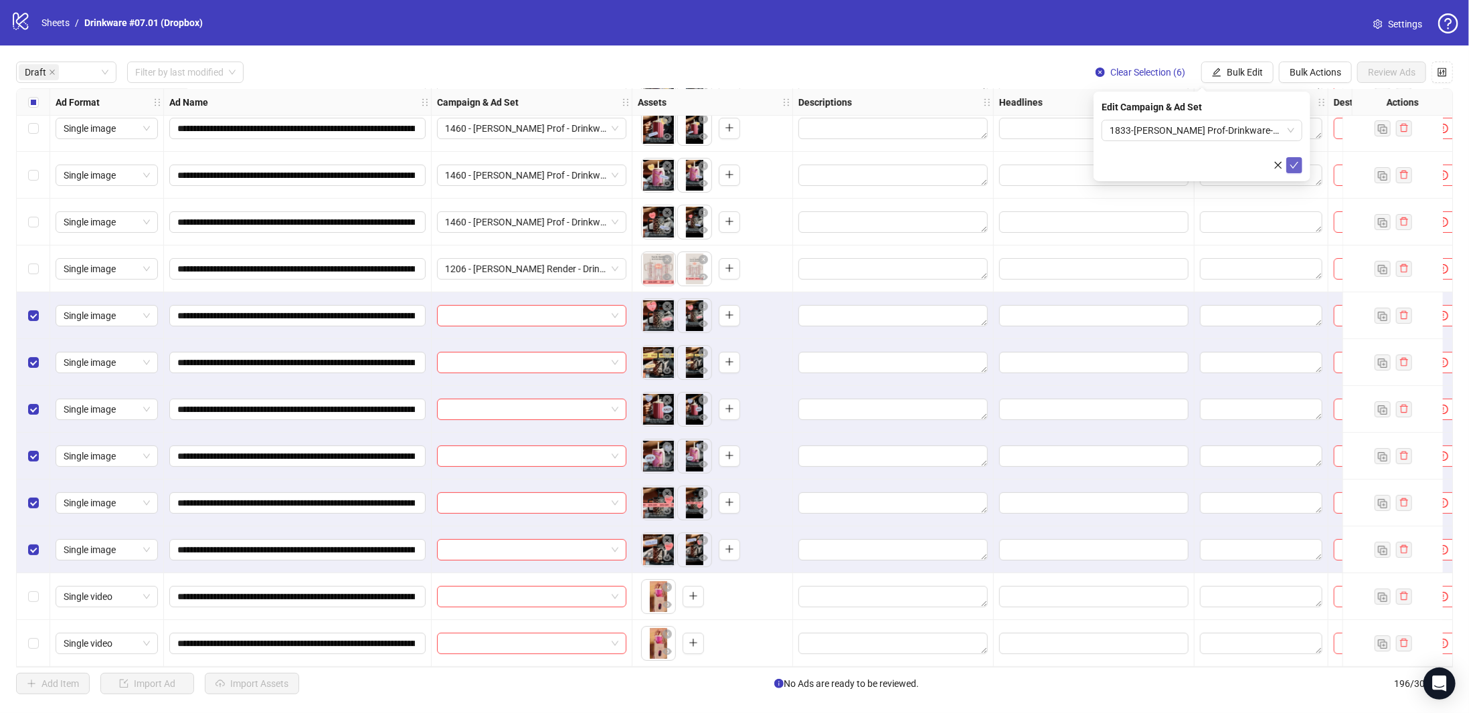
click at [1294, 167] on icon "check" at bounding box center [1294, 165] width 9 height 9
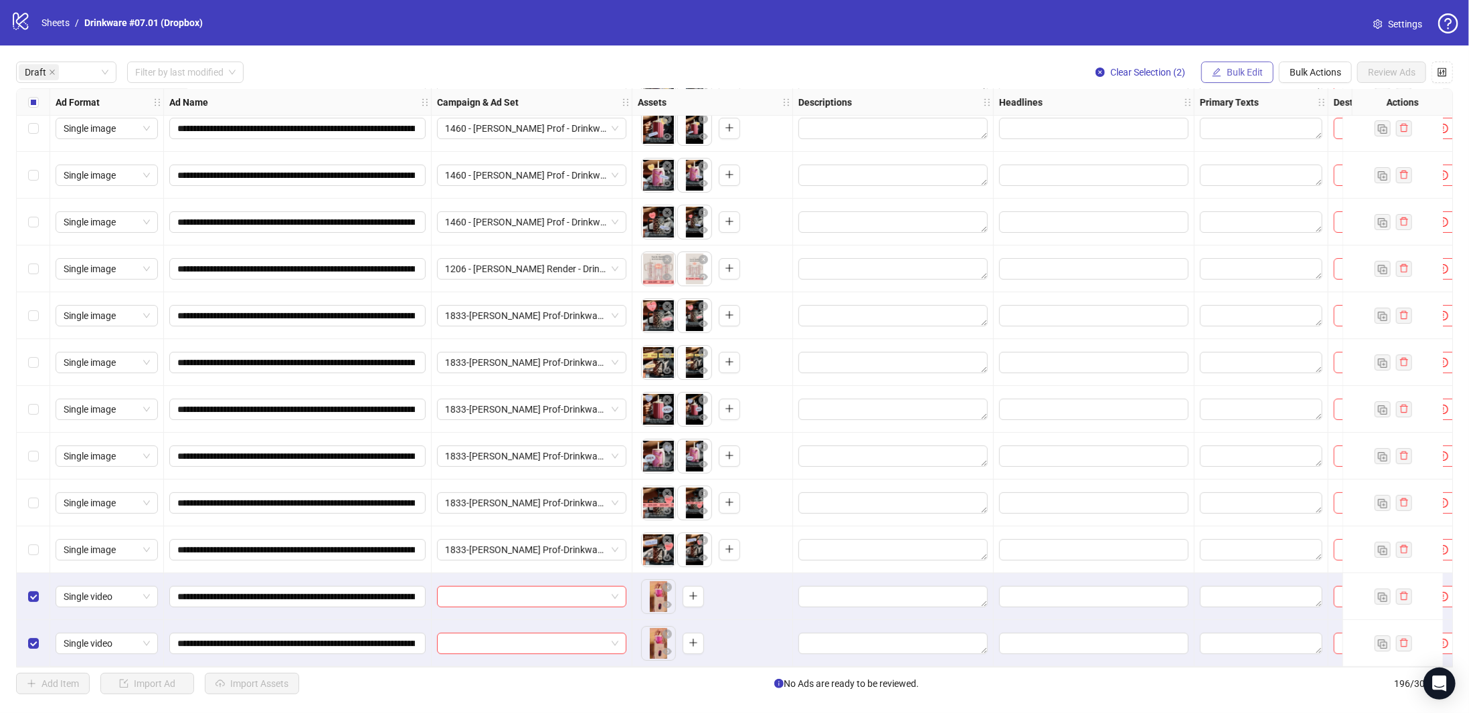
click at [1221, 78] on span "button" at bounding box center [1216, 72] width 9 height 11
click at [1248, 143] on span "Campaign & Ad Set" at bounding box center [1253, 142] width 80 height 15
click at [1280, 128] on input "search" at bounding box center [1196, 130] width 173 height 20
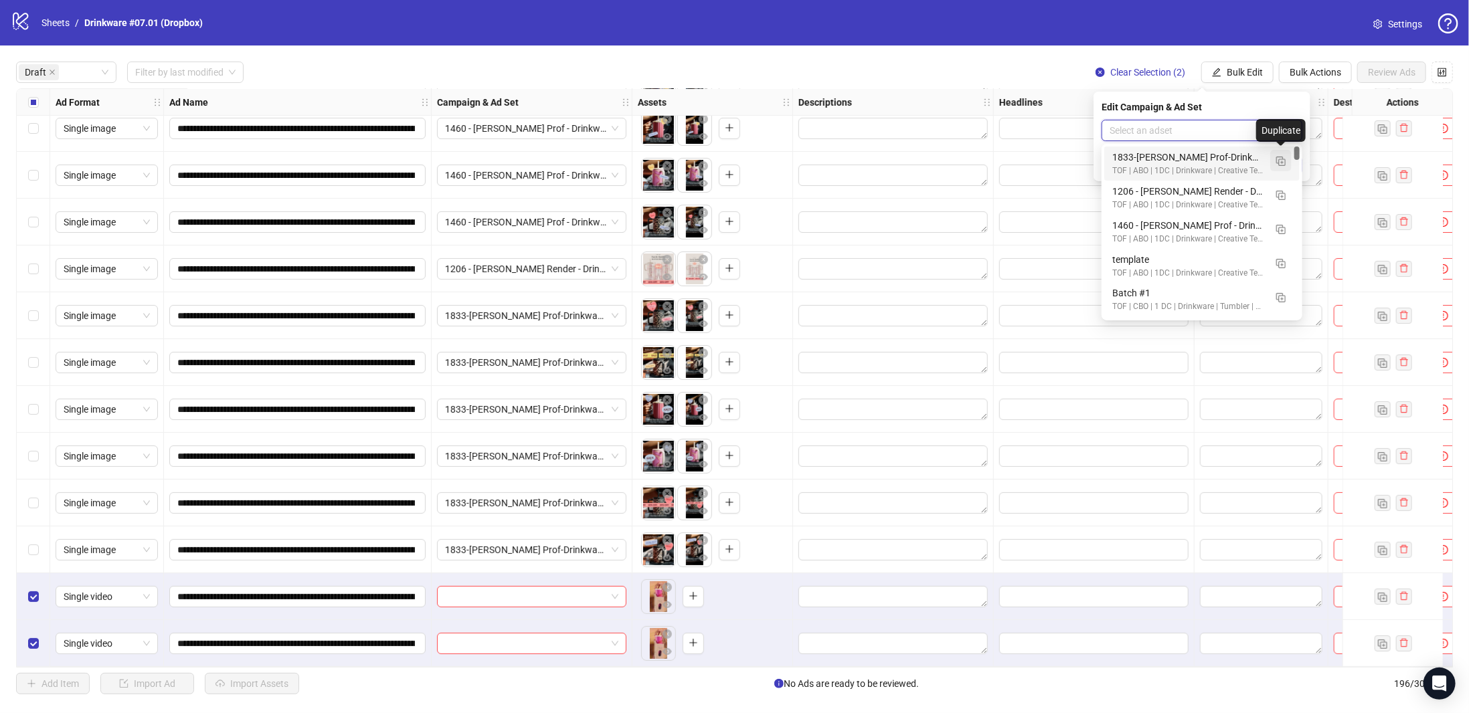
click at [1286, 160] on button "button" at bounding box center [1280, 160] width 21 height 21
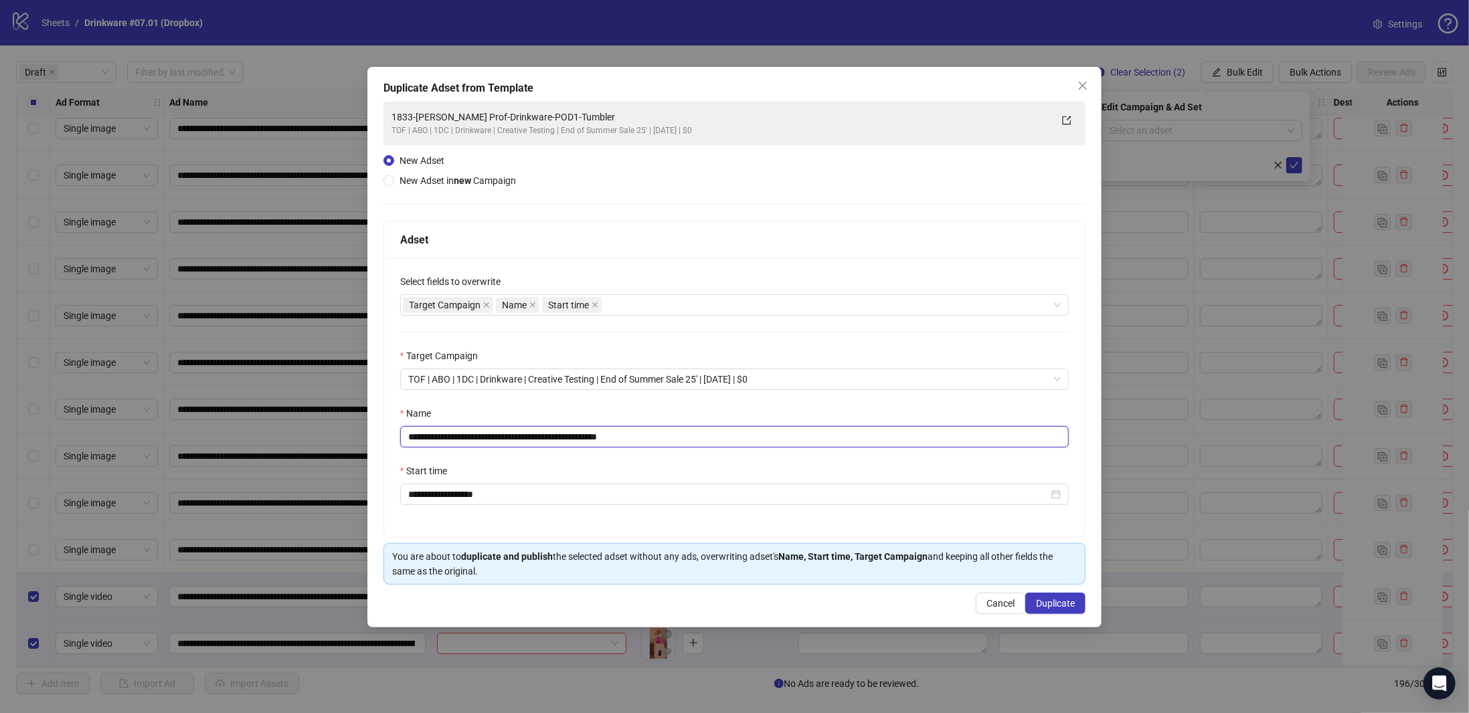
drag, startPoint x: 659, startPoint y: 439, endPoint x: 150, endPoint y: 440, distance: 509.3
click at [150, 440] on div "**********" at bounding box center [734, 356] width 1469 height 713
paste input "*"
type input "**********"
click at [1046, 600] on span "Duplicate" at bounding box center [1055, 603] width 39 height 11
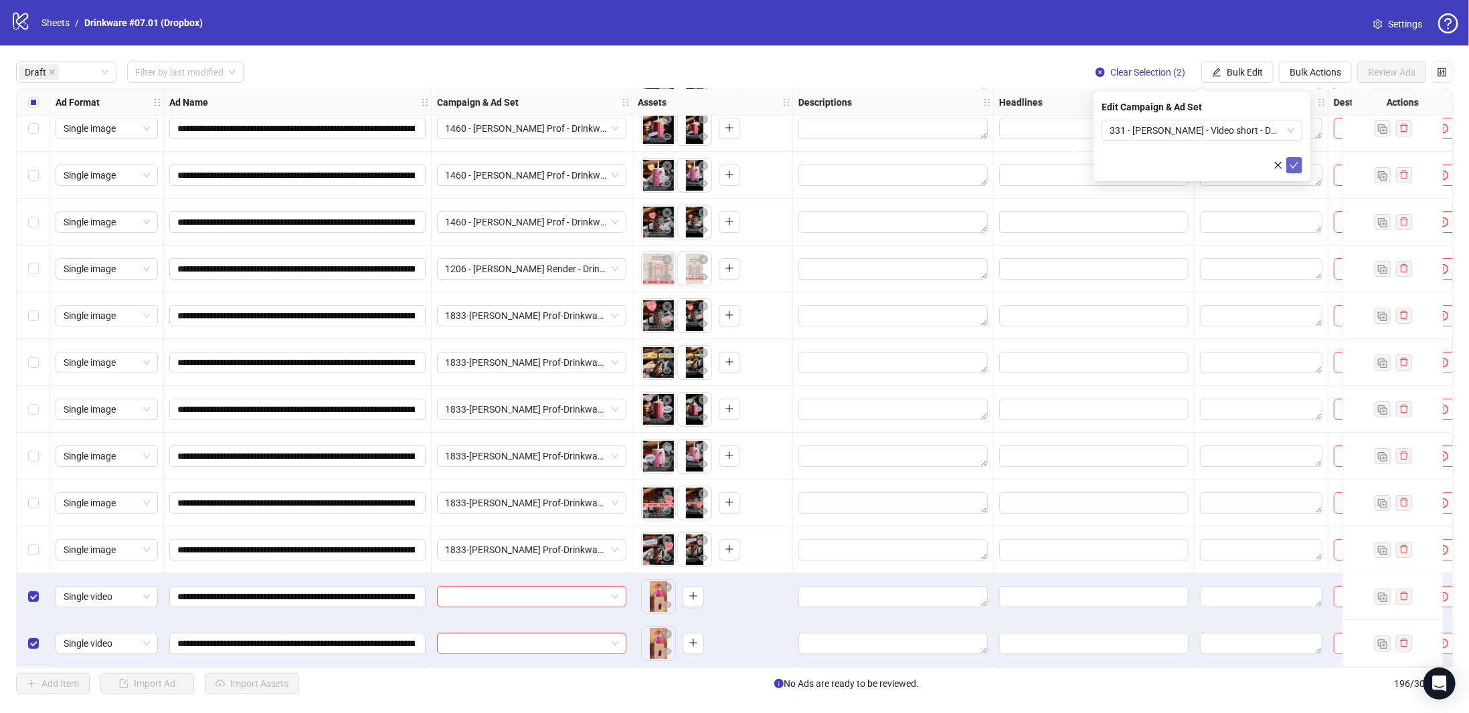
click at [1294, 165] on icon "check" at bounding box center [1294, 165] width 9 height 9
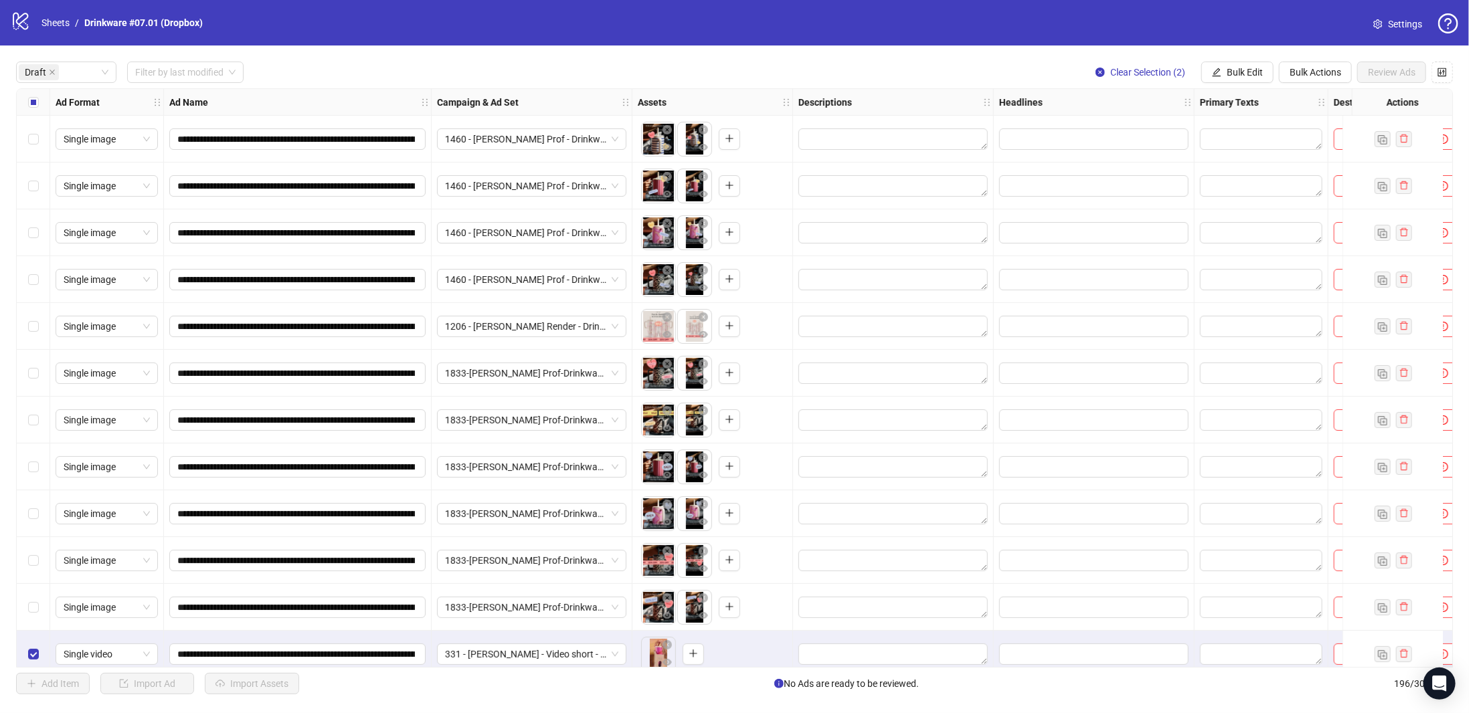
scroll to position [0, 0]
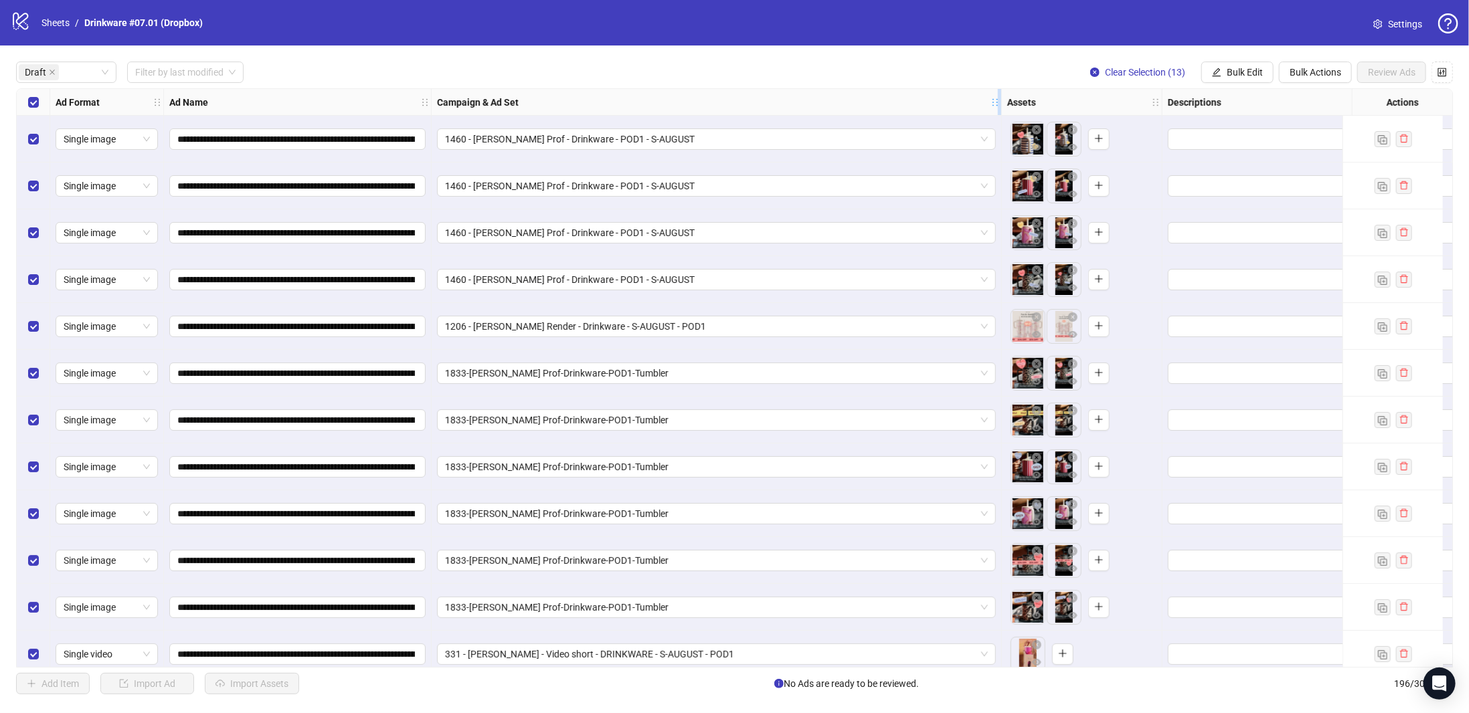
drag, startPoint x: 630, startPoint y: 101, endPoint x: 1000, endPoint y: 104, distance: 369.4
click at [1000, 104] on icon "holder" at bounding box center [1004, 102] width 9 height 9
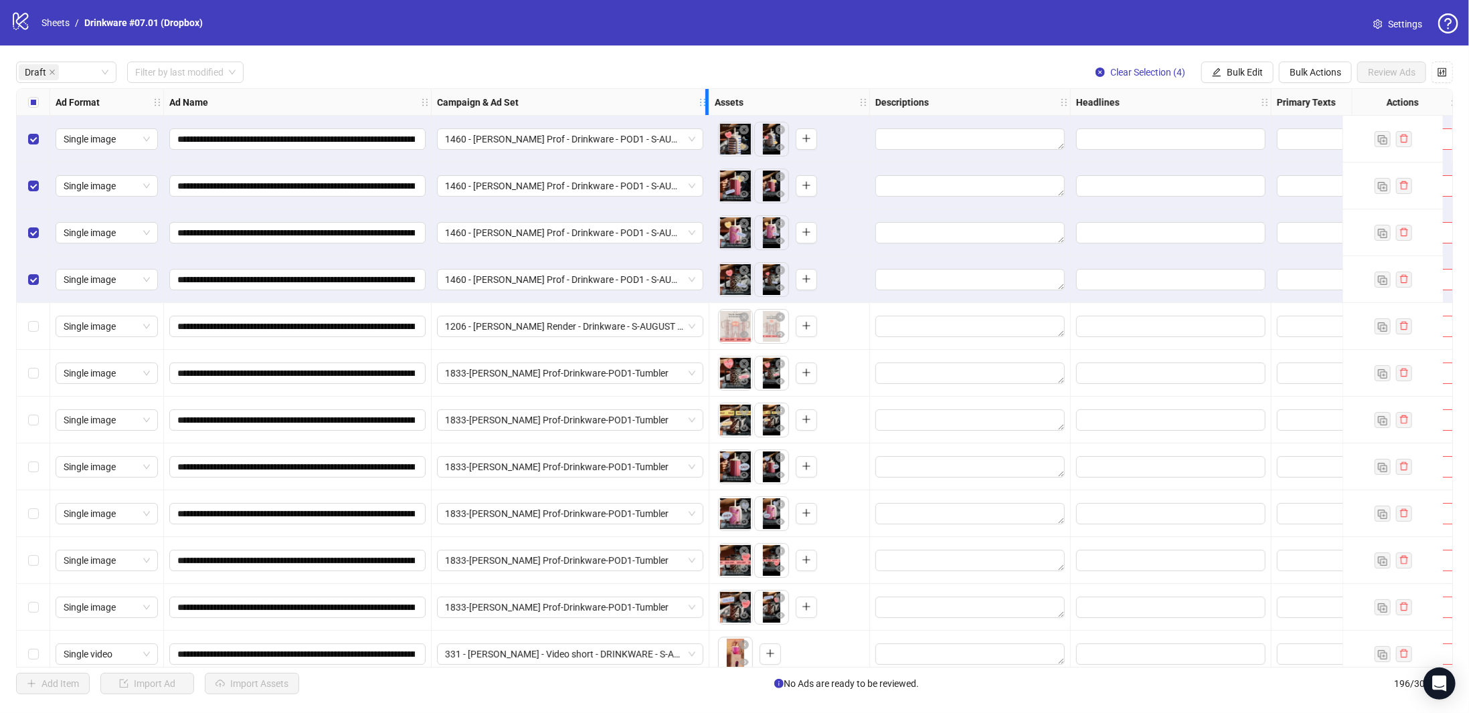
drag, startPoint x: 996, startPoint y: 98, endPoint x: 652, endPoint y: 94, distance: 344.7
click at [703, 93] on div "Campaign & Ad Set" at bounding box center [571, 102] width 278 height 27
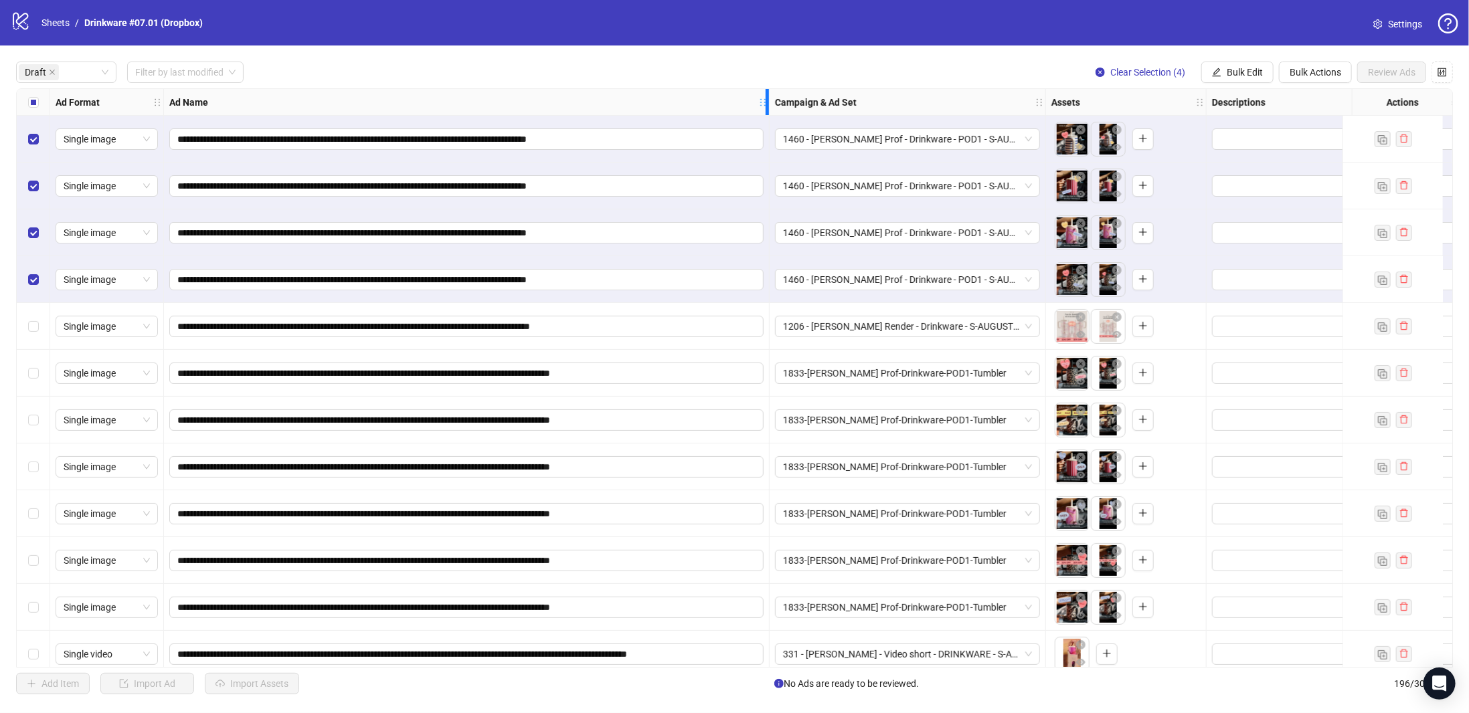
drag, startPoint x: 430, startPoint y: 92, endPoint x: 768, endPoint y: 90, distance: 338.0
click at [768, 90] on div "Resize Ad Name column" at bounding box center [767, 102] width 3 height 26
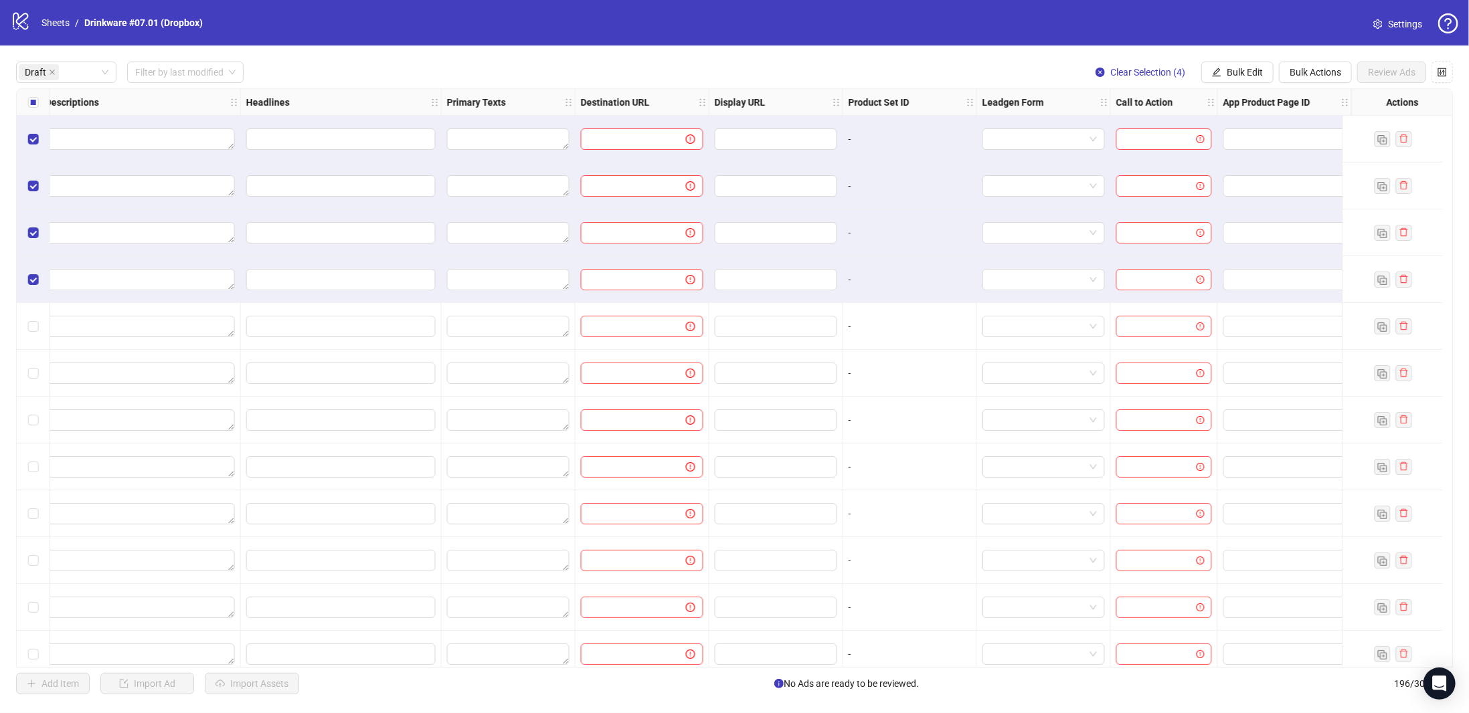
scroll to position [0, 1176]
click at [1265, 73] on button "Bulk Edit" at bounding box center [1237, 72] width 72 height 21
click at [1262, 225] on span "Destination URL" at bounding box center [1253, 228] width 80 height 15
click at [1187, 128] on input "text" at bounding box center [1197, 130] width 174 height 15
paste input "**********"
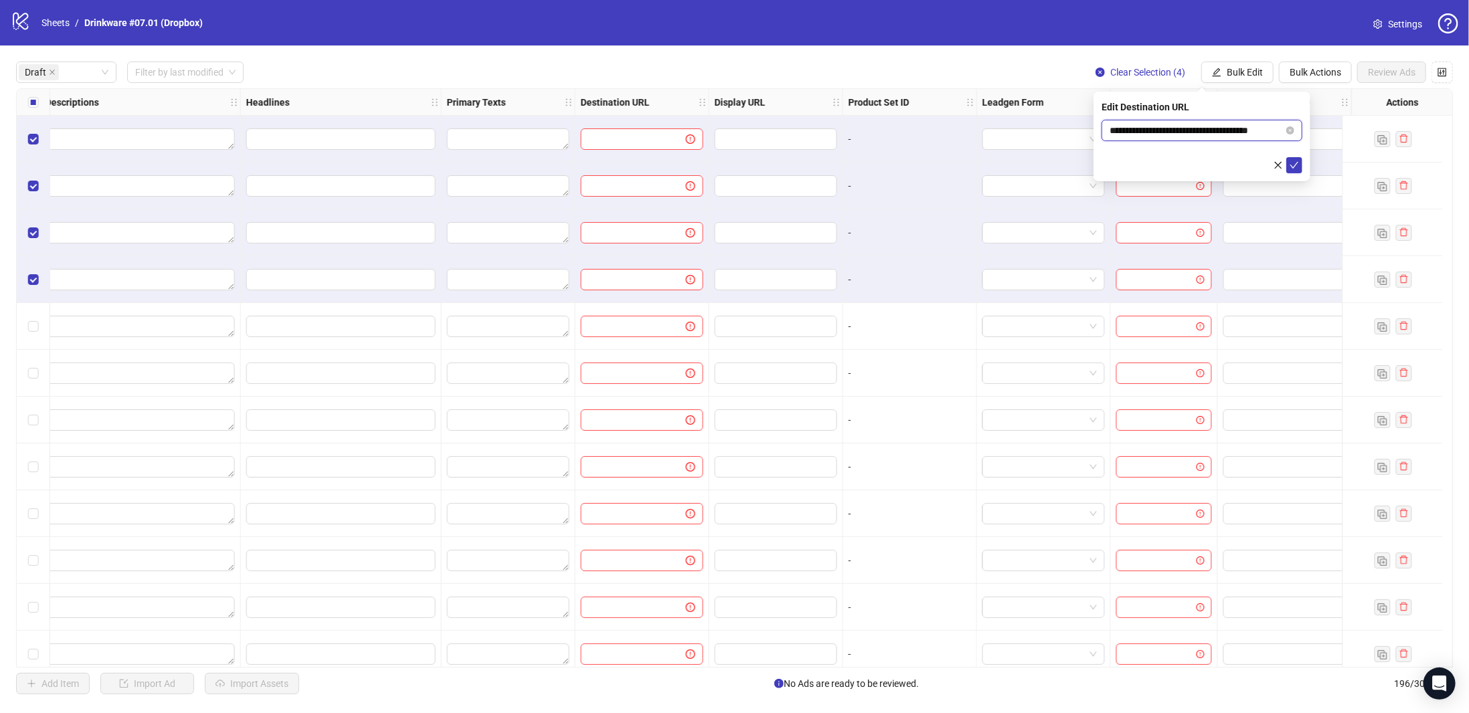
scroll to position [0, 2]
type input "**********"
click at [1293, 162] on icon "check" at bounding box center [1294, 165] width 9 height 9
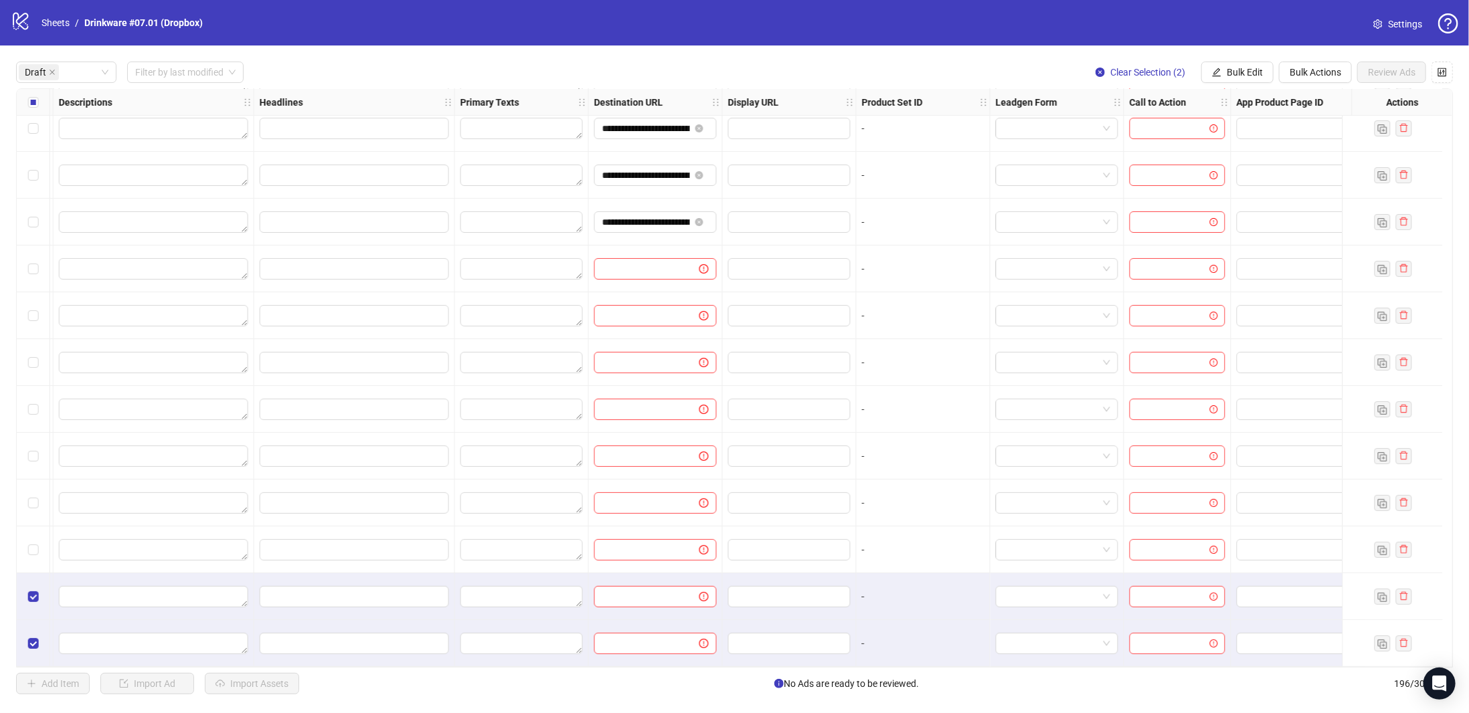
scroll to position [62, 1154]
click at [1261, 73] on span "Bulk Edit" at bounding box center [1245, 72] width 36 height 11
click at [1255, 225] on span "Destination URL" at bounding box center [1253, 228] width 80 height 15
click at [1198, 125] on input "text" at bounding box center [1197, 130] width 174 height 15
paste input "**********"
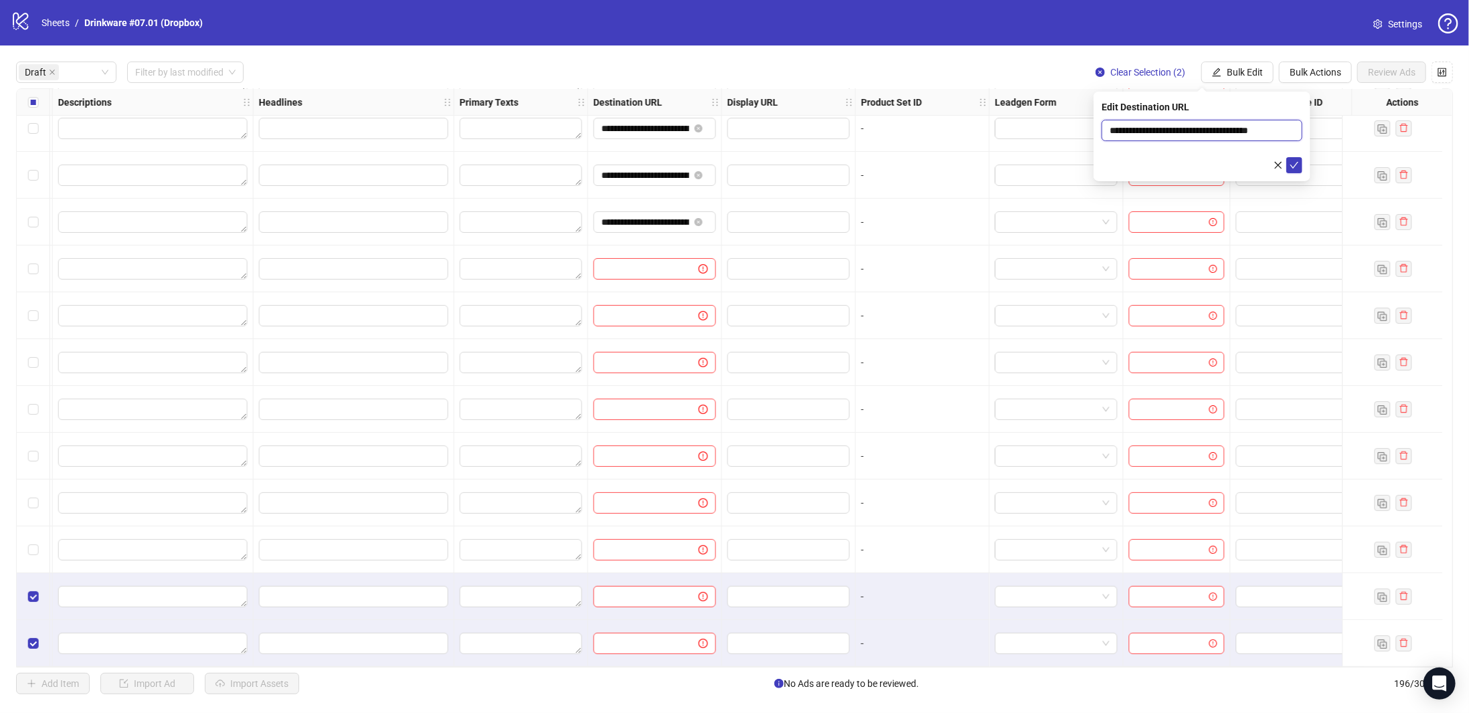
scroll to position [0, 2]
type input "**********"
click at [1298, 165] on icon "check" at bounding box center [1294, 165] width 9 height 9
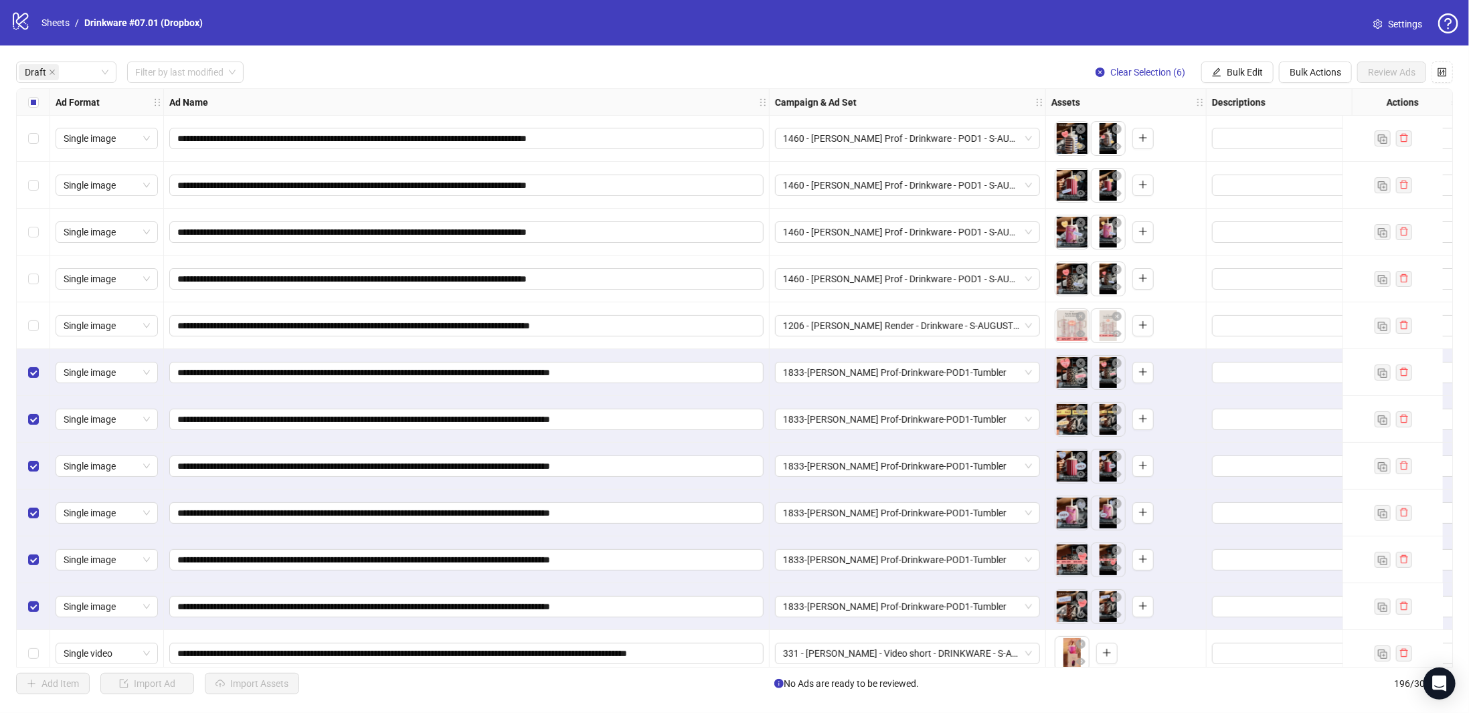
scroll to position [0, 0]
click at [1250, 74] on span "Bulk Edit" at bounding box center [1245, 72] width 36 height 11
drag, startPoint x: 1251, startPoint y: 234, endPoint x: 1252, endPoint y: 222, distance: 12.1
click at [1251, 234] on span "Destination URL" at bounding box center [1253, 228] width 80 height 15
click at [1215, 128] on input "text" at bounding box center [1197, 130] width 174 height 15
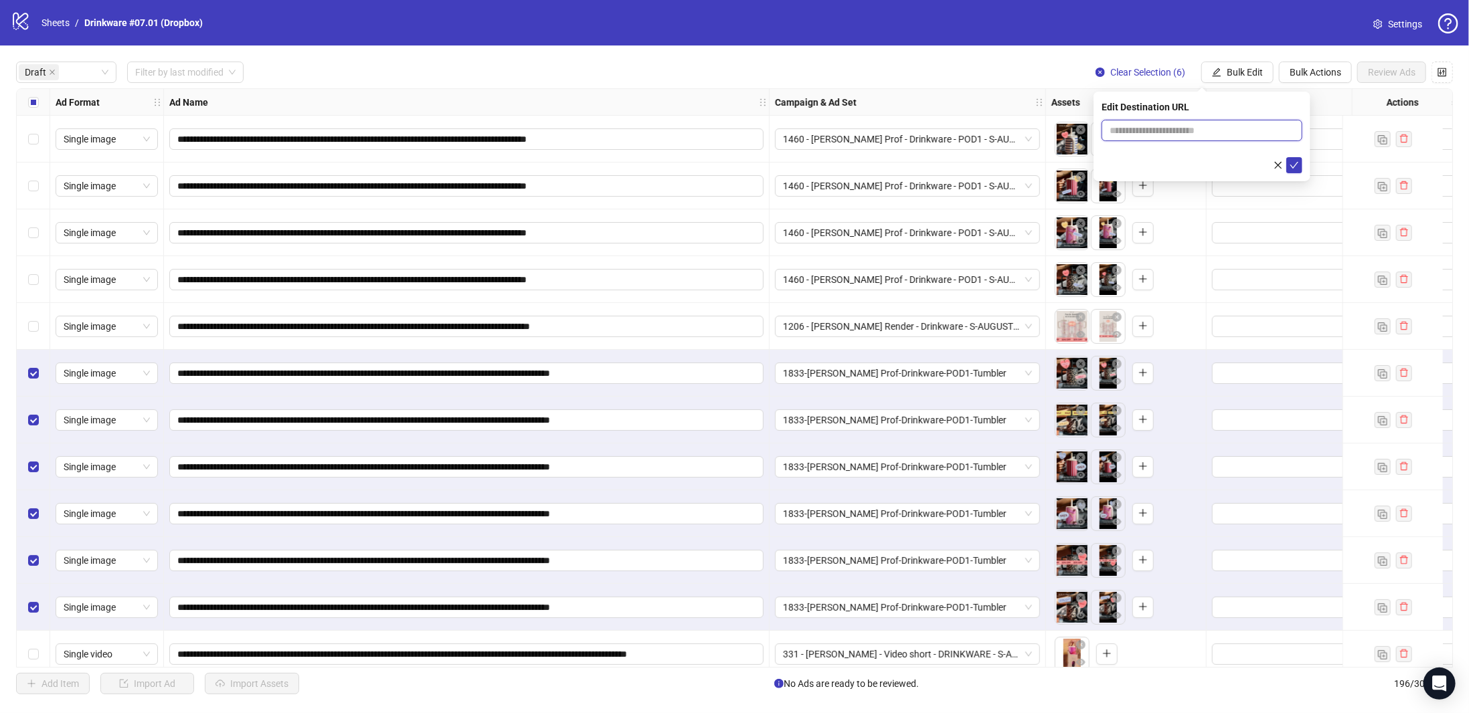
paste input "**********"
type input "**********"
click at [1294, 165] on icon "check" at bounding box center [1294, 165] width 9 height 9
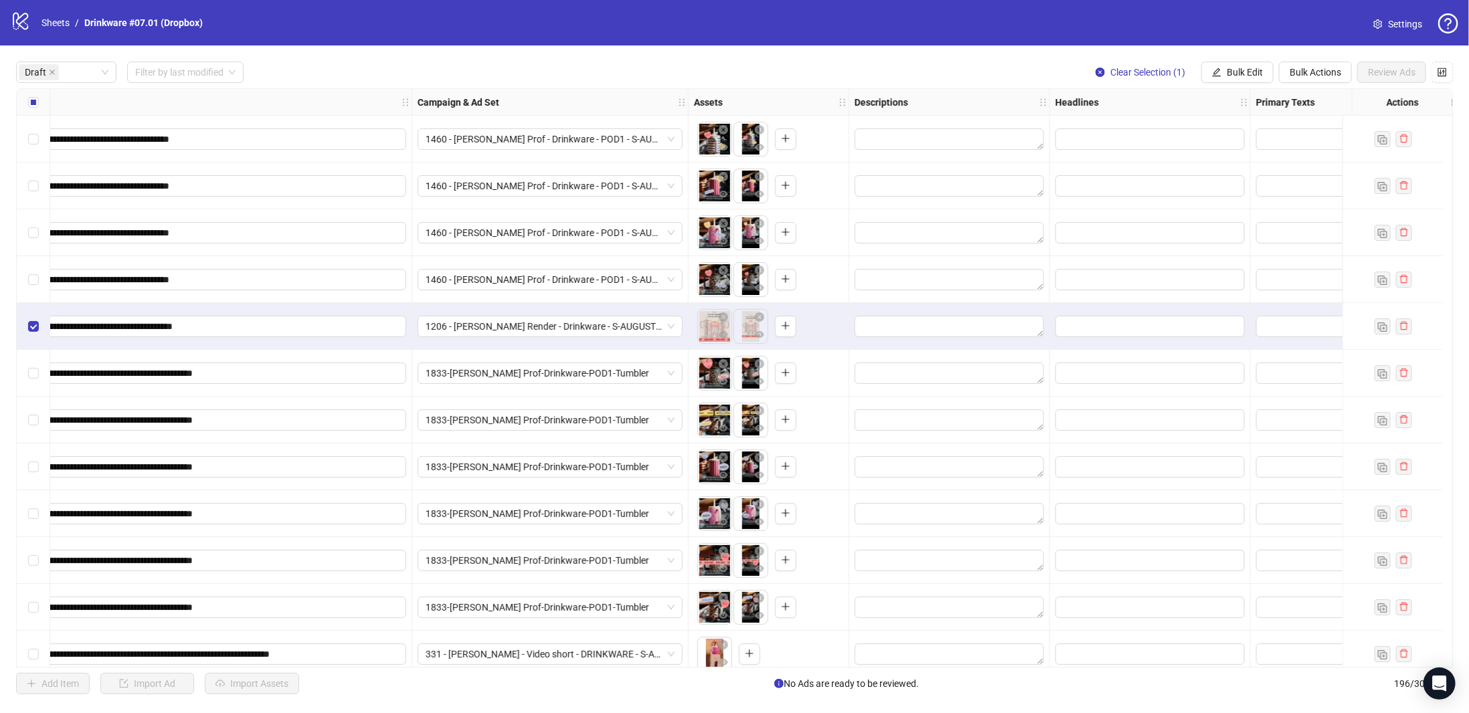
scroll to position [0, 0]
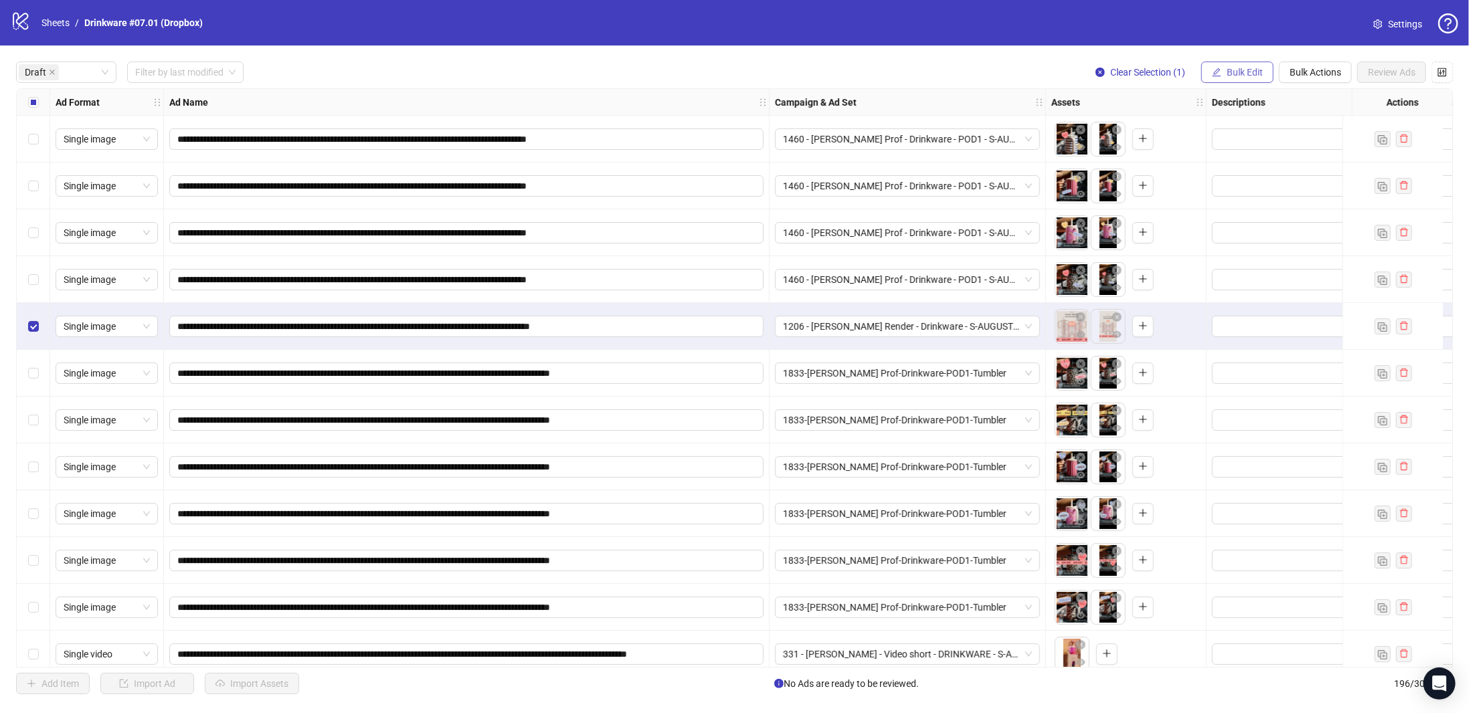
click at [1242, 62] on button "Bulk Edit" at bounding box center [1237, 72] width 72 height 21
click at [1257, 226] on span "Destination URL" at bounding box center [1253, 228] width 80 height 15
click at [1235, 136] on input "text" at bounding box center [1197, 130] width 174 height 15
paste input "**********"
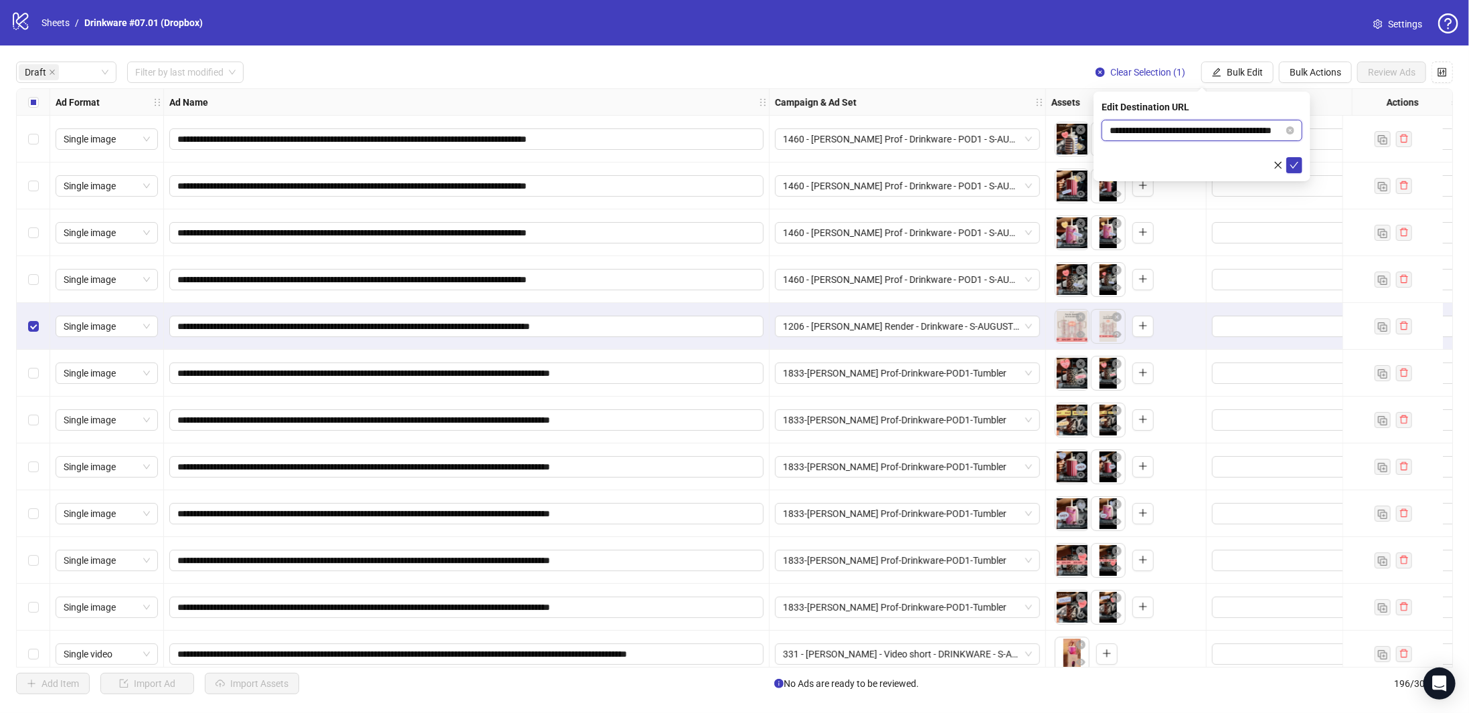
scroll to position [0, 32]
type input "**********"
click at [1294, 165] on icon "check" at bounding box center [1294, 165] width 9 height 9
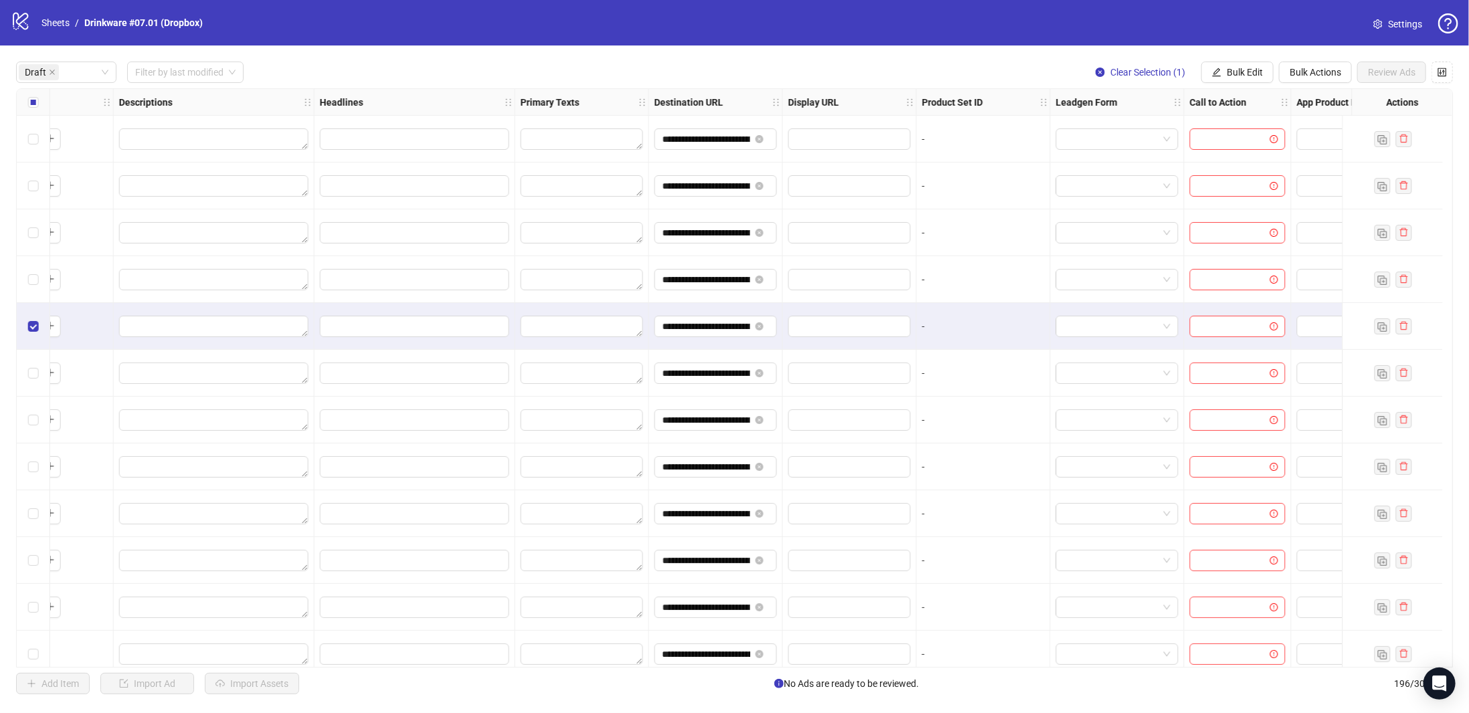
scroll to position [0, 1094]
click at [32, 101] on div "**********" at bounding box center [734, 378] width 1437 height 580
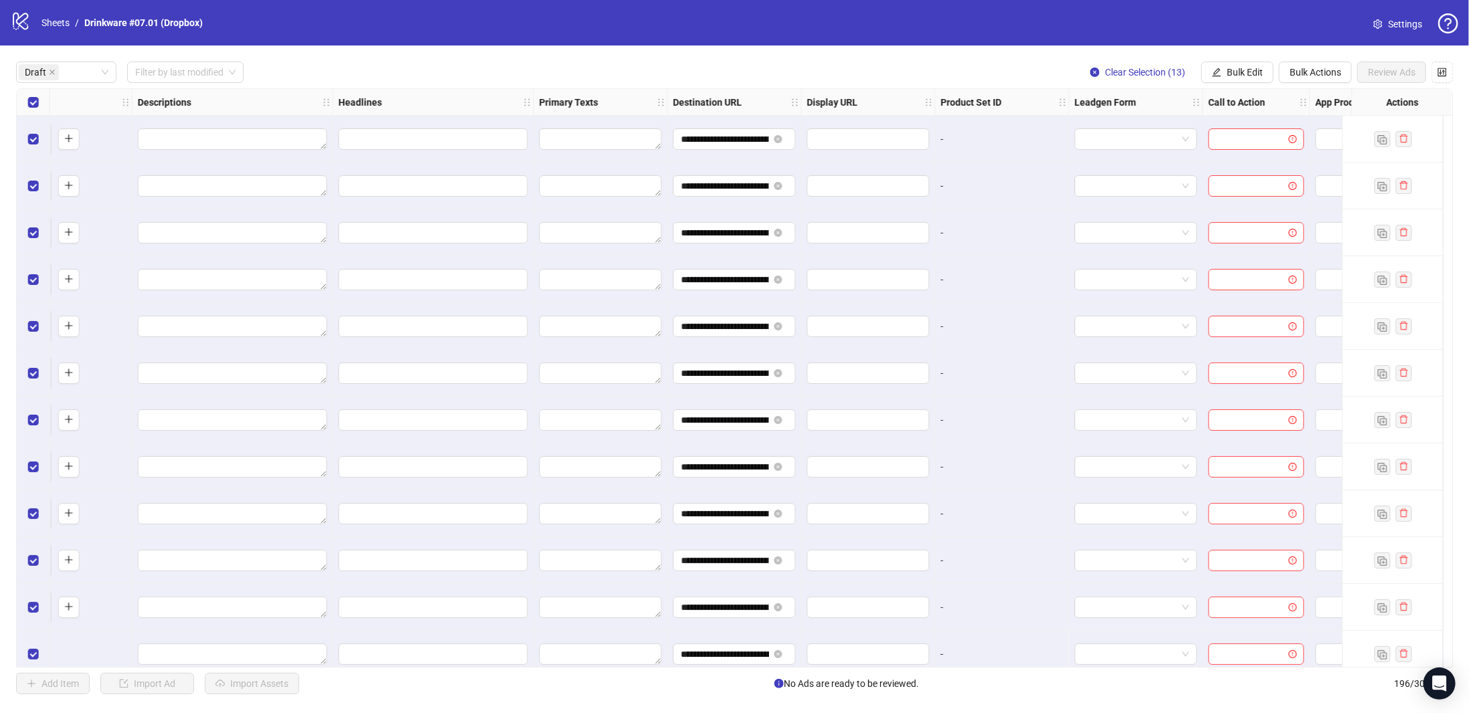
scroll to position [0, 1034]
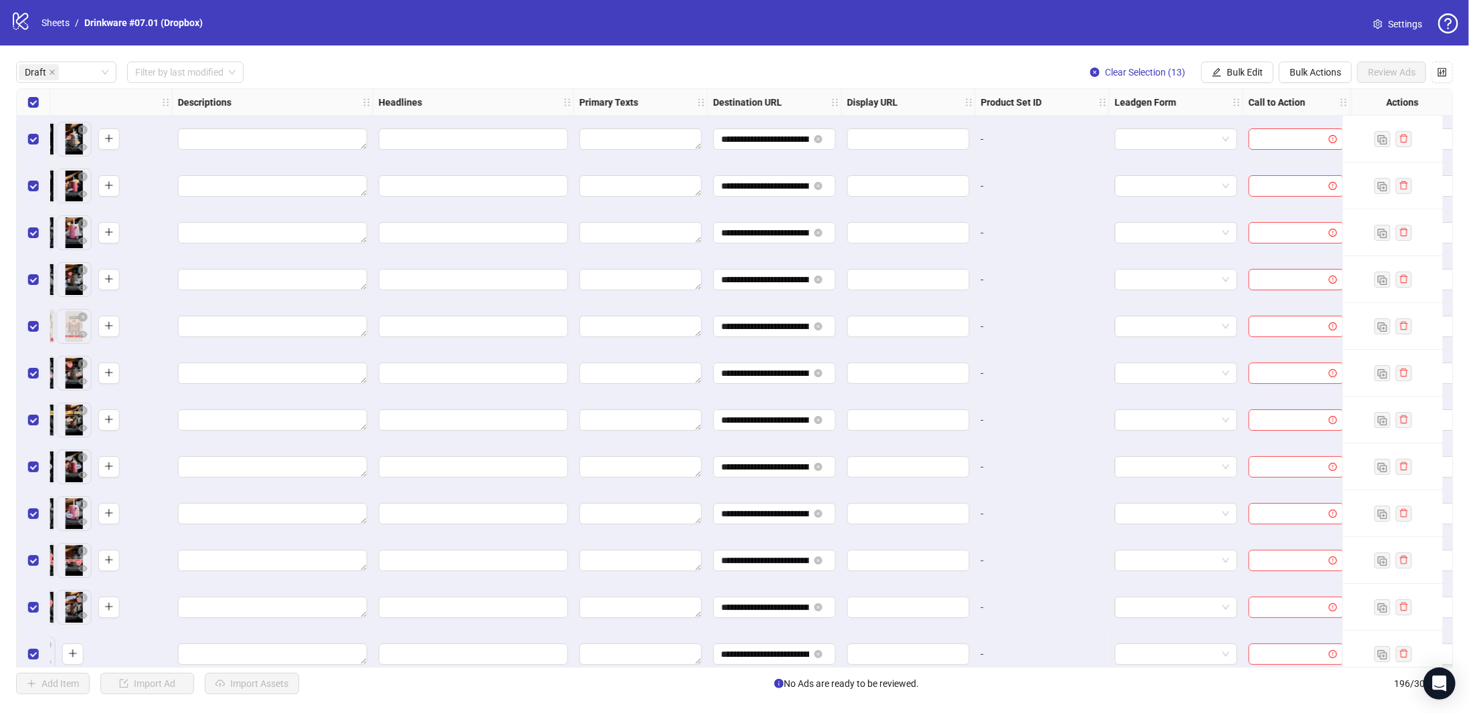
click at [1133, 52] on div "**********" at bounding box center [734, 378] width 1469 height 665
click at [1251, 78] on span "Bulk Edit" at bounding box center [1245, 72] width 36 height 11
click at [1251, 163] on span "Descriptions" at bounding box center [1253, 164] width 80 height 15
click at [1208, 128] on textarea at bounding box center [1202, 138] width 201 height 36
paste textarea "**********"
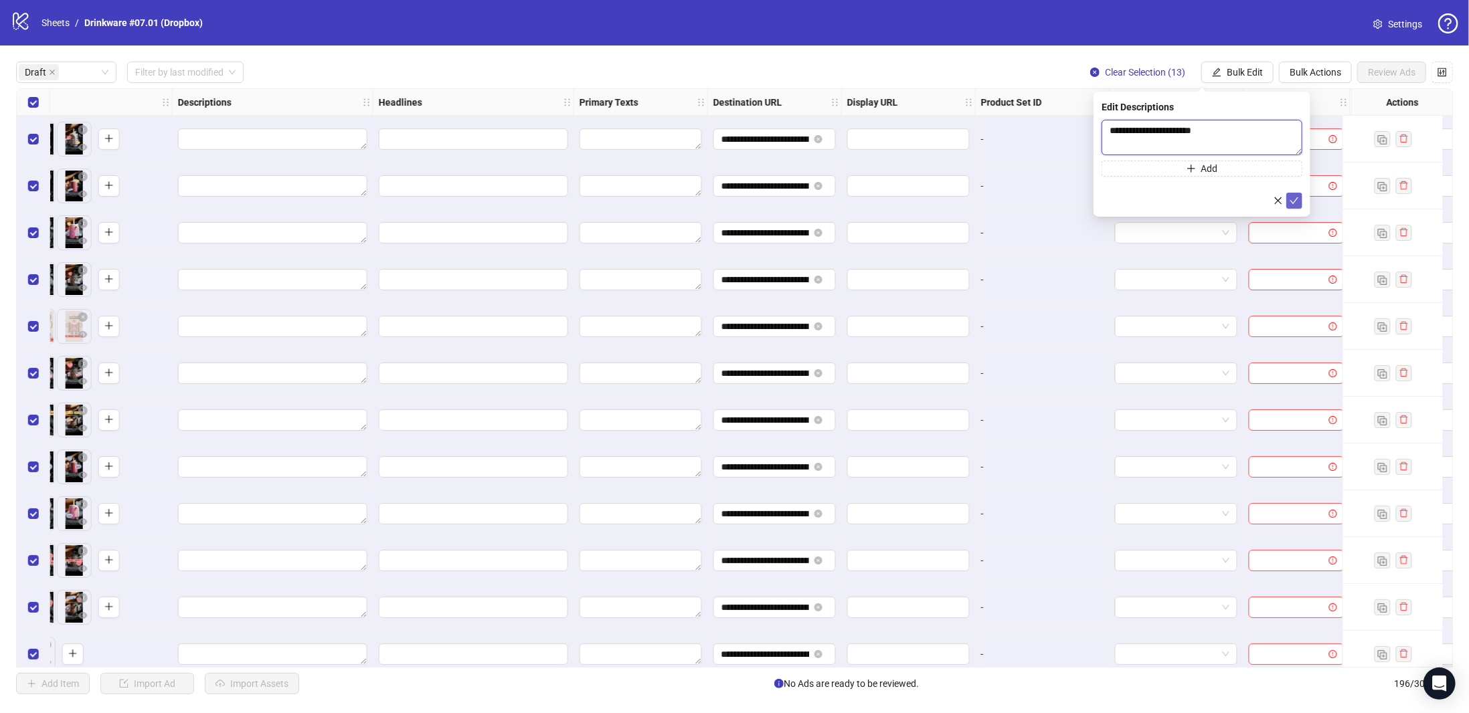
type textarea "**********"
click at [1294, 202] on icon "check" at bounding box center [1294, 200] width 9 height 7
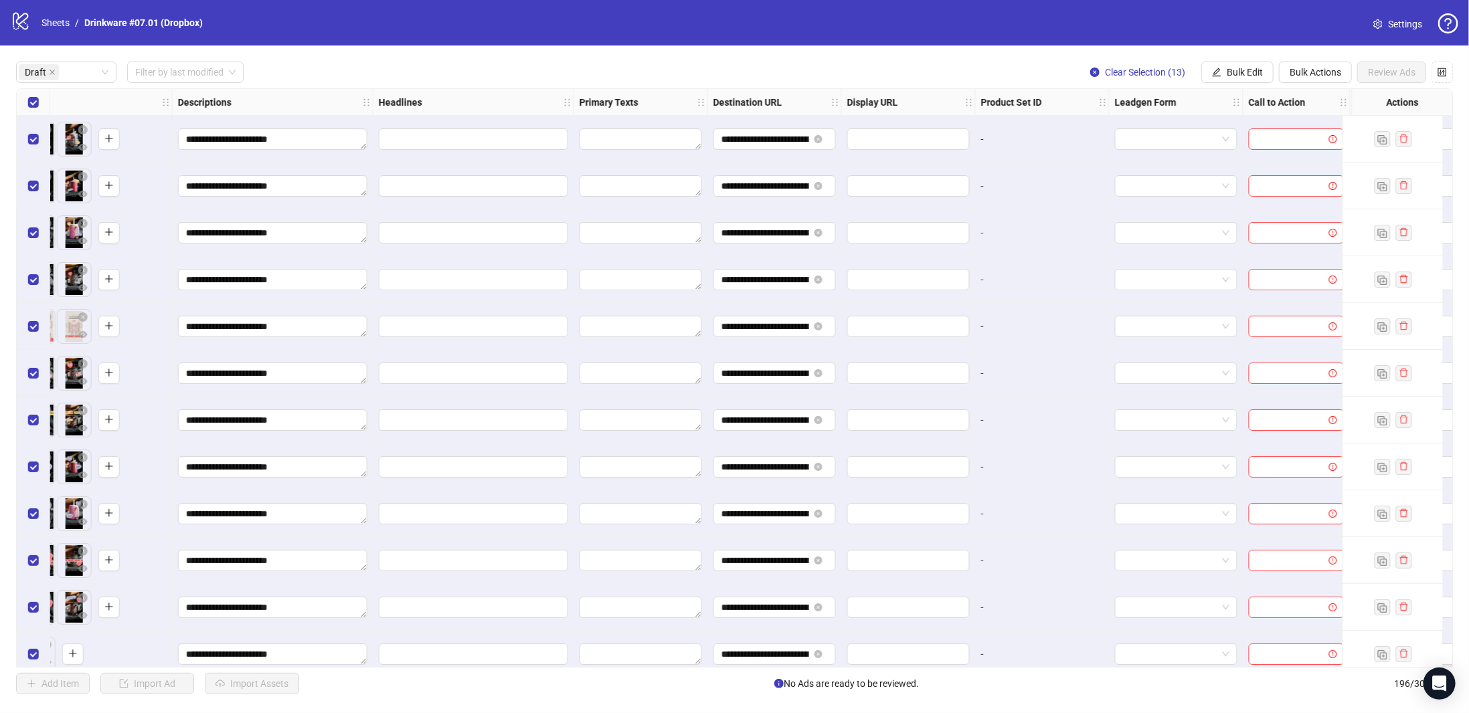
click at [1042, 68] on div "Draft Filter by last modified Clear Selection (13) Bulk Edit Bulk Actions Revie…" at bounding box center [734, 72] width 1437 height 21
drag, startPoint x: 1244, startPoint y: 70, endPoint x: 1241, endPoint y: 153, distance: 83.1
click at [1243, 73] on span "Bulk Edit" at bounding box center [1245, 72] width 36 height 11
click at [1244, 189] on span "Headlines" at bounding box center [1253, 185] width 80 height 15
click at [1215, 126] on input "text" at bounding box center [1202, 130] width 201 height 21
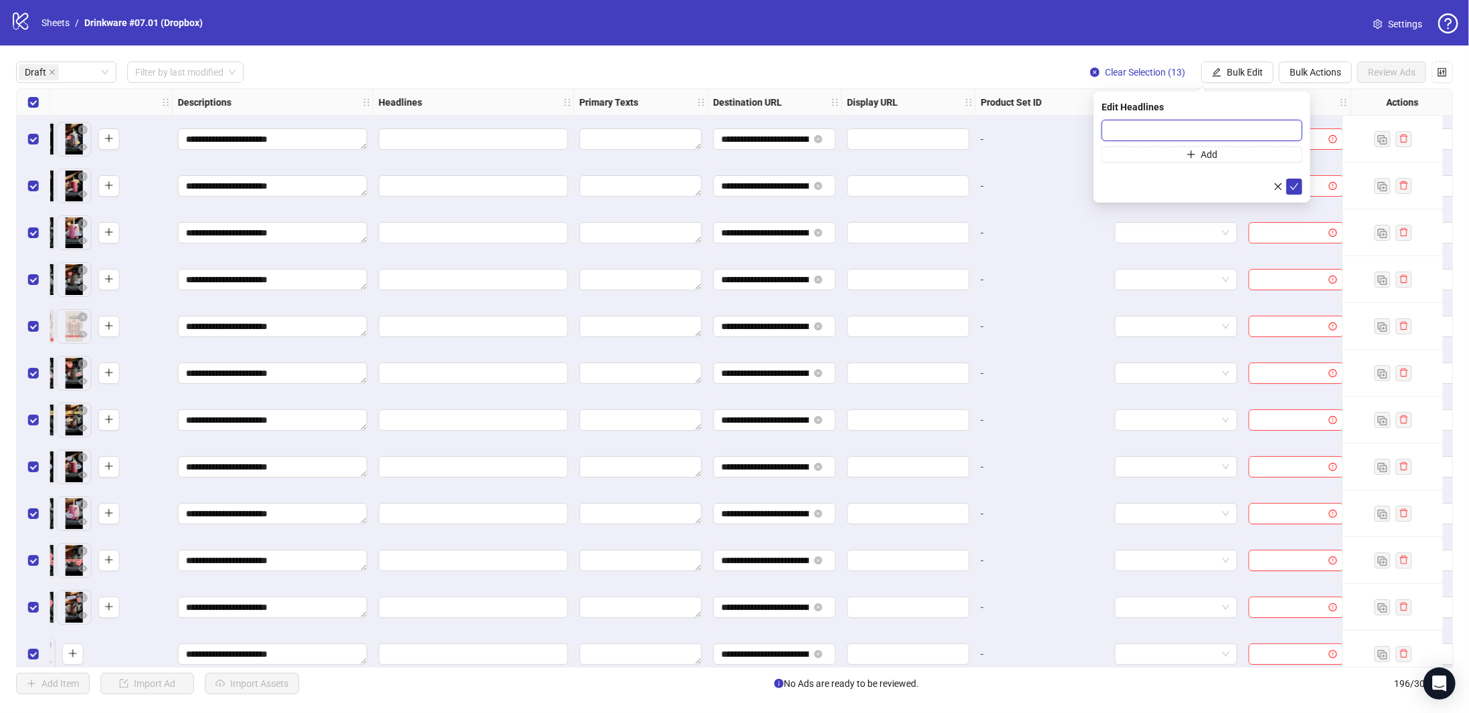
paste input "**********"
type input "**********"
click at [1299, 187] on button "submit" at bounding box center [1294, 187] width 16 height 16
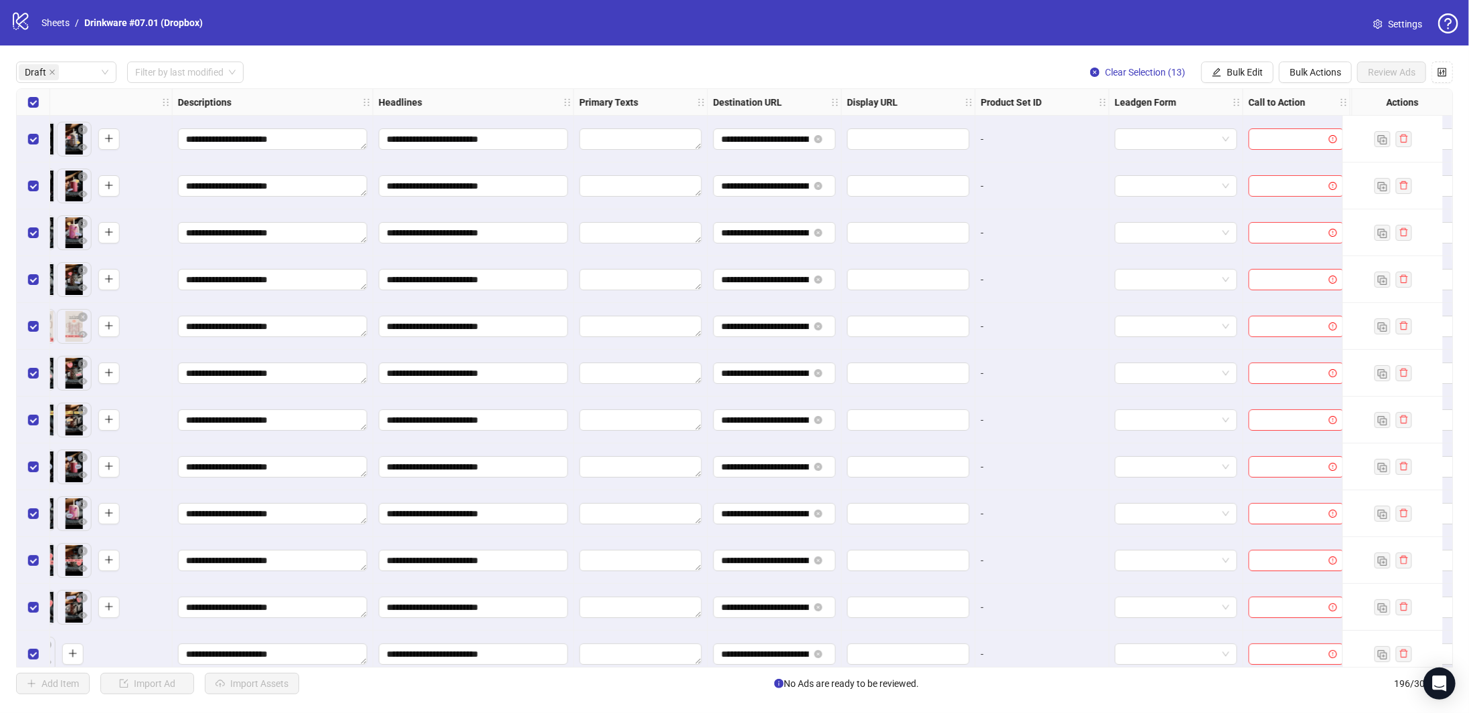
click at [948, 68] on div "Draft Filter by last modified Clear Selection (13) Bulk Edit Bulk Actions Revie…" at bounding box center [734, 72] width 1437 height 21
click at [1254, 76] on span "Bulk Edit" at bounding box center [1245, 72] width 36 height 11
click at [1251, 205] on span "Primary Texts" at bounding box center [1253, 206] width 80 height 15
click at [1229, 130] on textarea at bounding box center [1202, 138] width 201 height 36
paste textarea "**********"
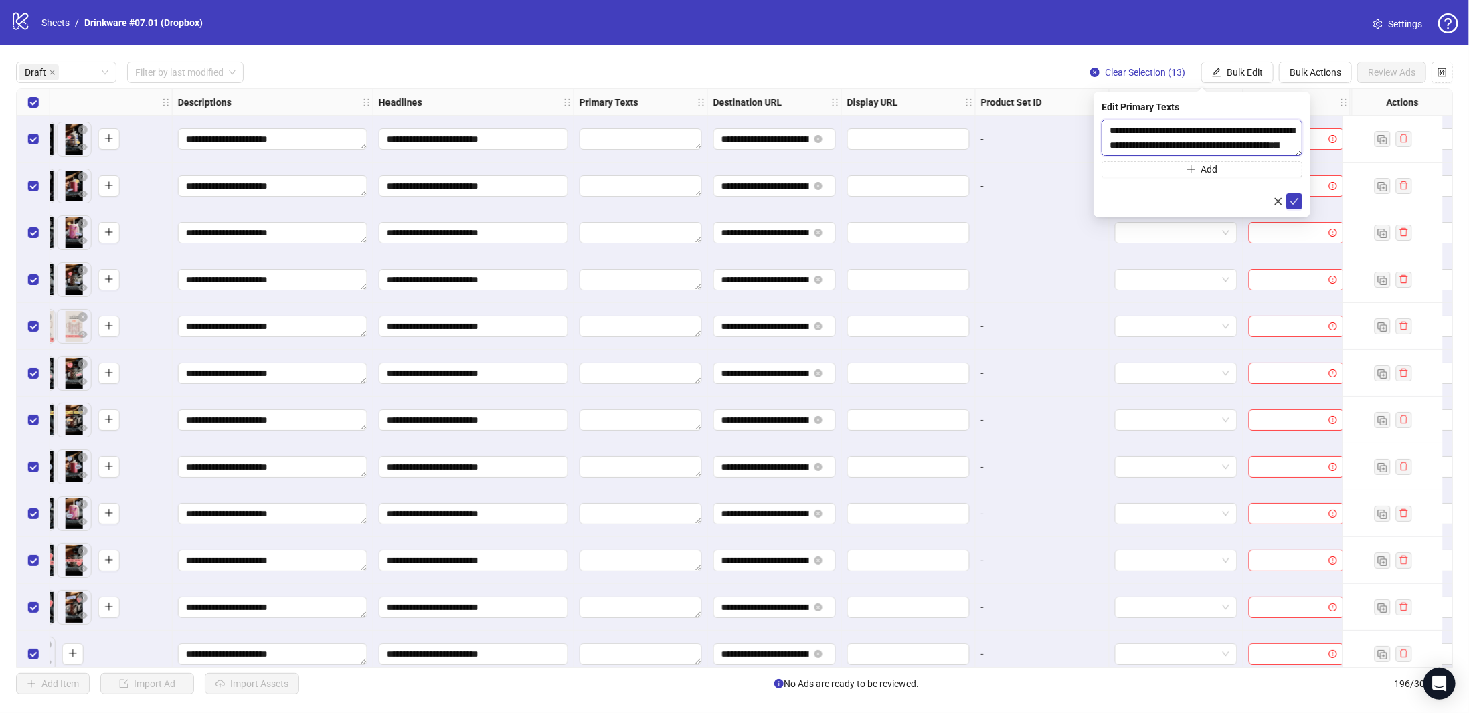
scroll to position [10, 0]
type textarea "**********"
click at [1294, 200] on icon "check" at bounding box center [1294, 200] width 9 height 9
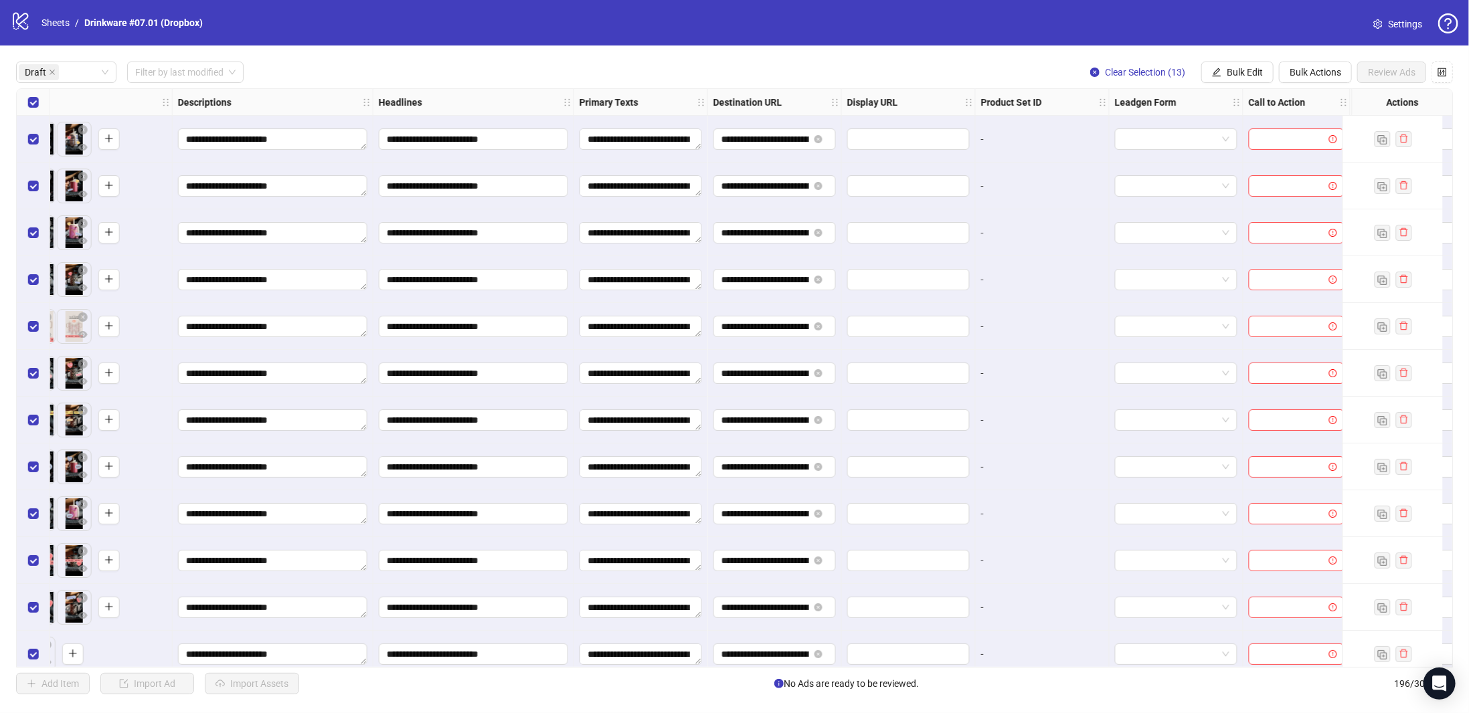
scroll to position [0, 1176]
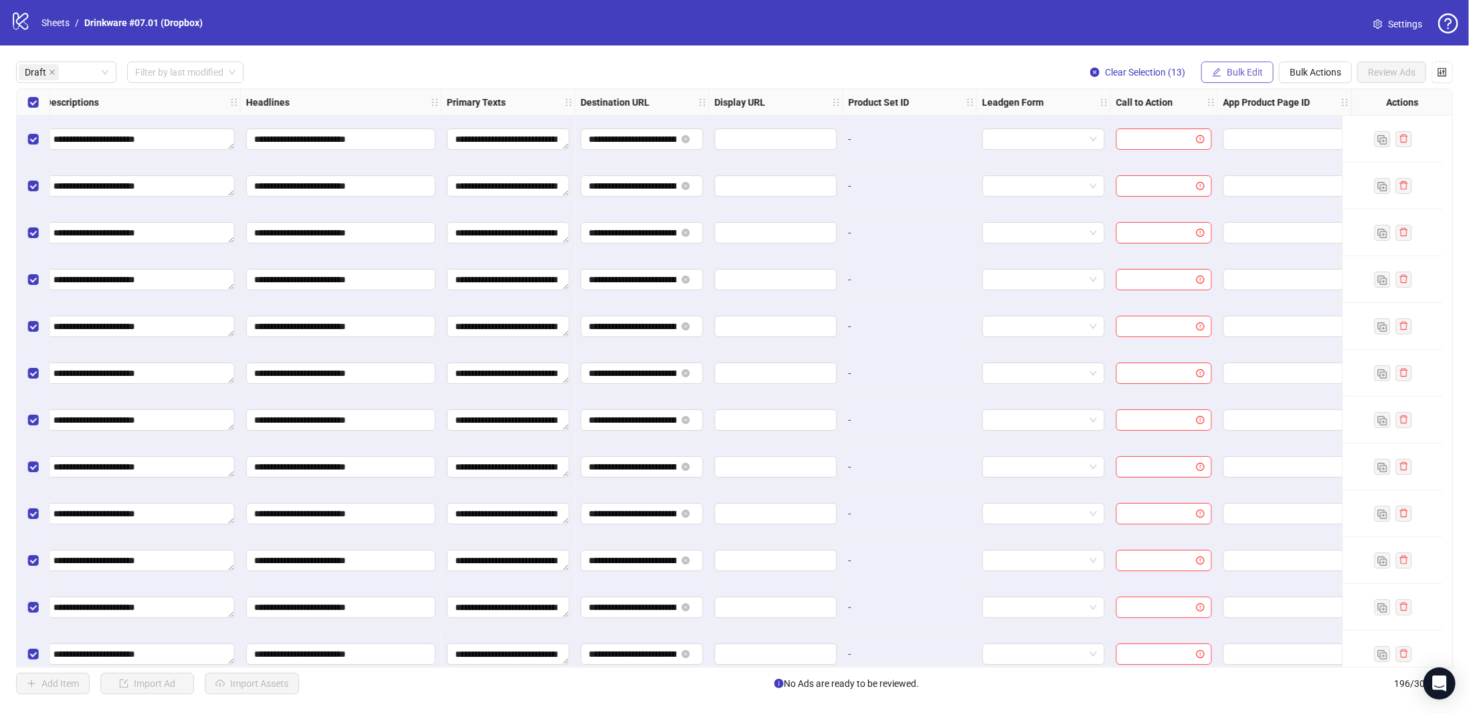
click at [1259, 68] on span "Bulk Edit" at bounding box center [1245, 72] width 36 height 11
click at [1245, 294] on span "Call to Action" at bounding box center [1253, 292] width 80 height 15
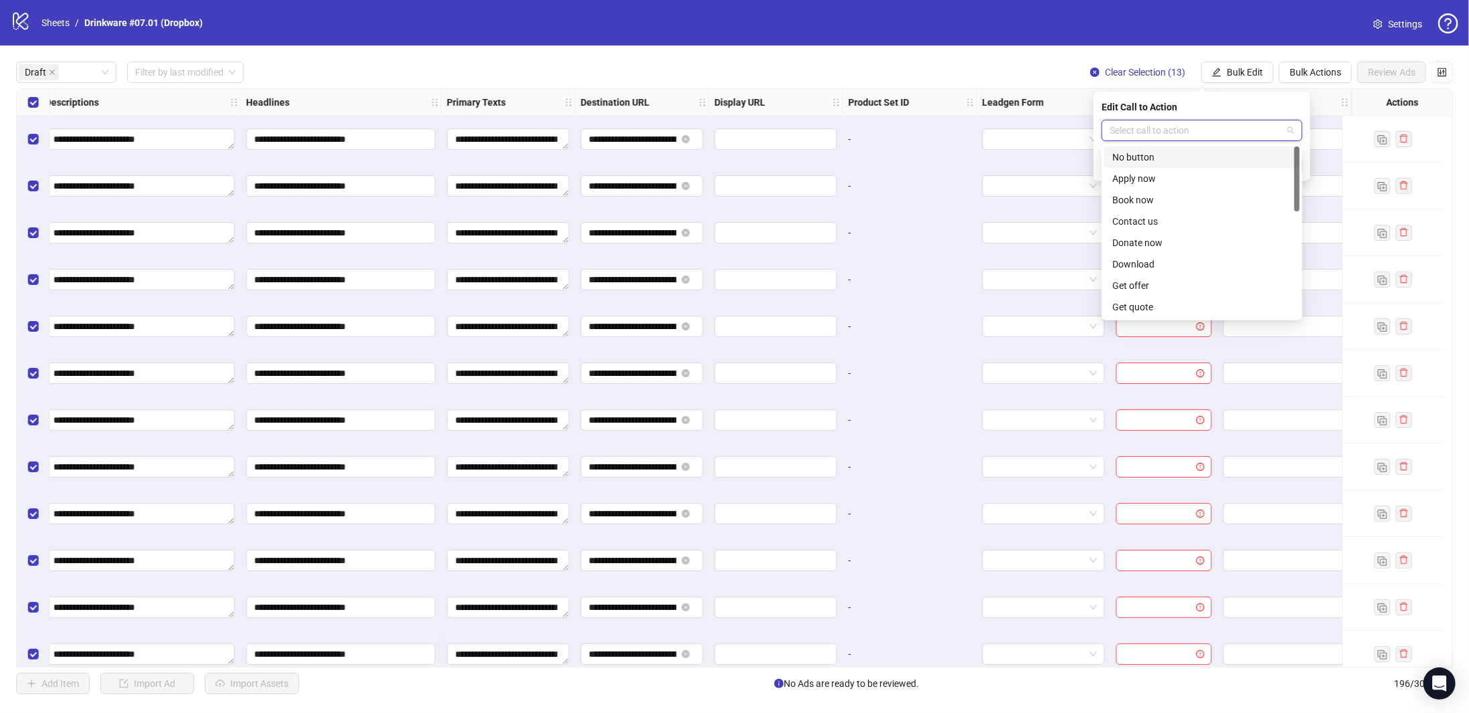
click at [1195, 123] on input "search" at bounding box center [1196, 130] width 173 height 20
click at [1167, 199] on div "Shop now" at bounding box center [1201, 200] width 179 height 15
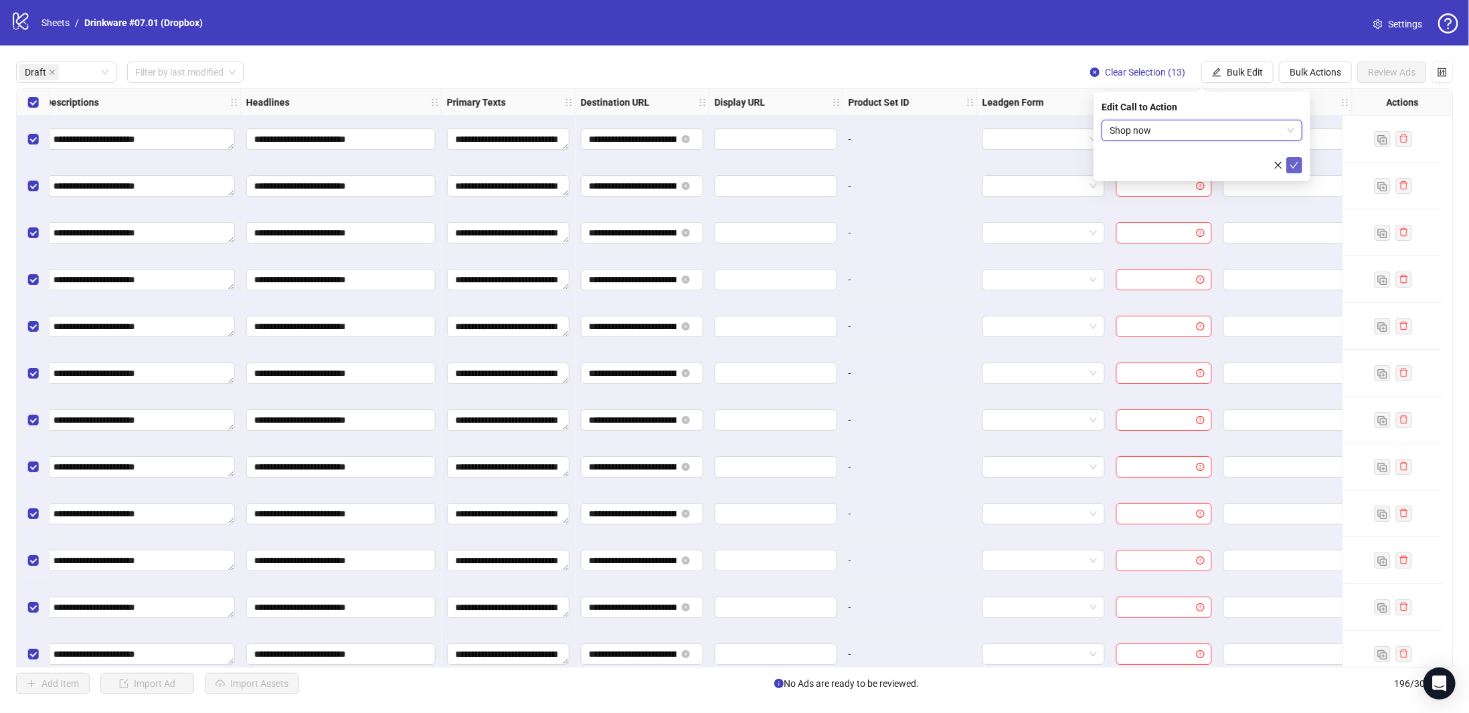
click at [1294, 165] on icon "check" at bounding box center [1294, 165] width 9 height 9
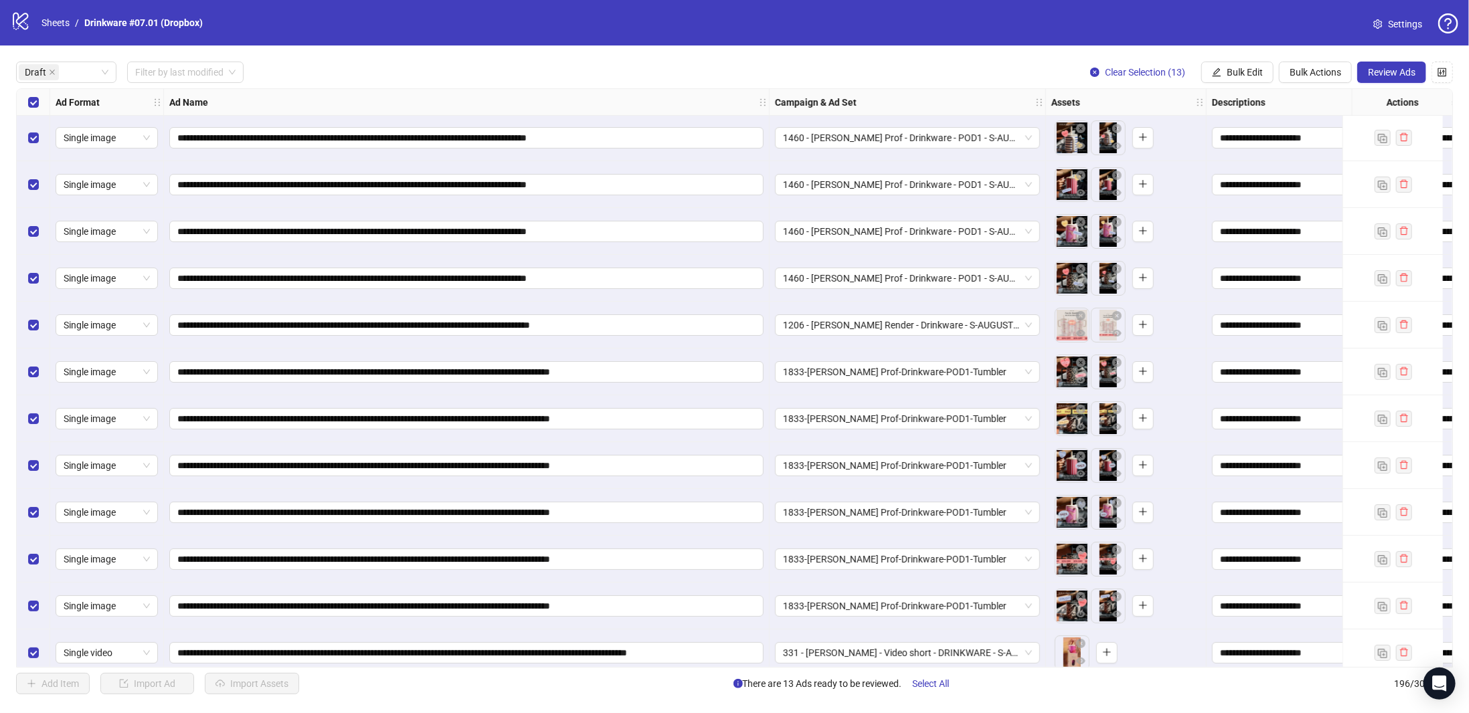
scroll to position [0, 0]
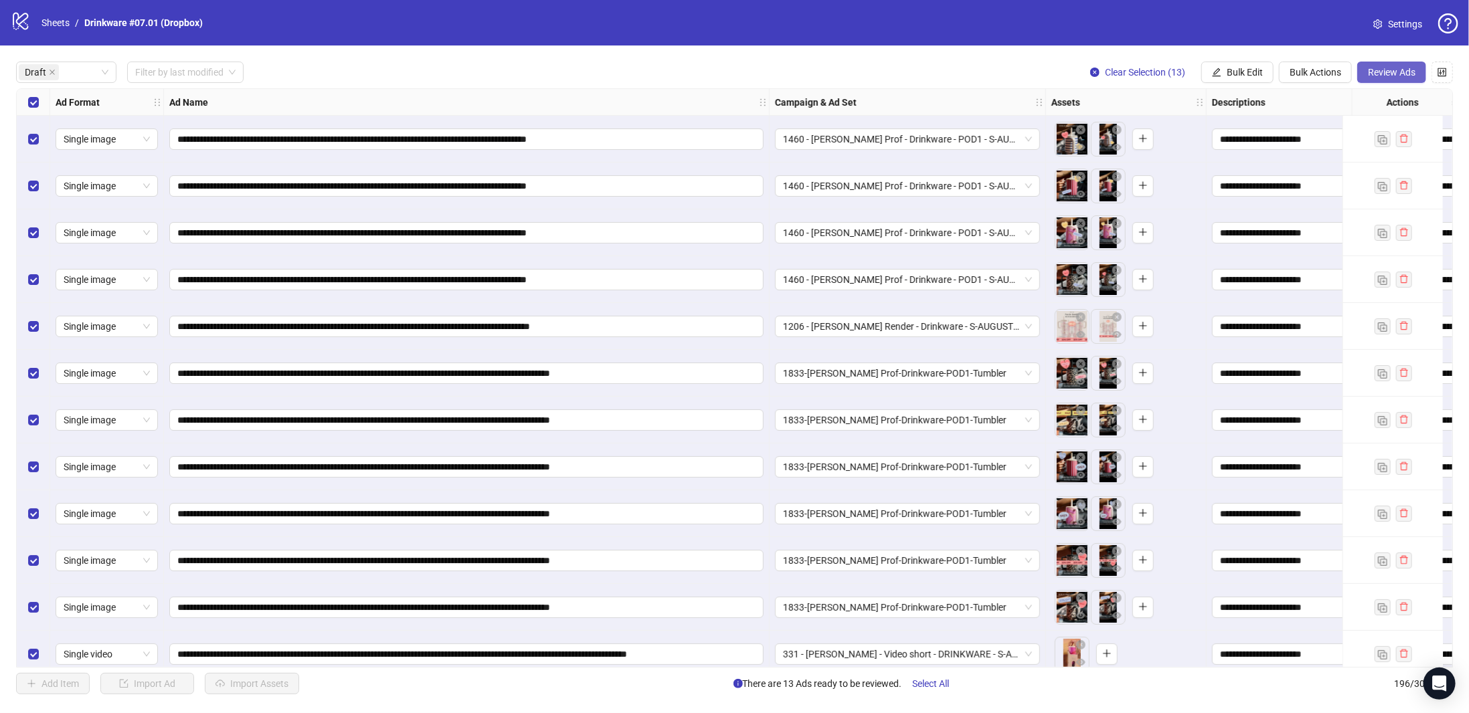
click at [1389, 69] on span "Review Ads" at bounding box center [1392, 72] width 48 height 11
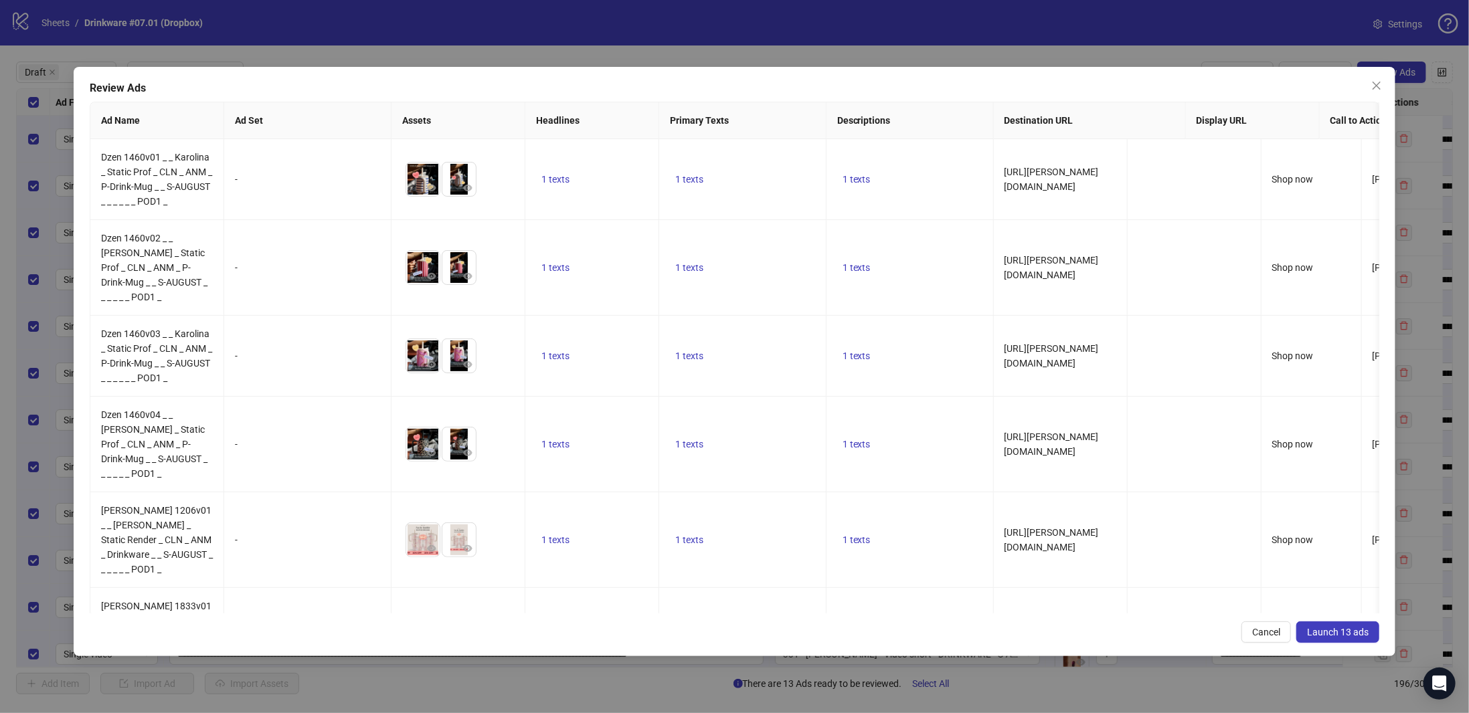
click at [1331, 631] on span "Launch 13 ads" at bounding box center [1338, 632] width 62 height 11
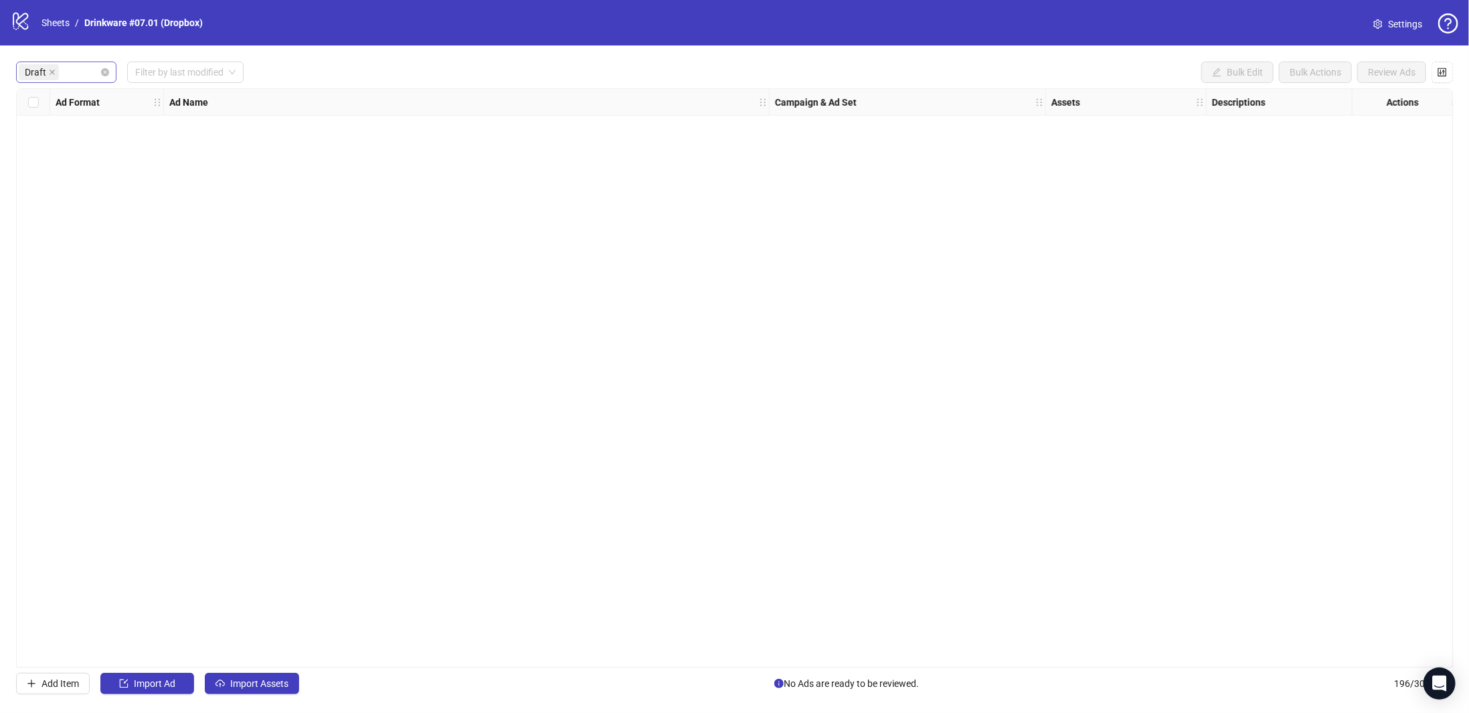
click at [81, 77] on div "Draft" at bounding box center [59, 72] width 81 height 19
click at [73, 122] on div "Launched" at bounding box center [66, 120] width 79 height 15
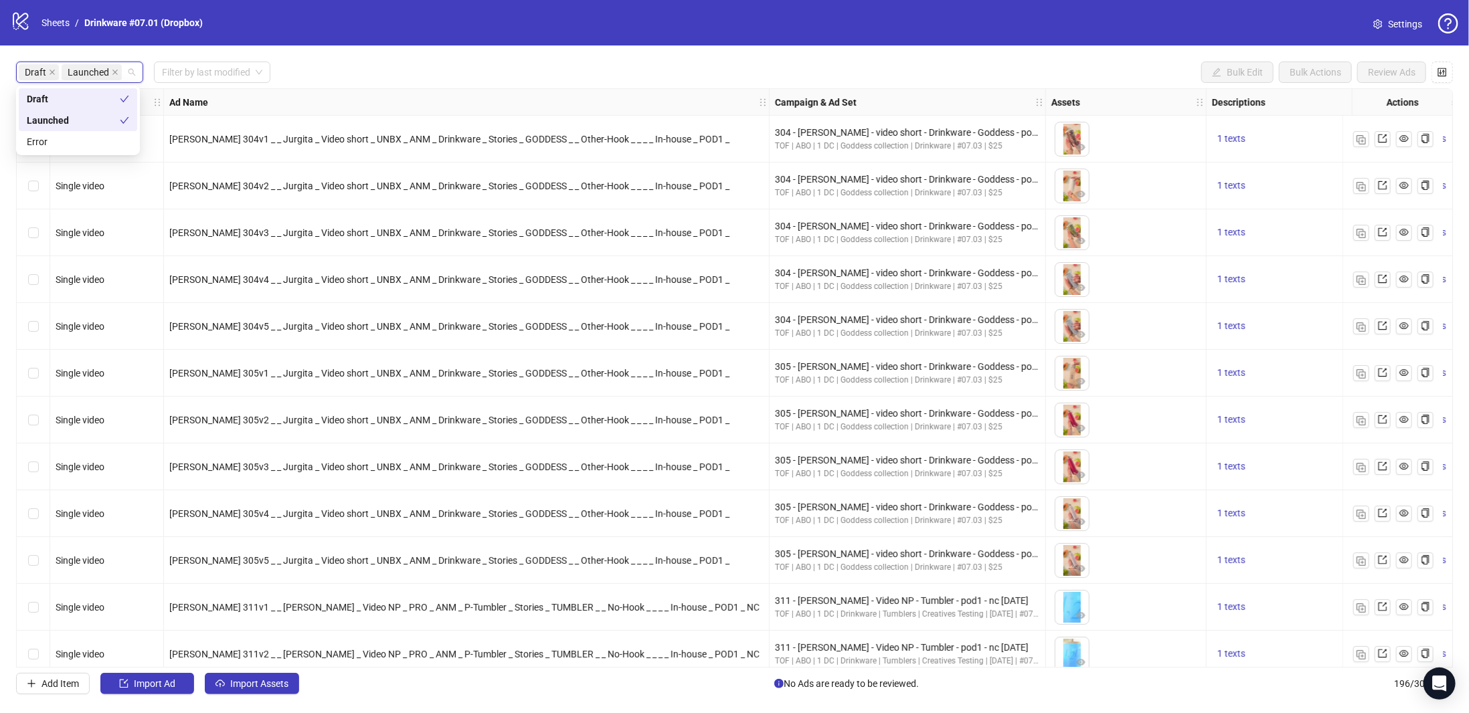
click at [420, 31] on div "logo/logo-mobile Sheets / Drinkware #07.01 (Dropbox) Settings" at bounding box center [735, 23] width 1448 height 24
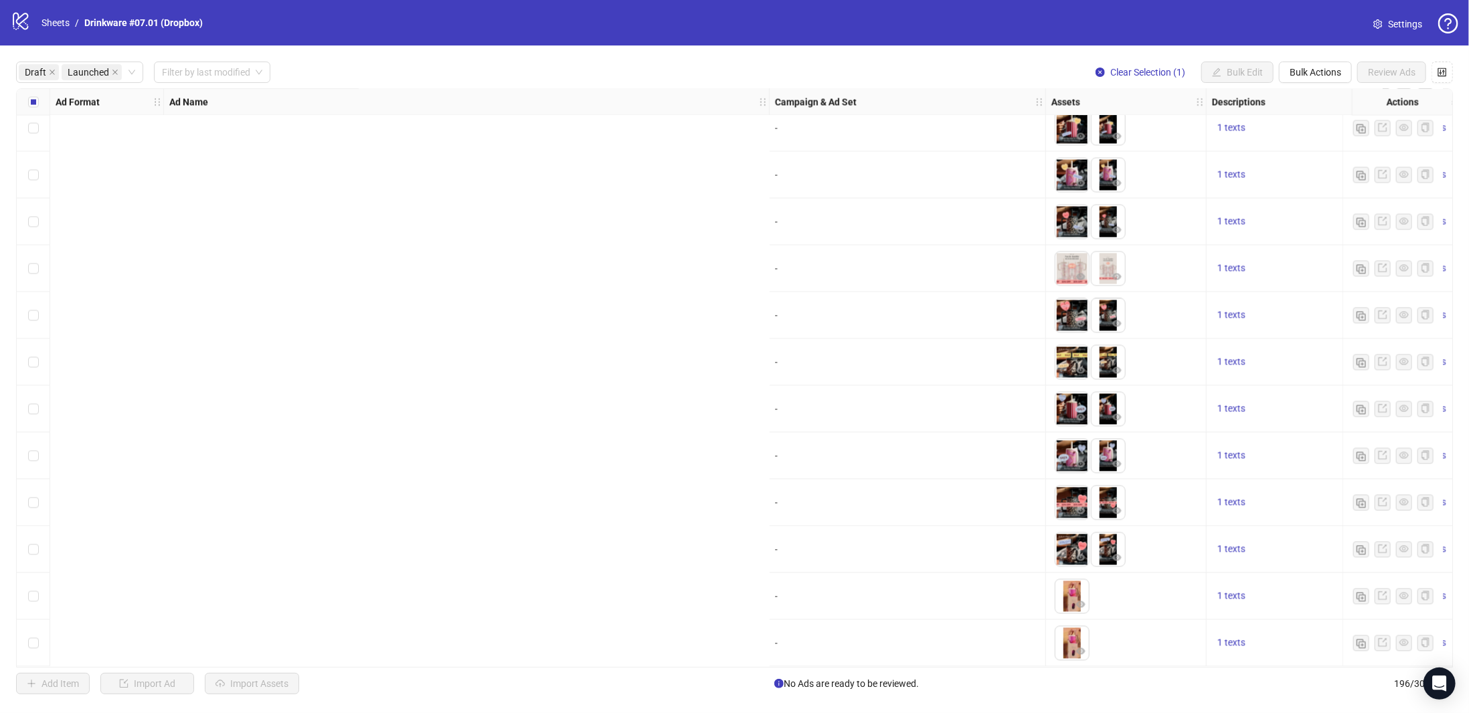
scroll to position [8634, 1176]
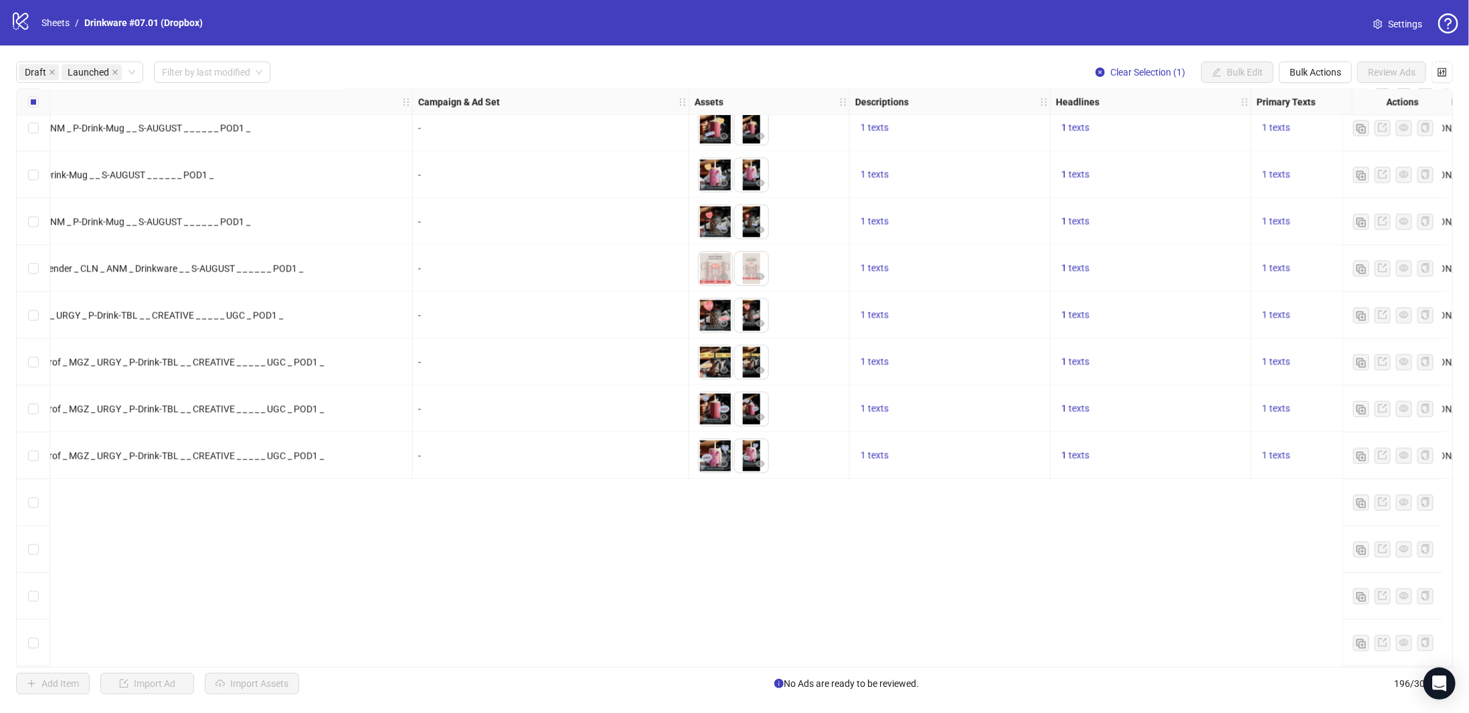
click at [475, 351] on div "Ad Format Ad Name Campaign & Ad Set Assets Descriptions Headlines Primary Texts…" at bounding box center [734, 378] width 1437 height 580
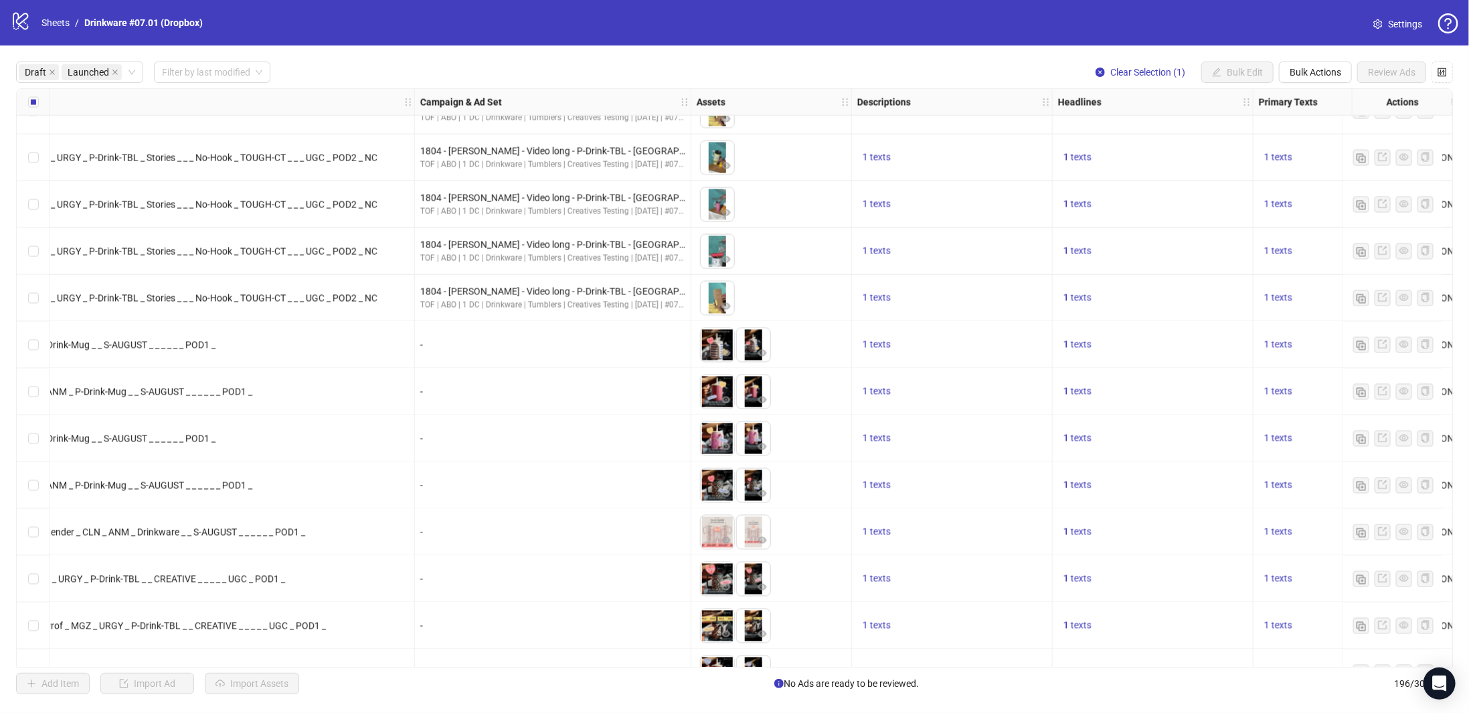
click at [422, 339] on div "-" at bounding box center [552, 345] width 265 height 15
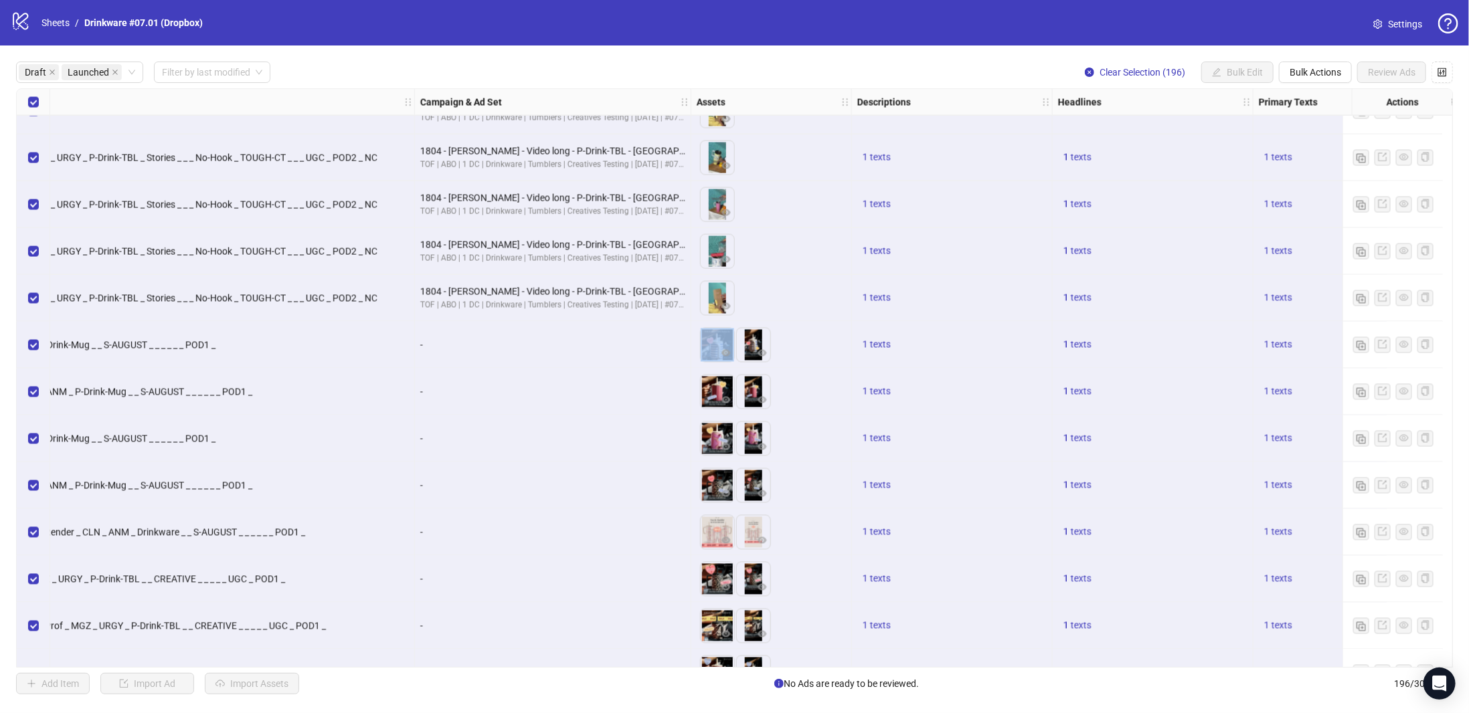
scroll to position [8367, 0]
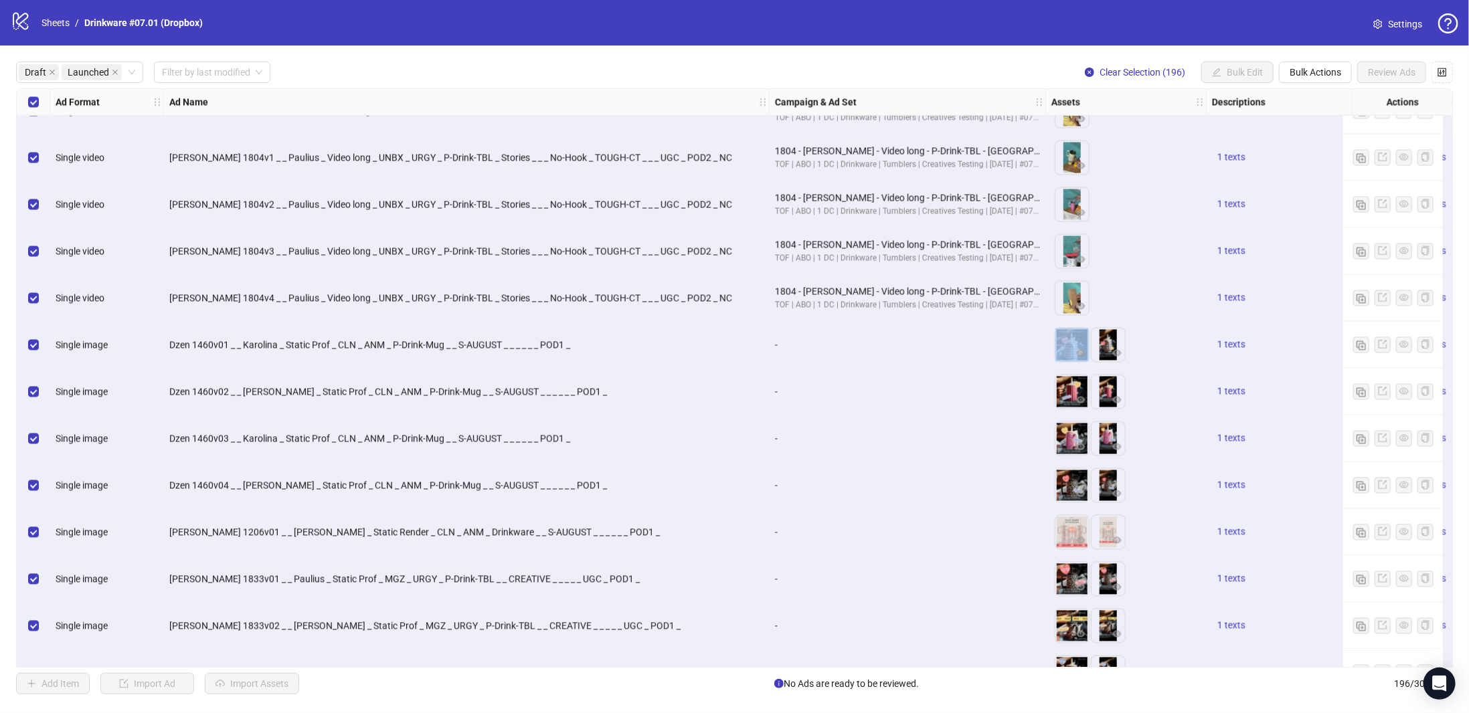
click at [805, 381] on div "-" at bounding box center [908, 392] width 276 height 47
click at [25, 100] on div "Select all rows" at bounding box center [33, 102] width 33 height 27
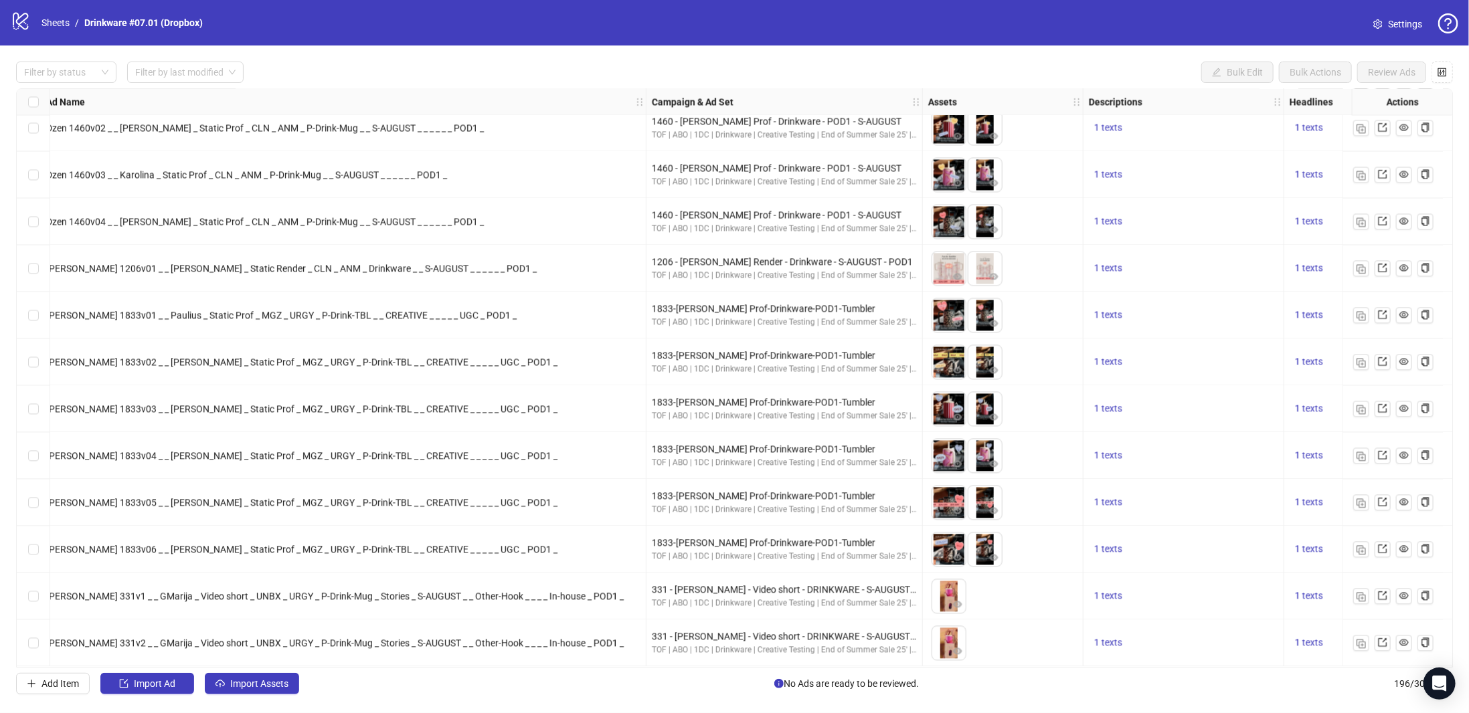
scroll to position [8634, 126]
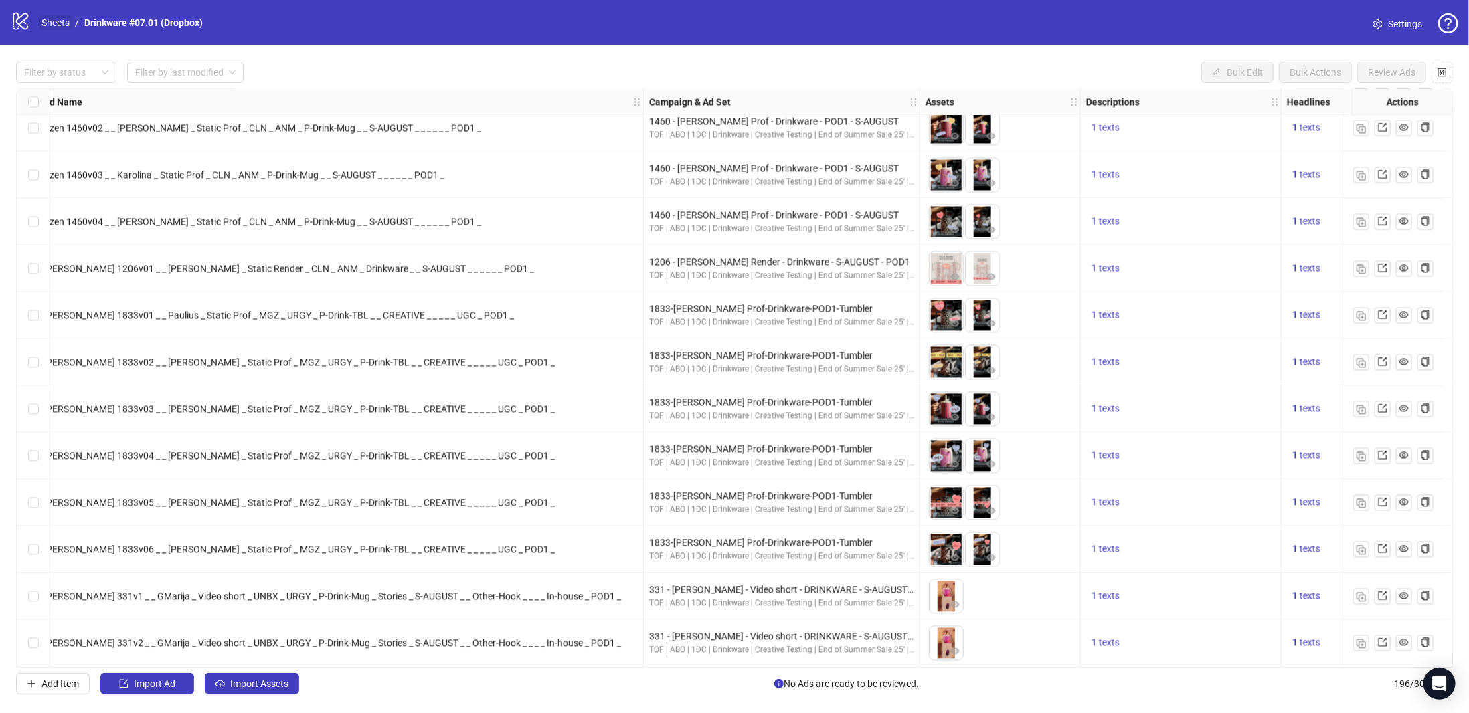
click at [57, 23] on link "Sheets" at bounding box center [55, 22] width 33 height 15
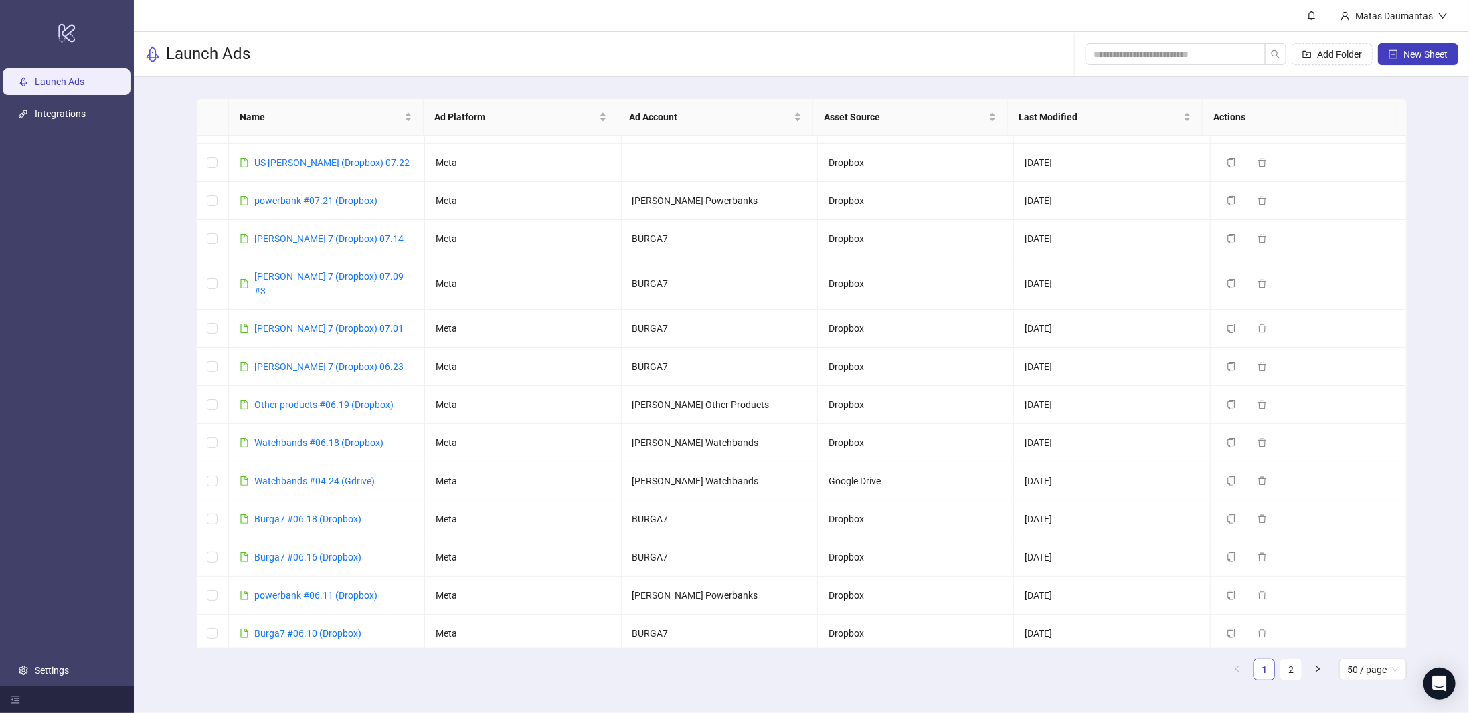
scroll to position [669, 0]
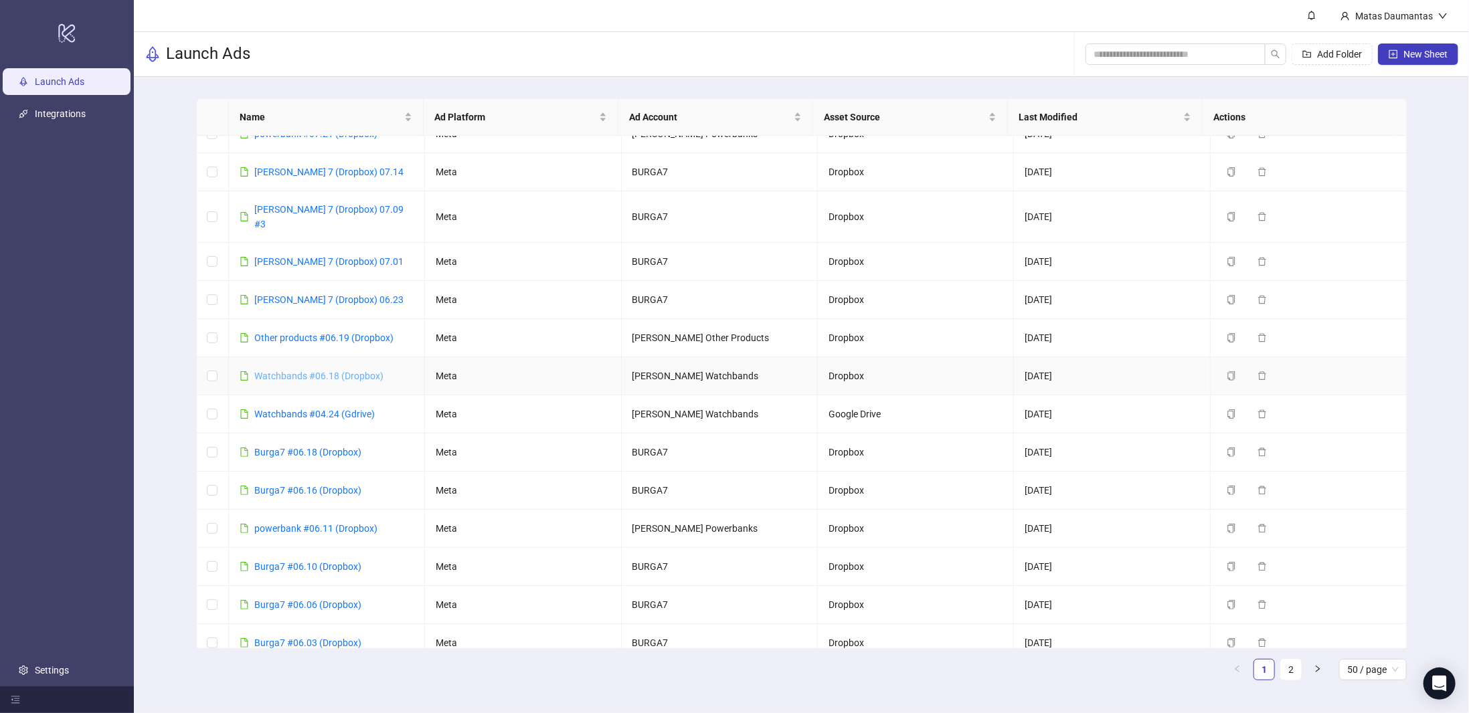
click at [340, 371] on link "Watchbands #06.18 (Dropbox)" at bounding box center [318, 376] width 129 height 11
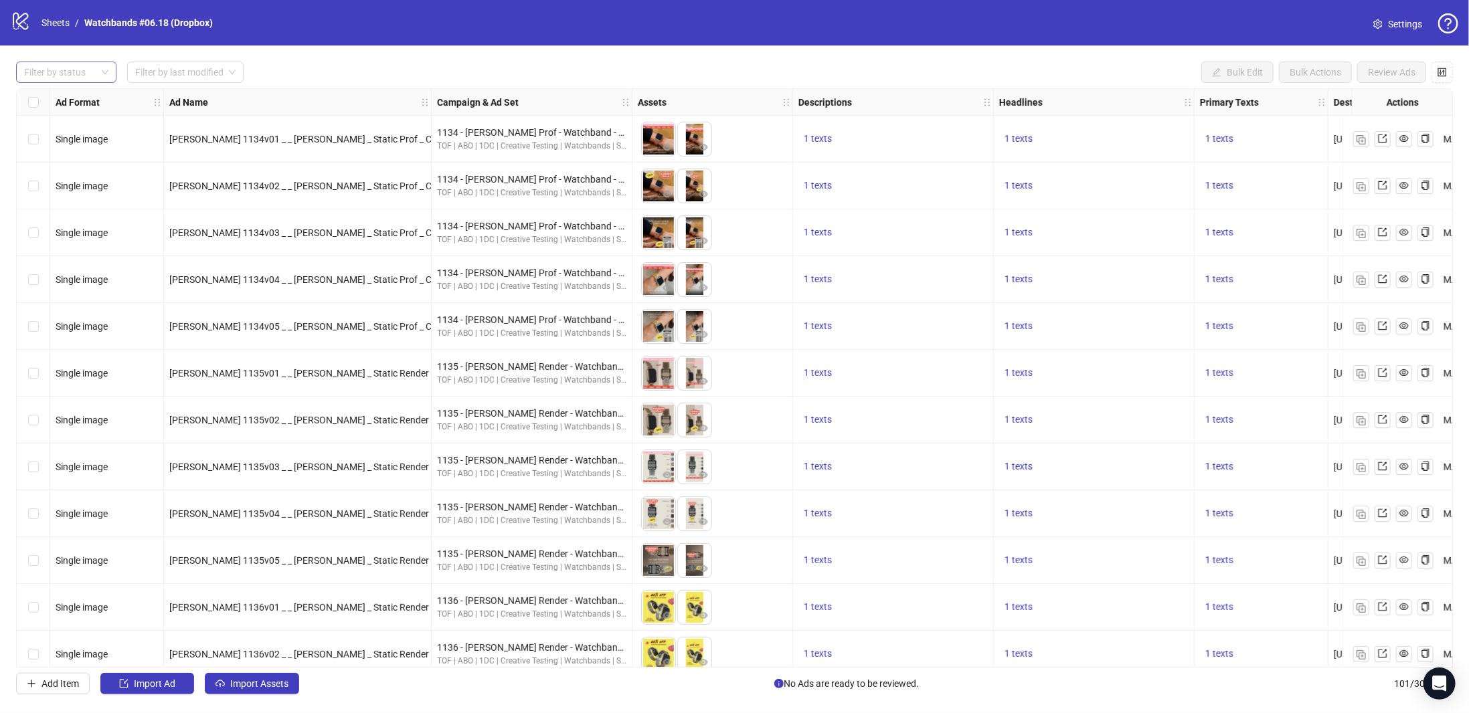
click at [95, 70] on div at bounding box center [59, 72] width 81 height 19
click at [92, 98] on div "Draft" at bounding box center [66, 99] width 79 height 15
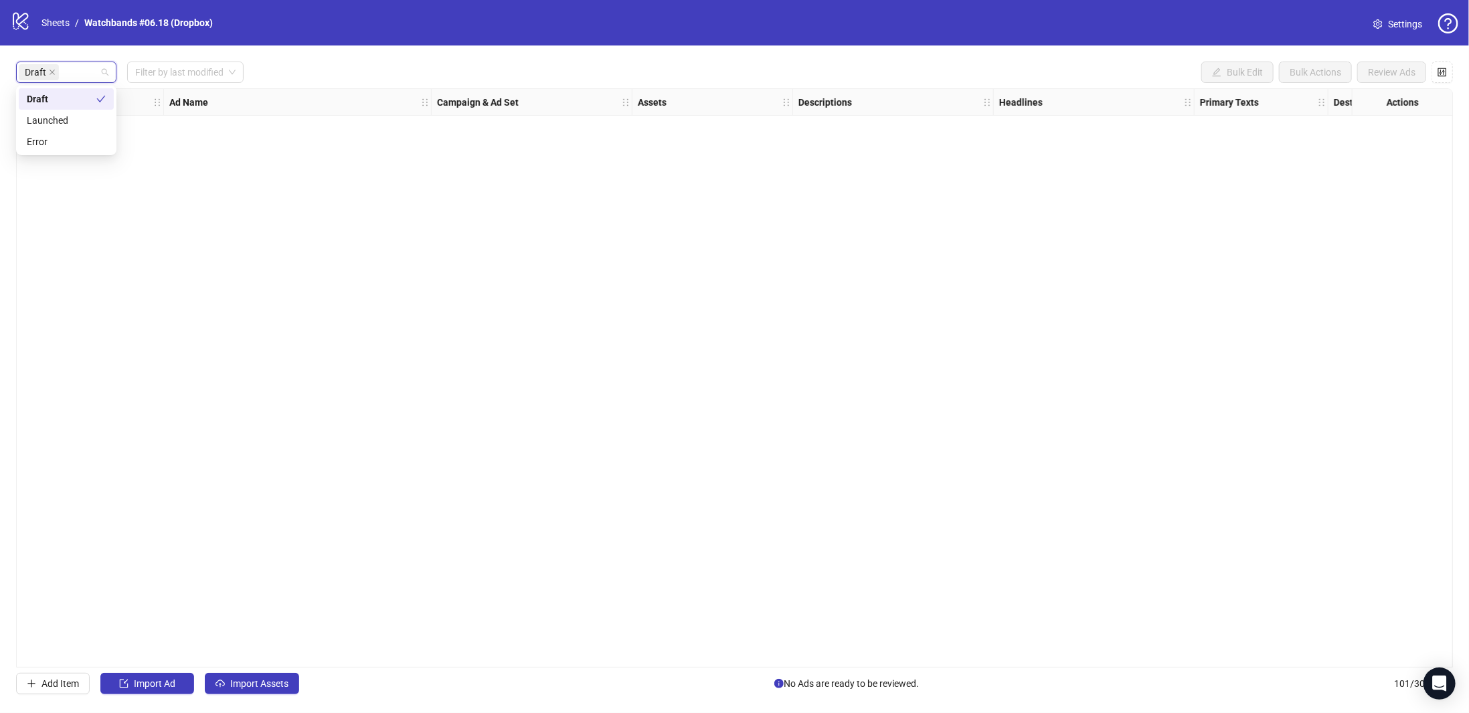
click at [416, 55] on div "Draft Filter by last modified Bulk Edit Bulk Actions Review Ads Ad Format Ad Na…" at bounding box center [734, 378] width 1469 height 665
click at [259, 687] on span "Import Assets" at bounding box center [259, 684] width 58 height 11
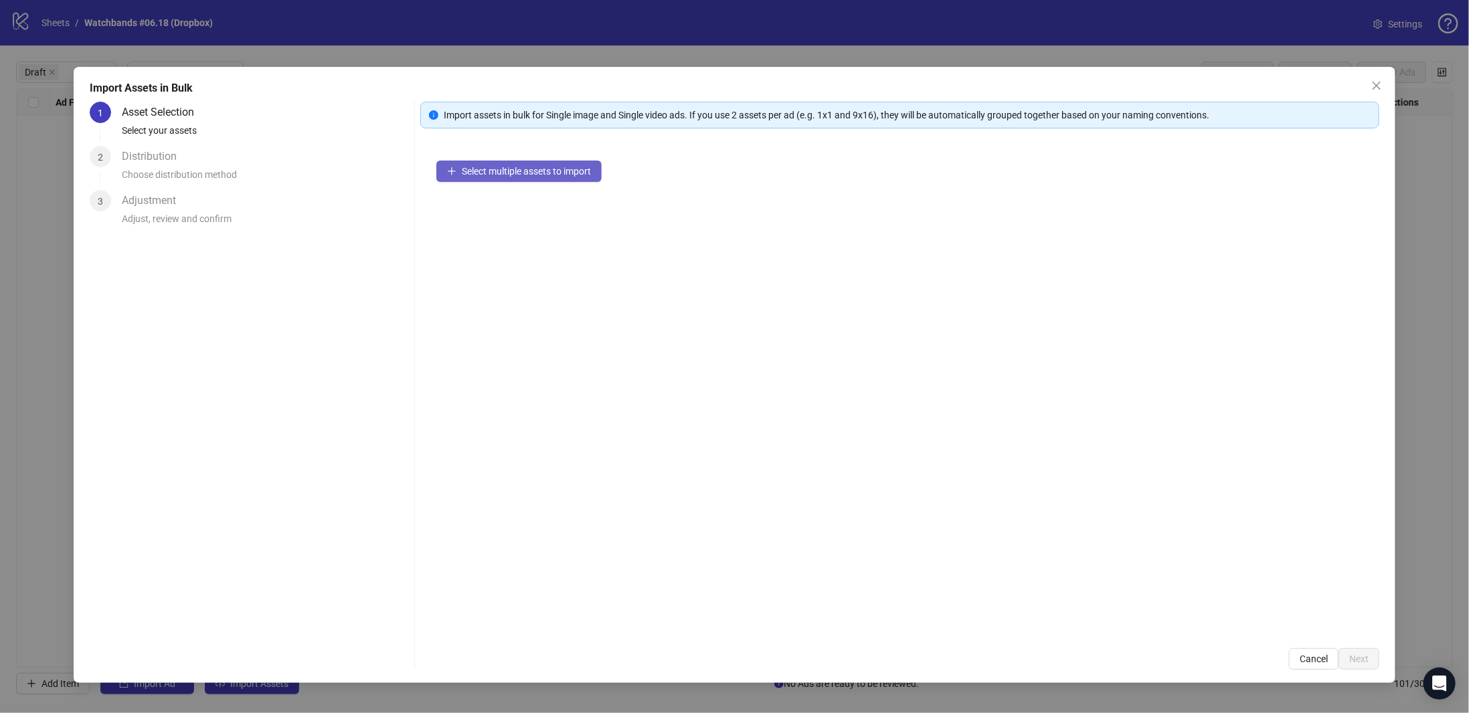
click at [575, 171] on span "Select multiple assets to import" at bounding box center [526, 171] width 129 height 11
click at [1361, 661] on span "Next" at bounding box center [1358, 659] width 19 height 11
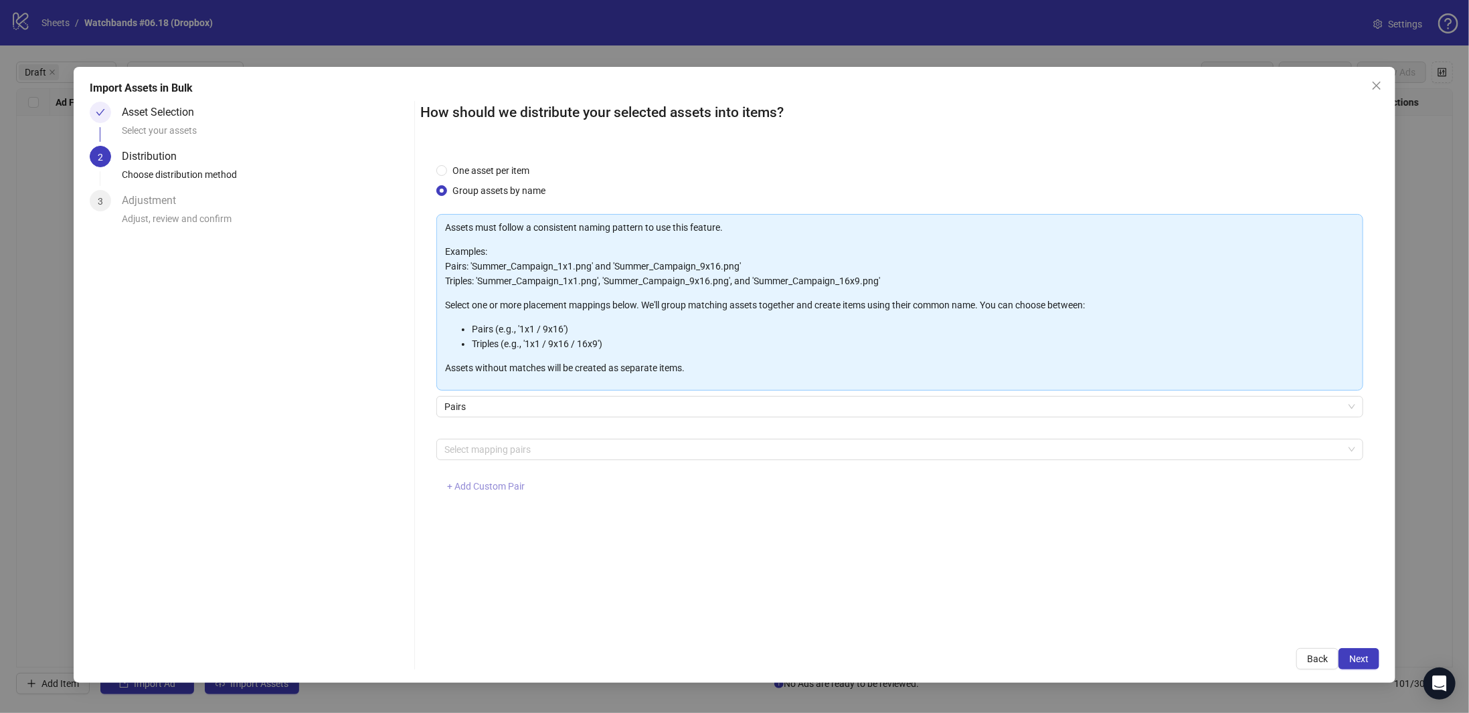
click at [505, 488] on span "+ Add Custom Pair" at bounding box center [486, 486] width 78 height 11
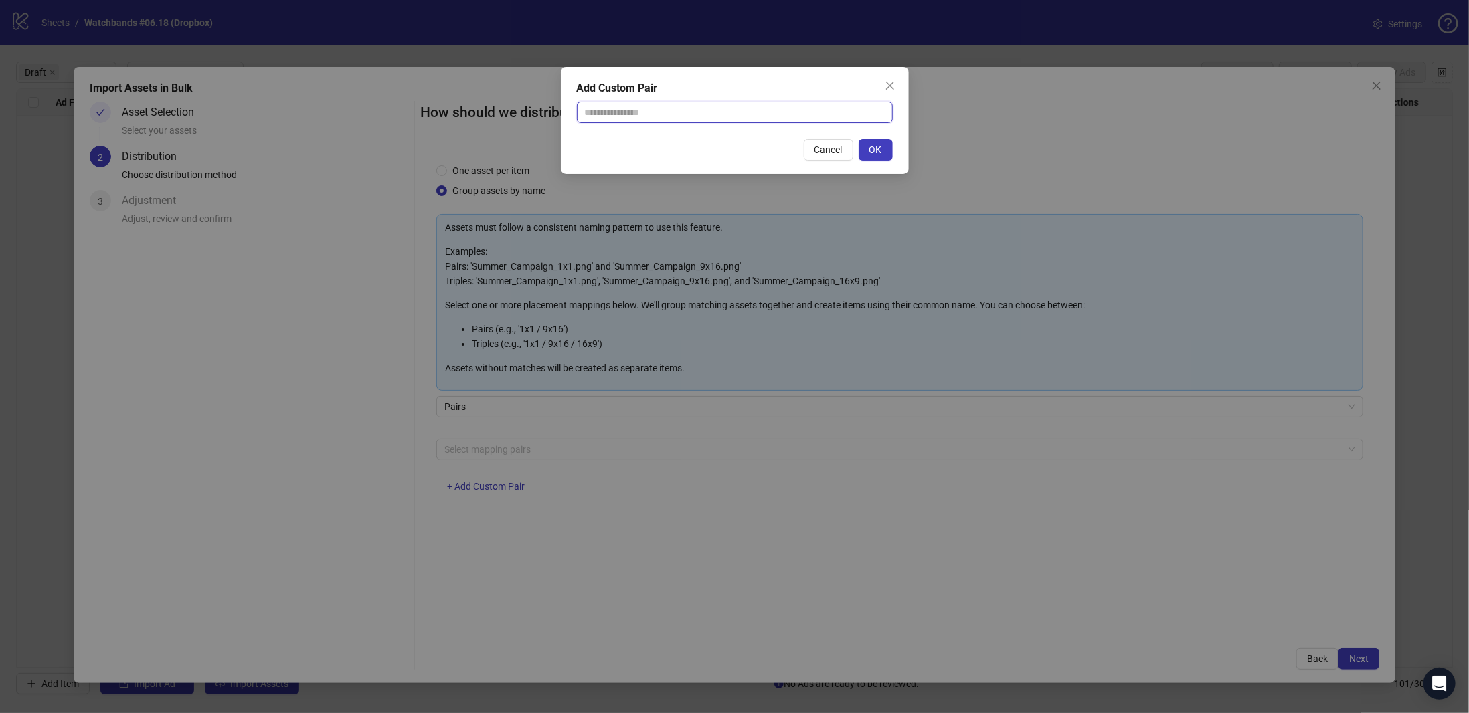
click at [619, 108] on input "text" at bounding box center [735, 112] width 316 height 21
type input "**********"
click at [871, 148] on span "OK" at bounding box center [875, 150] width 13 height 11
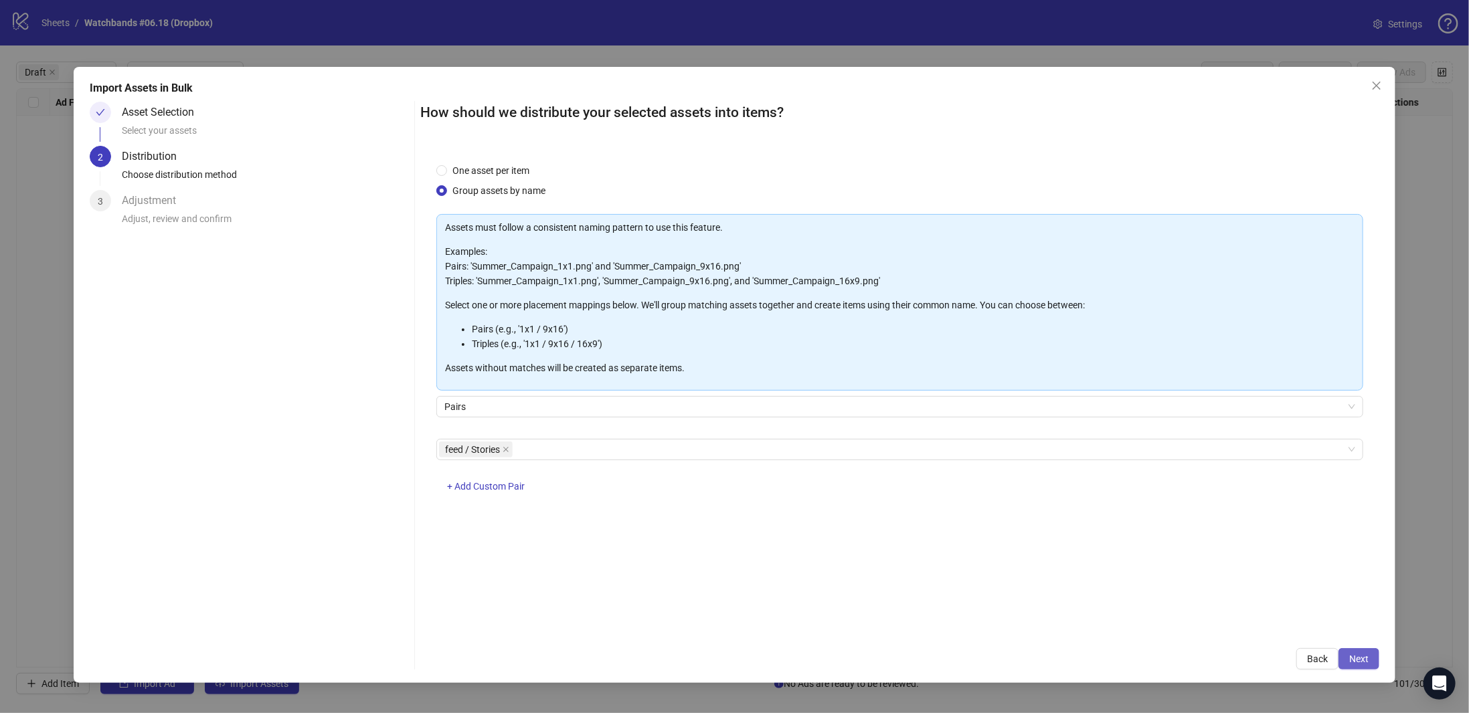
click at [1365, 657] on span "Next" at bounding box center [1358, 659] width 19 height 11
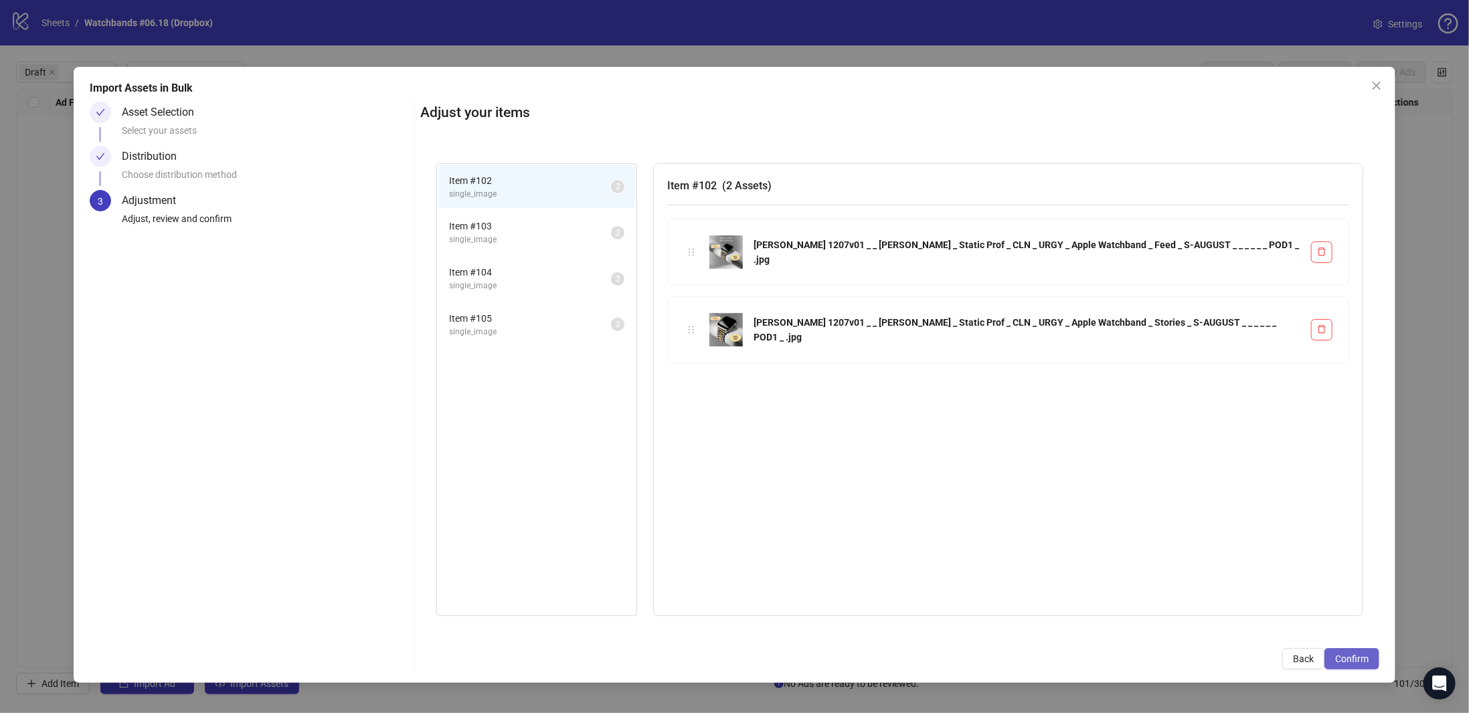
click at [1357, 660] on span "Confirm" at bounding box center [1351, 659] width 33 height 11
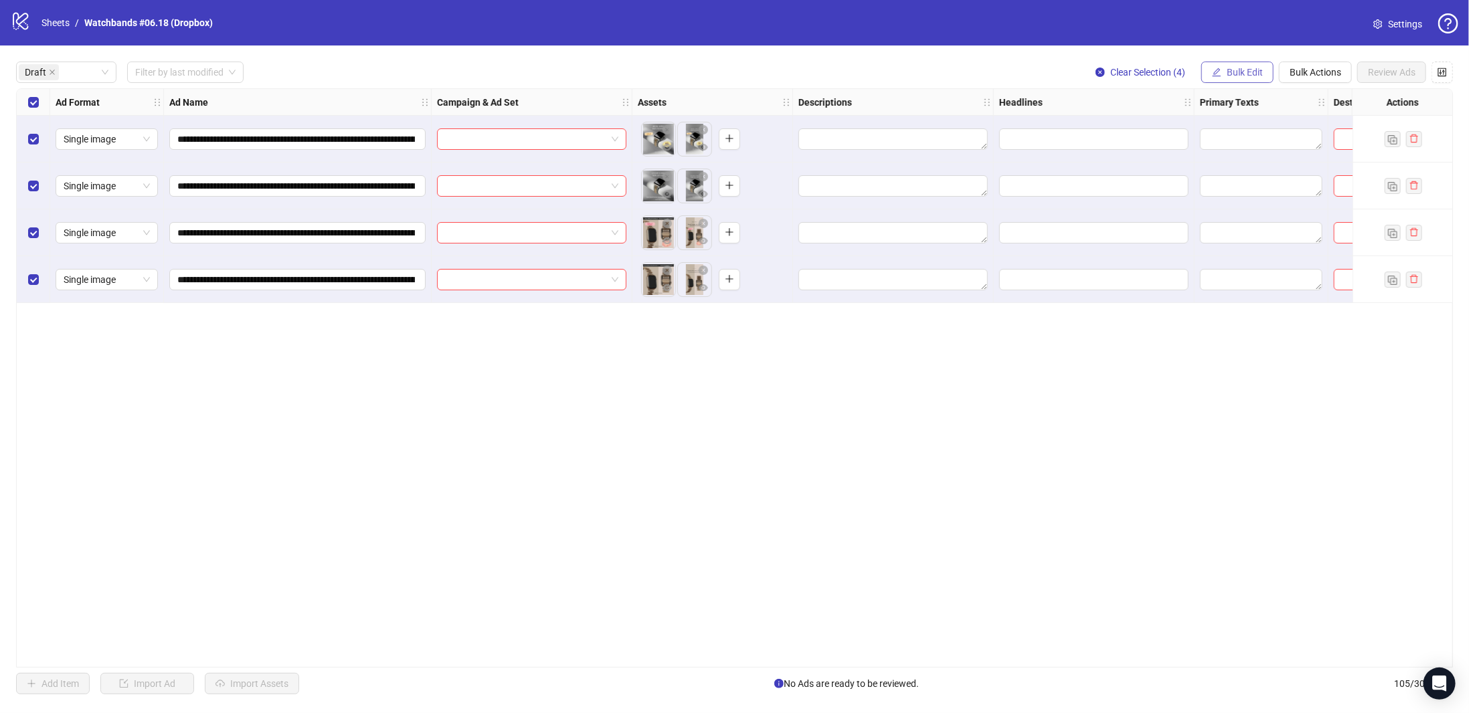
click at [1227, 66] on button "Bulk Edit" at bounding box center [1237, 72] width 72 height 21
click at [1262, 147] on span "Campaign & Ad Set" at bounding box center [1253, 142] width 80 height 15
click at [1253, 128] on input "search" at bounding box center [1196, 130] width 173 height 20
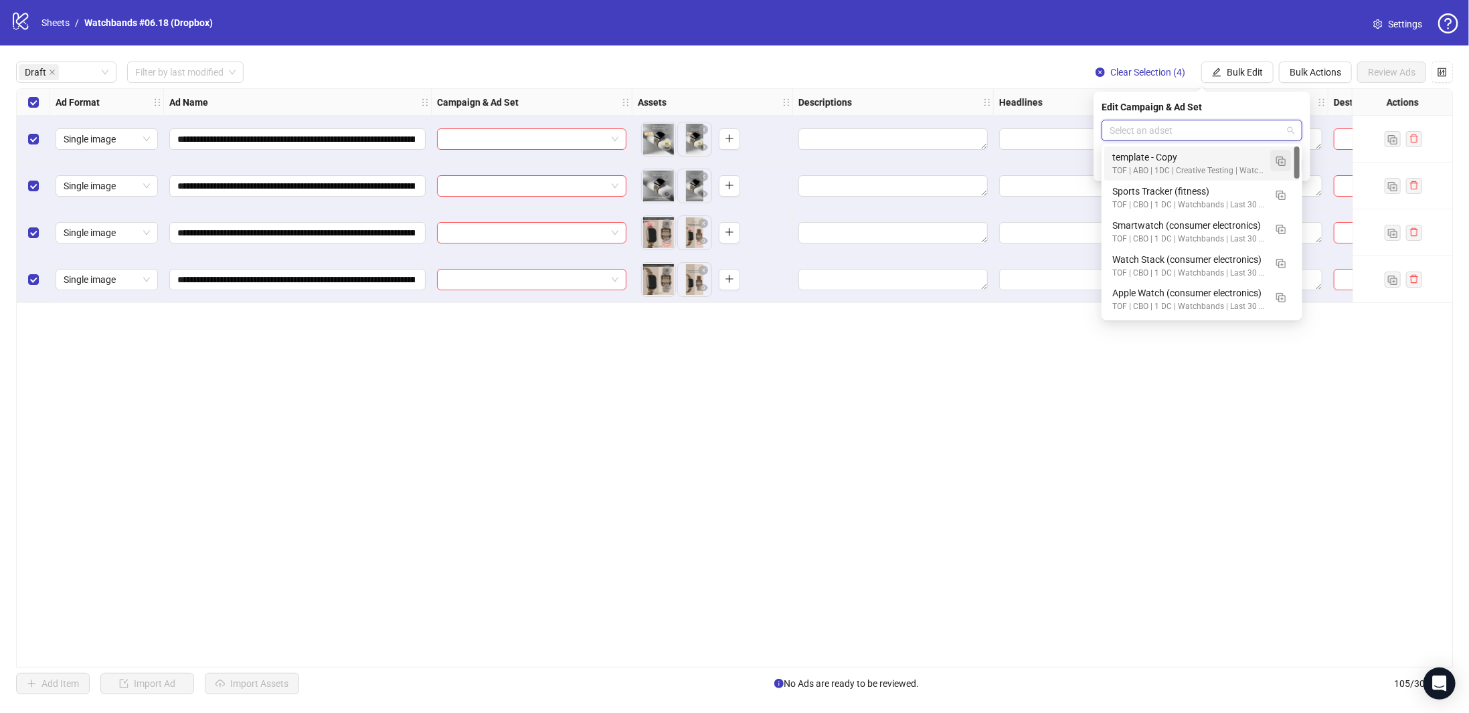
click at [1282, 158] on img "button" at bounding box center [1280, 161] width 9 height 9
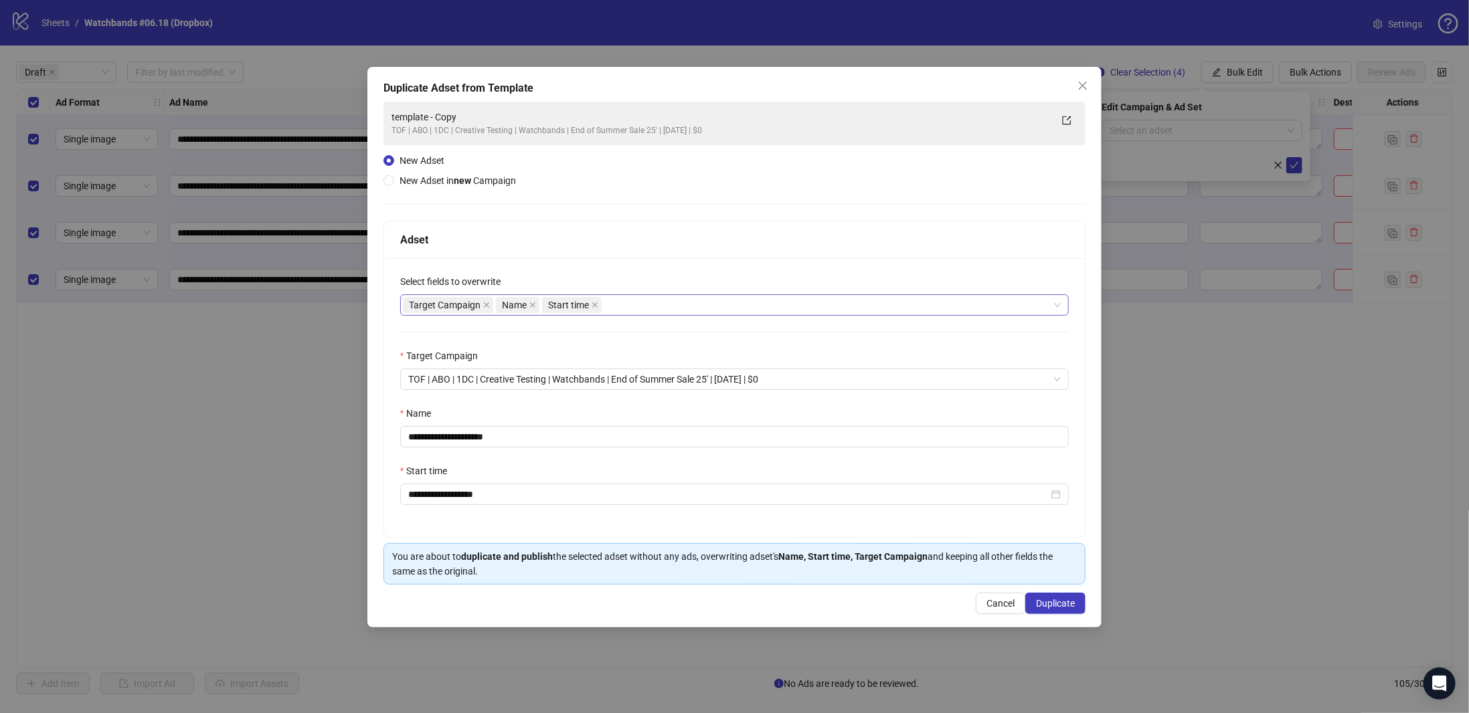
click at [644, 309] on div "Target Campaign Name Start time" at bounding box center [728, 305] width 650 height 19
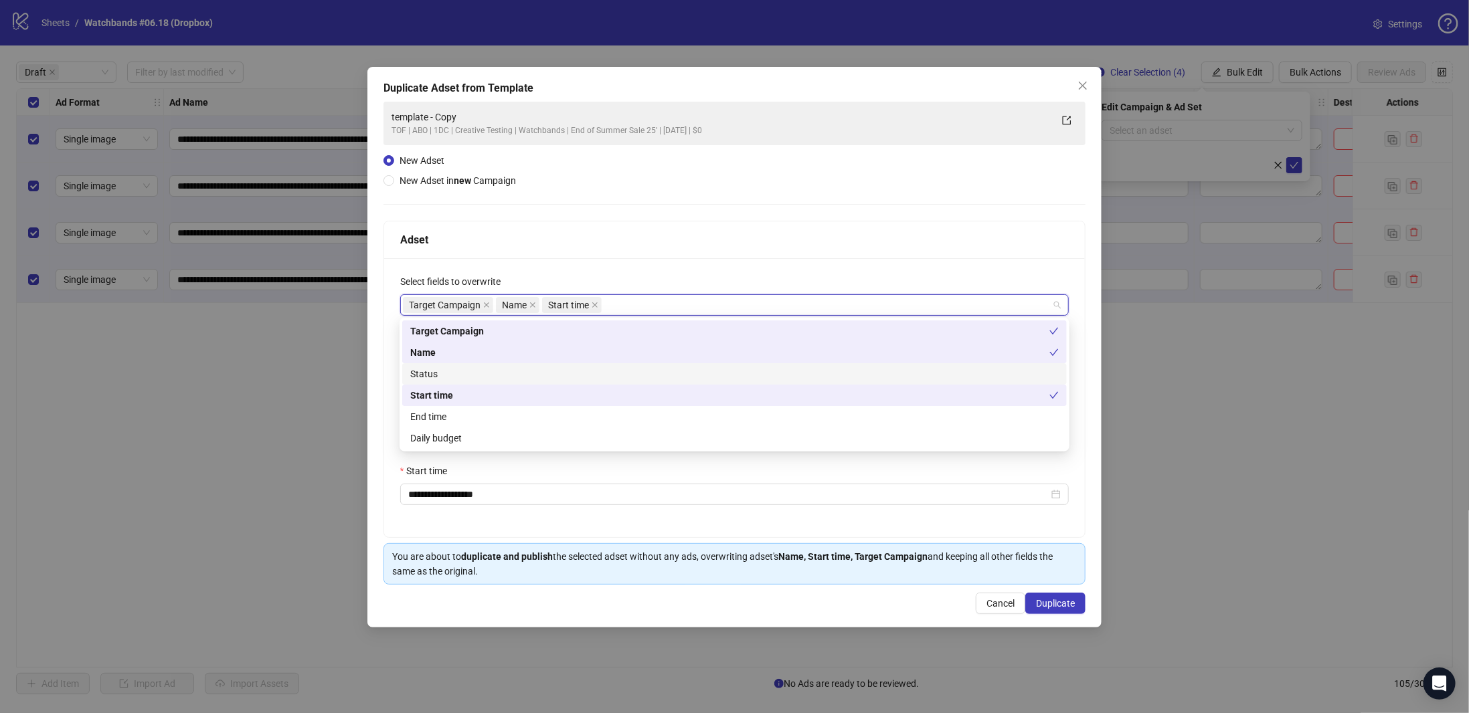
click at [499, 382] on div "Status" at bounding box center [734, 373] width 665 height 21
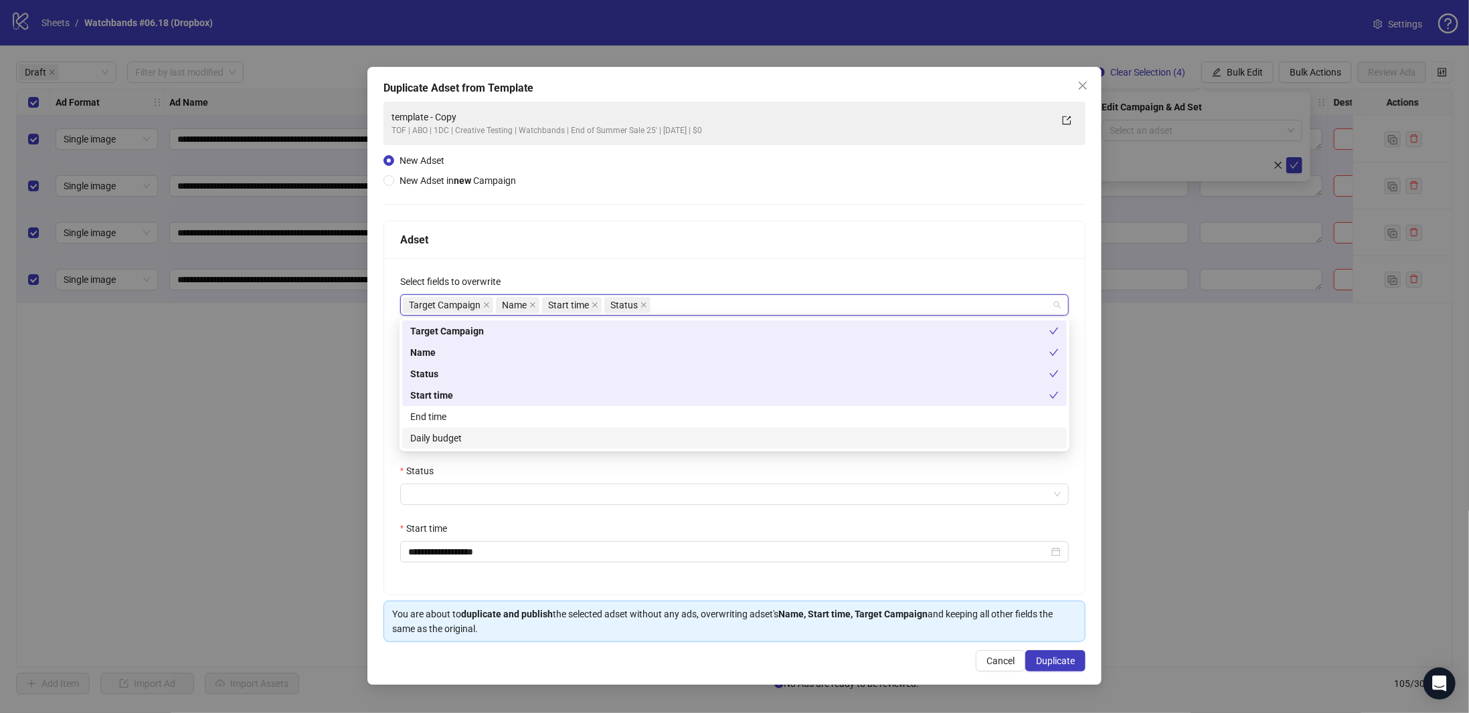
click at [448, 438] on div "Daily budget" at bounding box center [734, 438] width 648 height 15
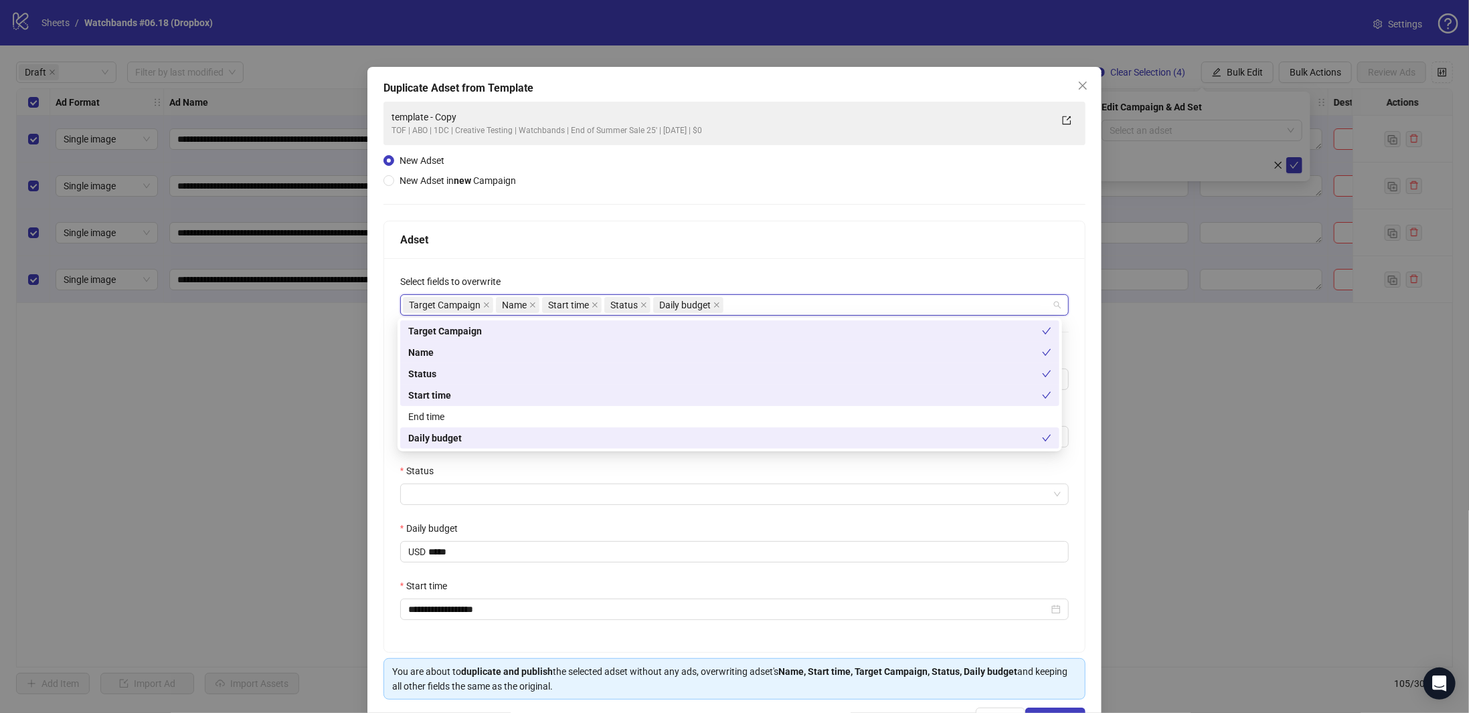
click at [391, 440] on div "**********" at bounding box center [734, 455] width 701 height 394
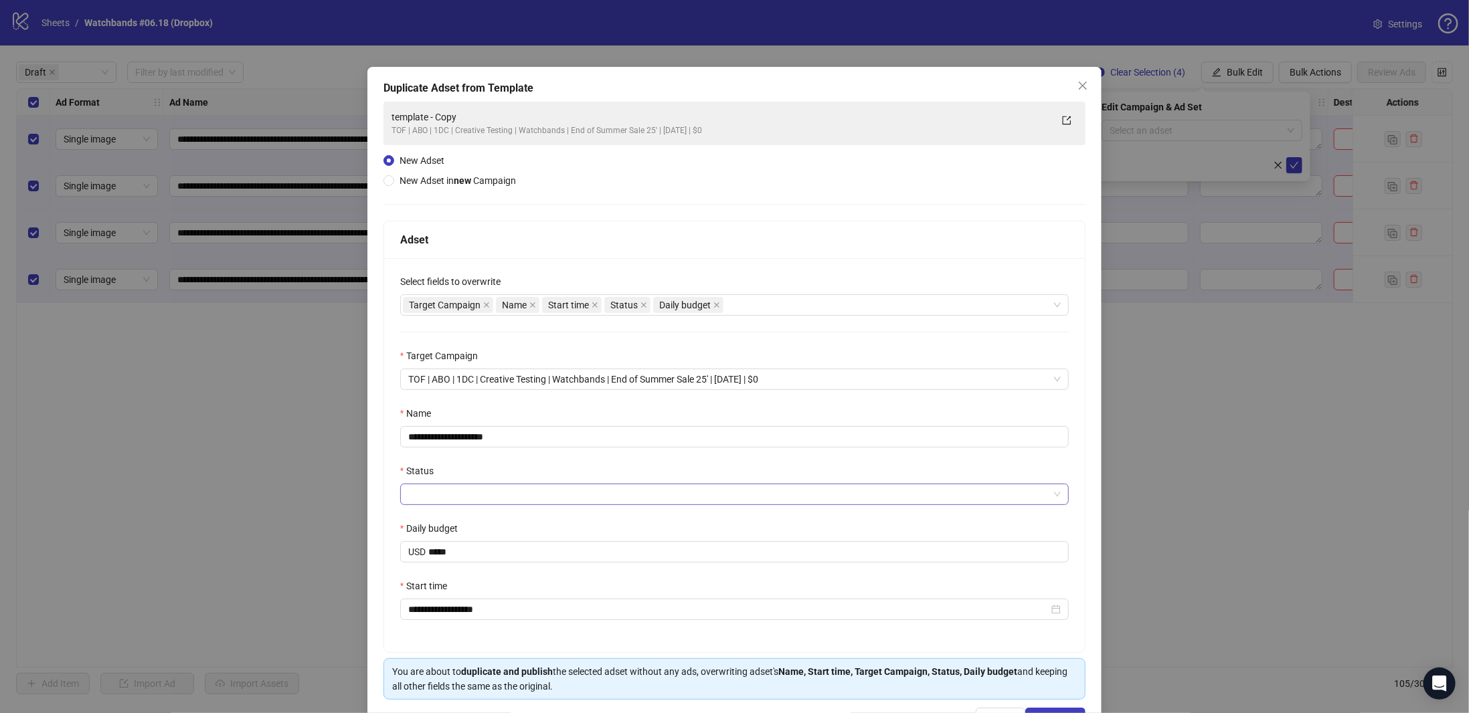
drag, startPoint x: 432, startPoint y: 492, endPoint x: 438, endPoint y: 501, distance: 10.8
click at [433, 492] on input "Status" at bounding box center [728, 495] width 641 height 20
click at [444, 521] on div "ACTIVE" at bounding box center [729, 521] width 643 height 15
click at [491, 460] on div "**********" at bounding box center [734, 455] width 701 height 394
drag, startPoint x: 509, startPoint y: 436, endPoint x: 451, endPoint y: 452, distance: 59.8
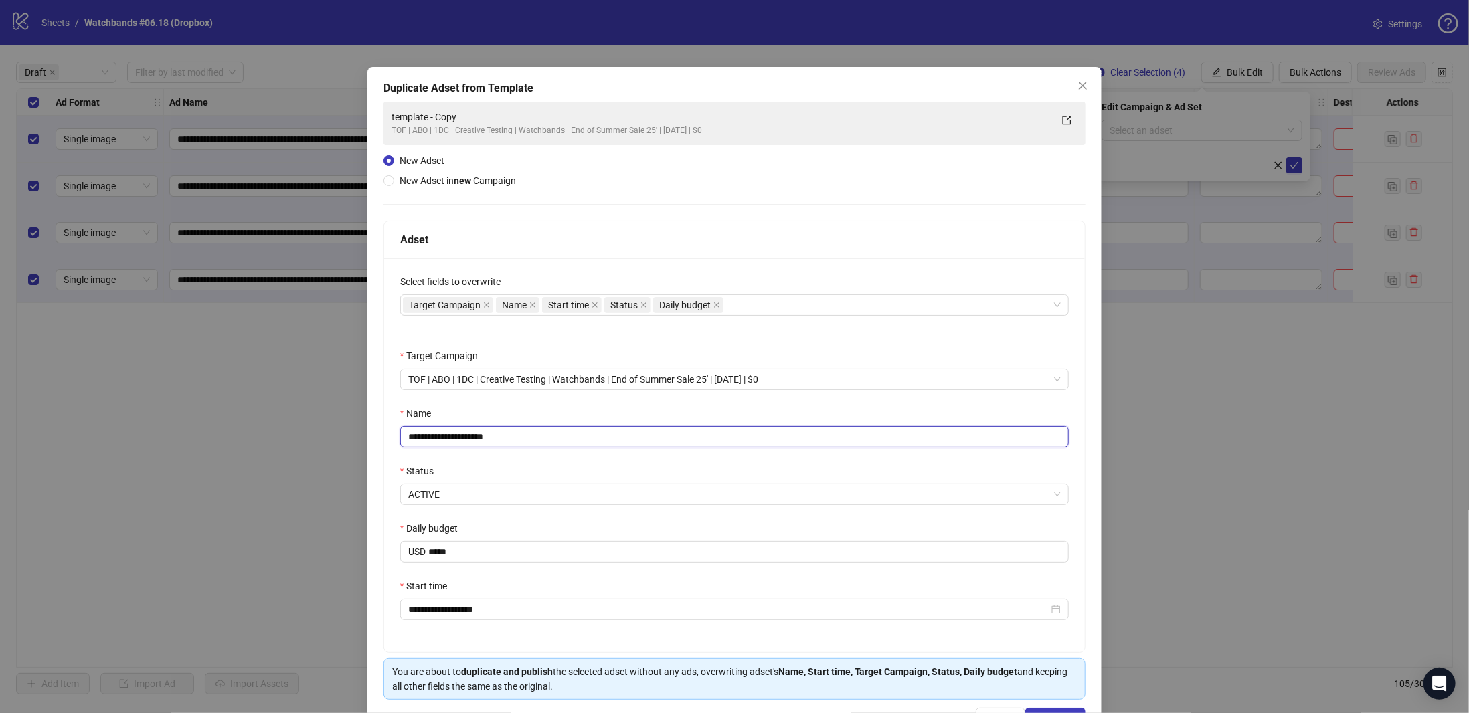
click at [269, 438] on div "**********" at bounding box center [734, 356] width 1469 height 713
paste input "**********"
type input "**********"
click at [394, 408] on div "**********" at bounding box center [734, 455] width 701 height 394
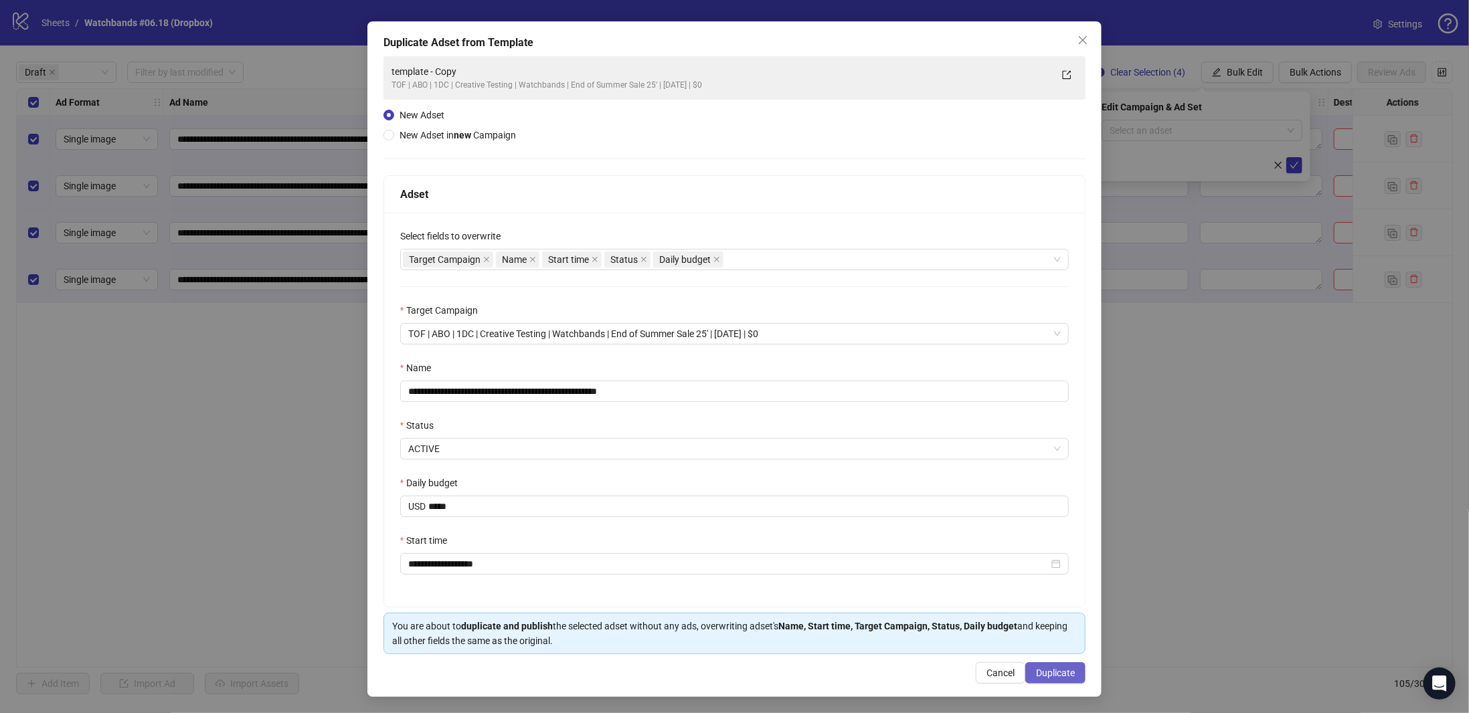
click at [1061, 675] on span "Duplicate" at bounding box center [1055, 673] width 39 height 11
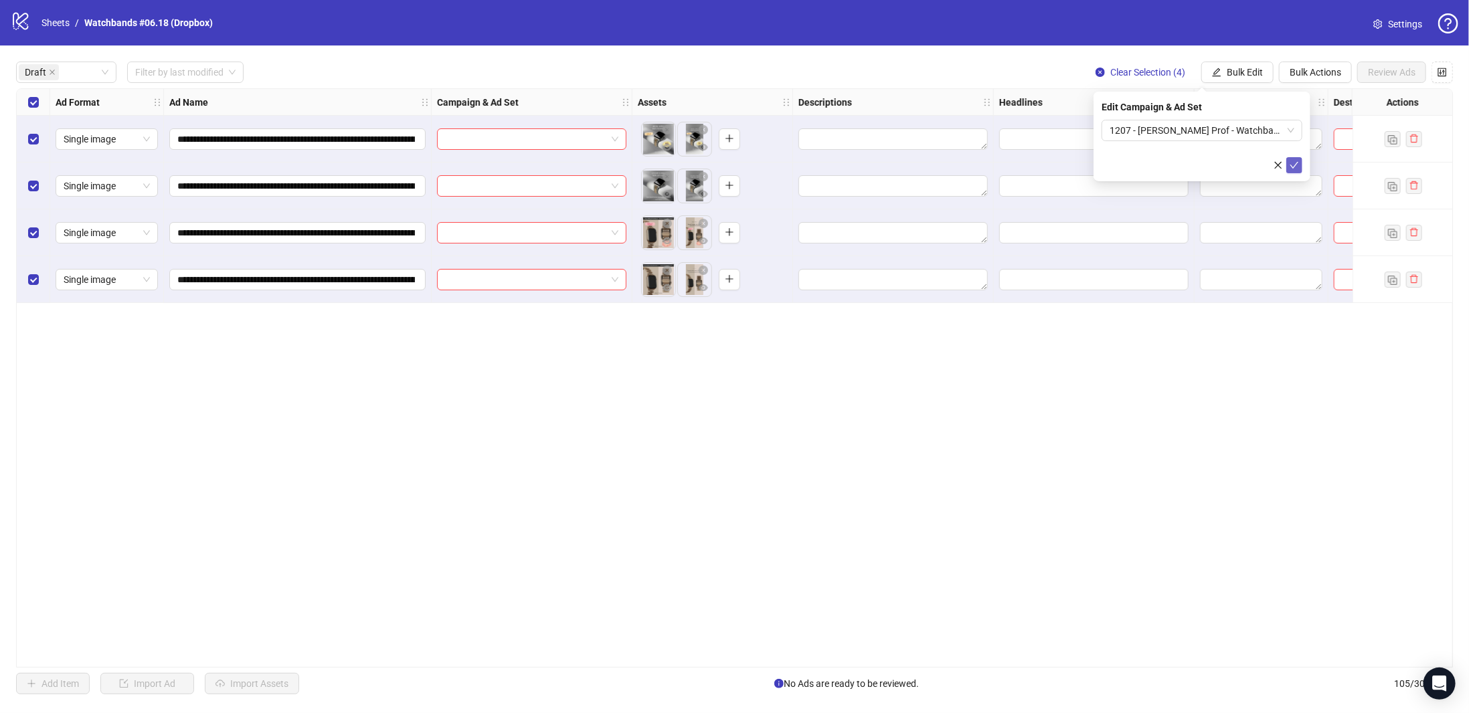
click at [1296, 165] on icon "check" at bounding box center [1294, 165] width 9 height 9
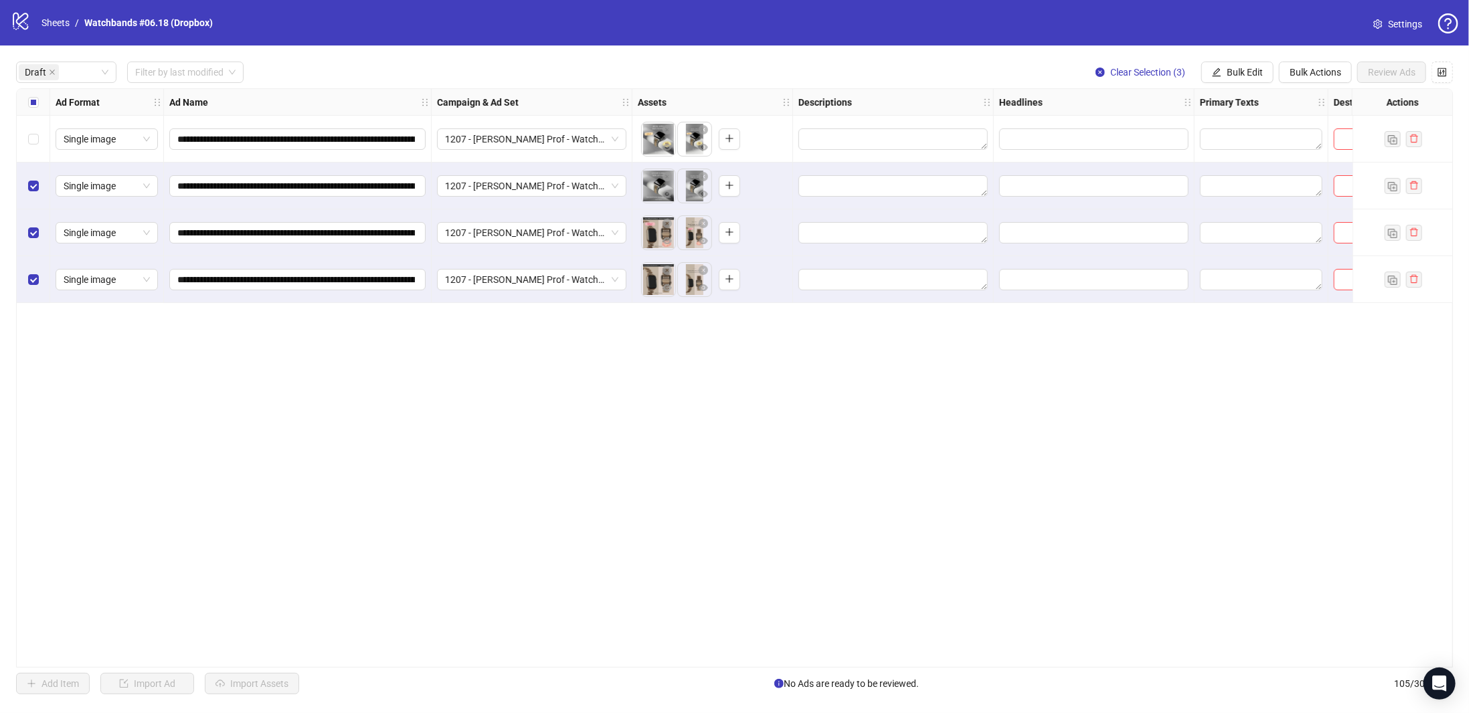
click at [26, 182] on div "Select row 2" at bounding box center [33, 186] width 33 height 47
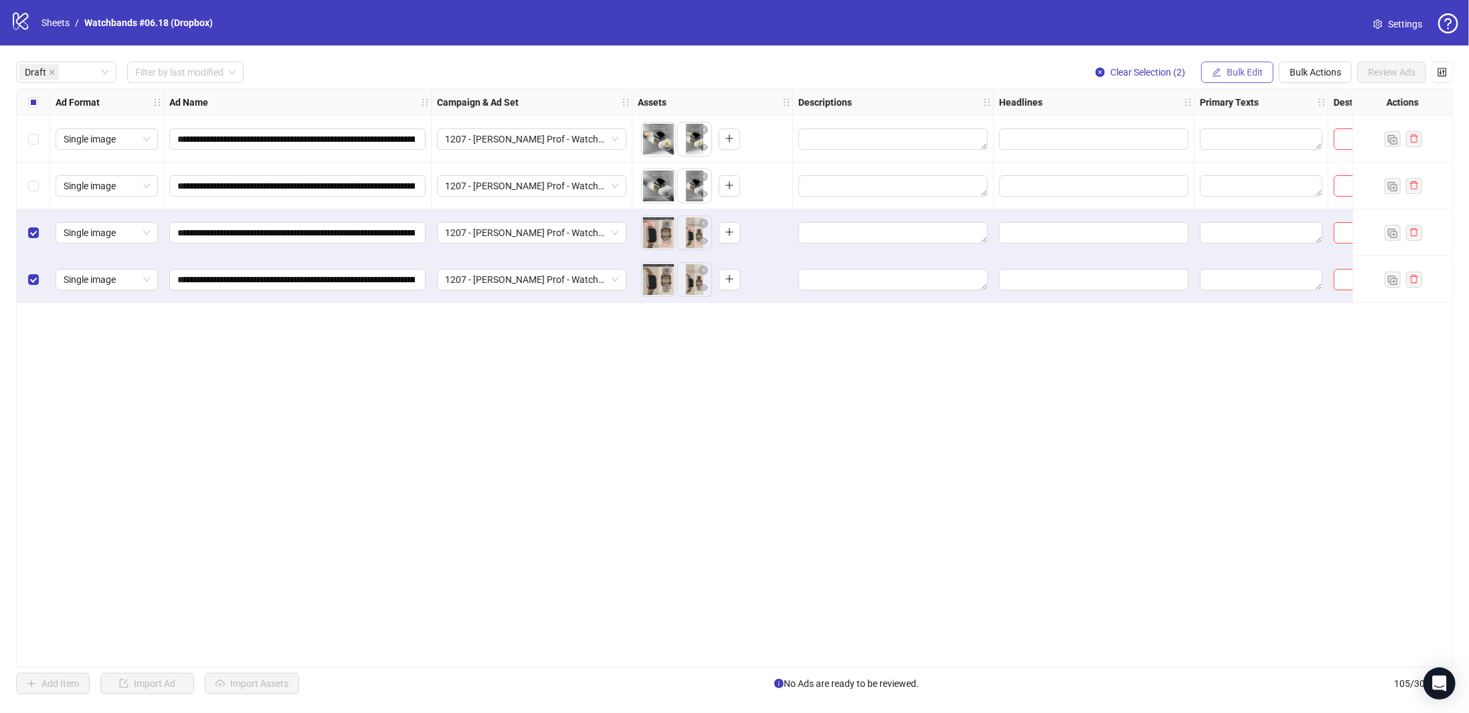
click at [1243, 67] on span "Bulk Edit" at bounding box center [1245, 72] width 36 height 11
click at [1254, 139] on span "Campaign & Ad Set" at bounding box center [1253, 142] width 80 height 15
click at [1290, 128] on span "1207 - Tomas - Static Prof - Watchband - S-AUGUST - POD1" at bounding box center [1202, 130] width 185 height 20
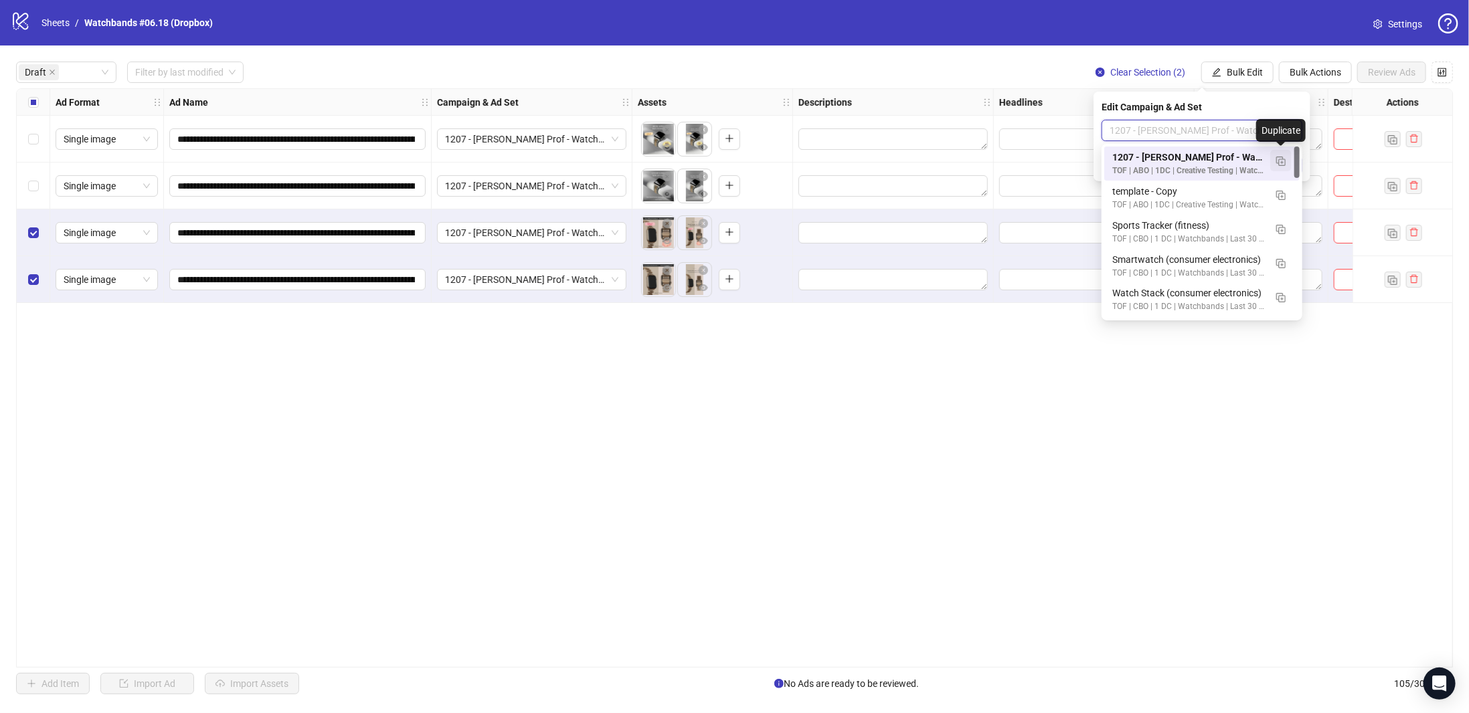
click at [1284, 161] on img "button" at bounding box center [1280, 161] width 9 height 9
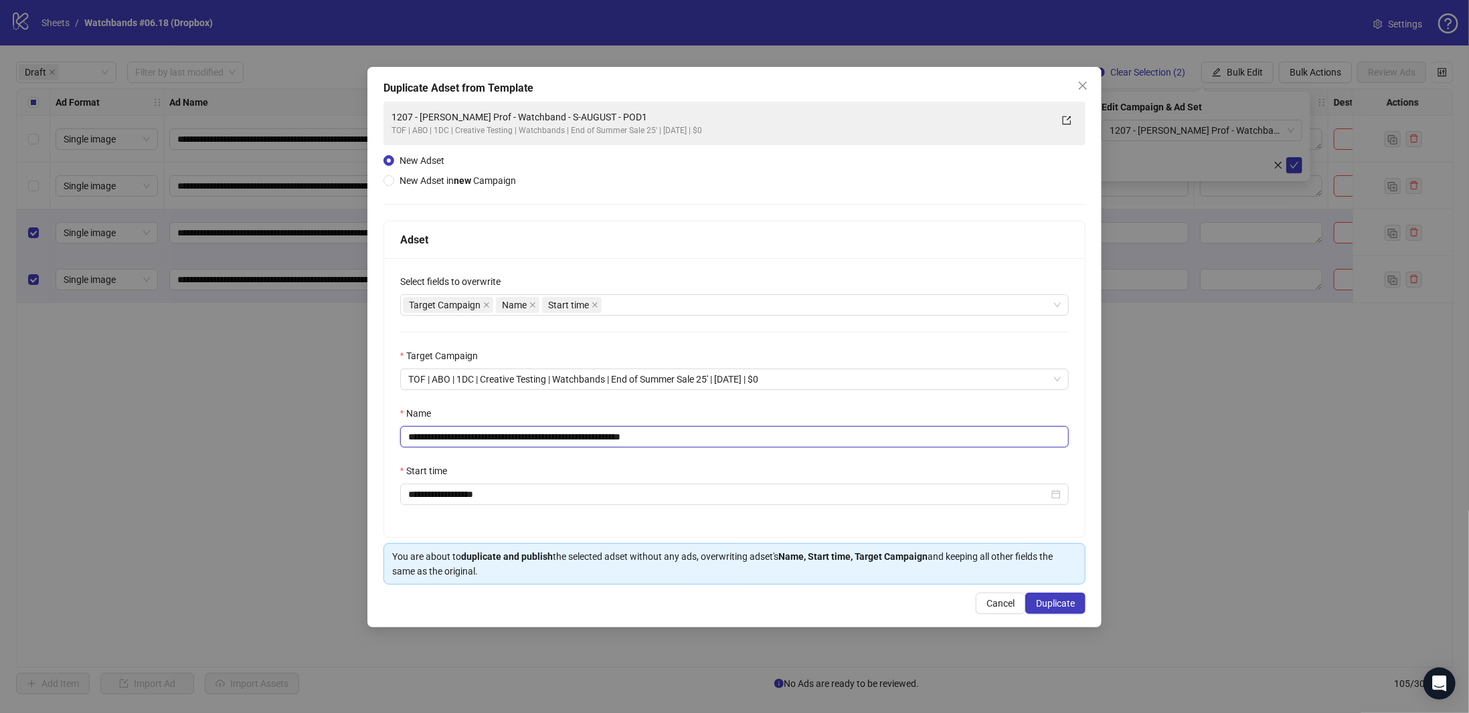
drag, startPoint x: 735, startPoint y: 439, endPoint x: 362, endPoint y: 454, distance: 373.1
click at [198, 454] on div "**********" at bounding box center [734, 356] width 1469 height 713
paste input "text"
type input "**********"
click at [1059, 604] on span "Duplicate" at bounding box center [1055, 603] width 39 height 11
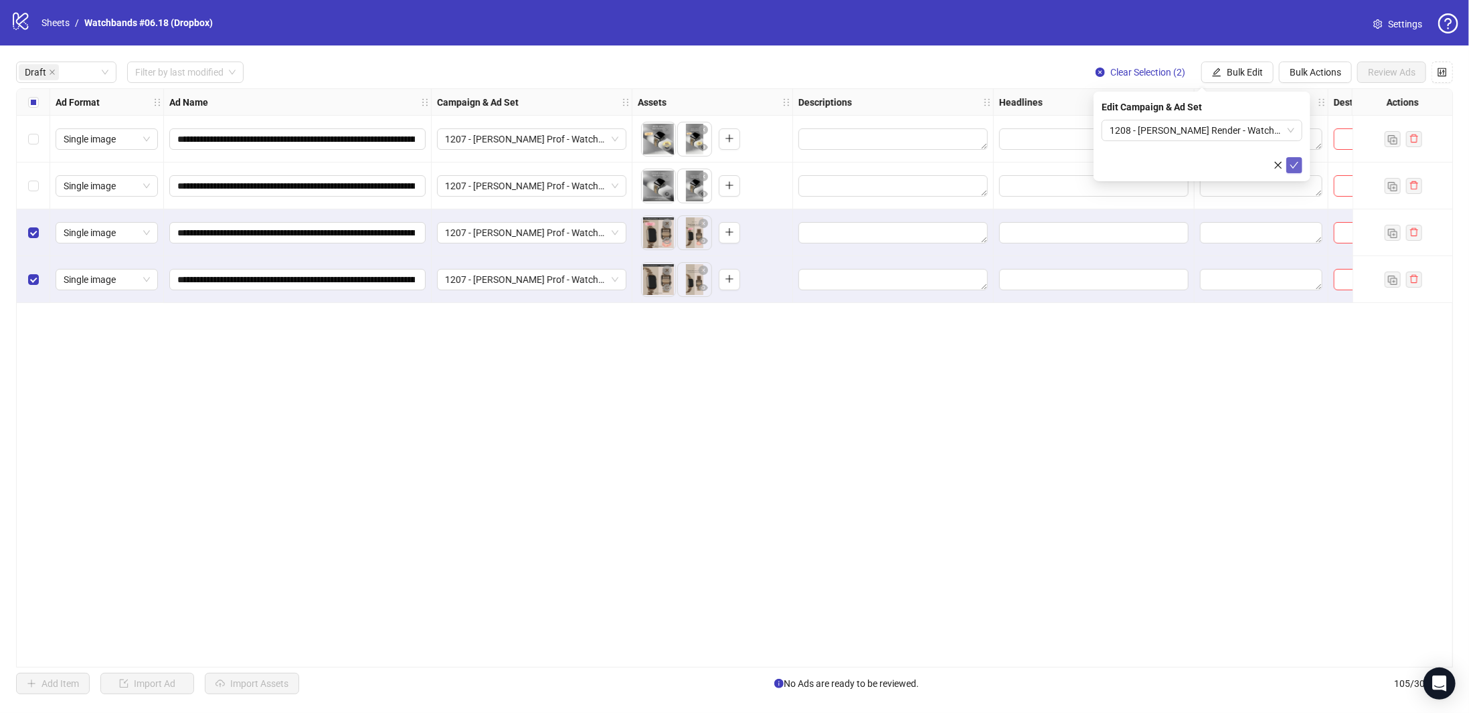
click at [1296, 168] on icon "check" at bounding box center [1294, 165] width 9 height 9
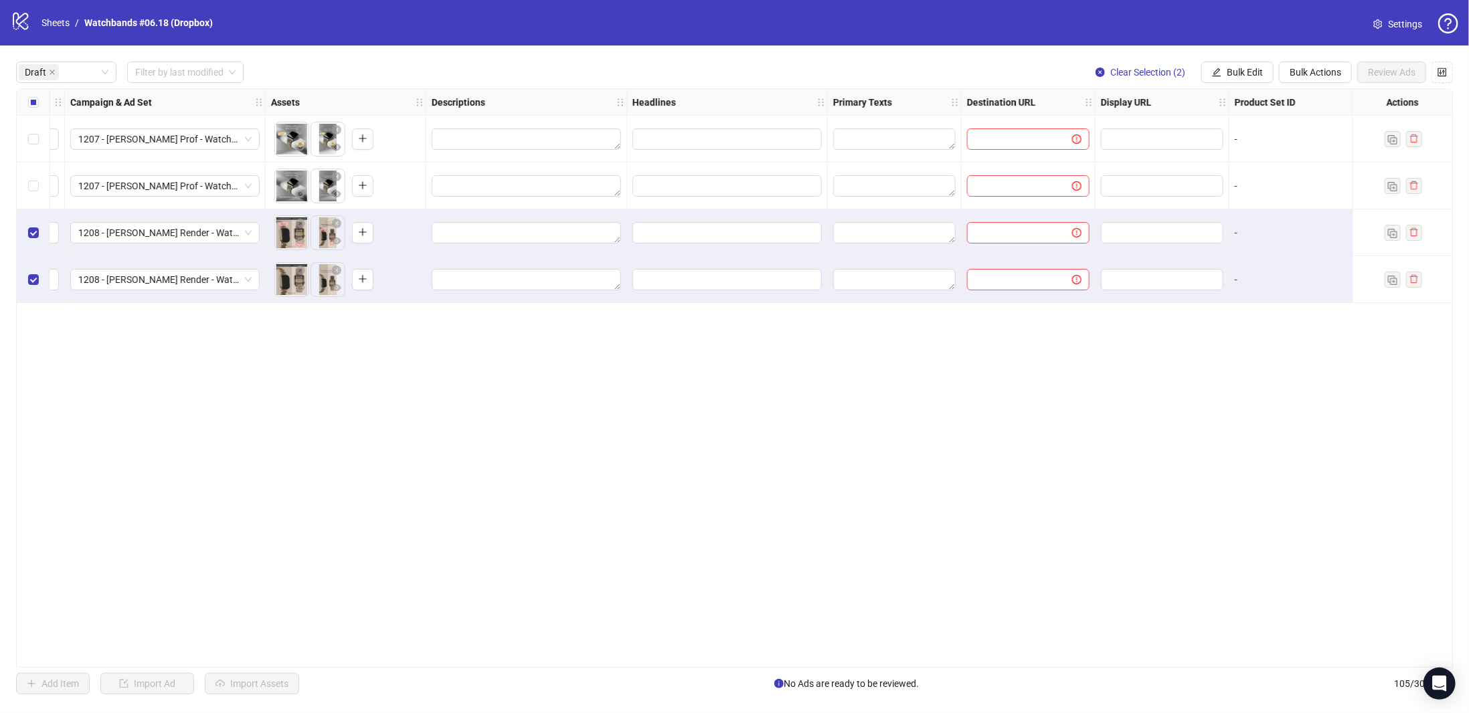
scroll to position [0, 367]
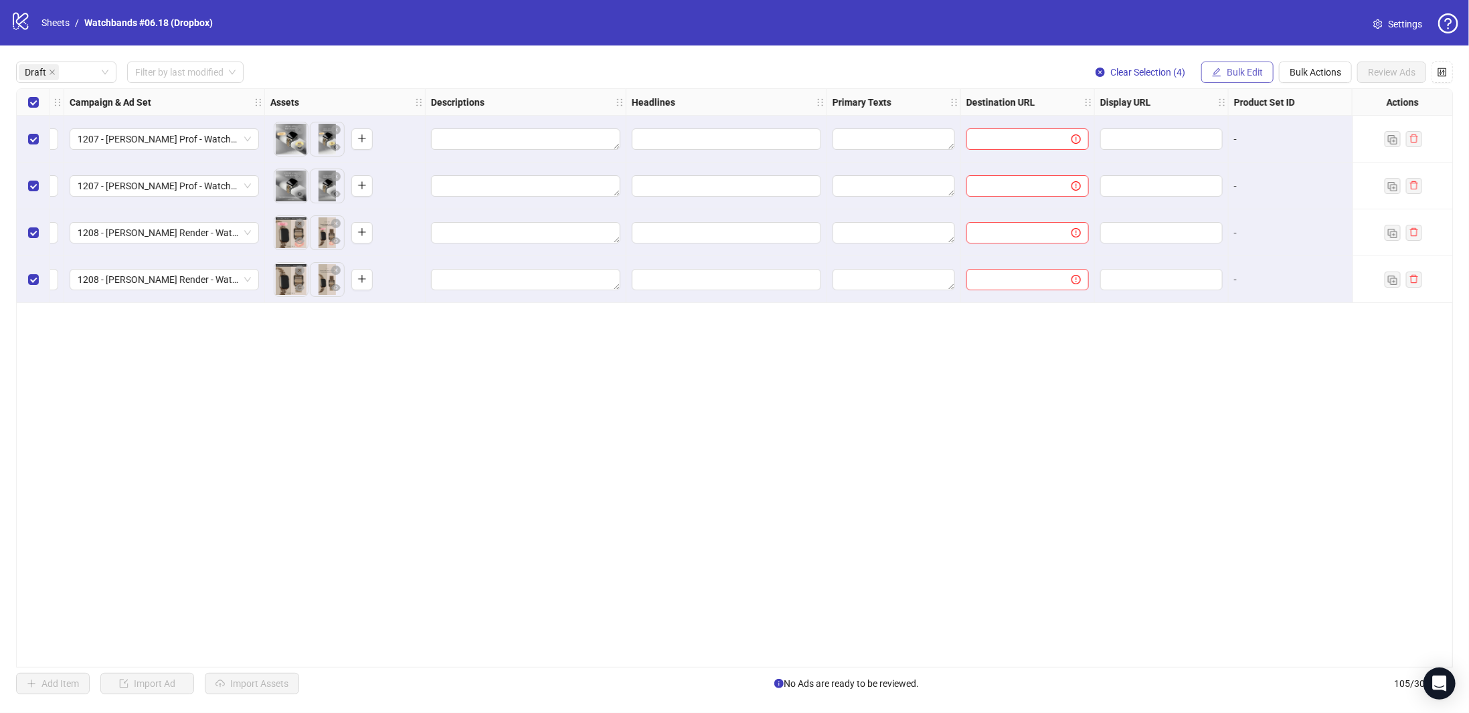
click at [1261, 73] on span "Bulk Edit" at bounding box center [1245, 72] width 36 height 11
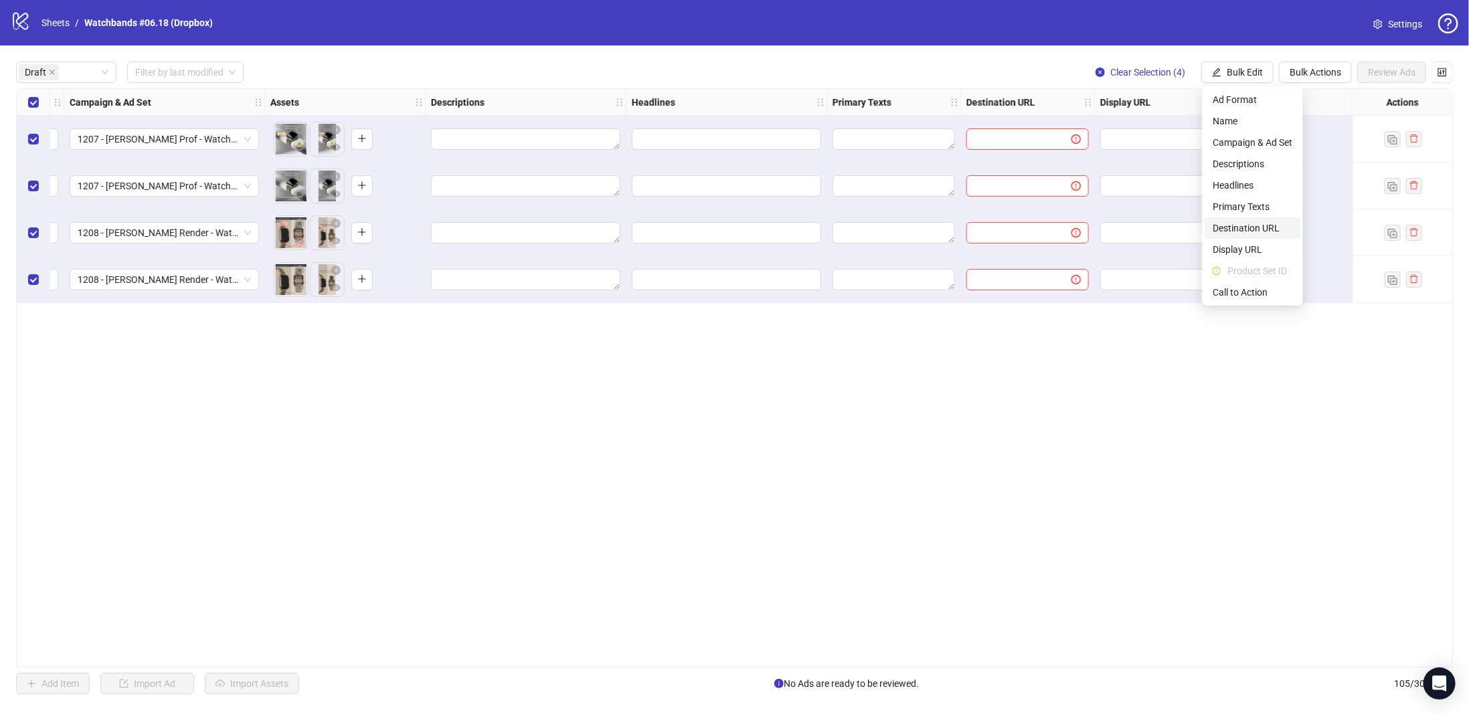
click at [1250, 228] on span "Destination URL" at bounding box center [1253, 228] width 80 height 15
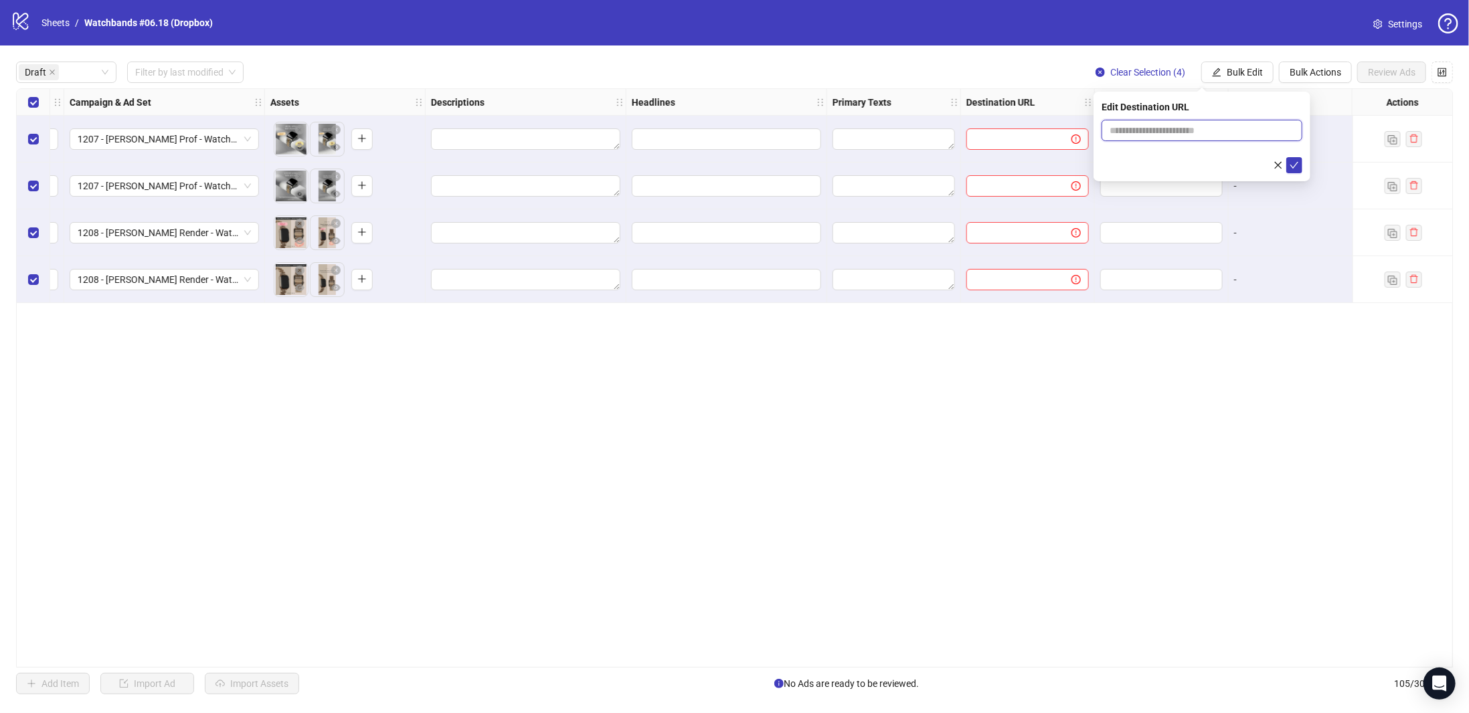
click at [1160, 126] on input "text" at bounding box center [1197, 130] width 174 height 15
click at [1232, 96] on div "Edit Destination URL" at bounding box center [1202, 137] width 217 height 90
click at [1181, 131] on input "text" at bounding box center [1197, 130] width 174 height 15
paste input "**********"
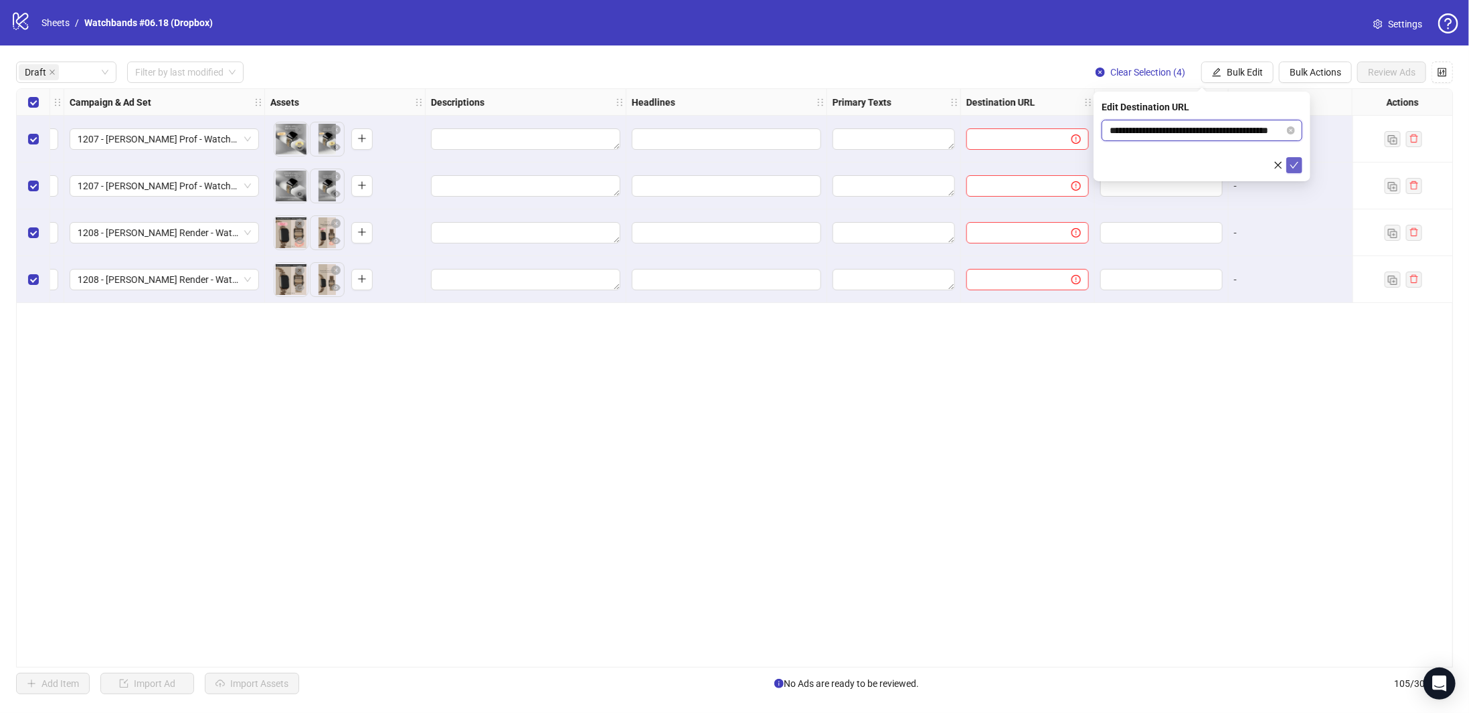
type input "**********"
click at [1298, 166] on icon "check" at bounding box center [1294, 165] width 9 height 9
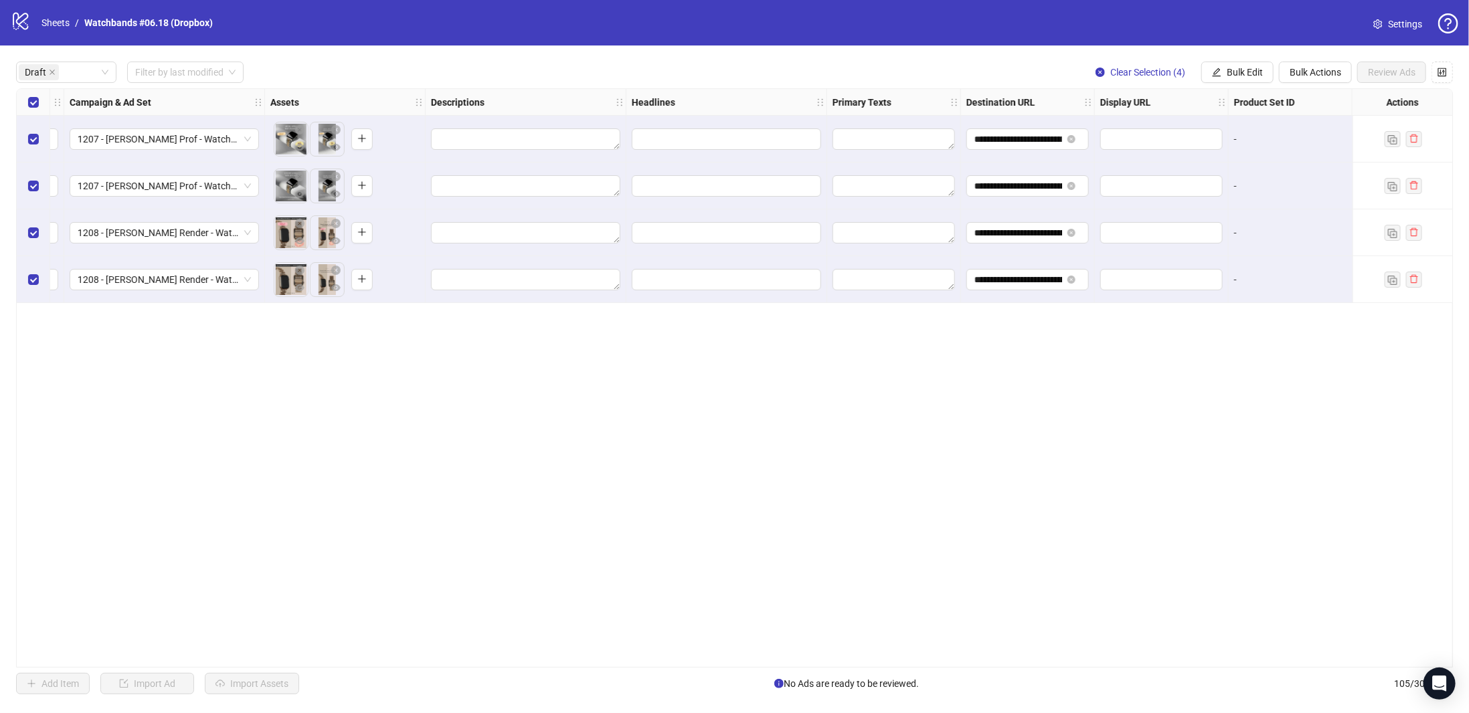
click at [834, 393] on div "**********" at bounding box center [734, 378] width 1437 height 580
click at [1247, 68] on span "Bulk Edit" at bounding box center [1245, 72] width 36 height 11
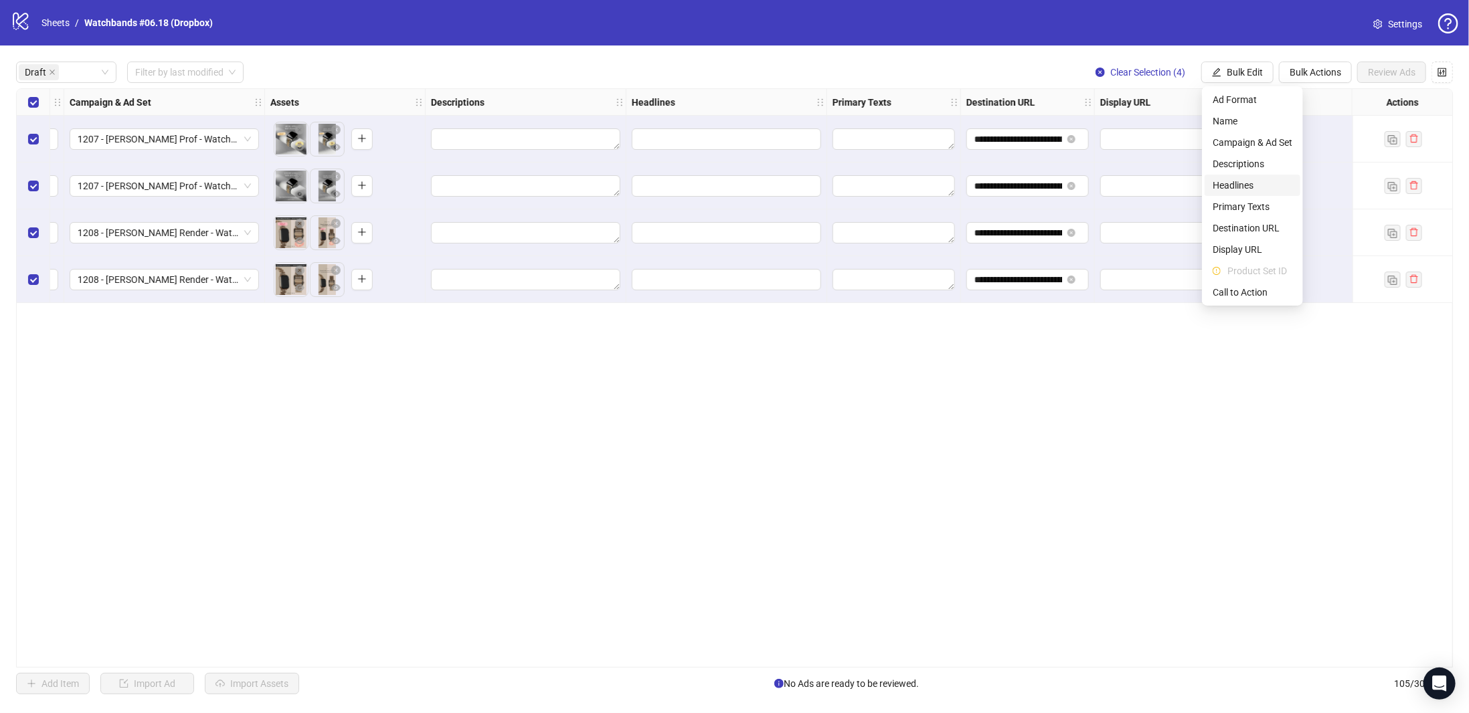
drag, startPoint x: 1233, startPoint y: 189, endPoint x: 1233, endPoint y: 181, distance: 7.4
click at [1233, 188] on span "Headlines" at bounding box center [1253, 185] width 80 height 15
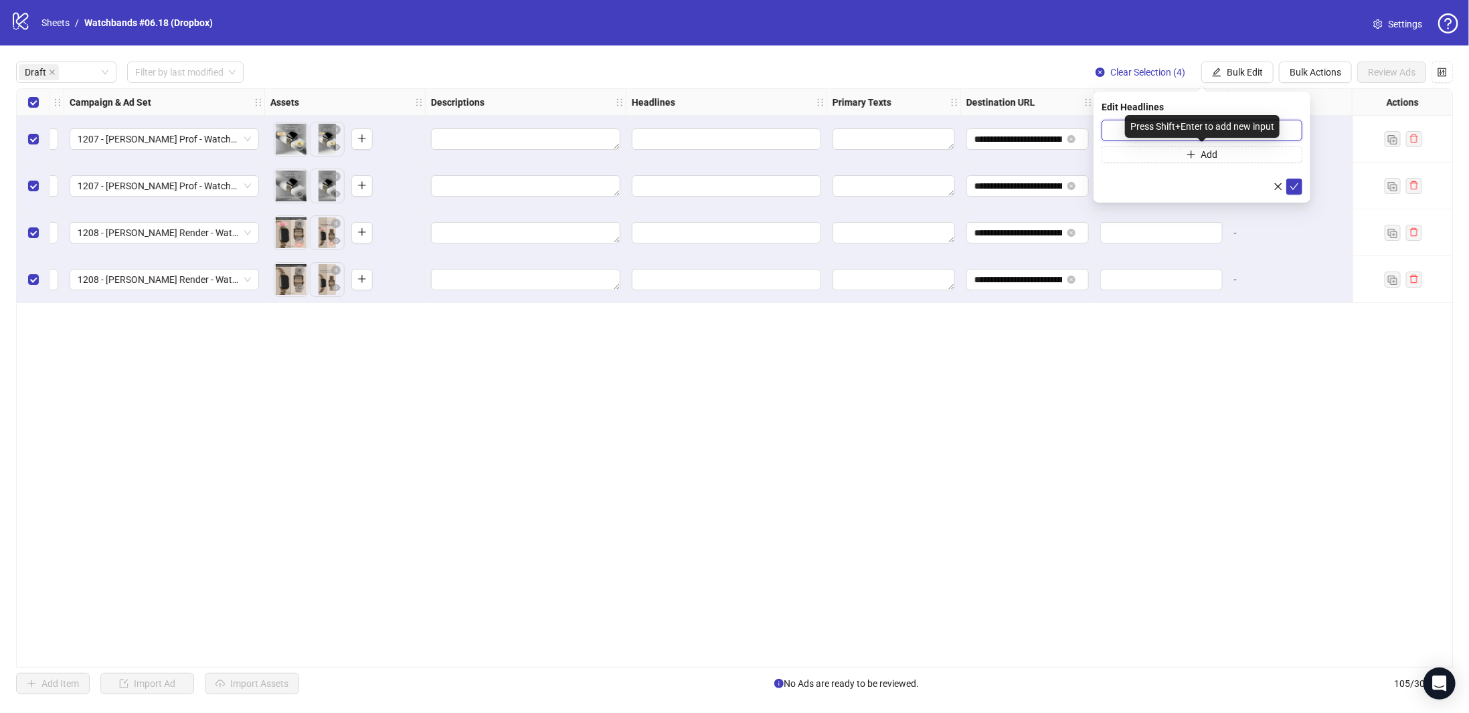
click at [1224, 129] on input "text" at bounding box center [1202, 130] width 201 height 21
paste input "**********"
type input "**********"
click at [1290, 182] on icon "check" at bounding box center [1294, 186] width 9 height 9
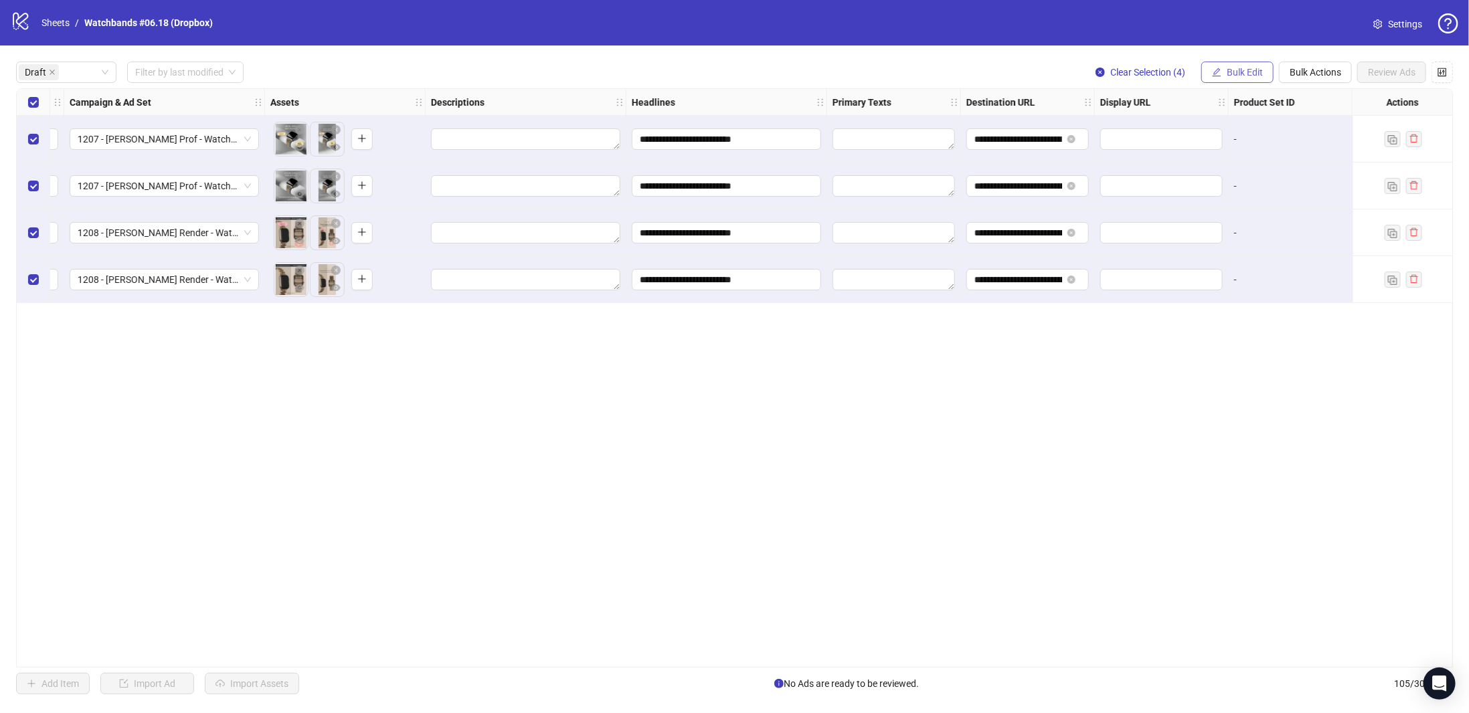
click at [1237, 66] on button "Bulk Edit" at bounding box center [1237, 72] width 72 height 21
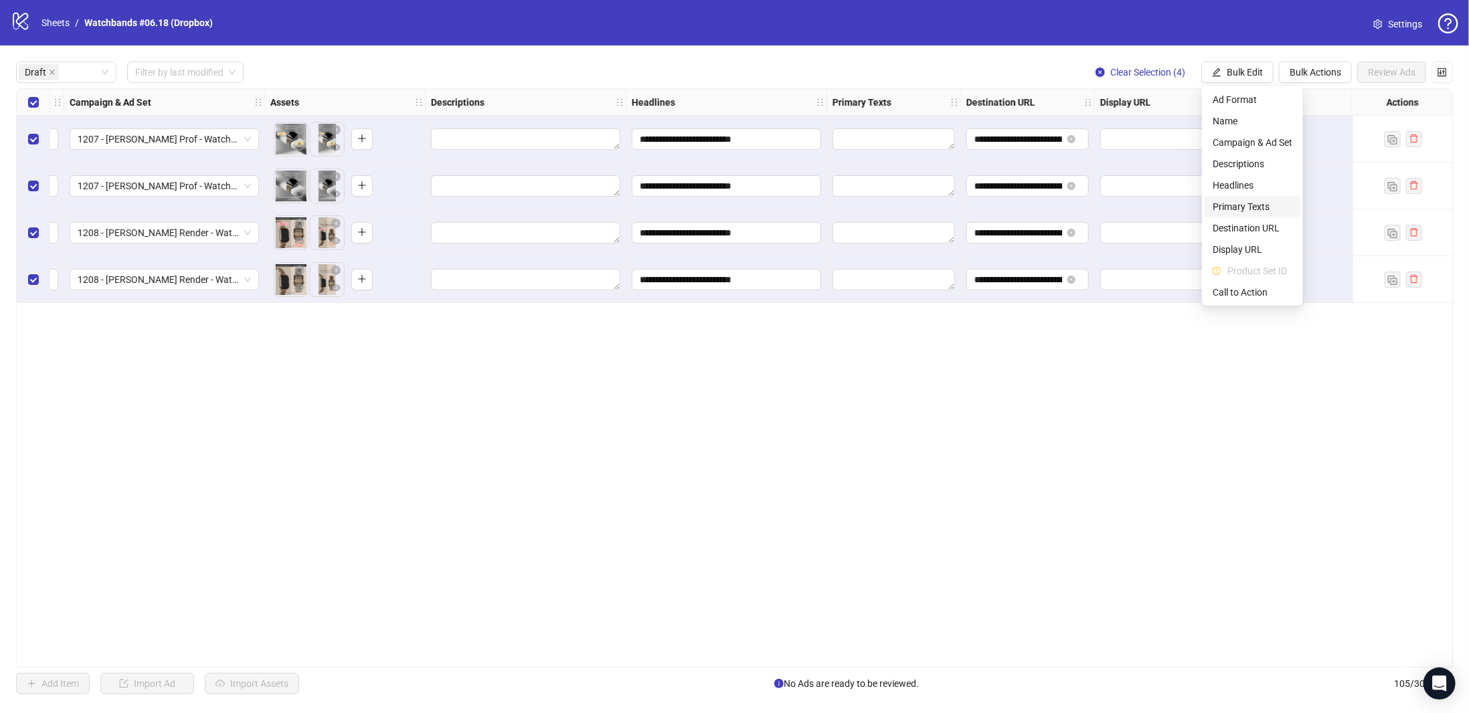
click at [1247, 203] on span "Primary Texts" at bounding box center [1253, 206] width 80 height 15
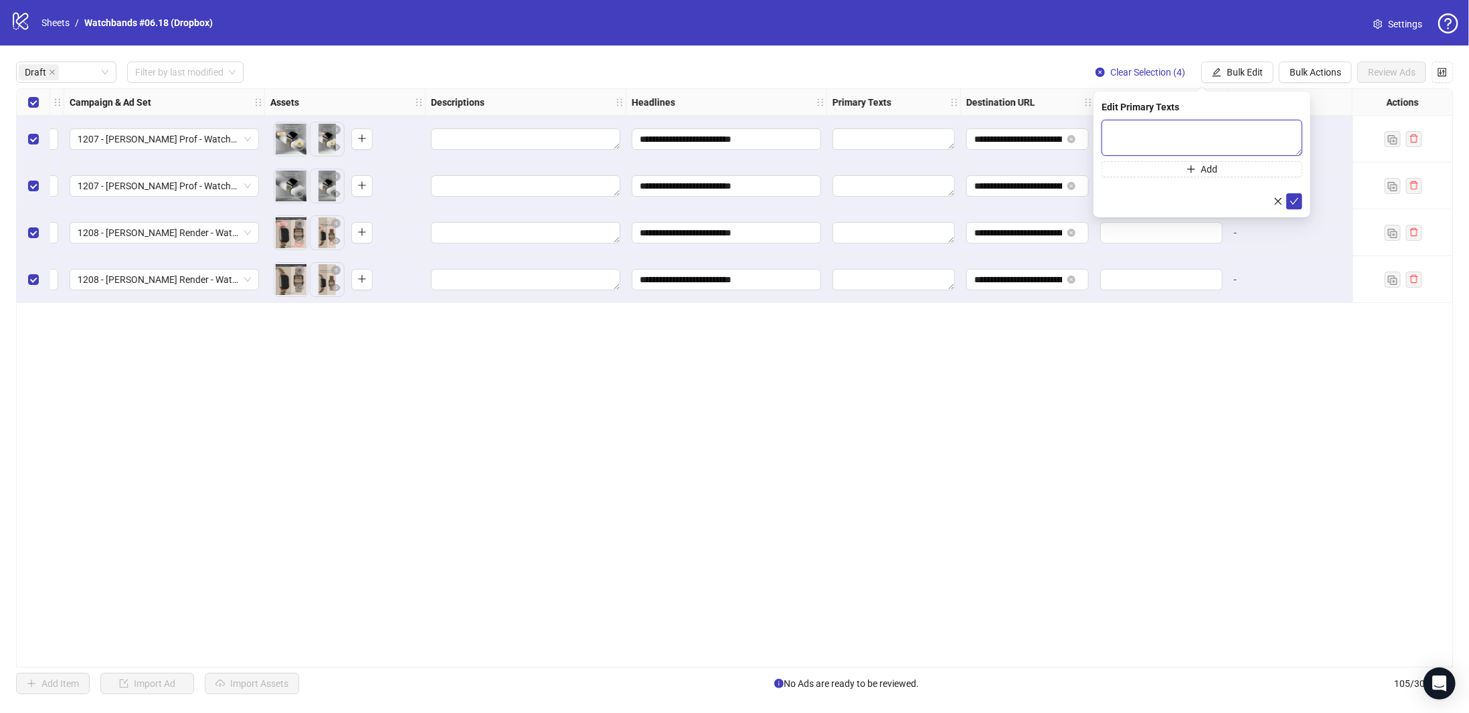
click at [1223, 136] on textarea at bounding box center [1202, 138] width 201 height 36
paste textarea "**********"
type textarea "**********"
click at [1290, 199] on icon "check" at bounding box center [1294, 200] width 9 height 9
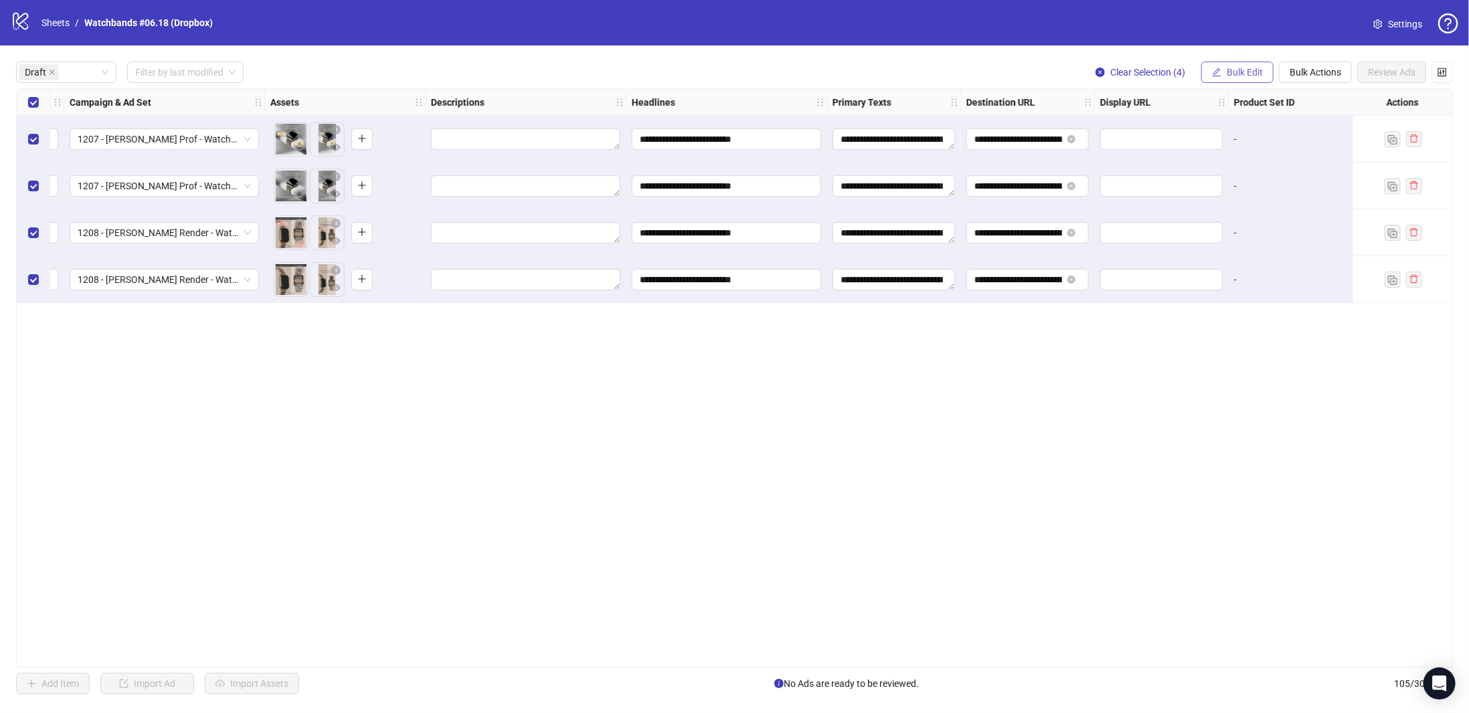
click at [1221, 70] on icon "edit" at bounding box center [1216, 72] width 9 height 9
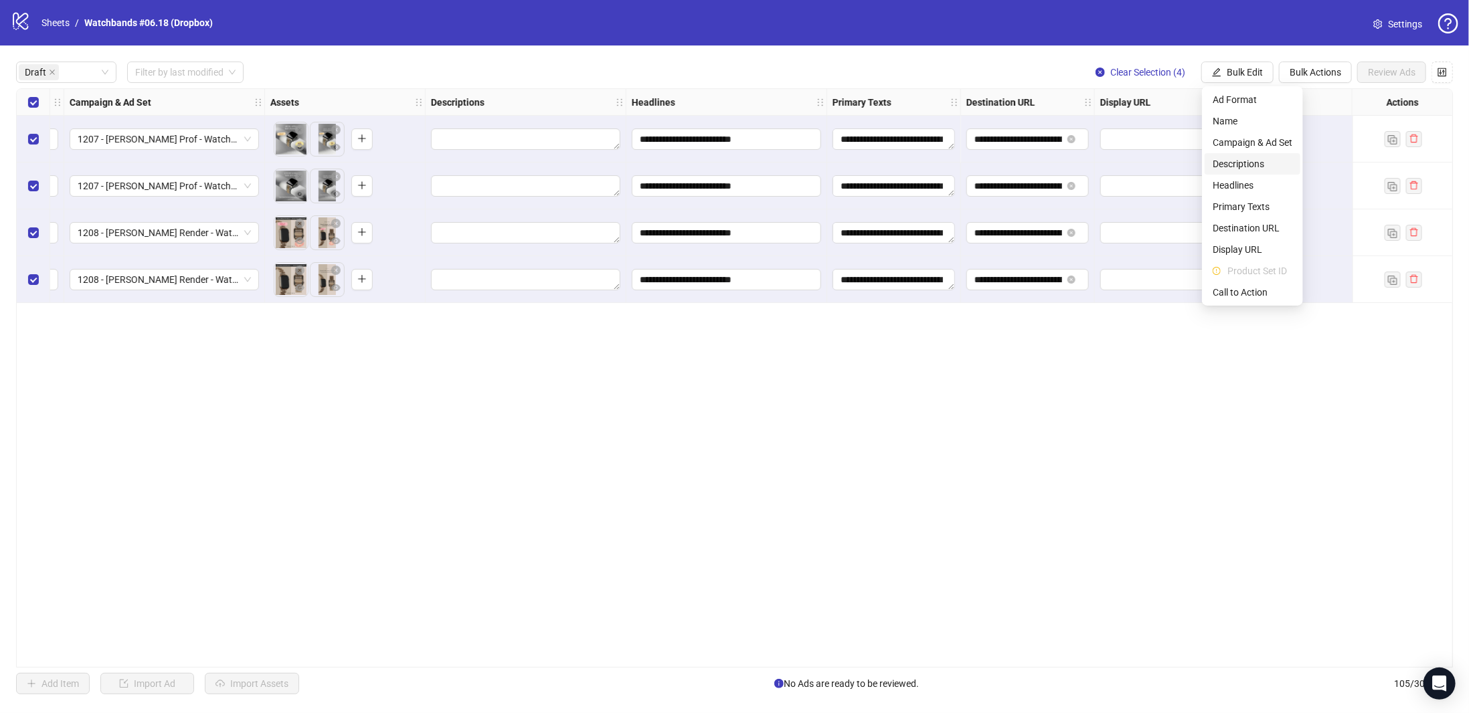
click at [1239, 171] on li "Descriptions" at bounding box center [1253, 163] width 96 height 21
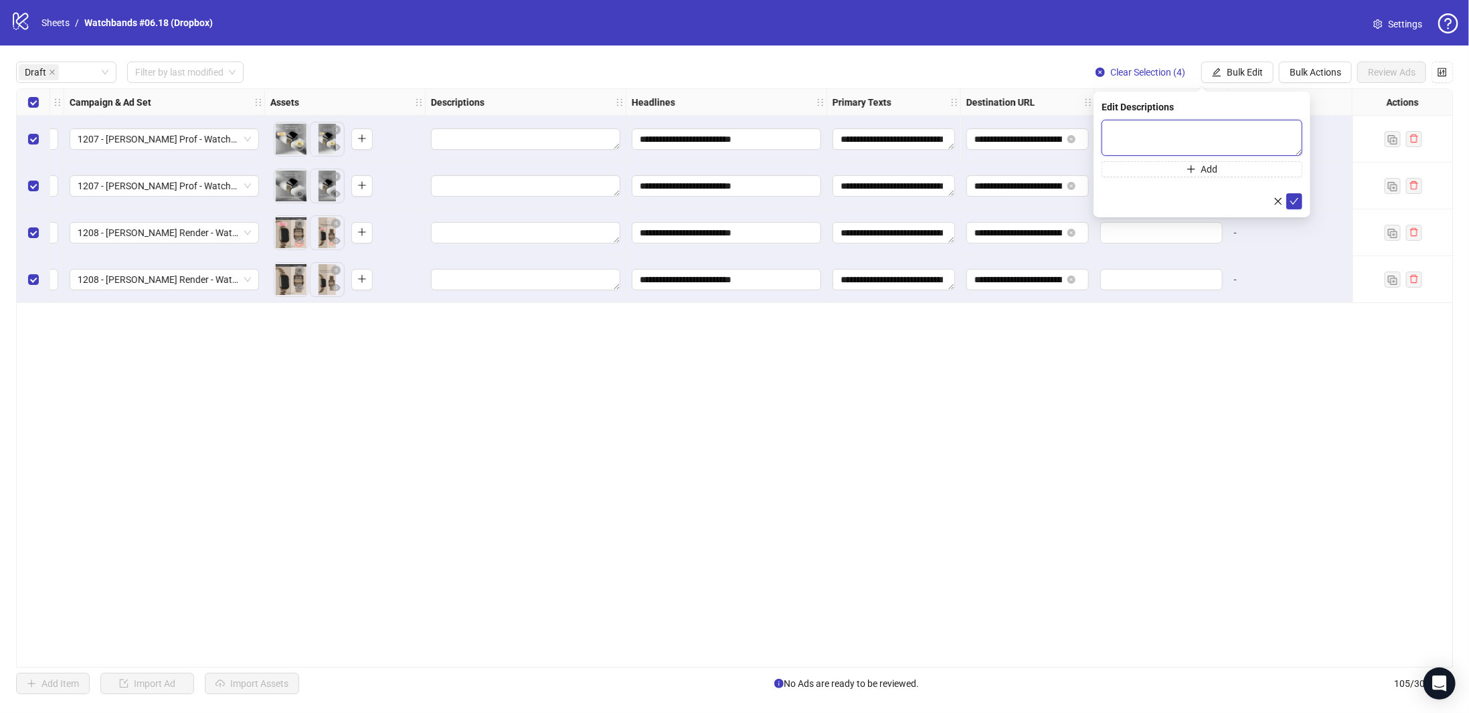
click at [1210, 123] on textarea at bounding box center [1202, 138] width 201 height 36
paste textarea "**********"
type textarea "**********"
click at [1293, 203] on icon "check" at bounding box center [1294, 200] width 9 height 7
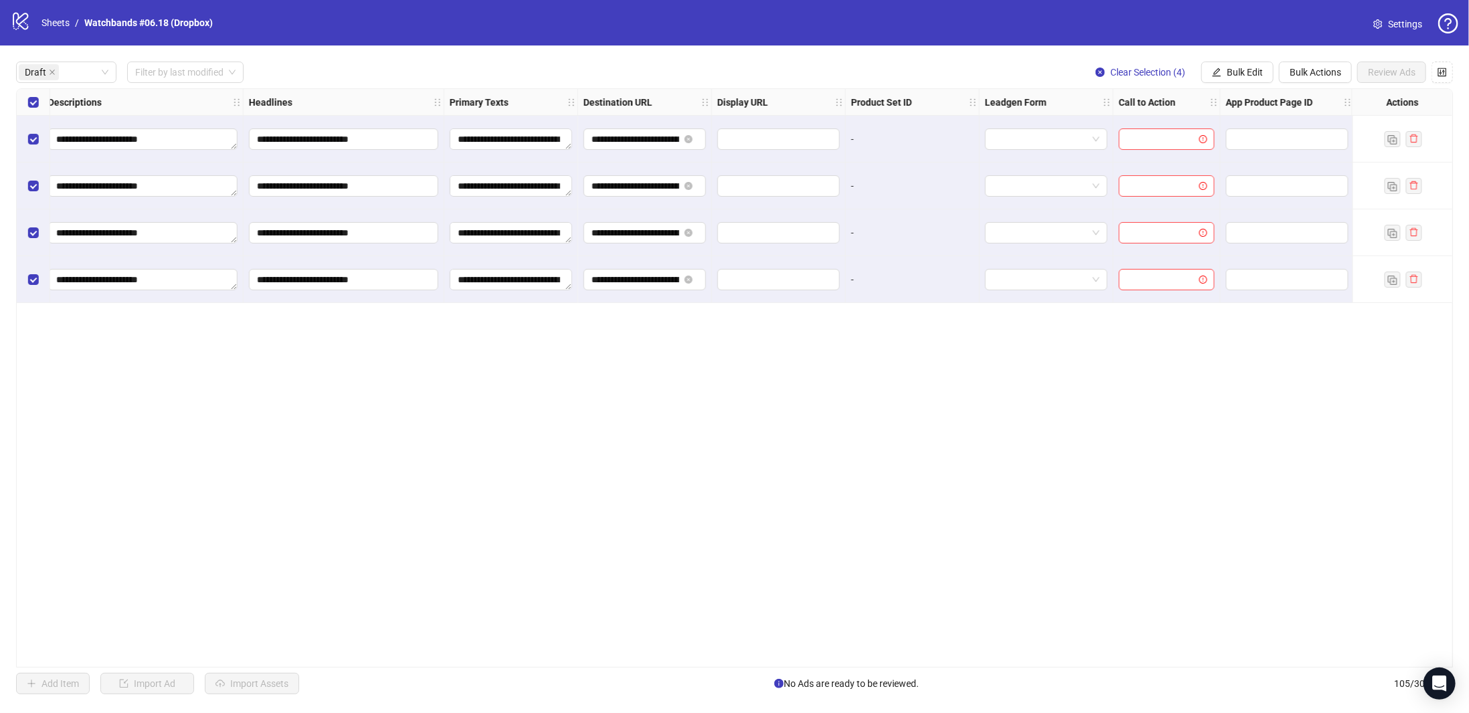
scroll to position [0, 752]
click at [1264, 78] on button "Bulk Edit" at bounding box center [1237, 72] width 72 height 21
click at [1249, 292] on span "Call to Action" at bounding box center [1253, 292] width 80 height 15
click at [1225, 134] on input "search" at bounding box center [1196, 130] width 173 height 20
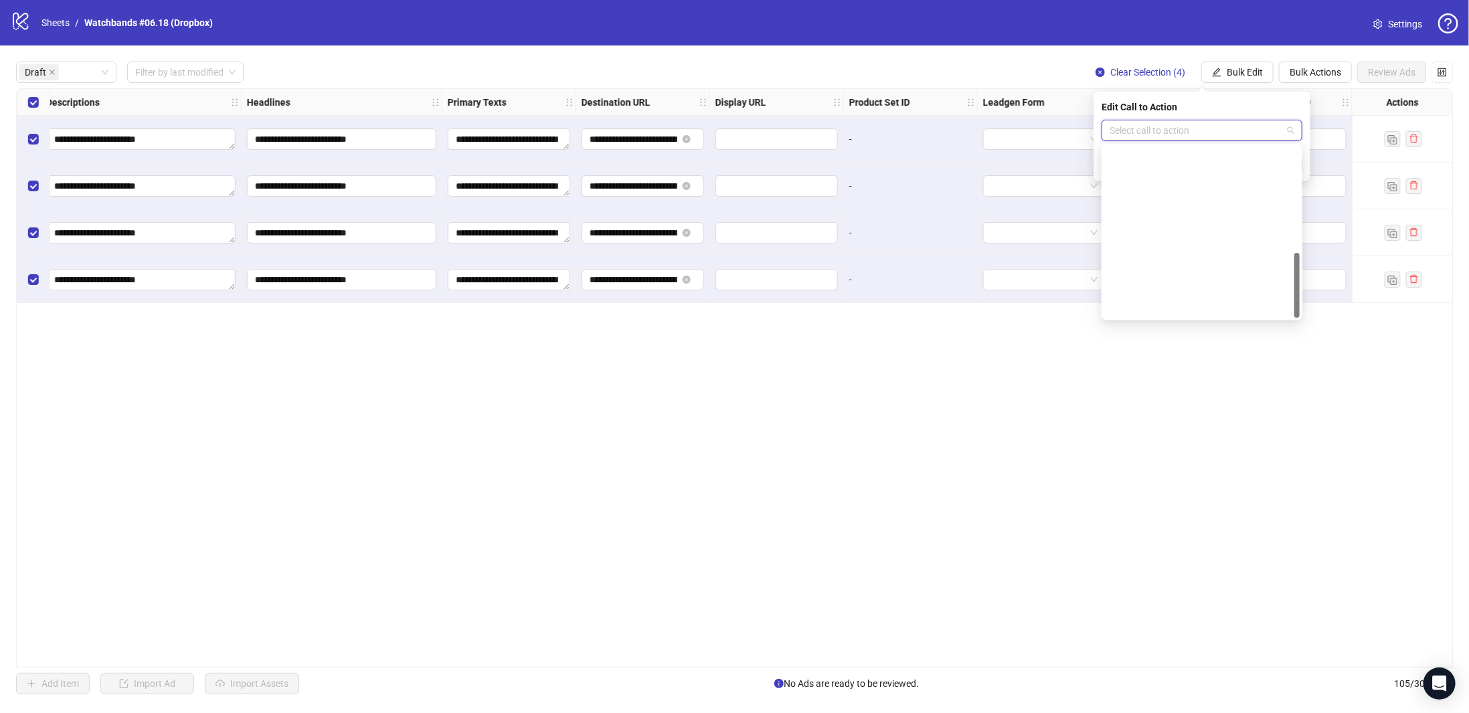
scroll to position [278, 0]
click at [1155, 198] on div "Shop now" at bounding box center [1201, 200] width 179 height 15
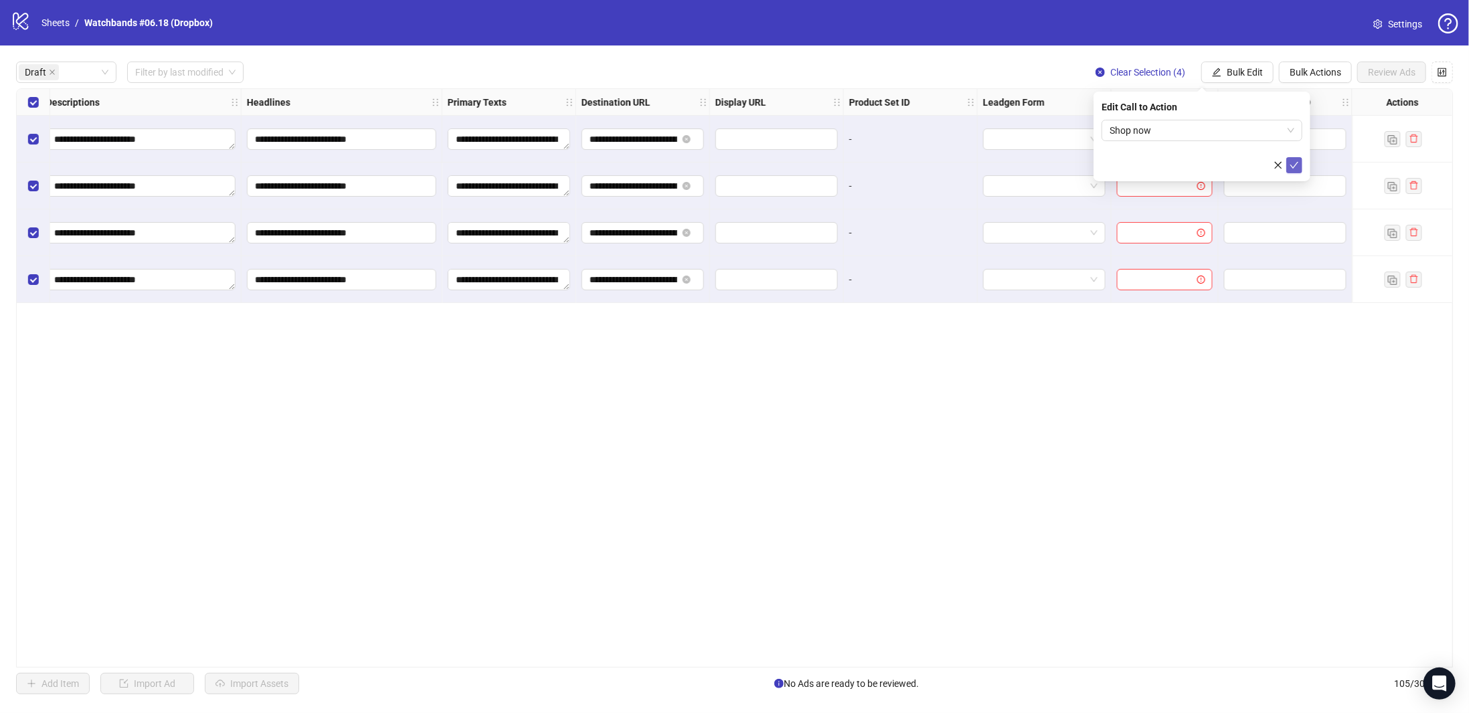
click at [1292, 165] on icon "check" at bounding box center [1294, 165] width 9 height 9
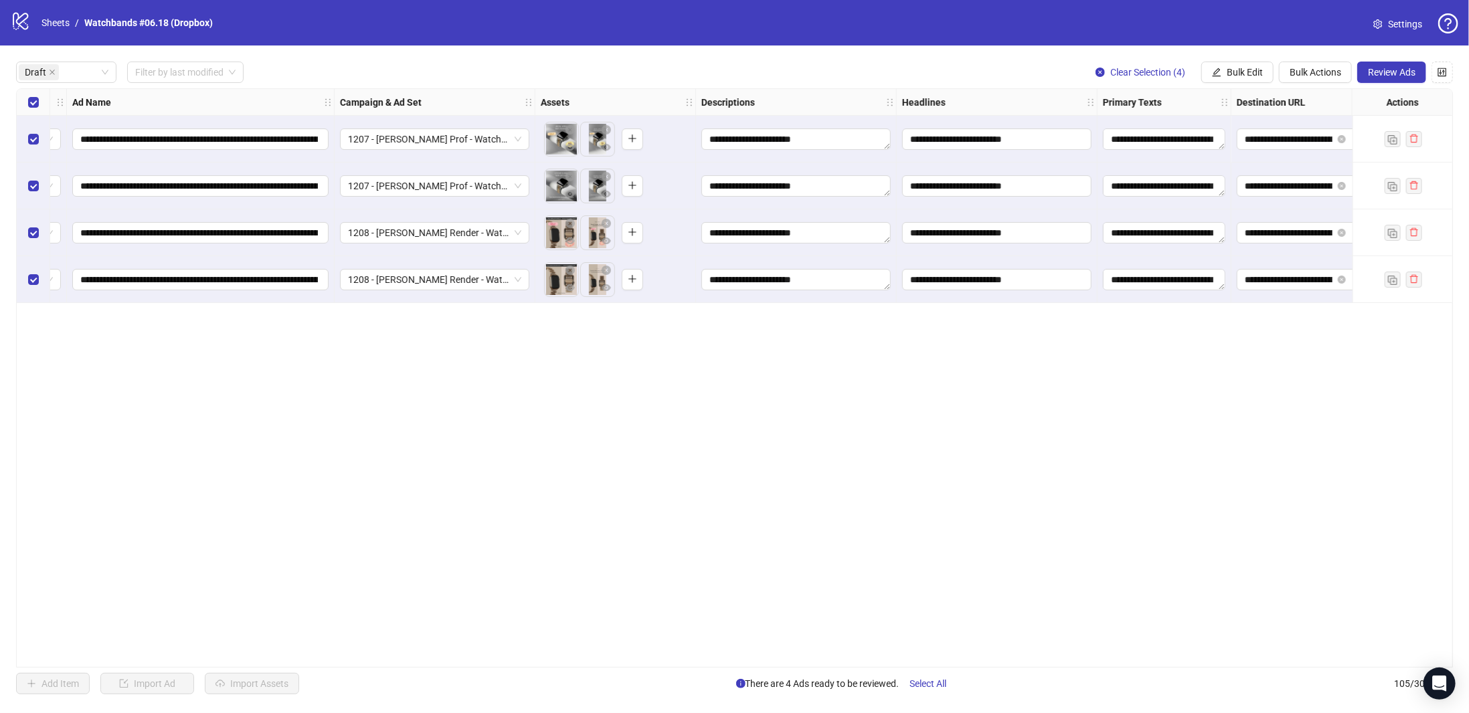
scroll to position [0, 0]
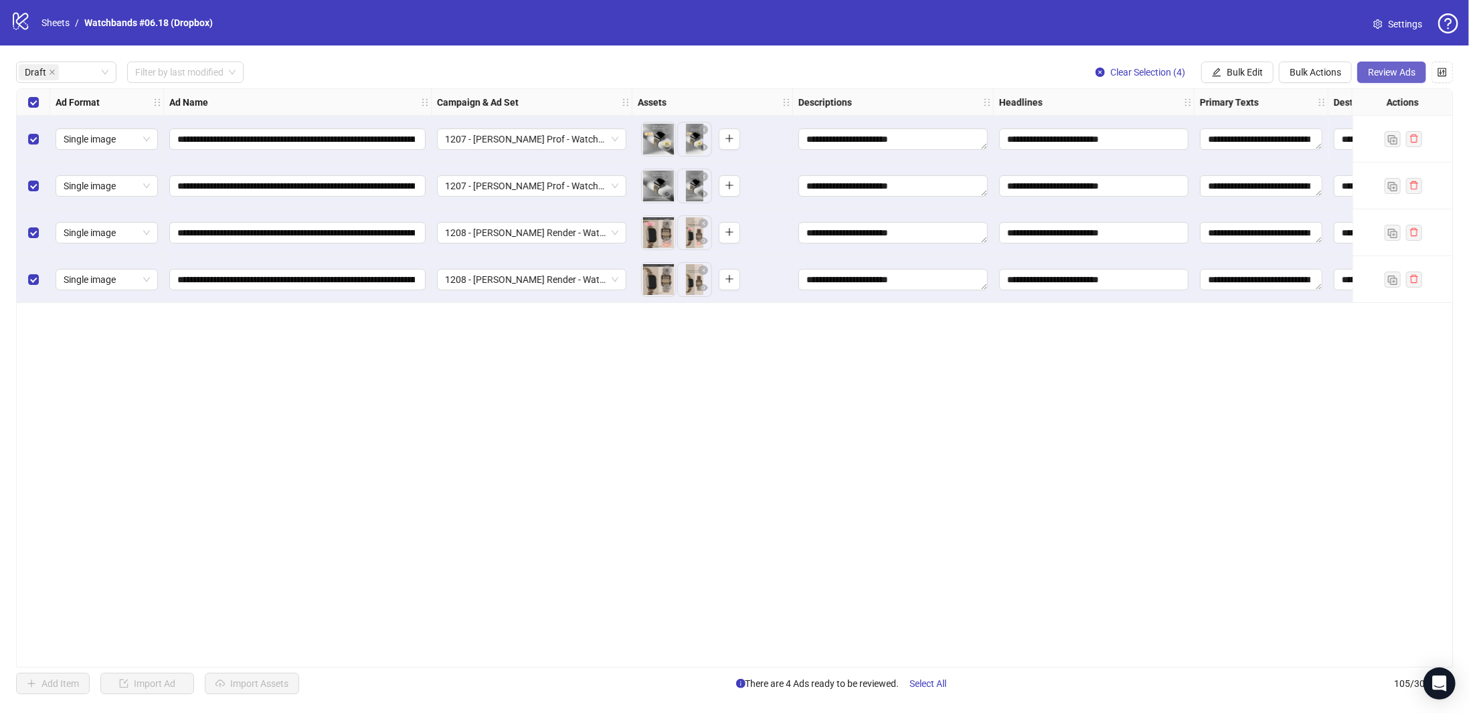
click at [1388, 73] on span "Review Ads" at bounding box center [1392, 72] width 48 height 11
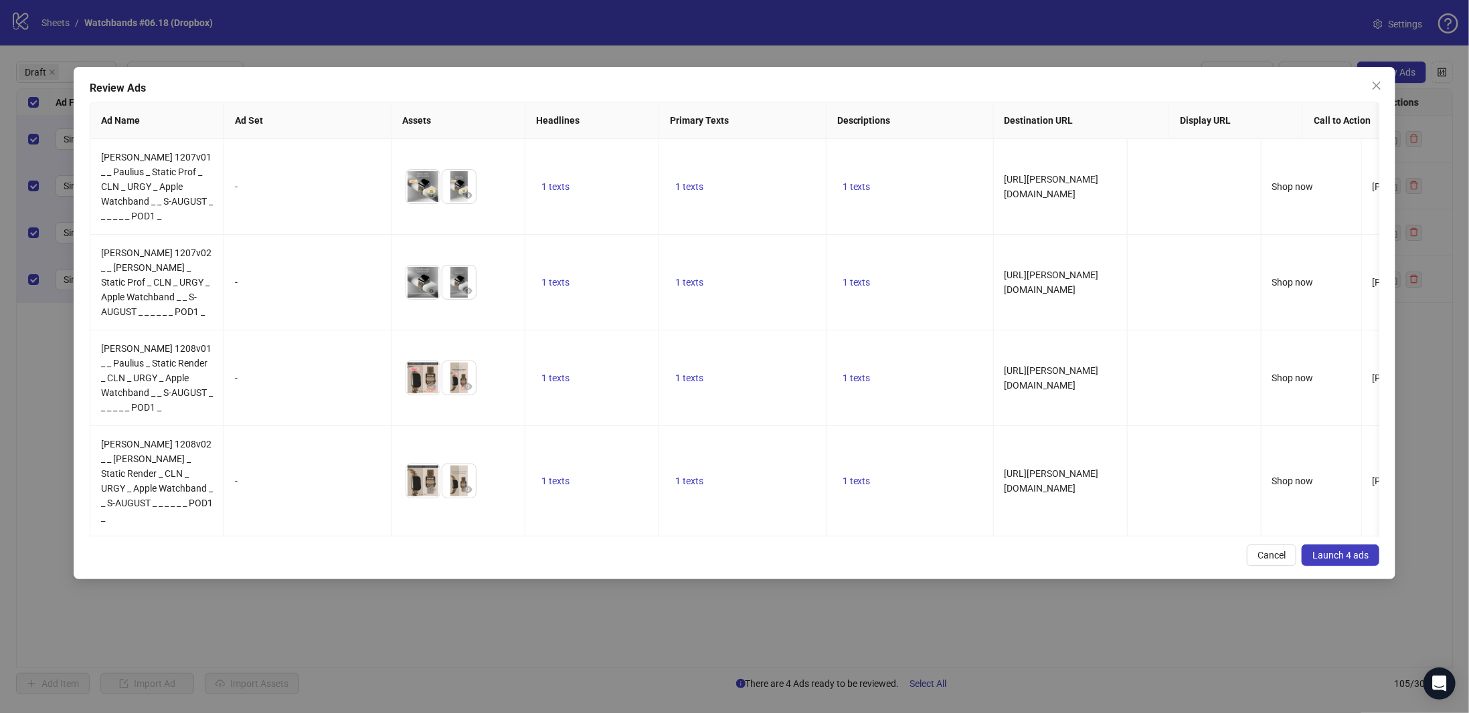
click at [1358, 551] on span "Launch 4 ads" at bounding box center [1340, 555] width 56 height 11
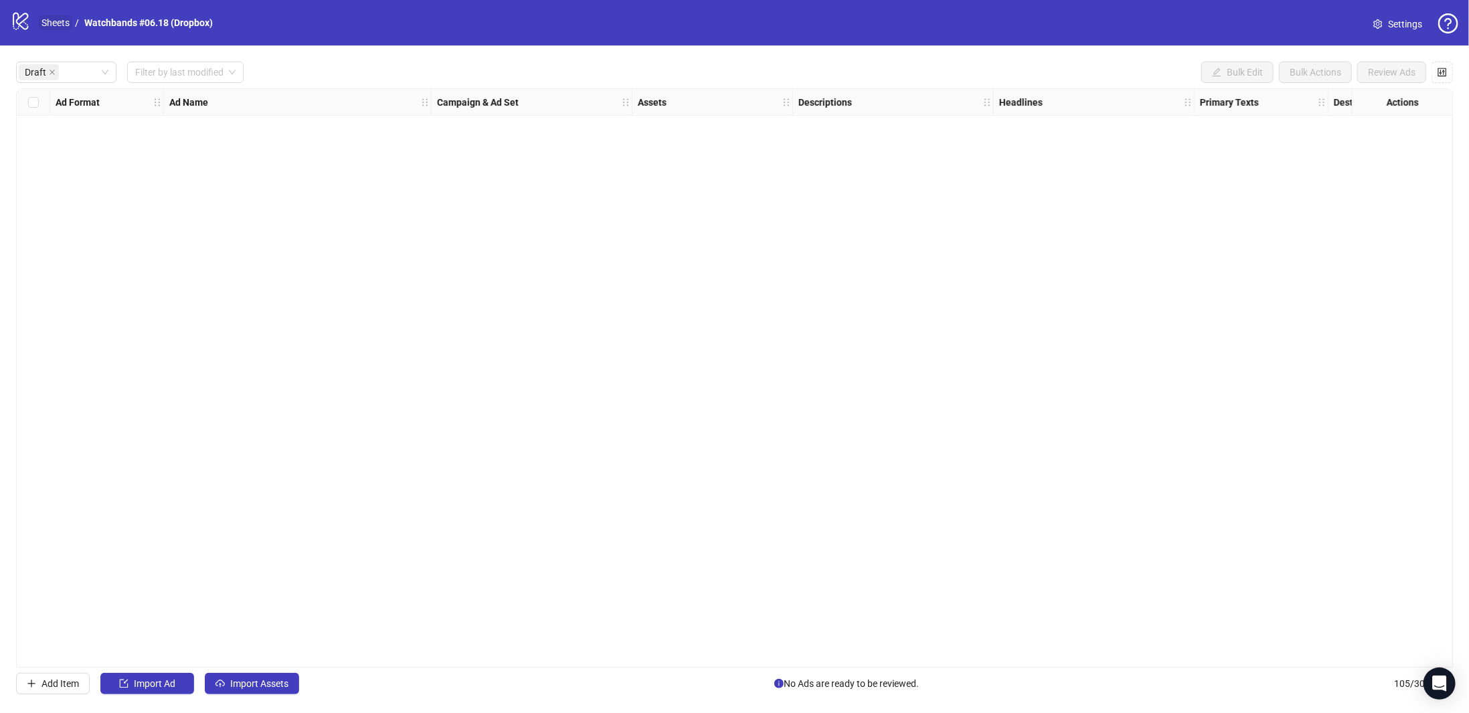
click at [52, 25] on link "Sheets" at bounding box center [55, 22] width 33 height 15
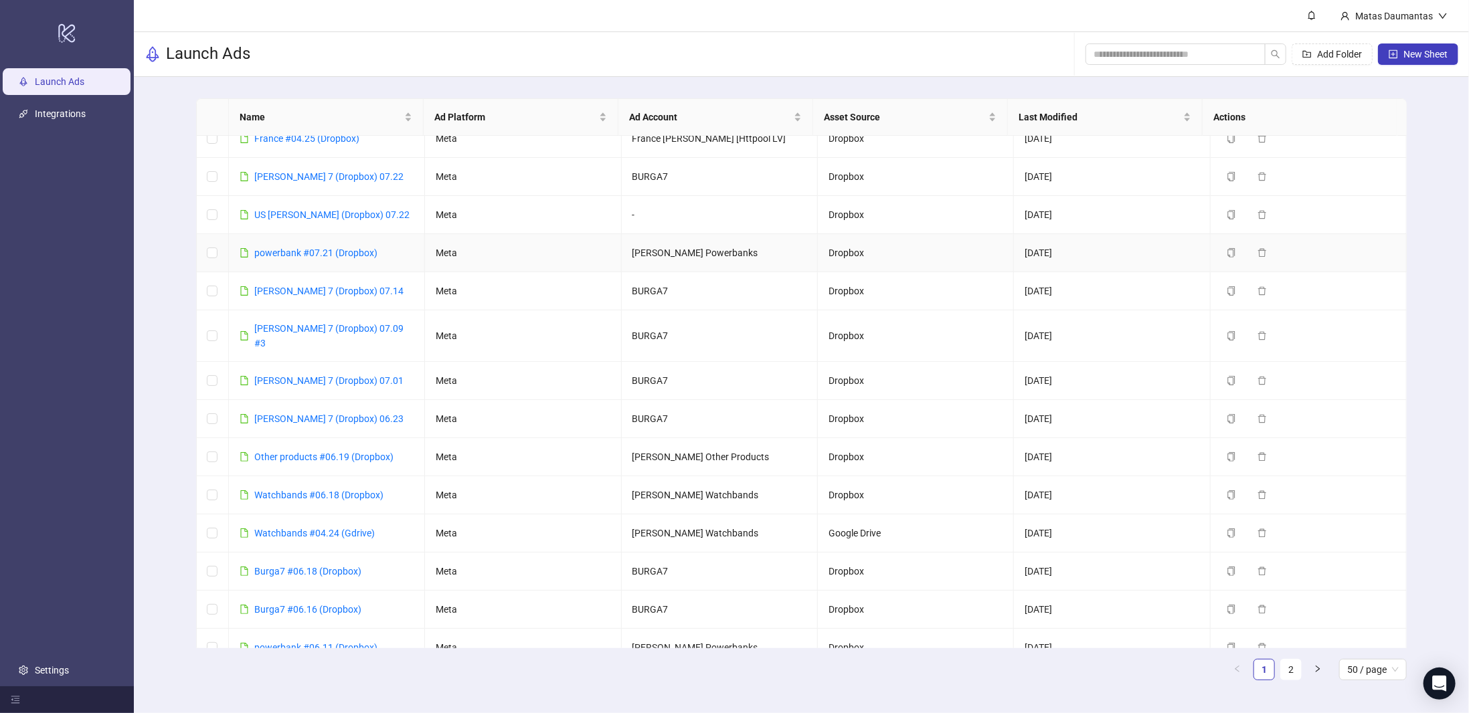
scroll to position [602, 0]
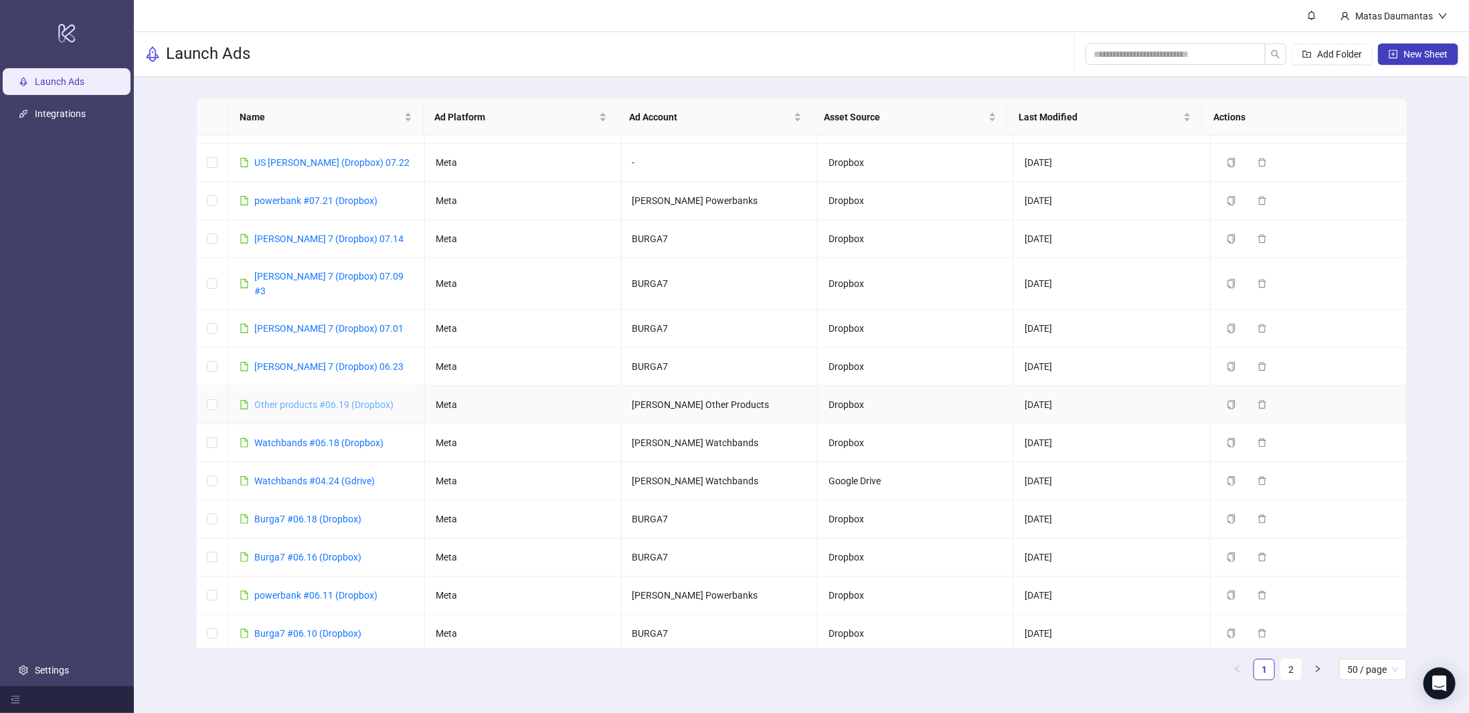
click at [317, 400] on link "Other products #06.19 (Dropbox)" at bounding box center [323, 405] width 139 height 11
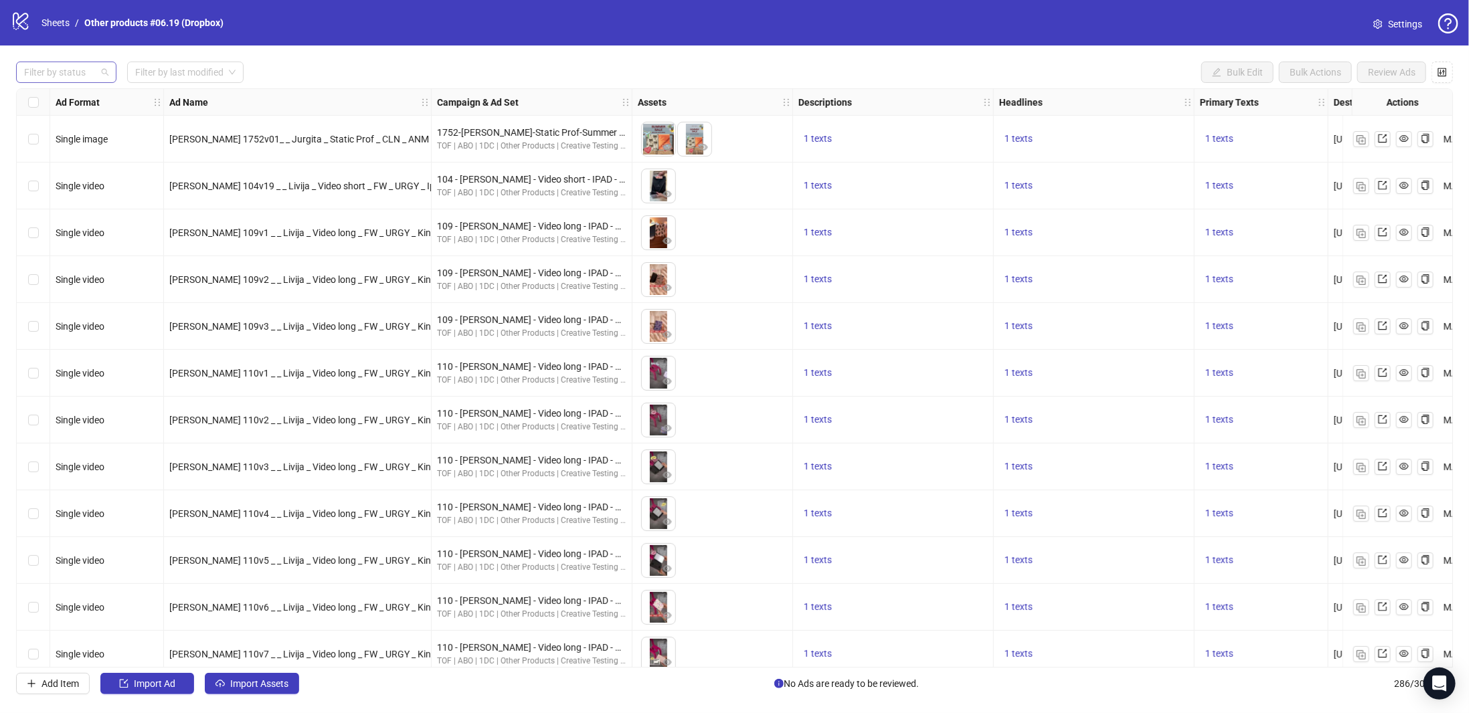
click at [66, 70] on div at bounding box center [59, 72] width 81 height 19
drag, startPoint x: 61, startPoint y: 102, endPoint x: 167, endPoint y: 394, distance: 309.7
click at [61, 102] on div "Draft" at bounding box center [66, 99] width 79 height 15
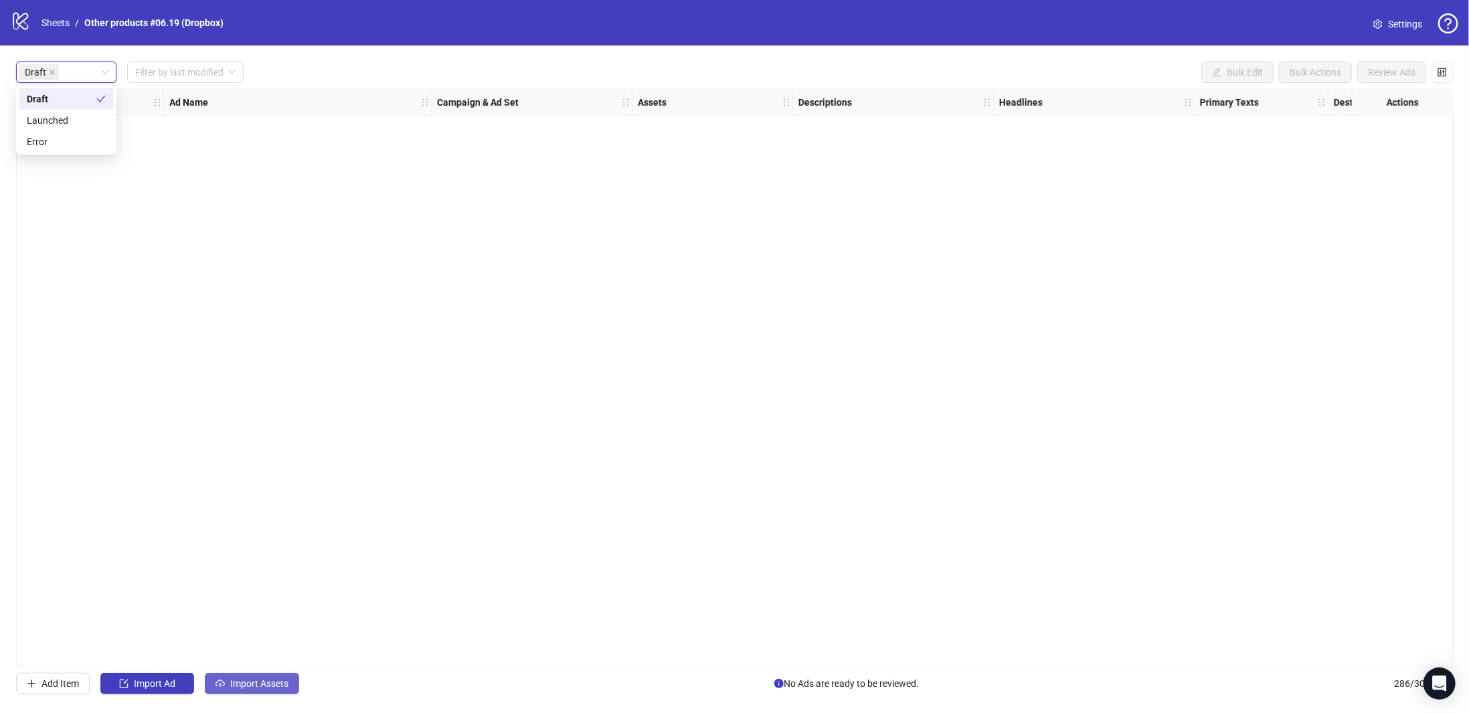
click at [254, 689] on span "Import Assets" at bounding box center [259, 684] width 58 height 11
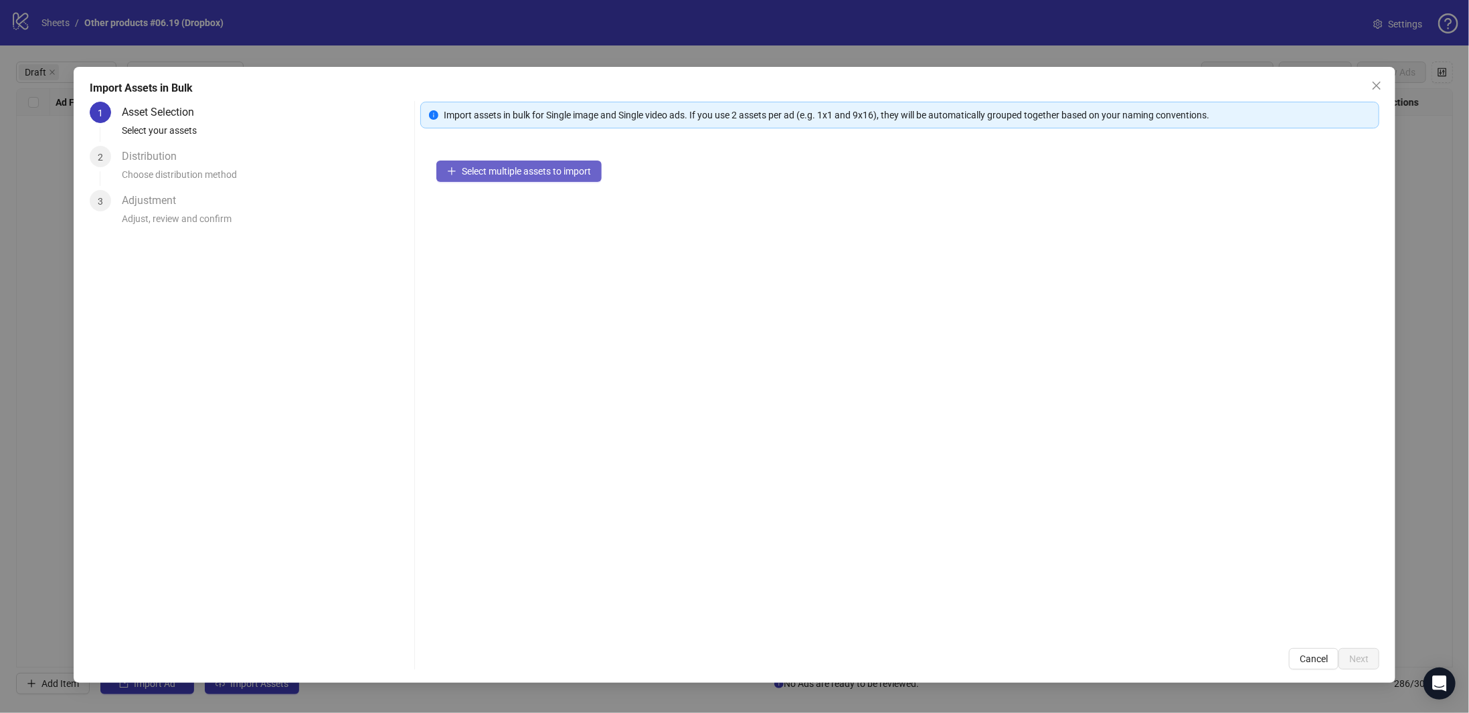
click at [486, 162] on button "Select multiple assets to import" at bounding box center [518, 171] width 165 height 21
click at [1360, 657] on span "Next" at bounding box center [1358, 659] width 19 height 11
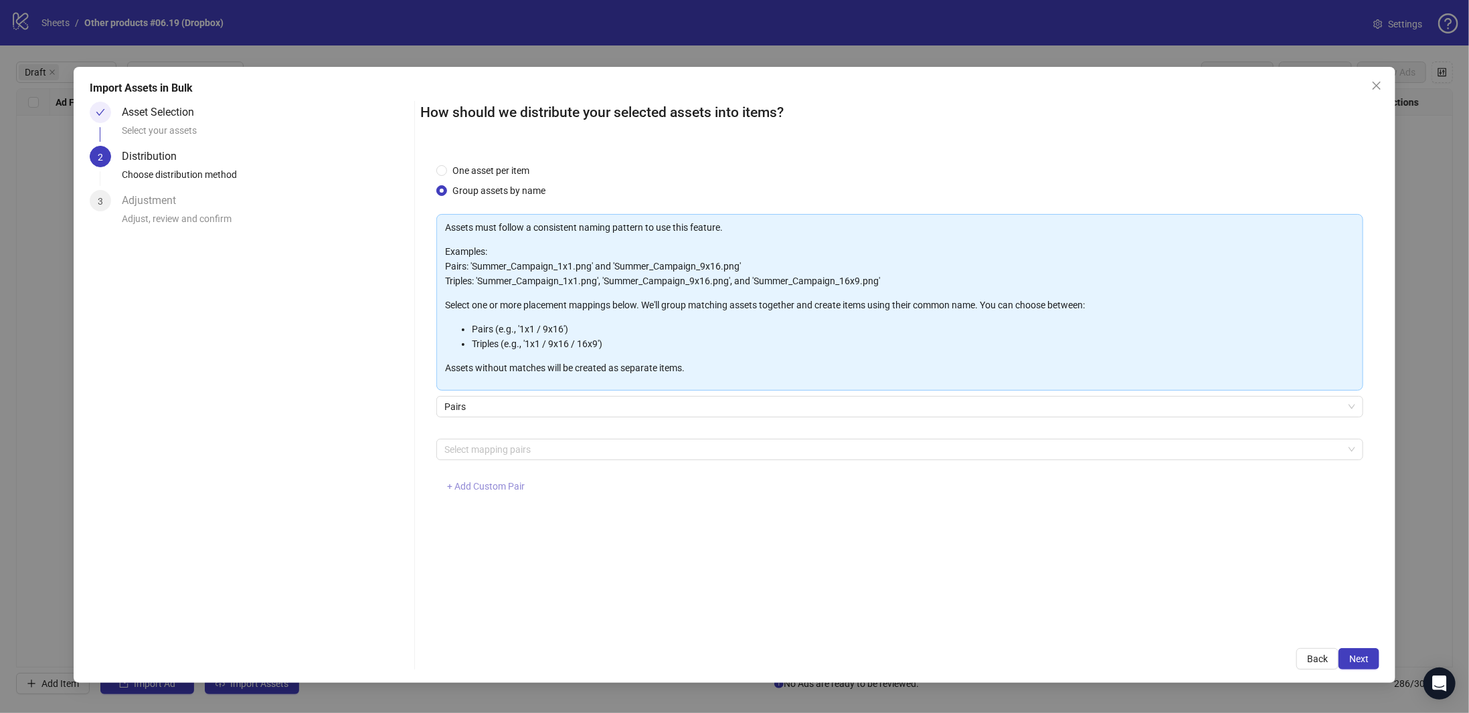
click at [461, 485] on span "+ Add Custom Pair" at bounding box center [486, 486] width 78 height 11
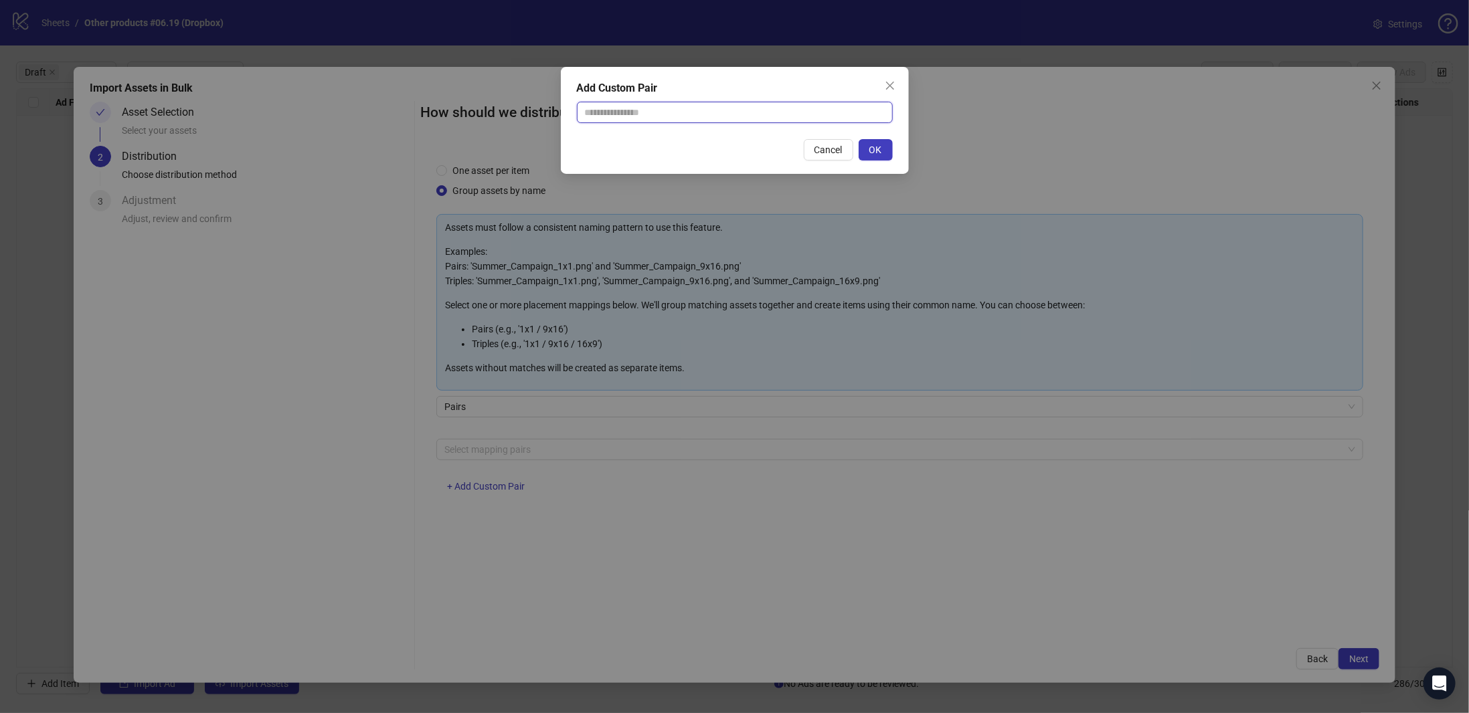
click at [644, 116] on input "text" at bounding box center [735, 112] width 316 height 21
type input "**********"
click at [860, 149] on button "OK" at bounding box center [876, 149] width 34 height 21
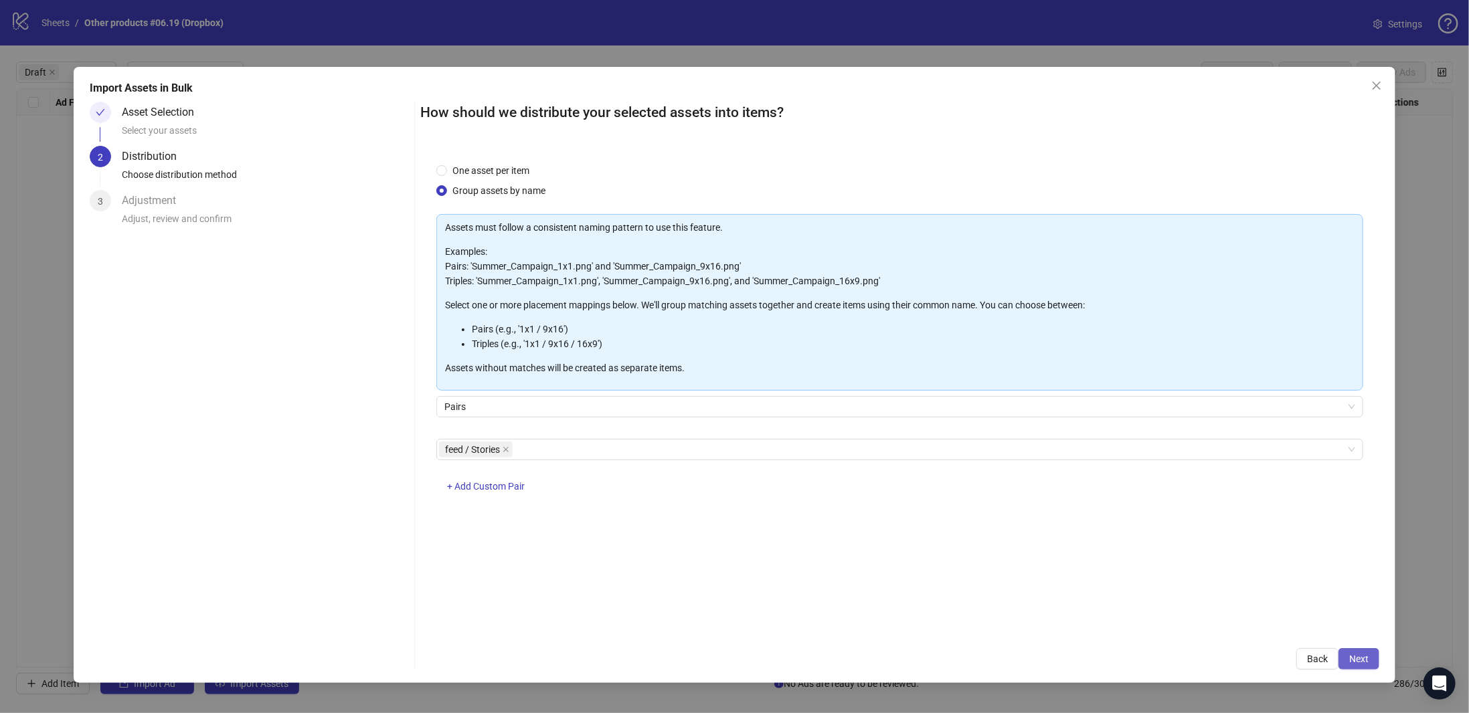
click at [1353, 660] on span "Next" at bounding box center [1358, 659] width 19 height 11
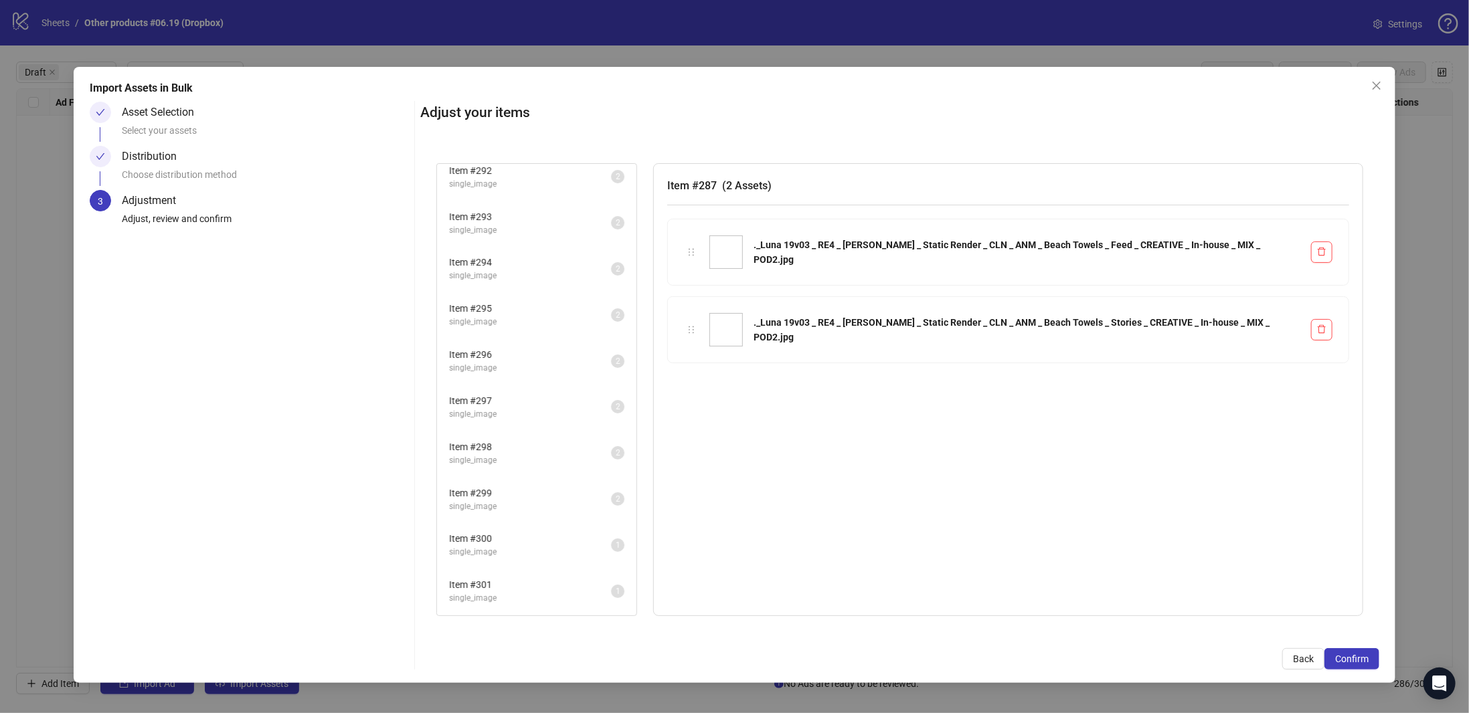
scroll to position [324, 0]
click at [1348, 659] on span "Confirm" at bounding box center [1351, 659] width 33 height 11
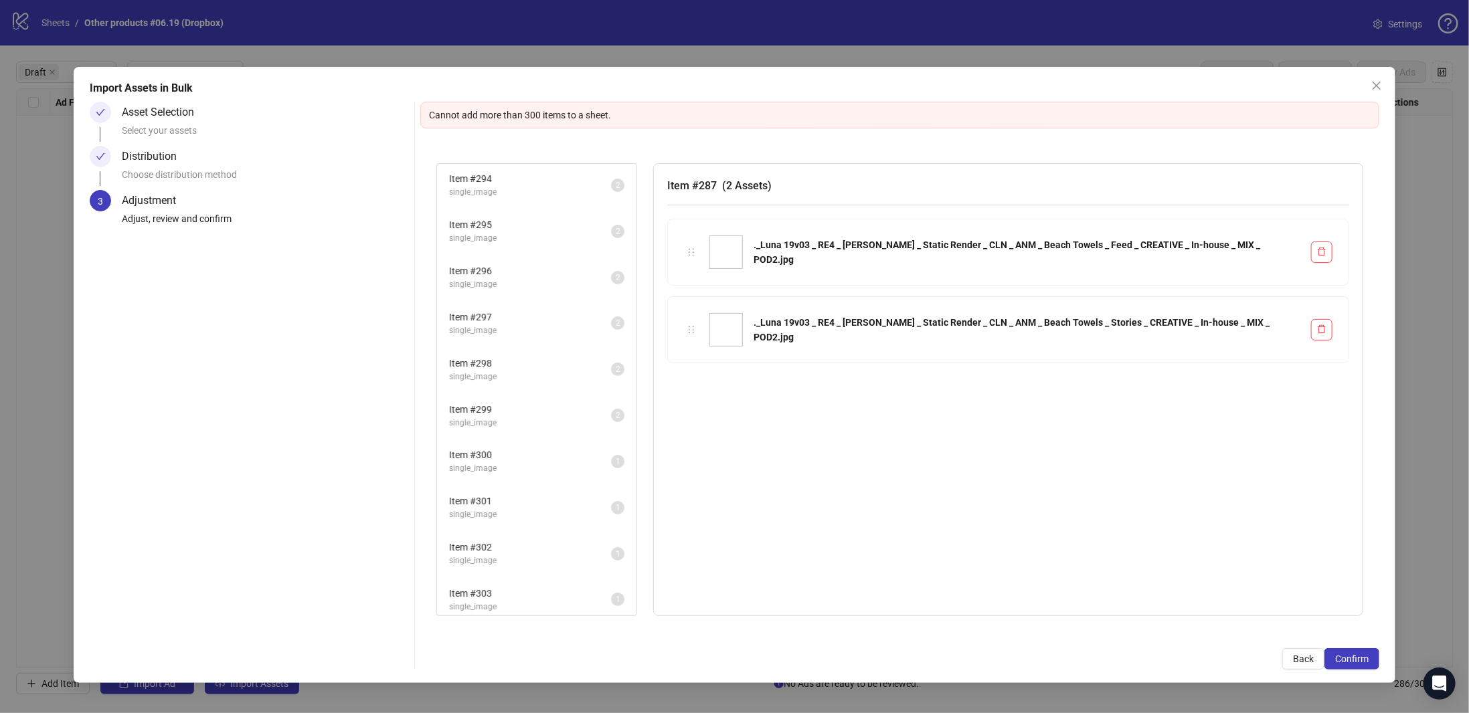
click at [502, 593] on span "Item # 303" at bounding box center [530, 593] width 162 height 15
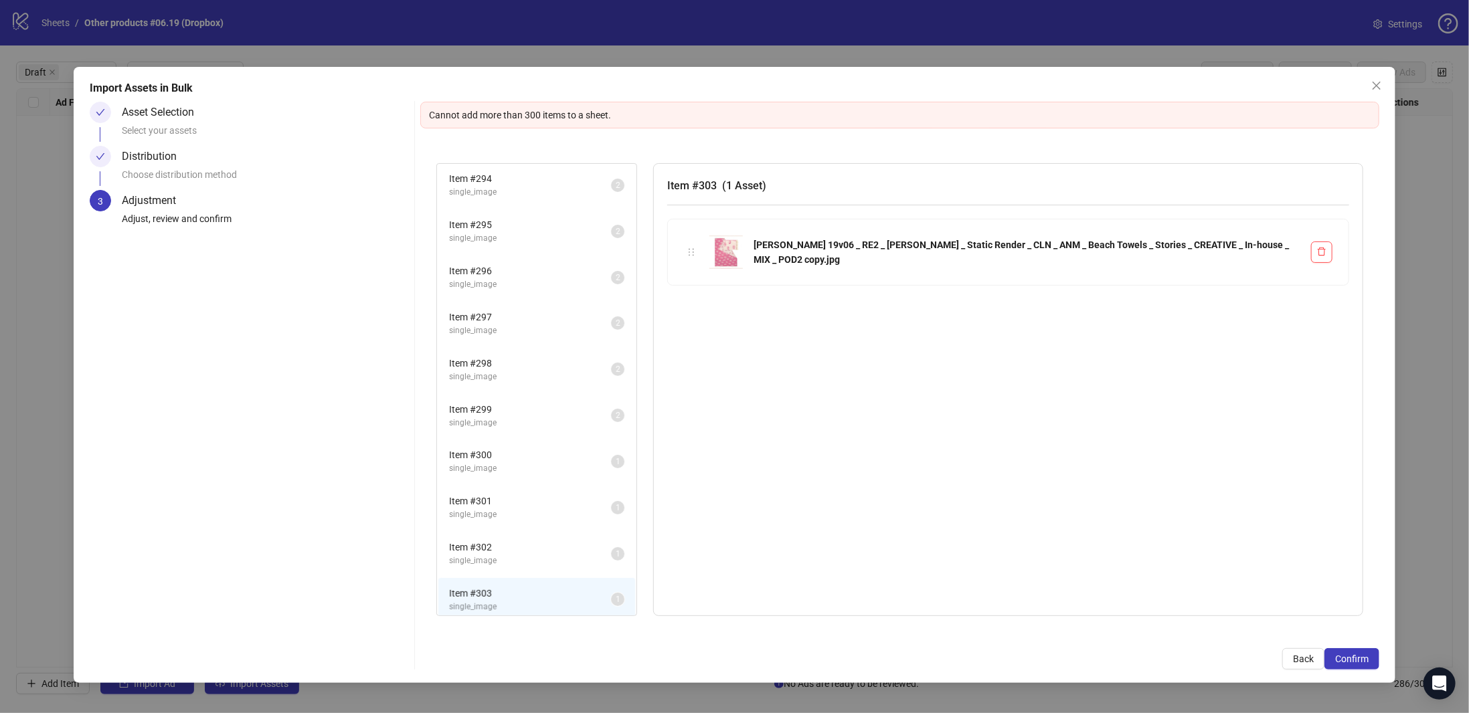
click at [493, 555] on span "single_image" at bounding box center [530, 561] width 162 height 13
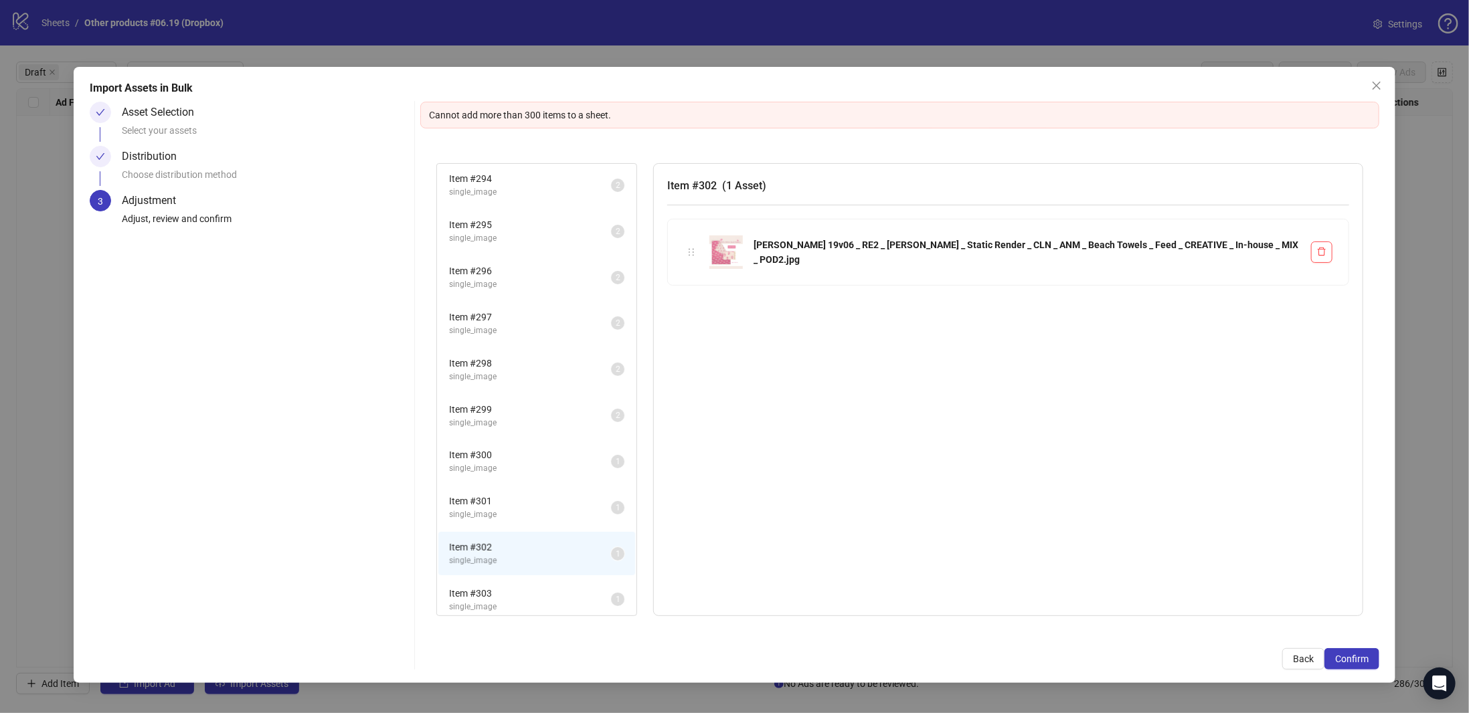
click at [492, 498] on span "Item # 301" at bounding box center [530, 501] width 162 height 15
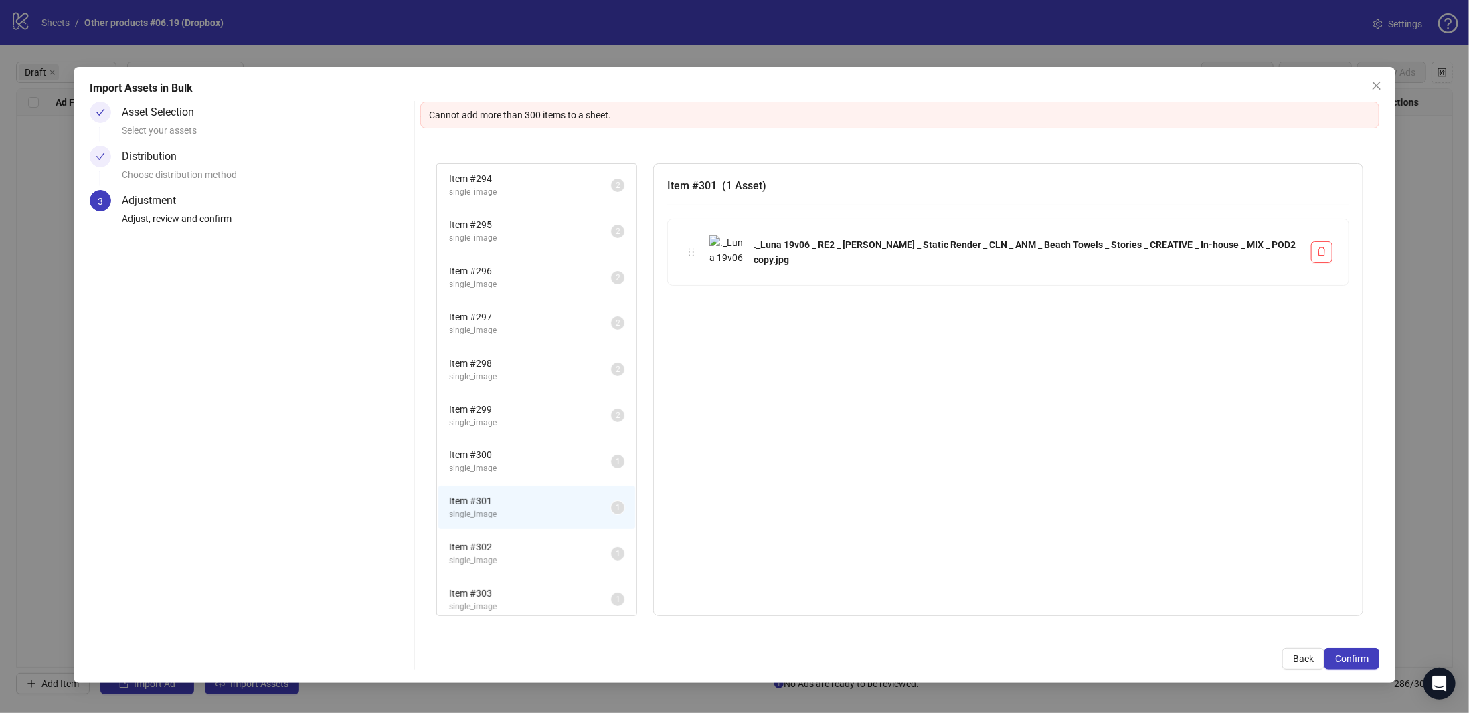
click at [491, 462] on span "single_image" at bounding box center [530, 468] width 162 height 13
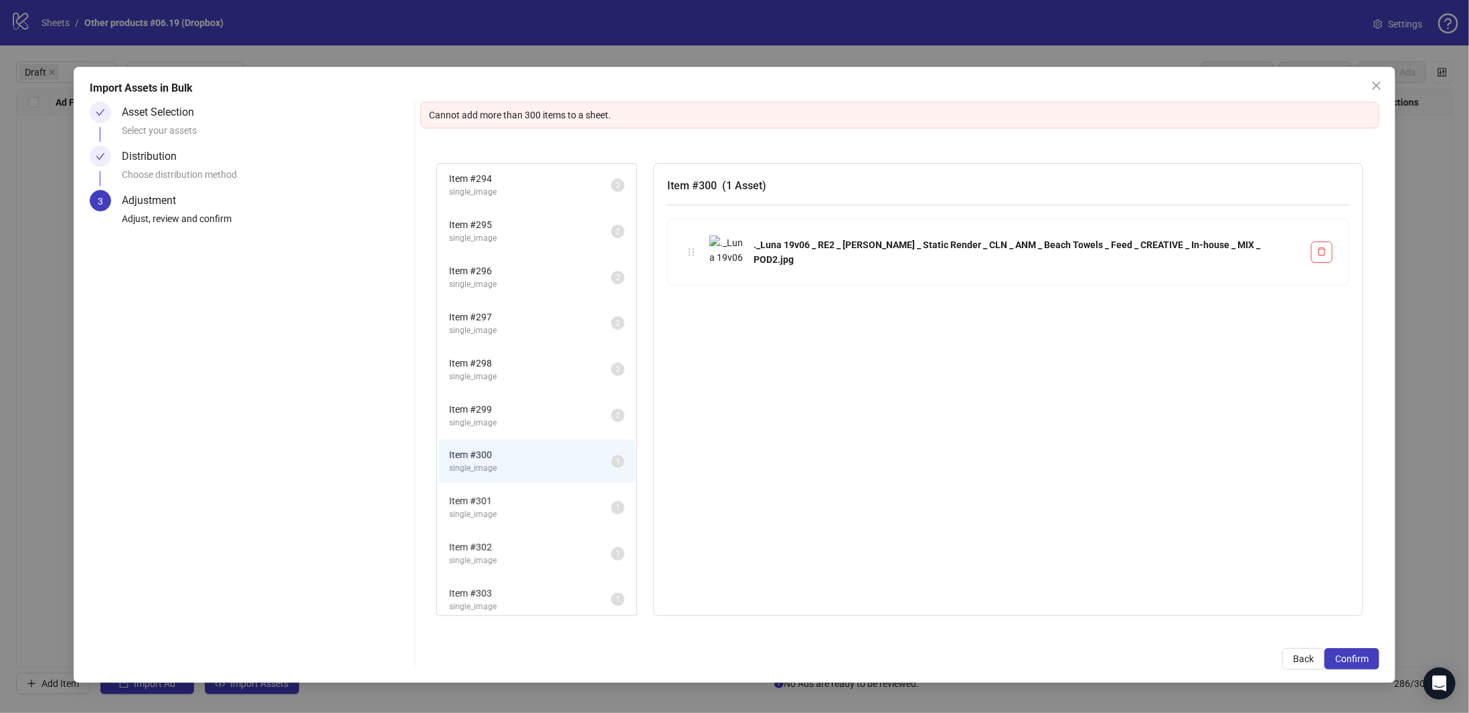
click at [490, 402] on span "Item # 299" at bounding box center [530, 409] width 162 height 15
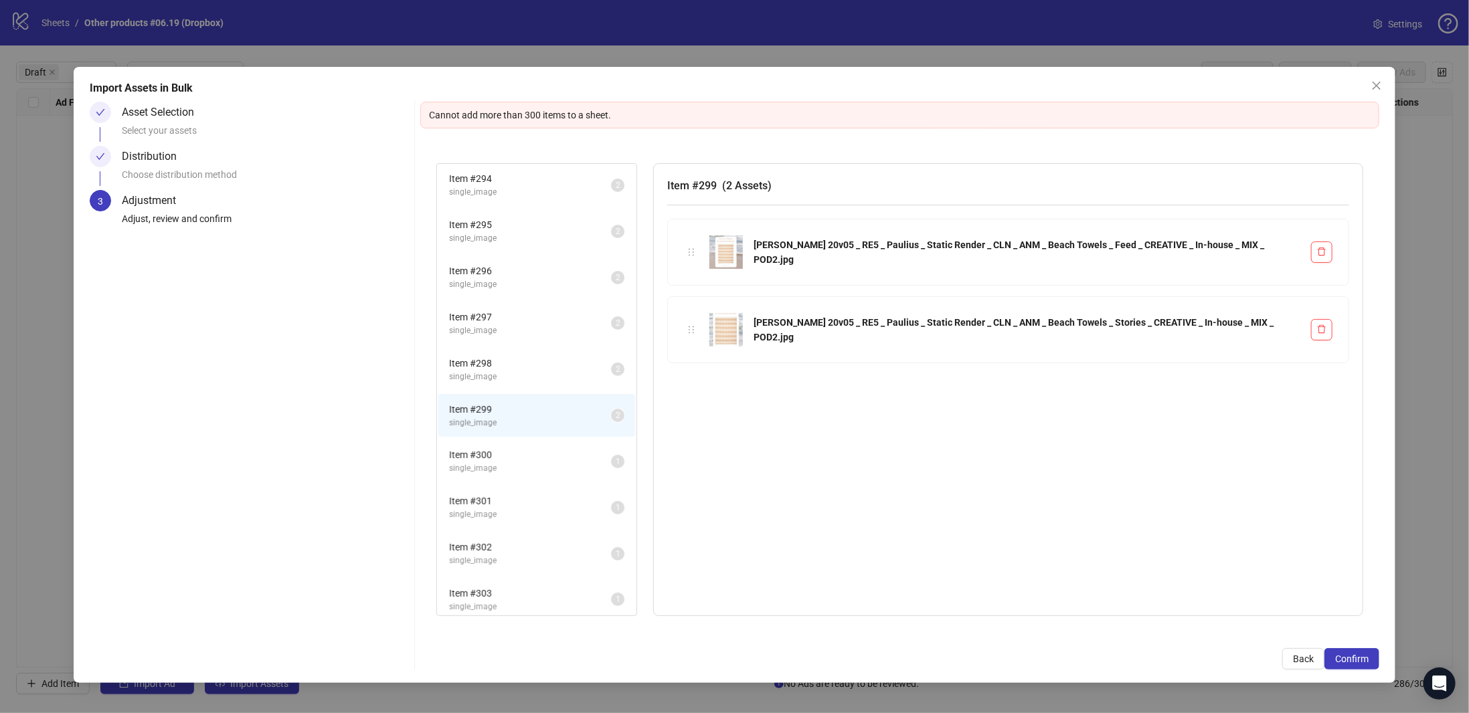
click at [494, 360] on span "Item # 298" at bounding box center [530, 363] width 162 height 15
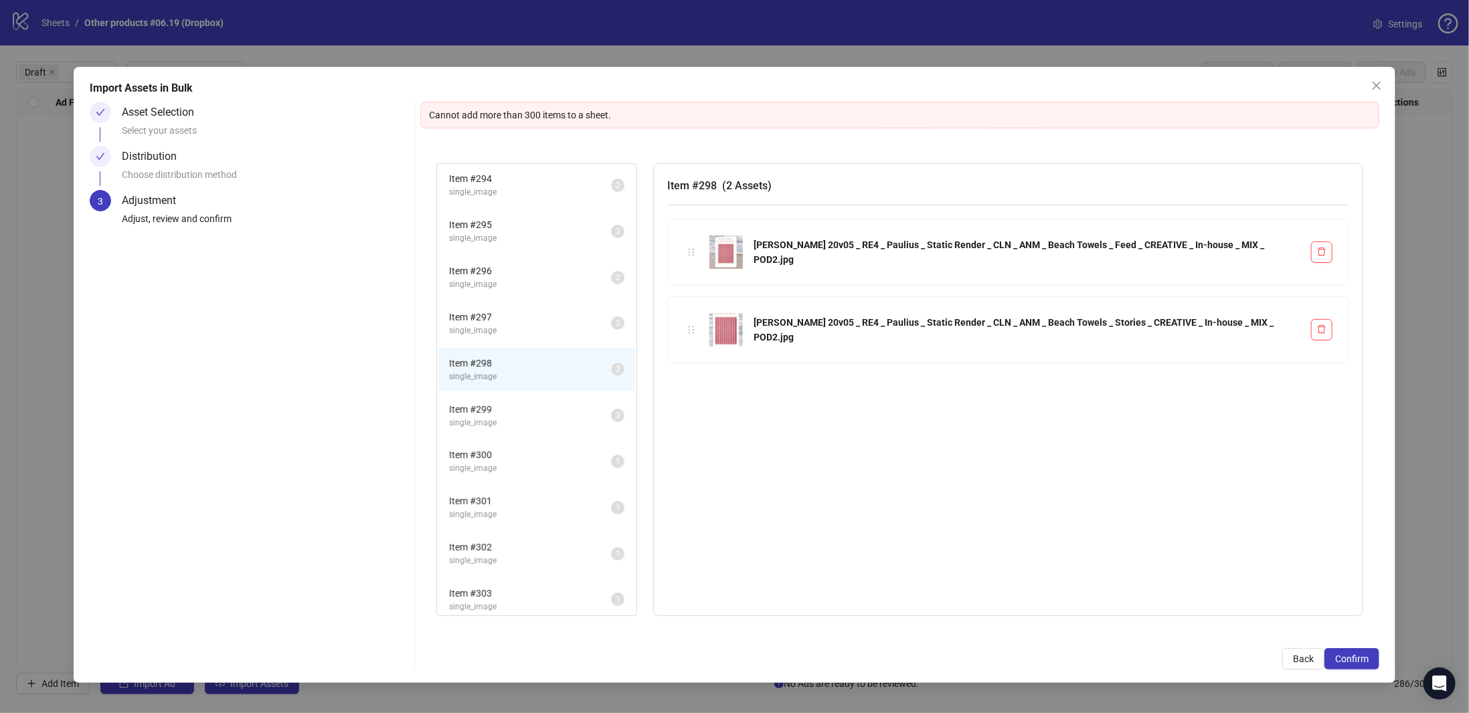
click at [498, 420] on span "single_image" at bounding box center [530, 423] width 162 height 13
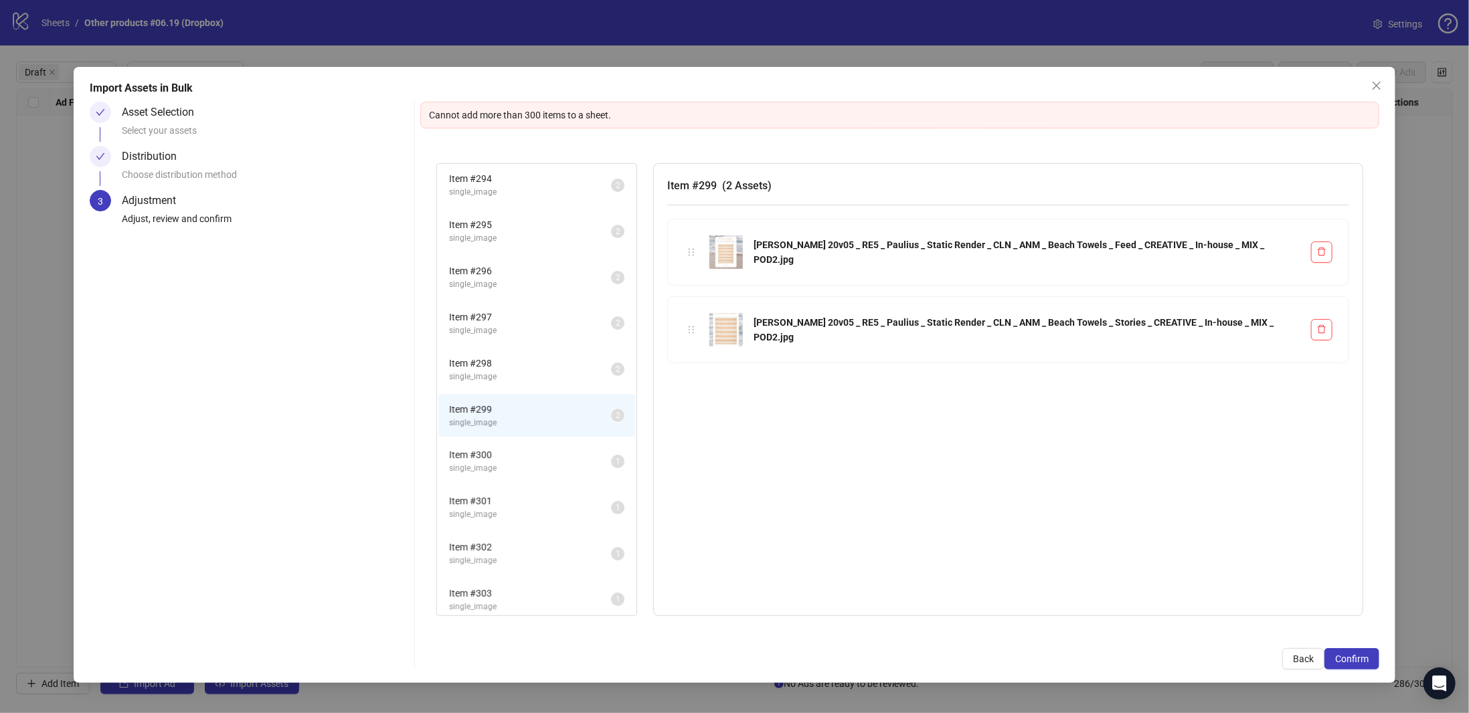
click at [497, 452] on span "Item # 300" at bounding box center [530, 455] width 162 height 15
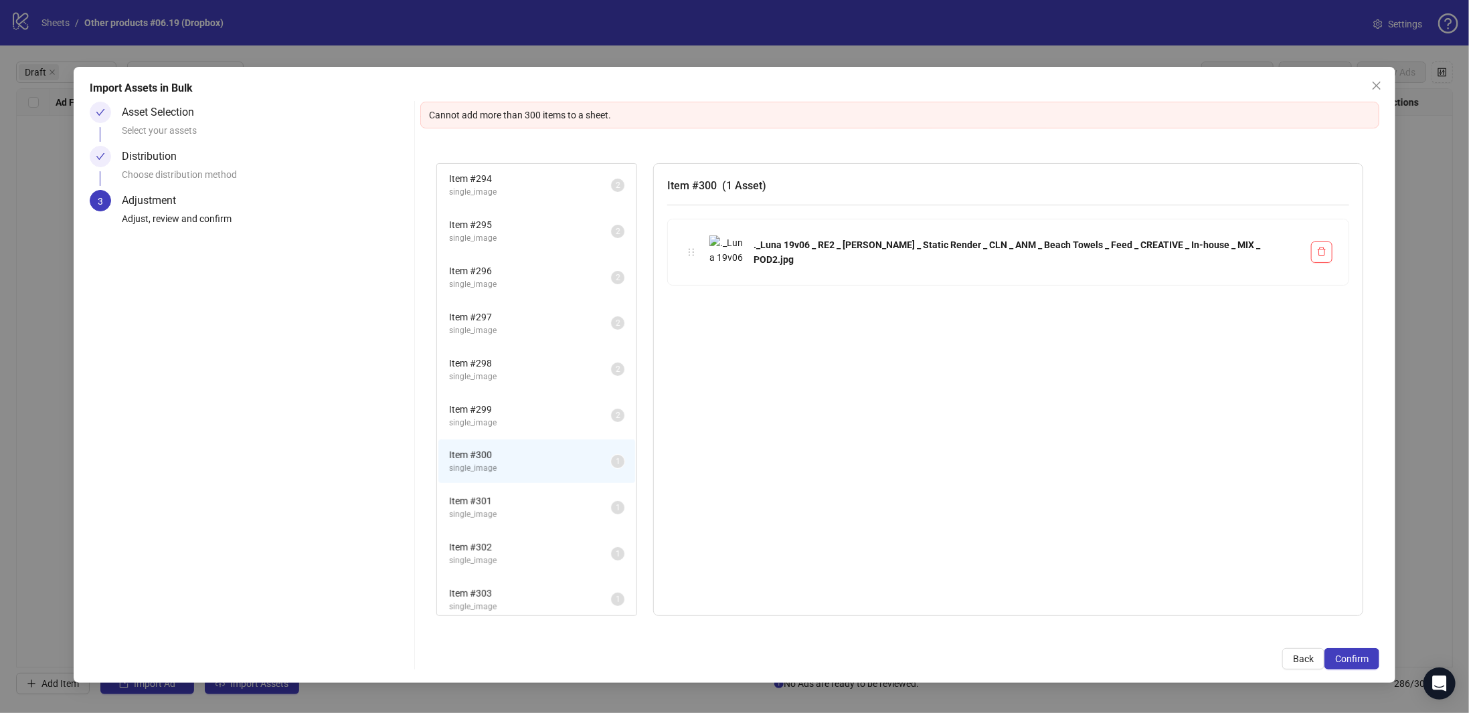
click at [494, 499] on span "Item # 301" at bounding box center [530, 501] width 162 height 15
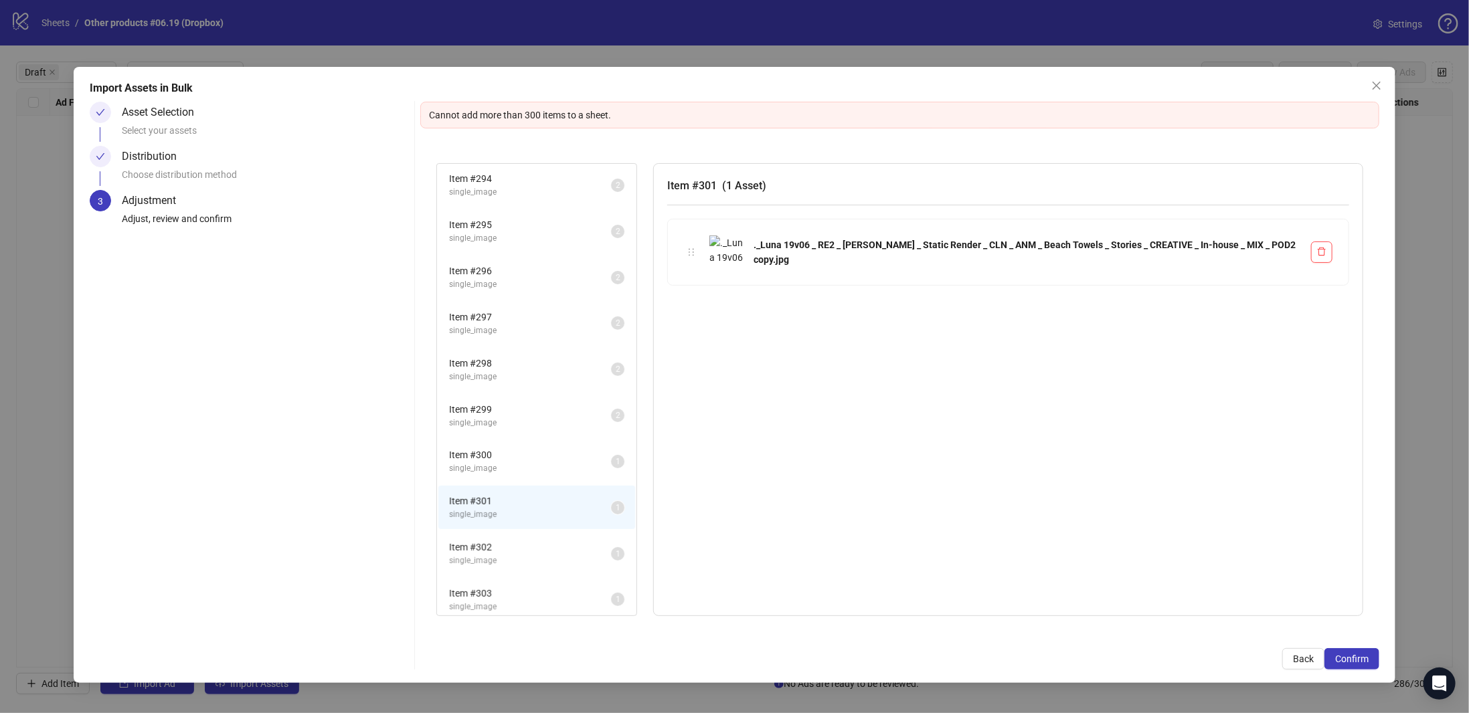
click at [493, 544] on span "Item # 302" at bounding box center [530, 547] width 162 height 15
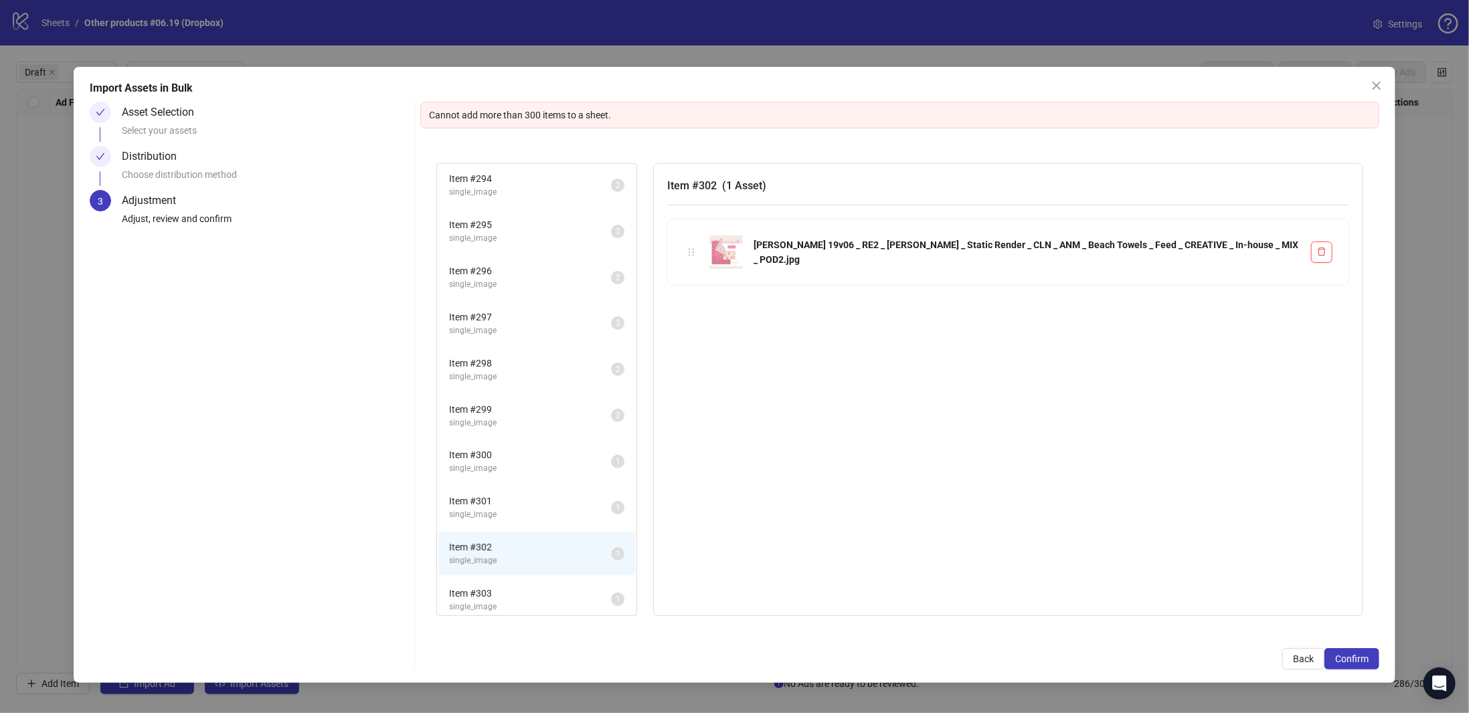
click at [489, 586] on span "Item # 303" at bounding box center [530, 593] width 162 height 15
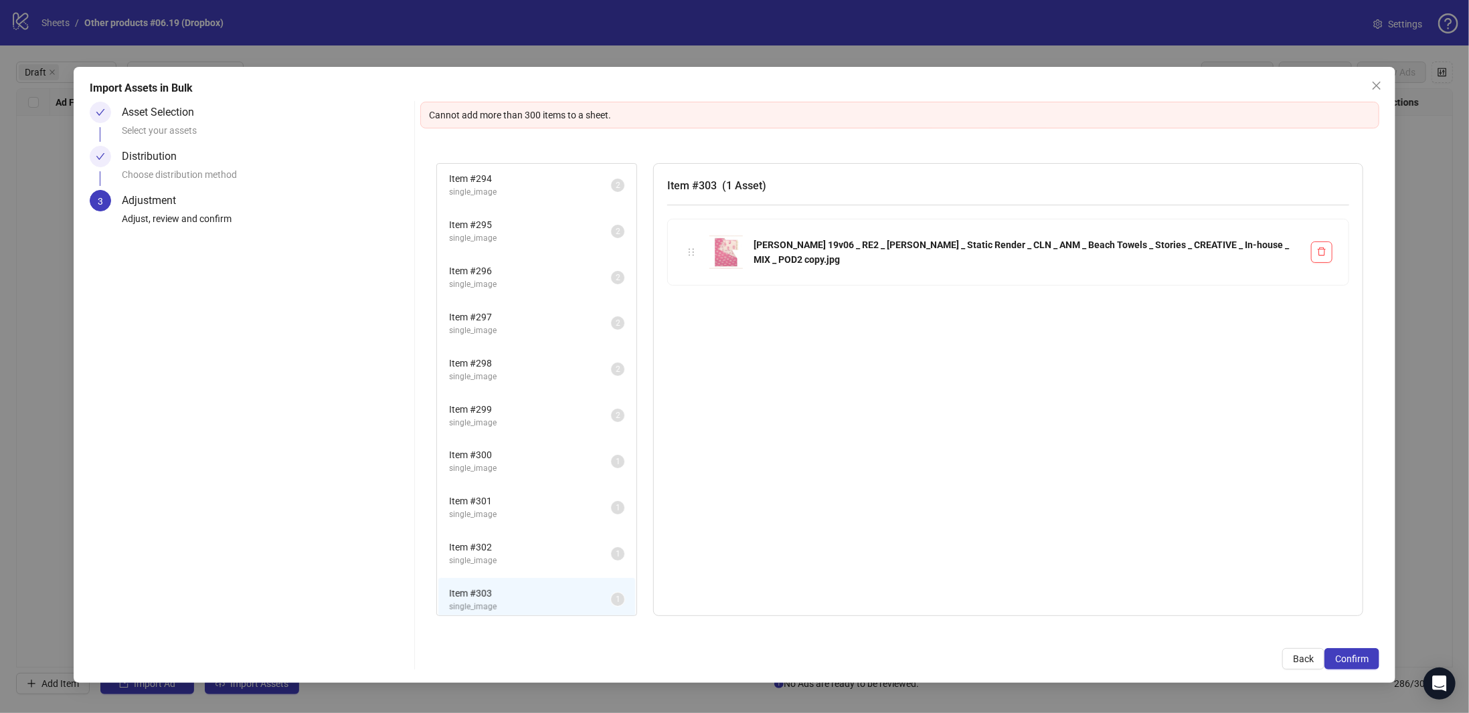
click at [495, 540] on span "Item # 302" at bounding box center [530, 547] width 162 height 15
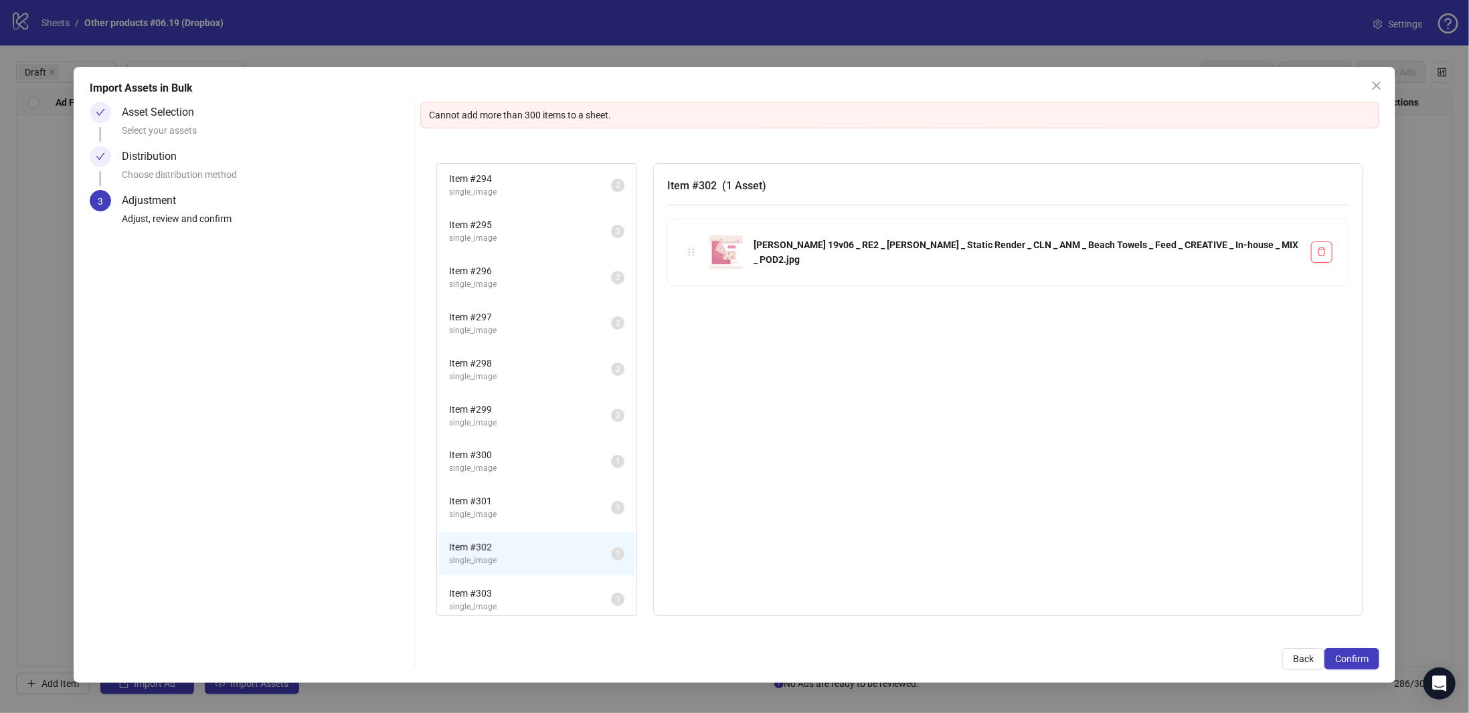
click at [496, 494] on span "Item # 301" at bounding box center [530, 501] width 162 height 15
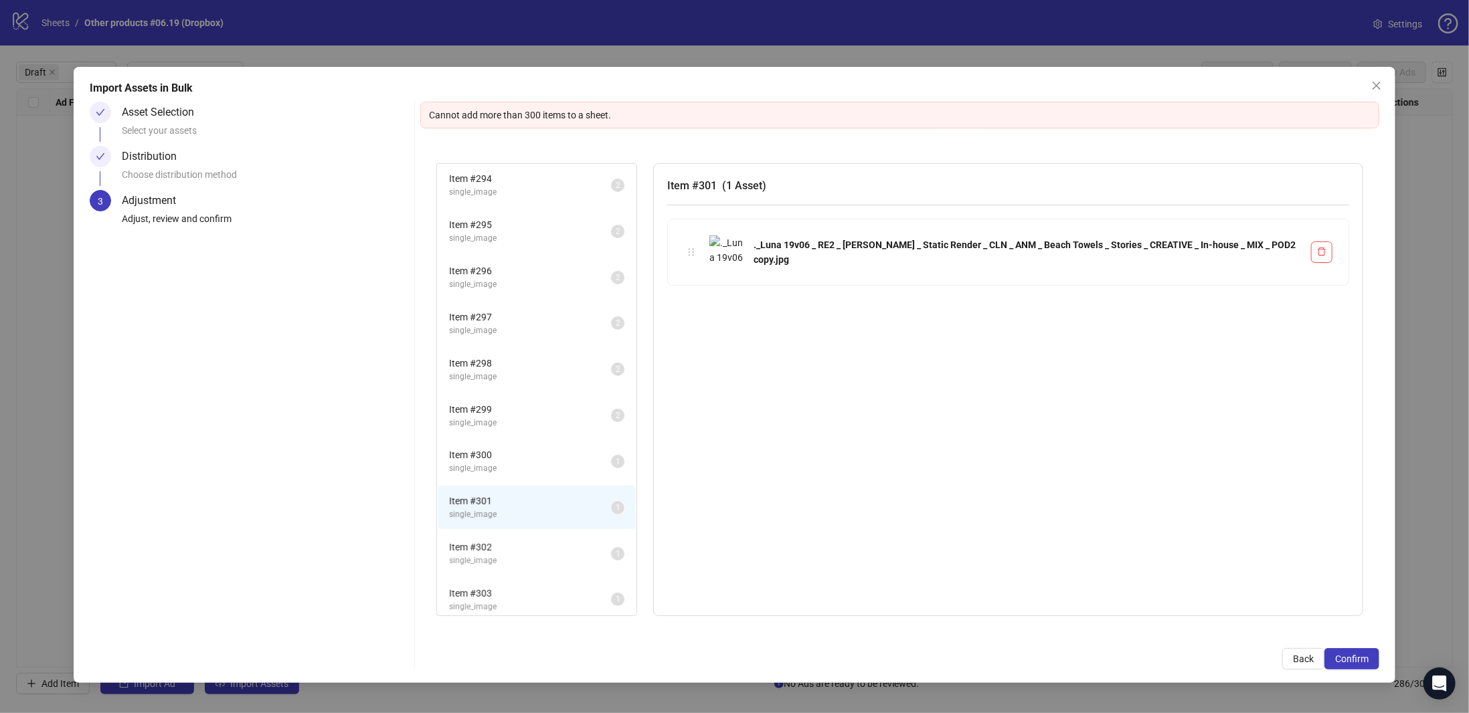
click at [497, 466] on span "single_image" at bounding box center [530, 468] width 162 height 13
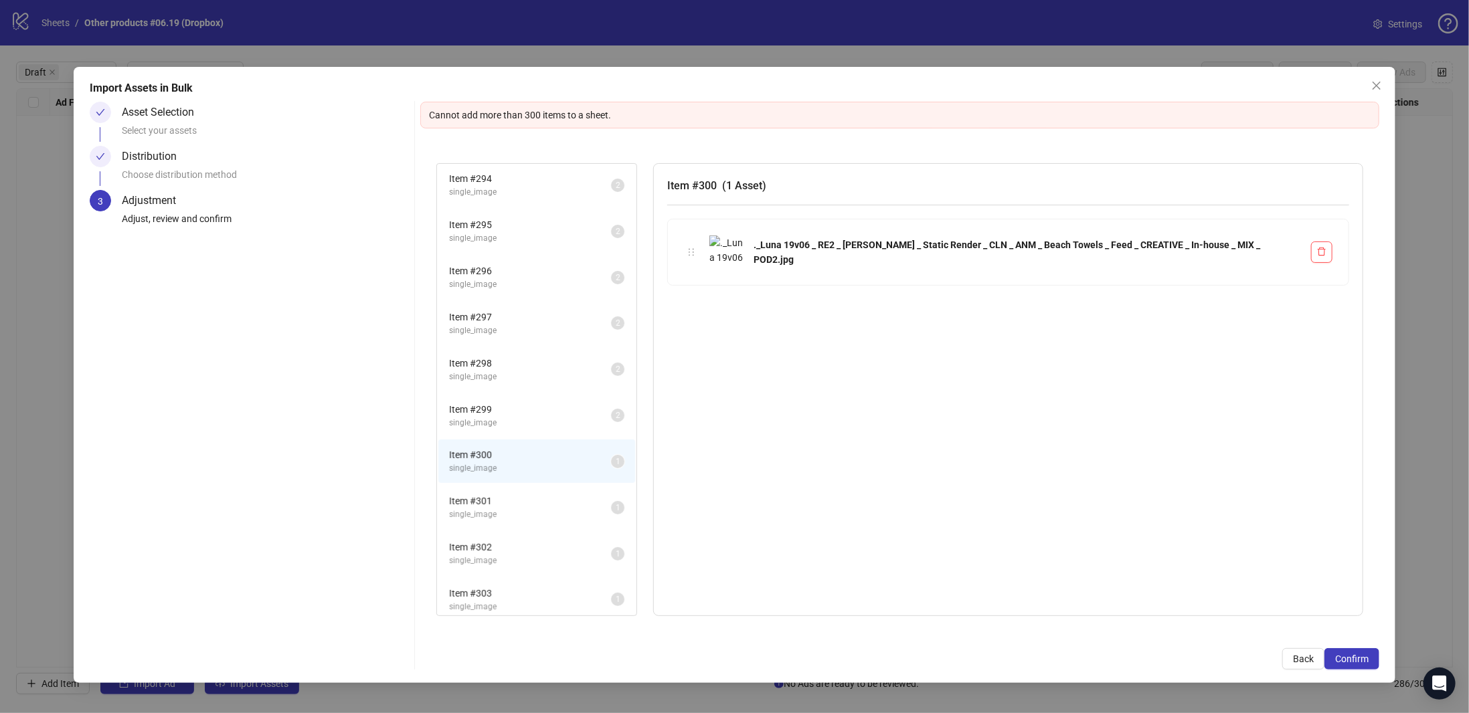
click at [498, 448] on span "Item # 300" at bounding box center [530, 455] width 162 height 15
click at [495, 410] on span "Item # 299" at bounding box center [530, 409] width 162 height 15
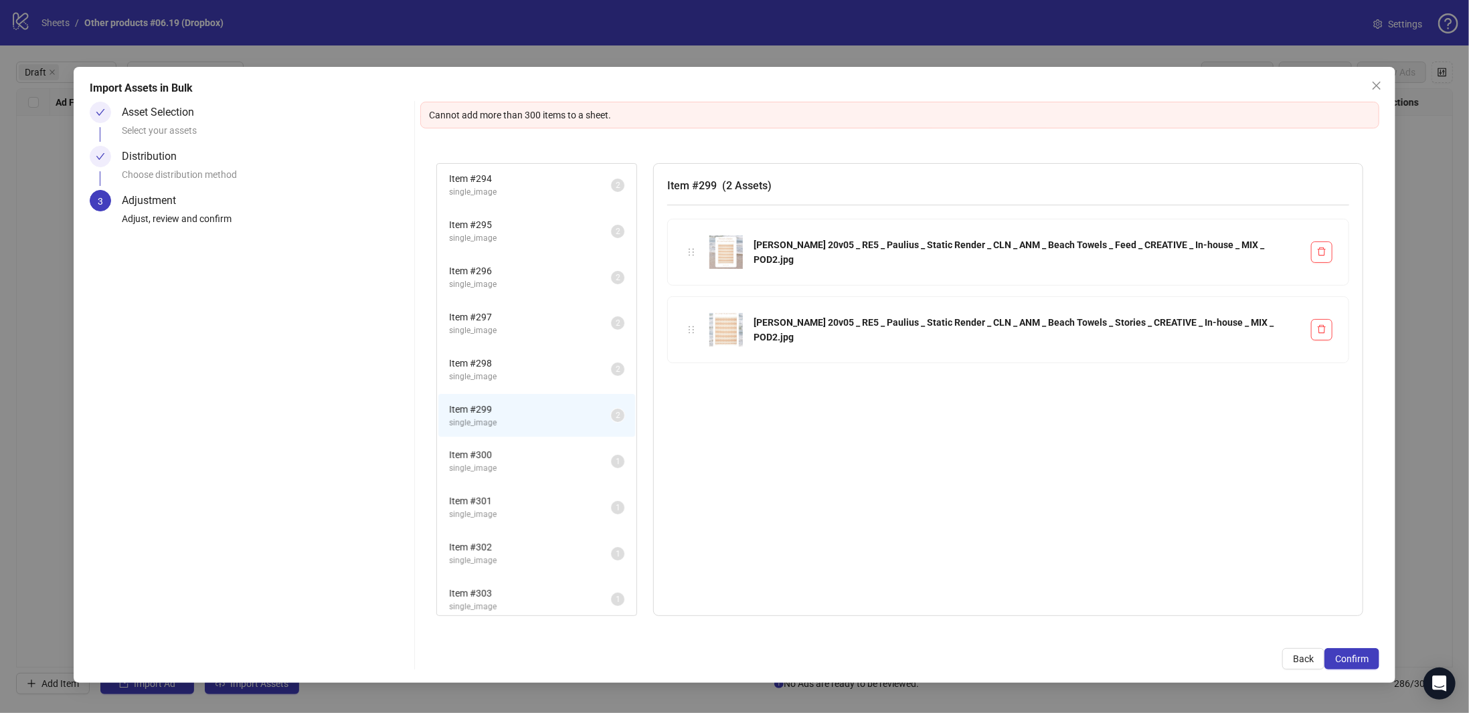
click at [495, 476] on li "Item # 300 single_image 1" at bounding box center [536, 461] width 197 height 43
